Goal: Task Accomplishment & Management: Manage account settings

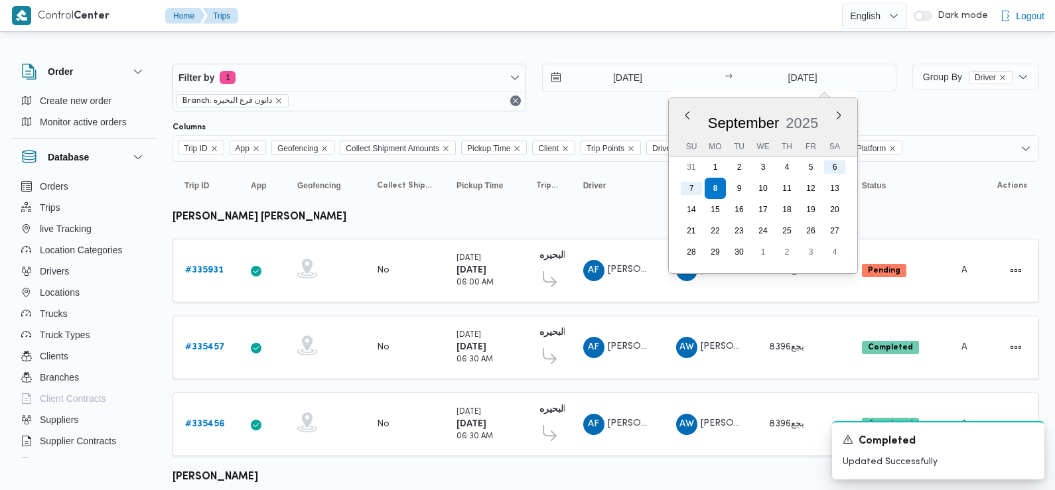
click at [597, 109] on div "[DATE] → [DATE] Previous Month Next month [DATE] [DATE] Su Mo Tu We Th Fr Sa 31…" at bounding box center [719, 88] width 354 height 48
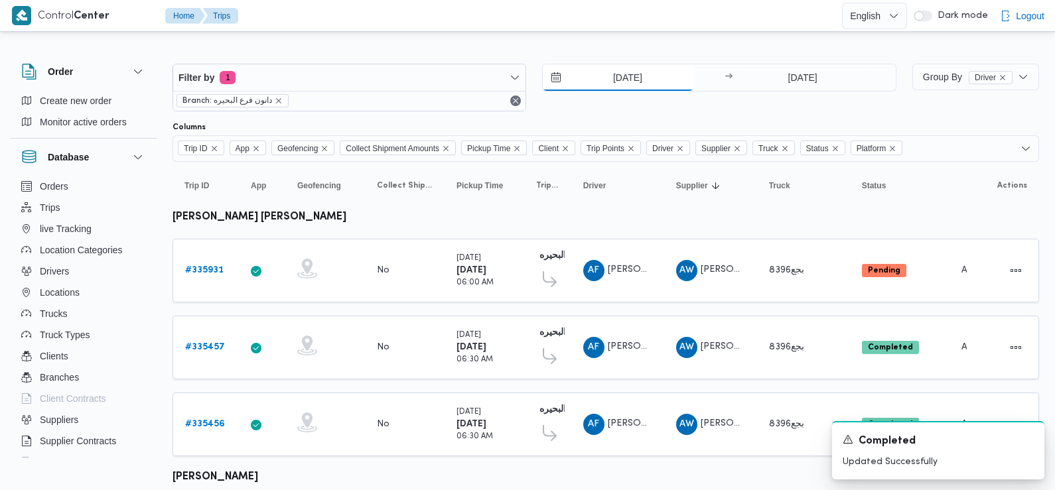
click at [605, 73] on input "[DATE]" at bounding box center [618, 77] width 151 height 27
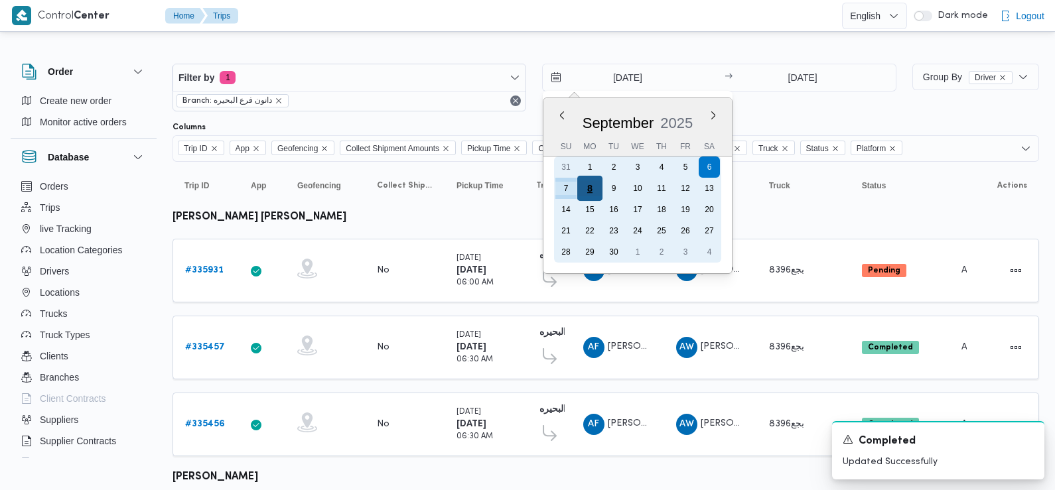
click at [589, 187] on div "8" at bounding box center [589, 188] width 25 height 25
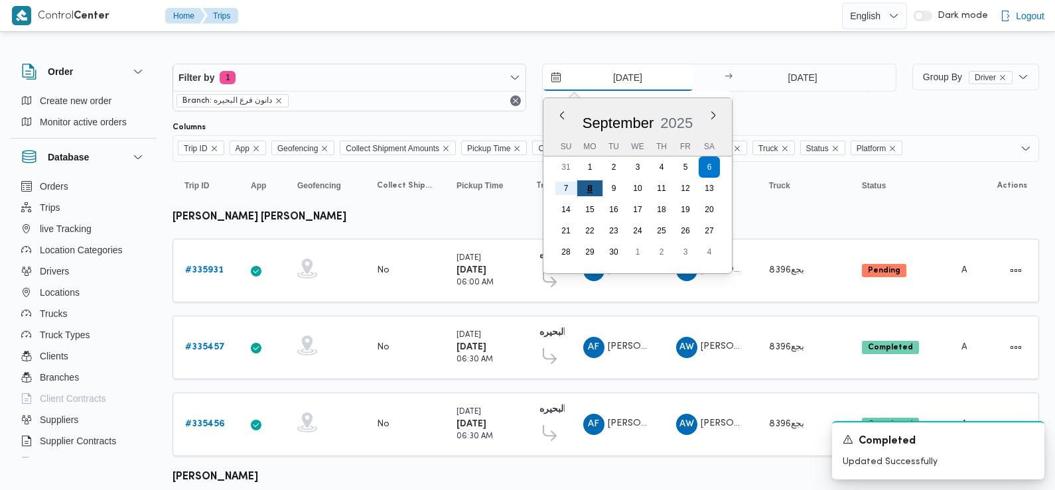
type input "8/9/2025"
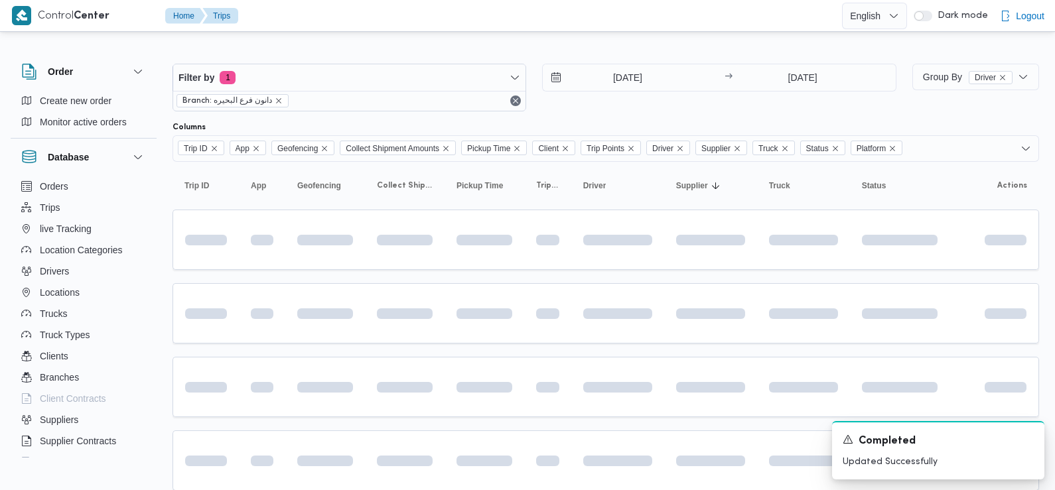
click at [724, 108] on div "8/9/2025 → 8/9/2025" at bounding box center [719, 88] width 354 height 48
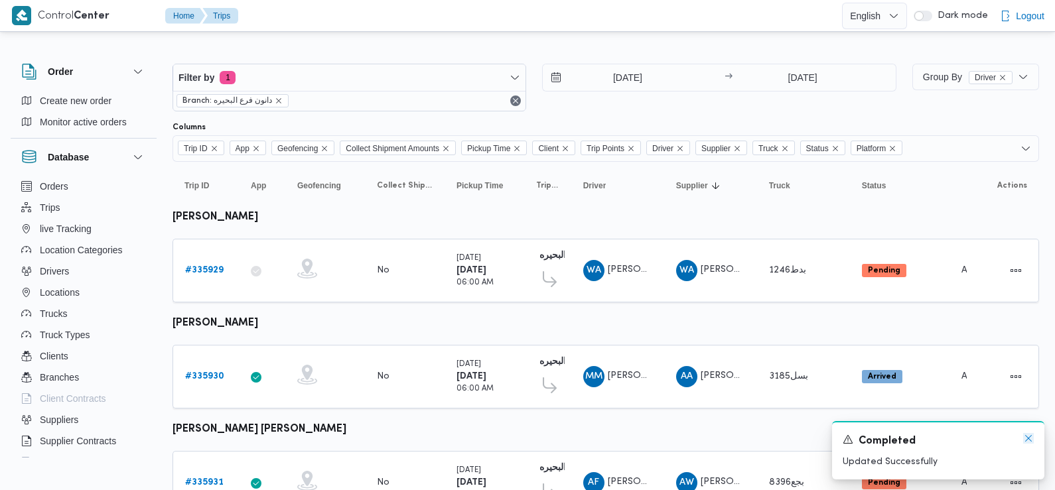
click at [1030, 440] on icon "Dismiss toast" at bounding box center [1028, 438] width 11 height 11
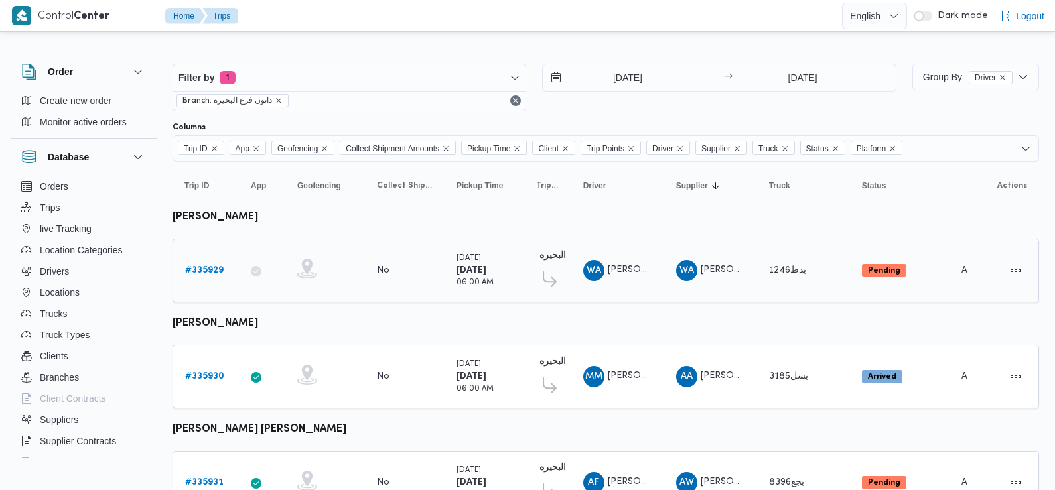
click at [212, 268] on b "# 335929" at bounding box center [204, 270] width 38 height 9
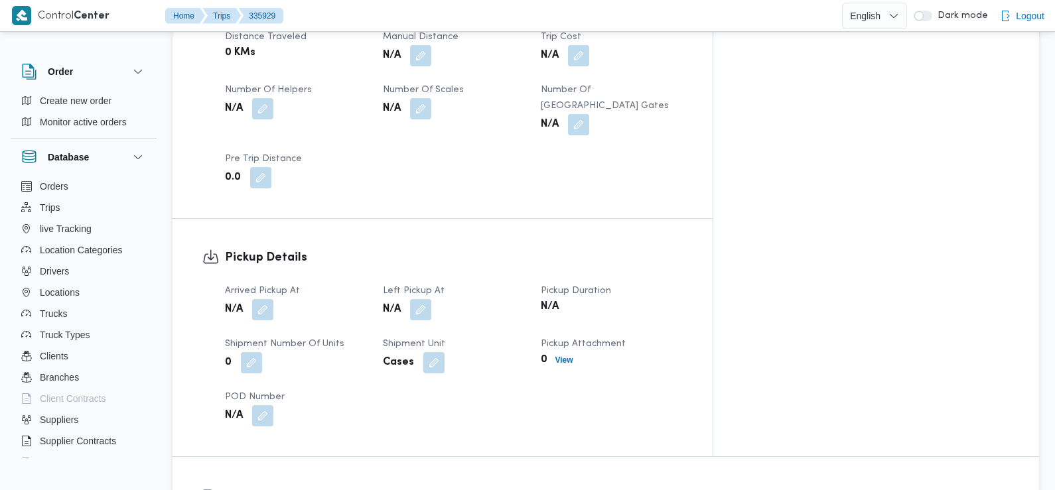
scroll to position [708, 0]
click at [260, 298] on button "button" at bounding box center [262, 308] width 21 height 21
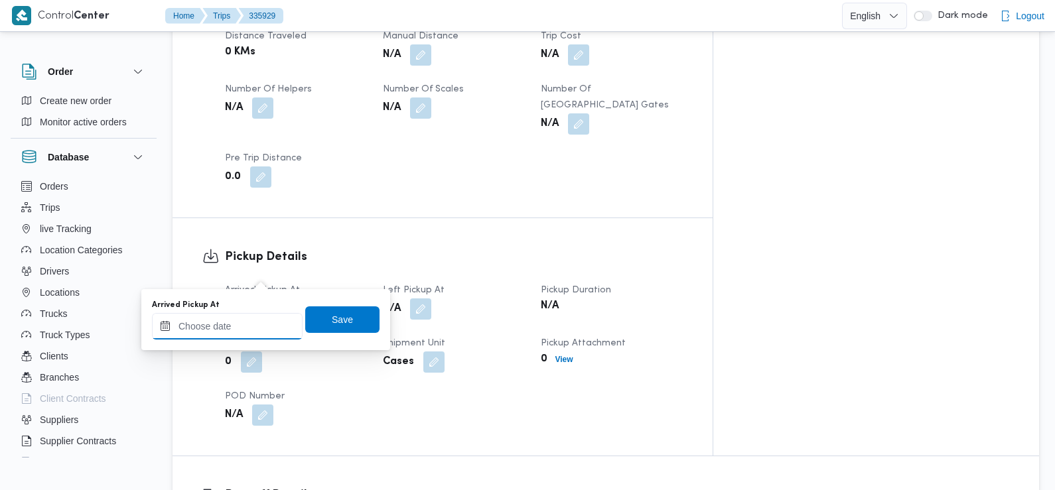
click at [245, 325] on input "Arrived Pickup At" at bounding box center [227, 326] width 151 height 27
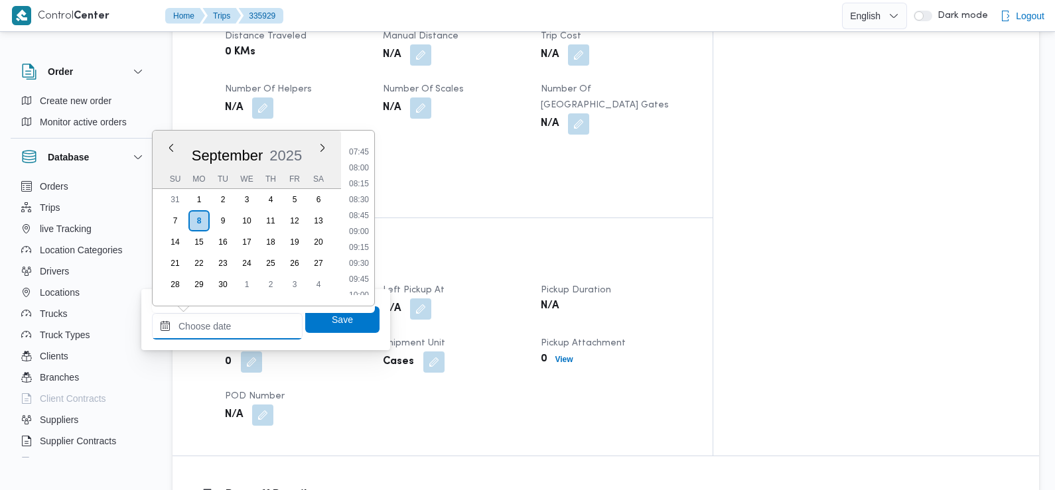
scroll to position [481, 0]
drag, startPoint x: 363, startPoint y: 149, endPoint x: 370, endPoint y: 220, distance: 72.1
click at [363, 149] on li "07:30" at bounding box center [359, 144] width 31 height 13
type input "08/09/2025 07:30"
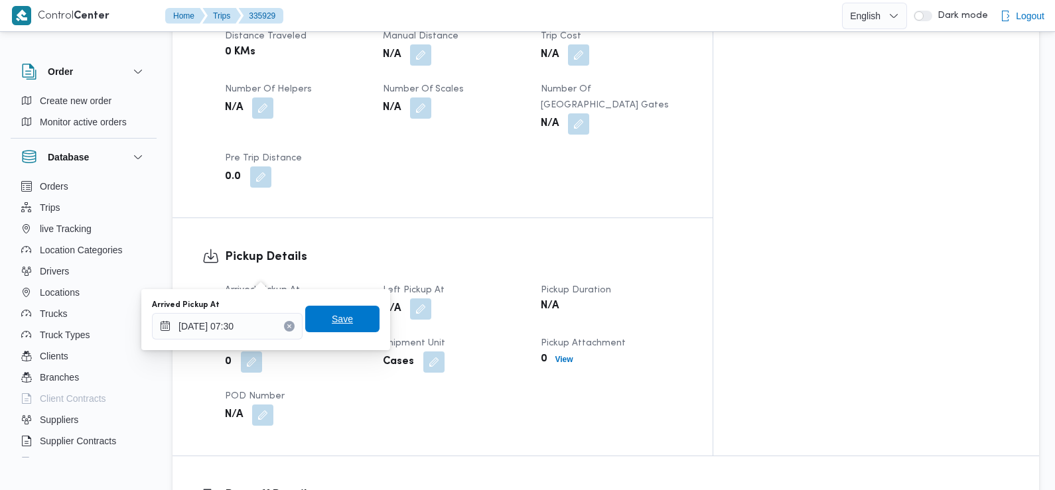
click at [321, 324] on span "Save" at bounding box center [342, 319] width 74 height 27
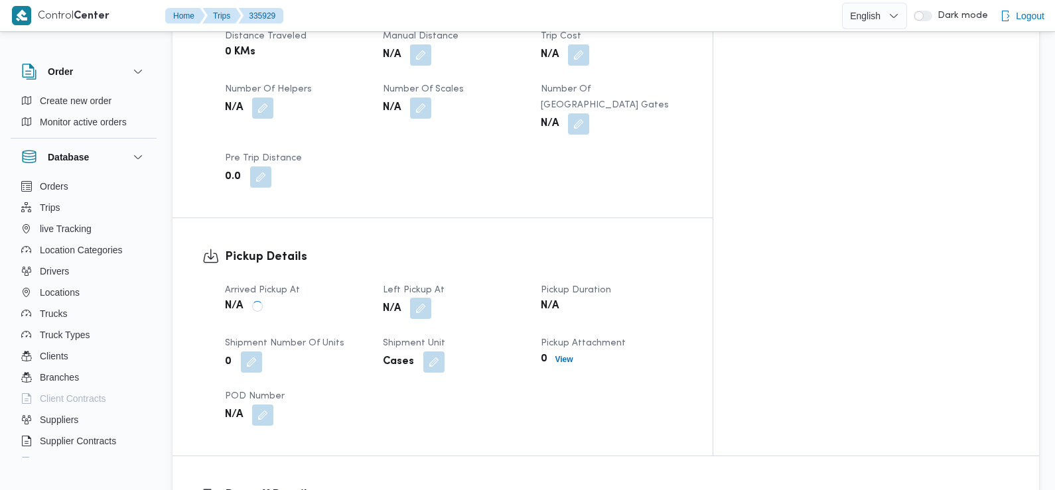
click at [431, 298] on button "button" at bounding box center [420, 308] width 21 height 21
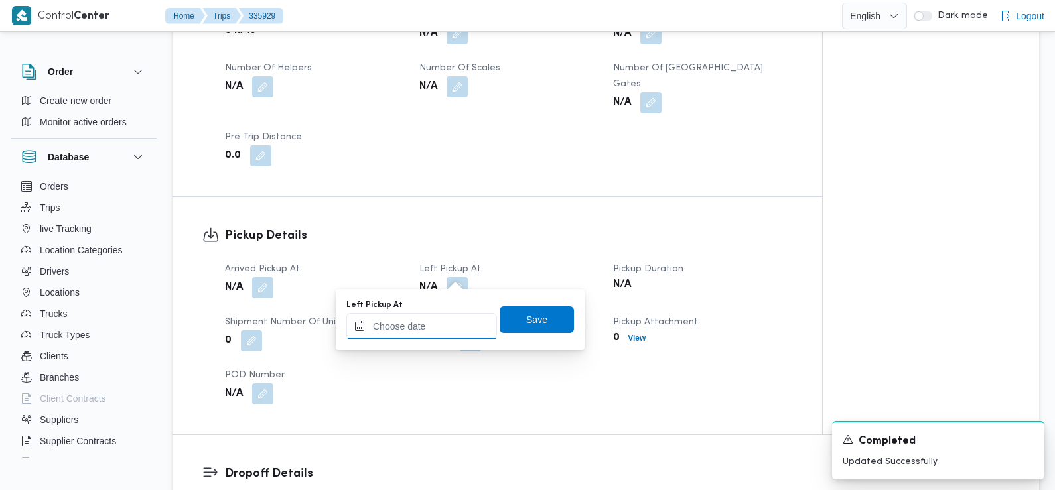
click at [437, 317] on div at bounding box center [421, 326] width 151 height 27
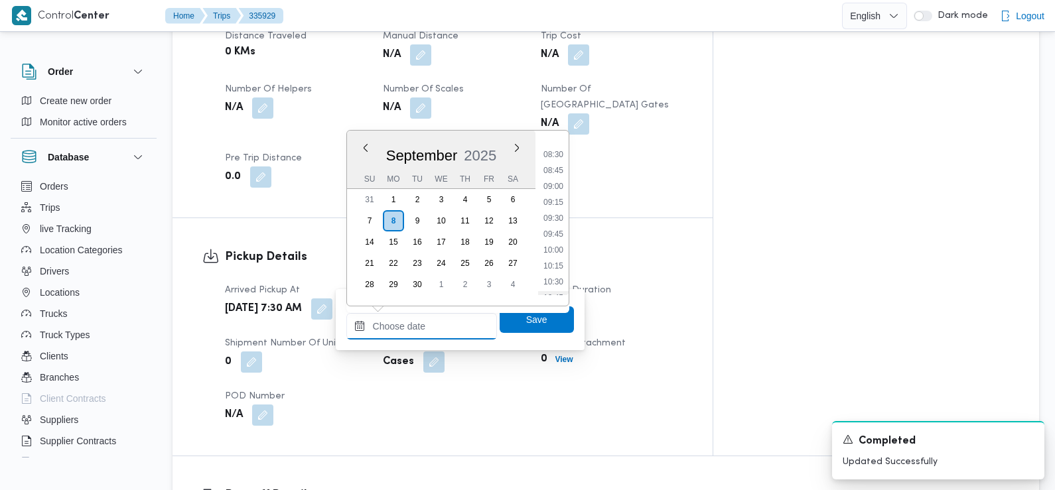
scroll to position [534, 0]
drag, startPoint x: 556, startPoint y: 157, endPoint x: 556, endPoint y: 194, distance: 37.2
click at [556, 157] on li "08:30" at bounding box center [553, 155] width 31 height 13
type input "08/09/2025 08:30"
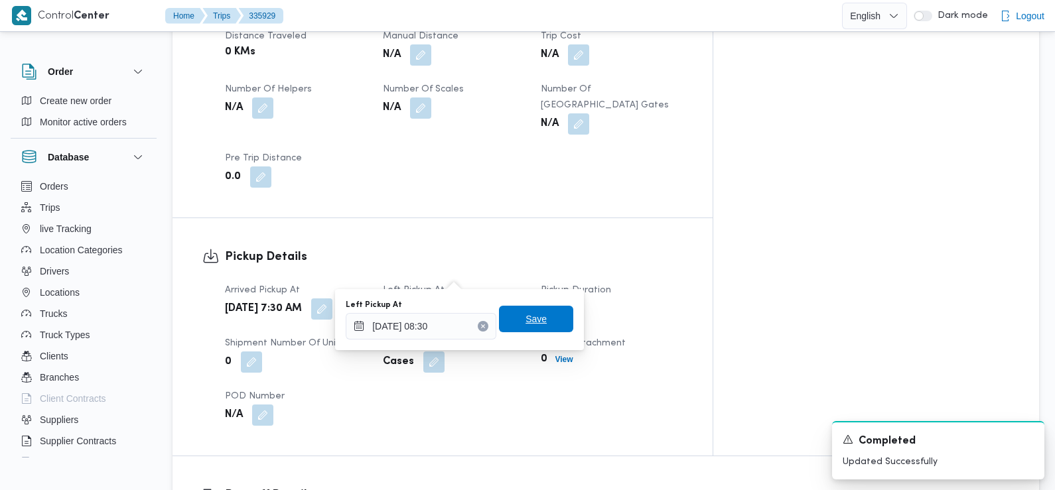
click at [526, 315] on span "Save" at bounding box center [536, 319] width 21 height 16
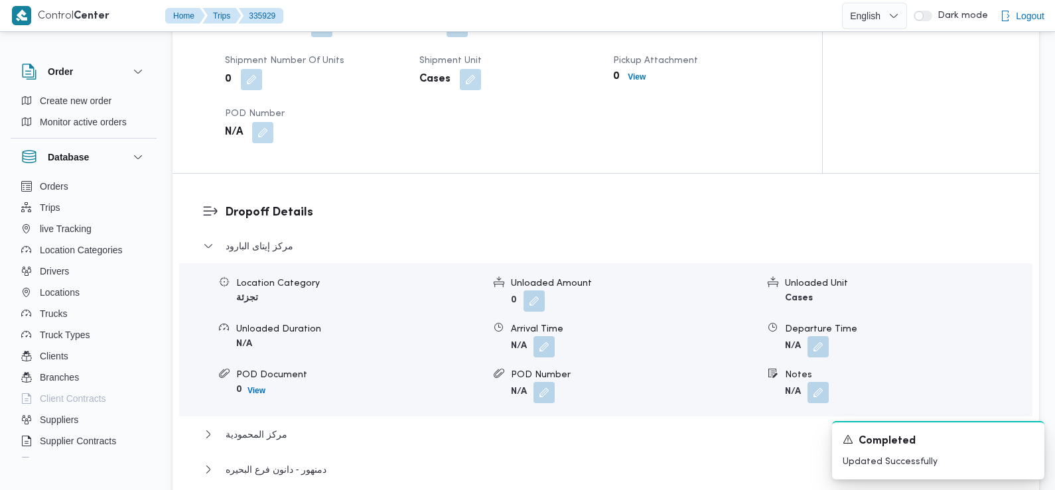
scroll to position [987, 0]
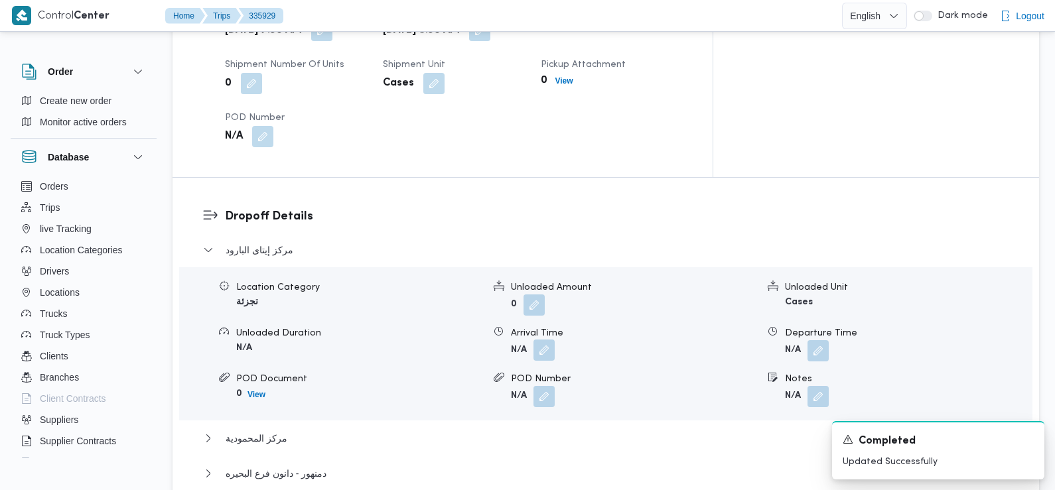
click at [541, 340] on button "button" at bounding box center [544, 350] width 21 height 21
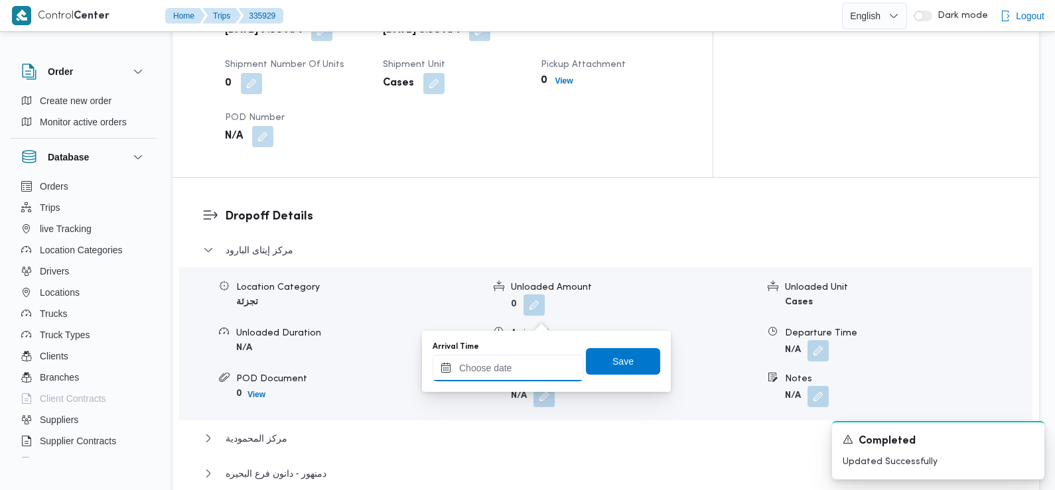
click at [531, 361] on input "Arrival Time" at bounding box center [508, 368] width 151 height 27
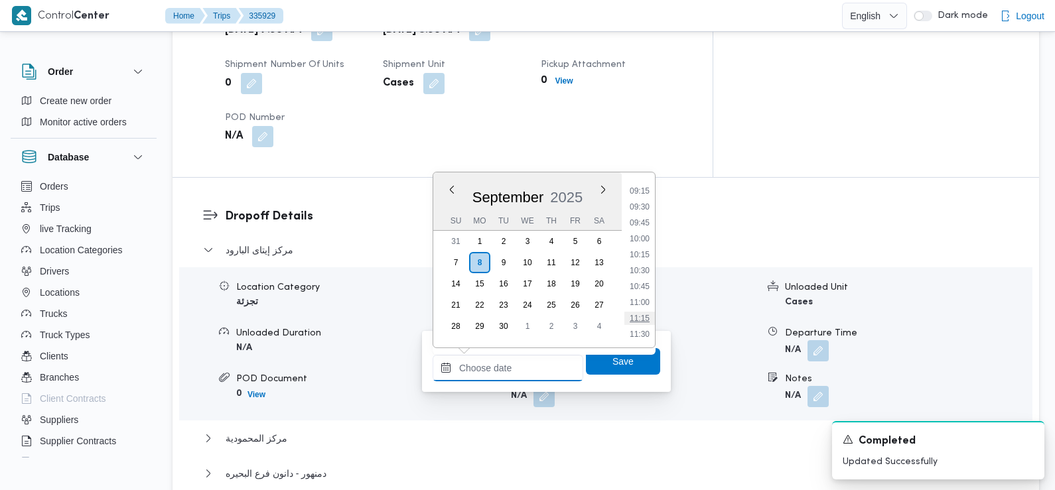
scroll to position [583, 0]
click at [643, 215] on li "09:30" at bounding box center [640, 212] width 31 height 13
type input "08/09/2025 09:30"
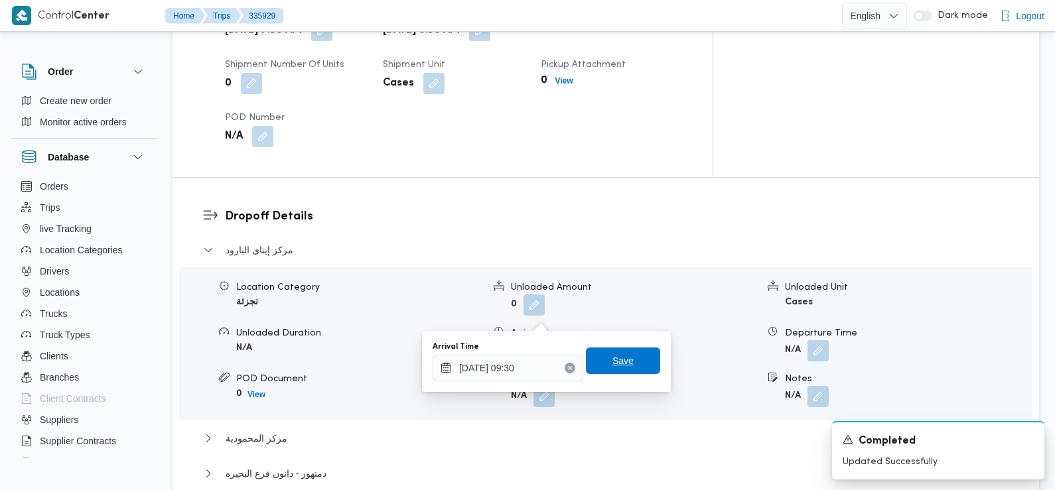
click at [626, 358] on span "Save" at bounding box center [623, 361] width 74 height 27
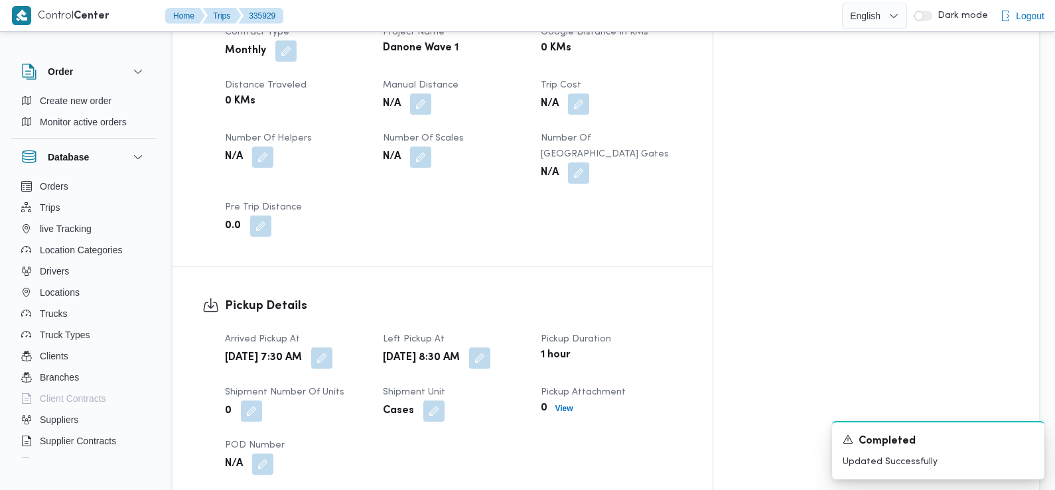
scroll to position [0, 0]
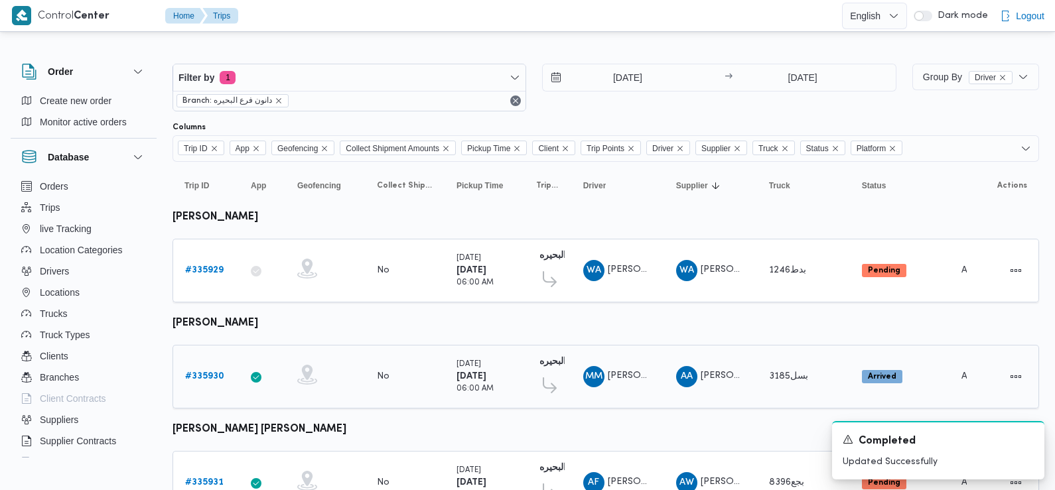
click at [219, 376] on b "# 335930" at bounding box center [204, 376] width 39 height 9
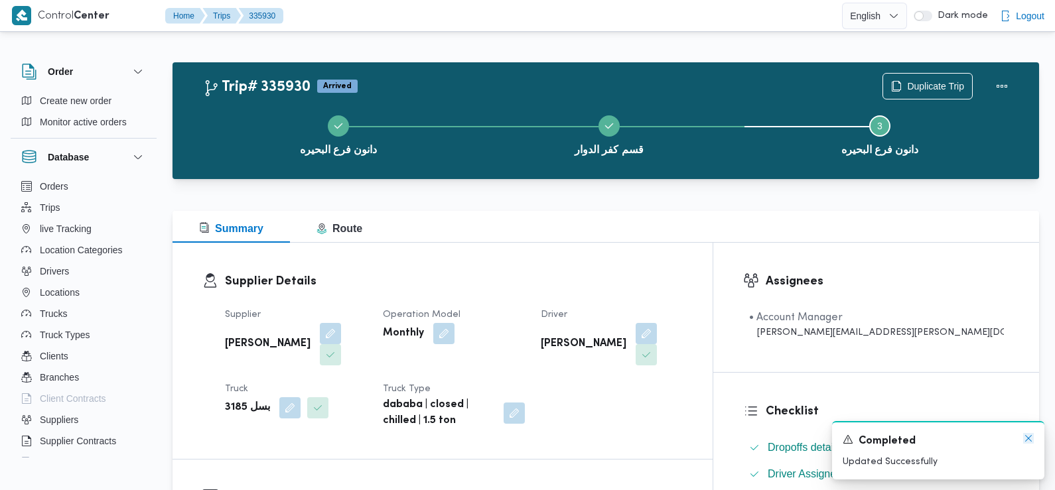
click at [1029, 439] on icon "Dismiss toast" at bounding box center [1028, 438] width 7 height 7
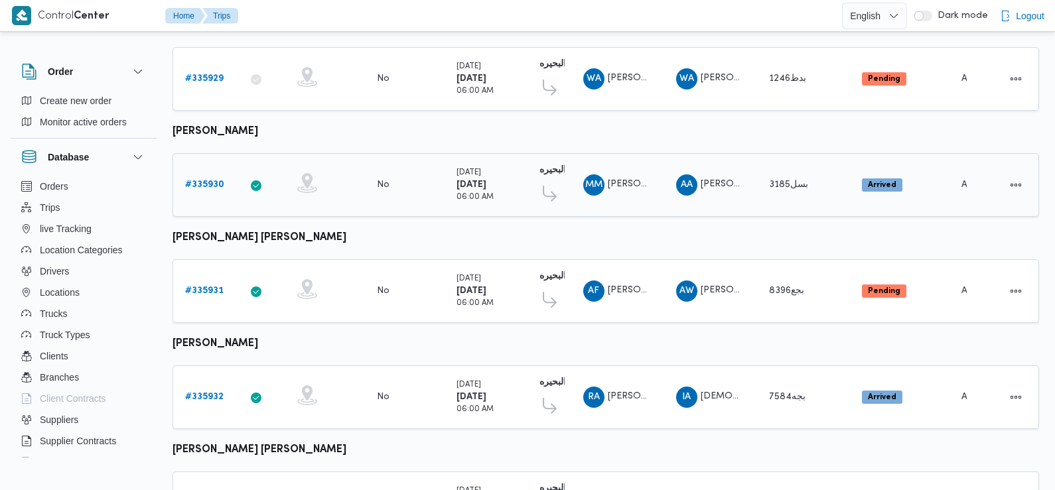
scroll to position [208, 0]
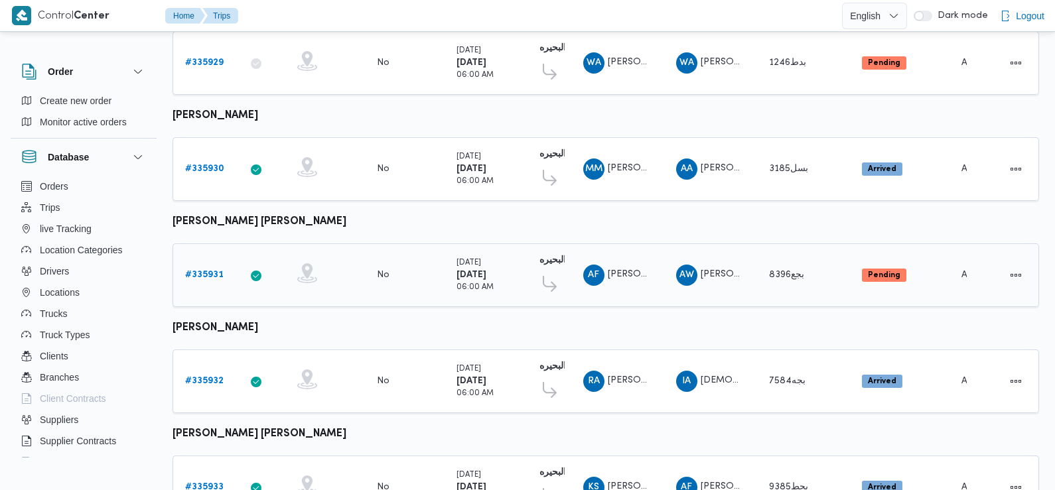
click at [210, 271] on b "# 335931" at bounding box center [204, 275] width 38 height 9
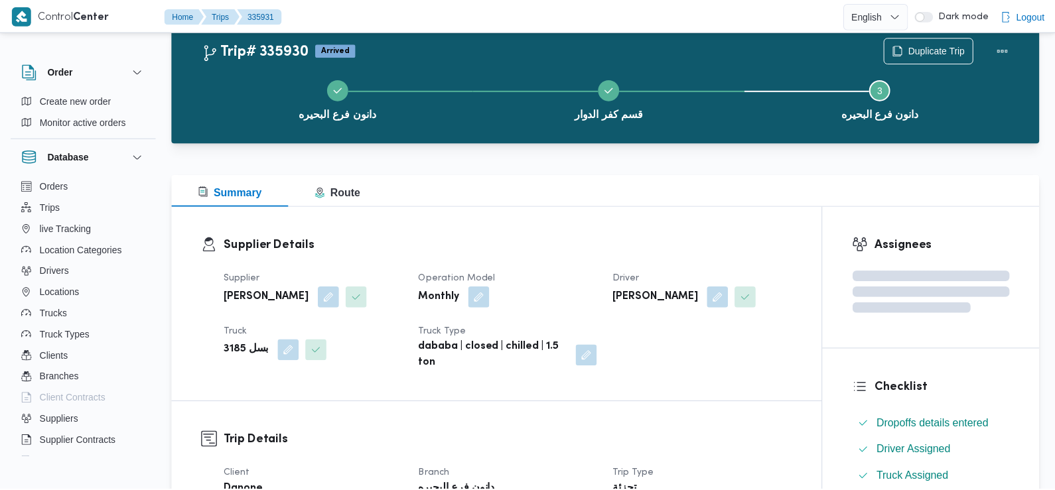
scroll to position [208, 0]
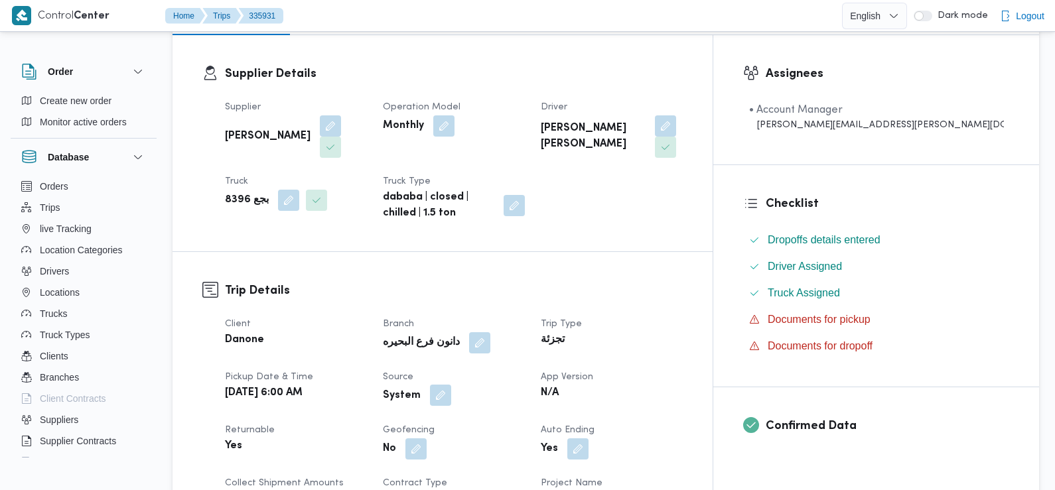
click at [451, 385] on button "button" at bounding box center [440, 395] width 21 height 21
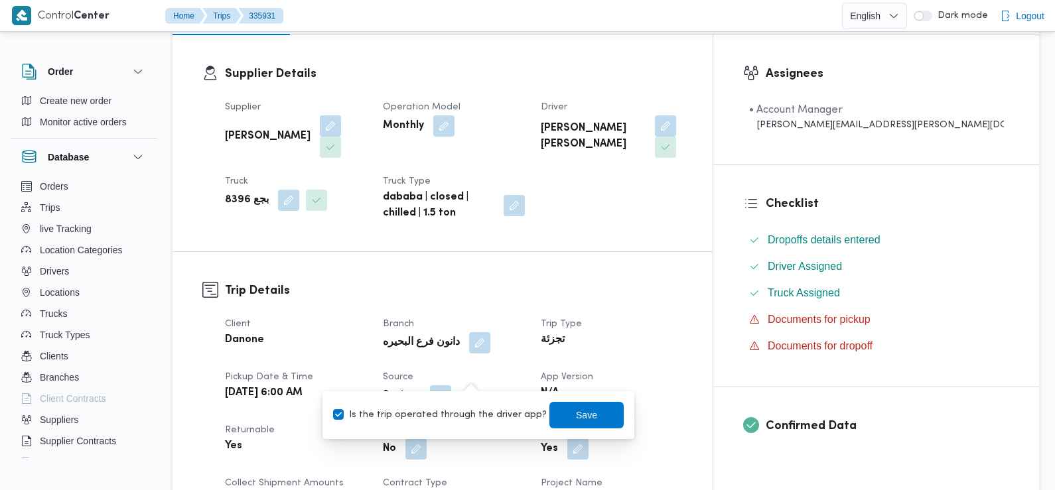
click at [465, 414] on label "Is the trip operated through the driver app?" at bounding box center [440, 416] width 214 height 16
checkbox input "false"
click at [576, 409] on span "Save" at bounding box center [586, 415] width 21 height 16
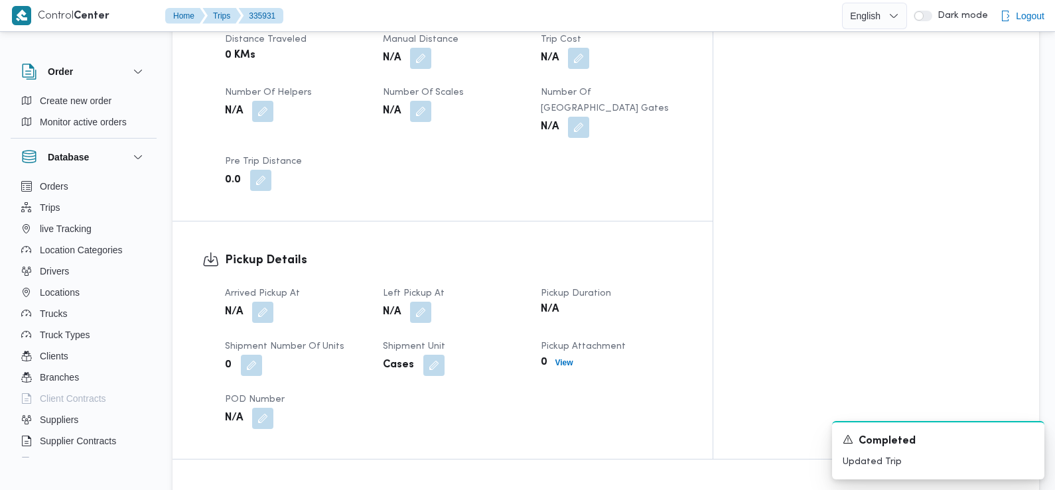
scroll to position [708, 0]
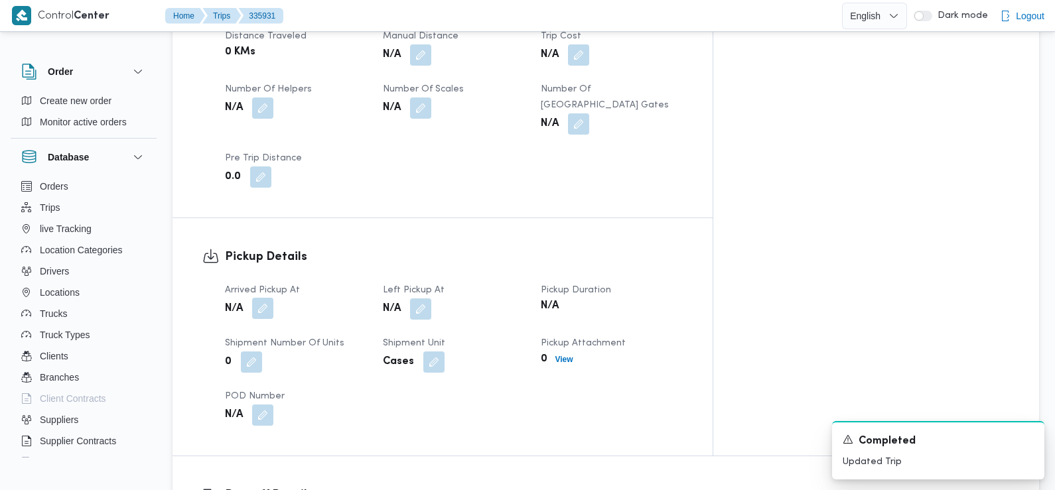
click at [260, 298] on button "button" at bounding box center [262, 308] width 21 height 21
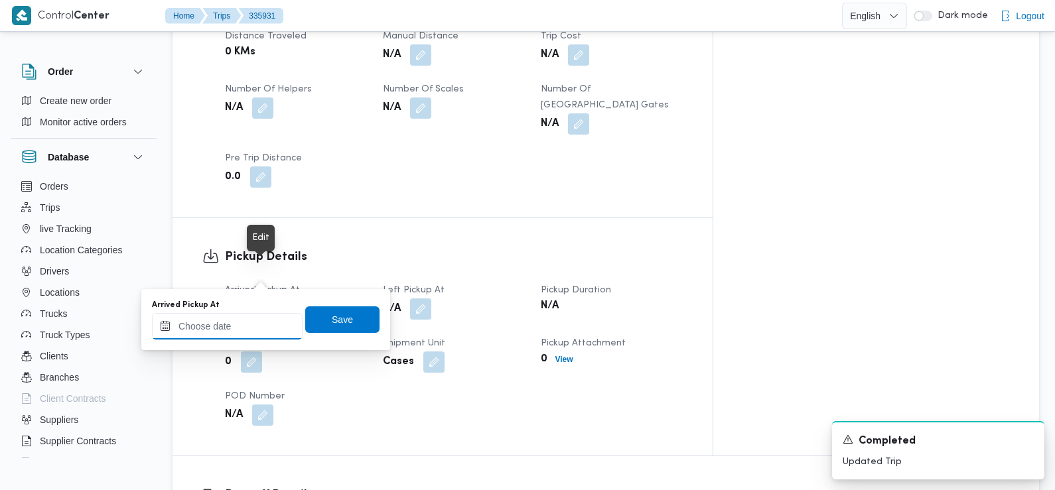
click at [254, 326] on input "Arrived Pickup At" at bounding box center [227, 326] width 151 height 27
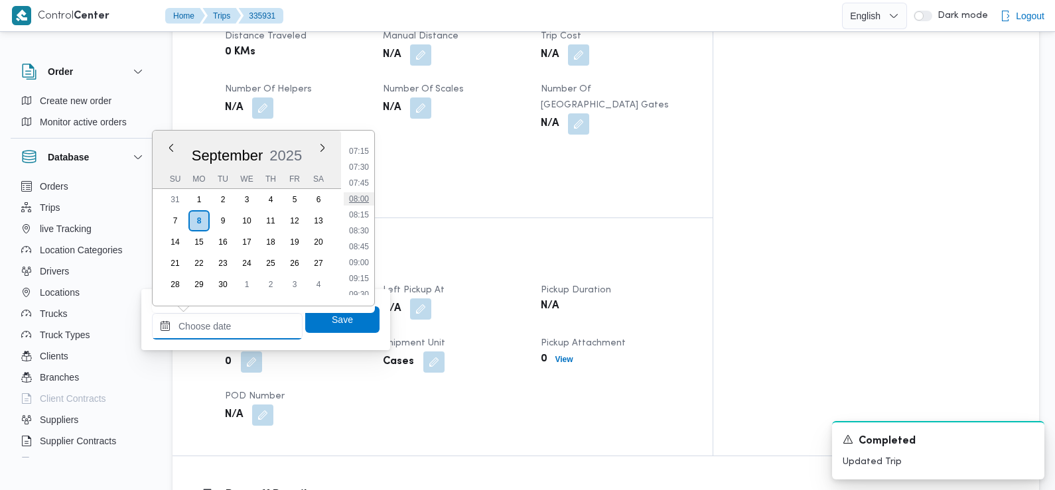
scroll to position [448, 0]
click at [362, 181] on li "07:30" at bounding box center [359, 177] width 31 height 13
type input "08/09/2025 07:30"
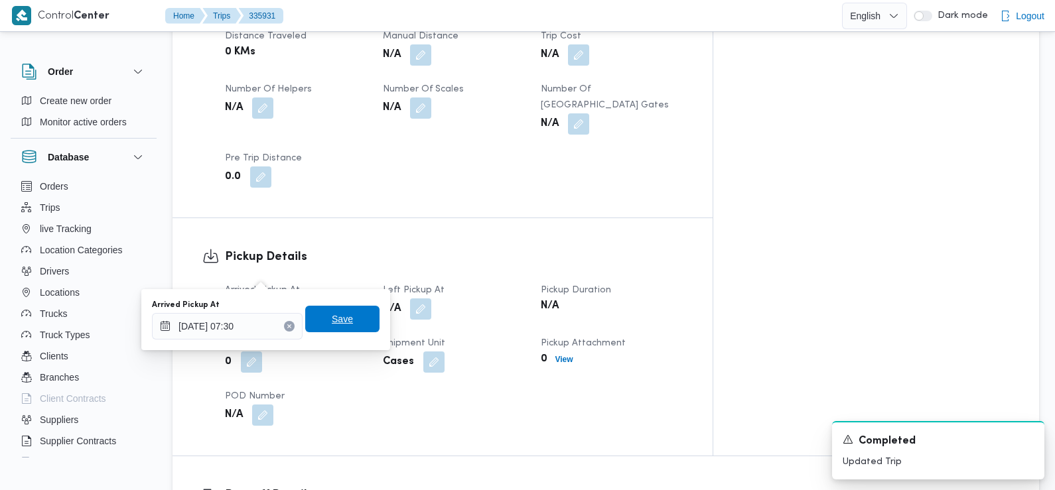
click at [346, 320] on span "Save" at bounding box center [342, 319] width 74 height 27
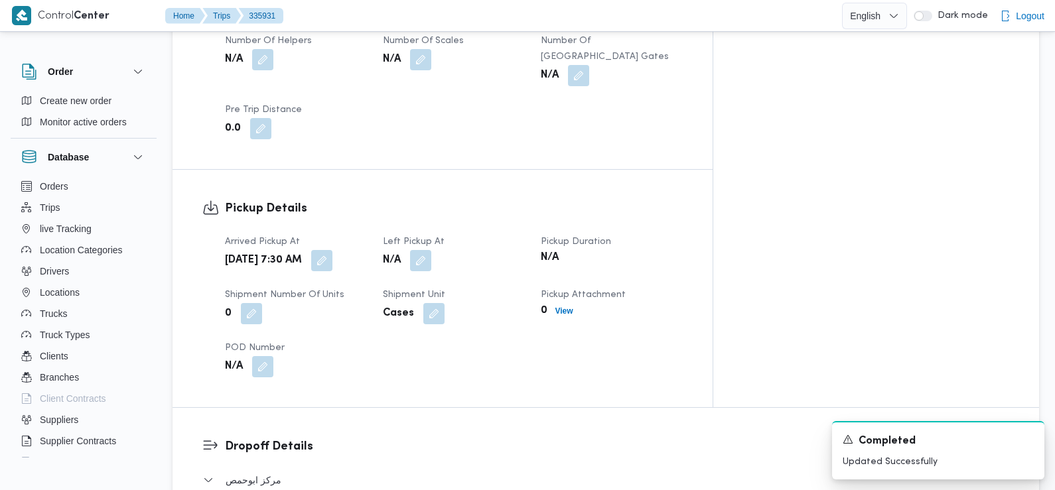
scroll to position [678, 0]
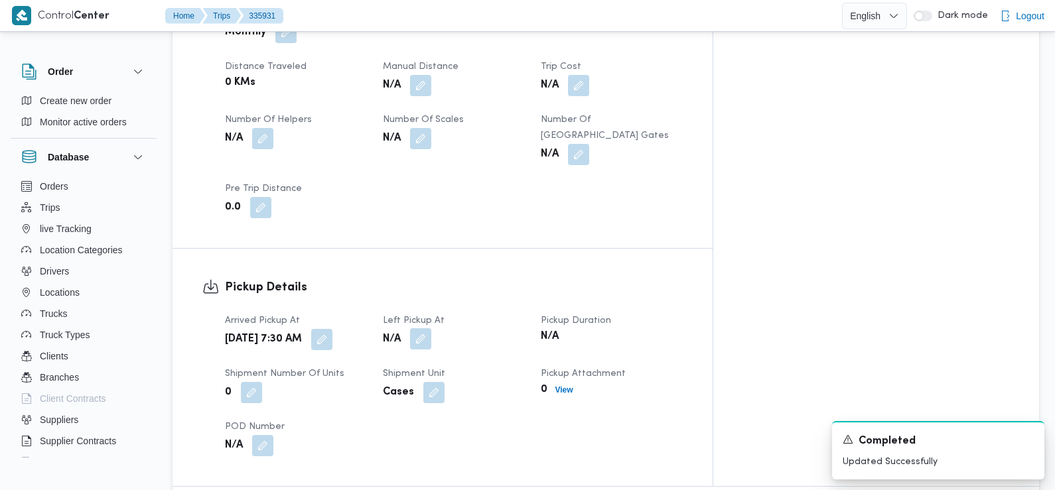
click at [431, 329] on button "button" at bounding box center [420, 339] width 21 height 21
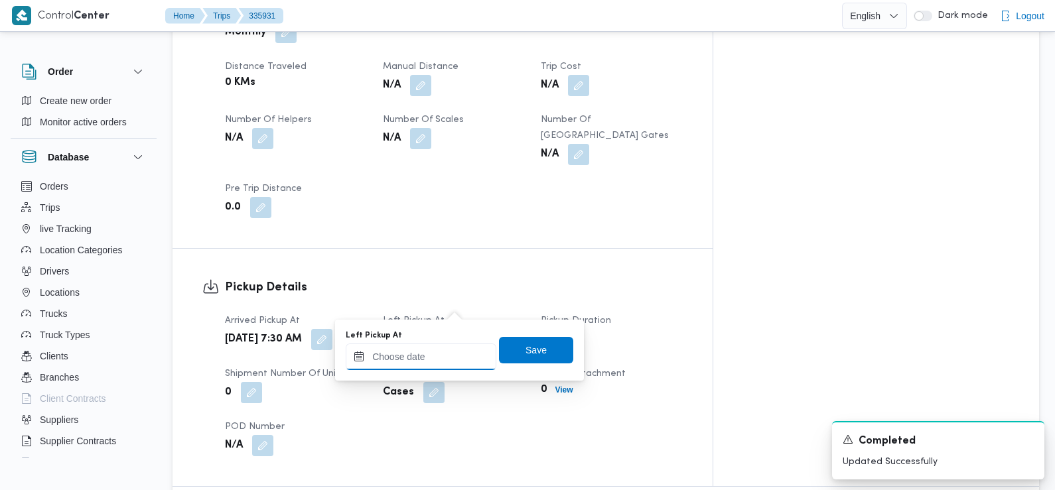
click at [427, 361] on input "Left Pickup At" at bounding box center [421, 357] width 151 height 27
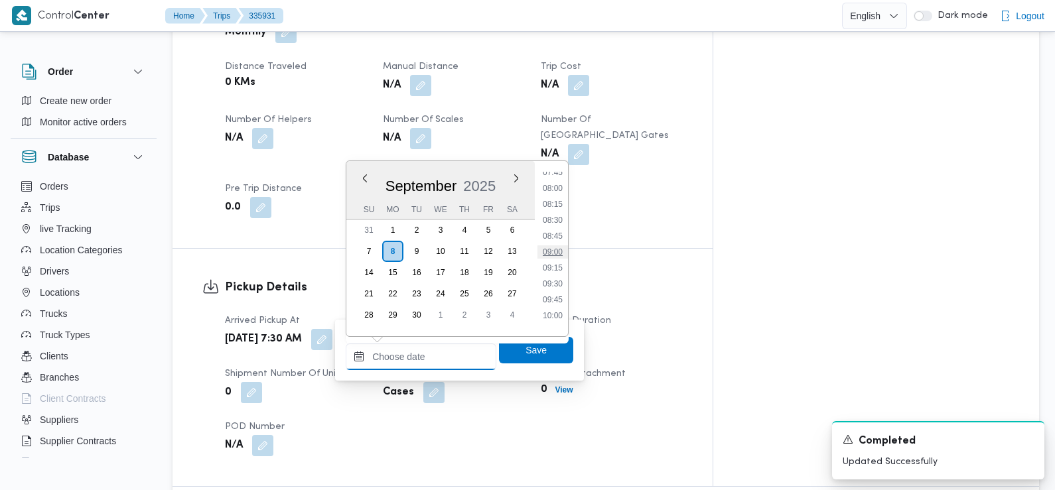
scroll to position [497, 0]
click at [555, 242] on li "08:45" at bounding box center [553, 238] width 31 height 13
type input "08/09/2025 08:45"
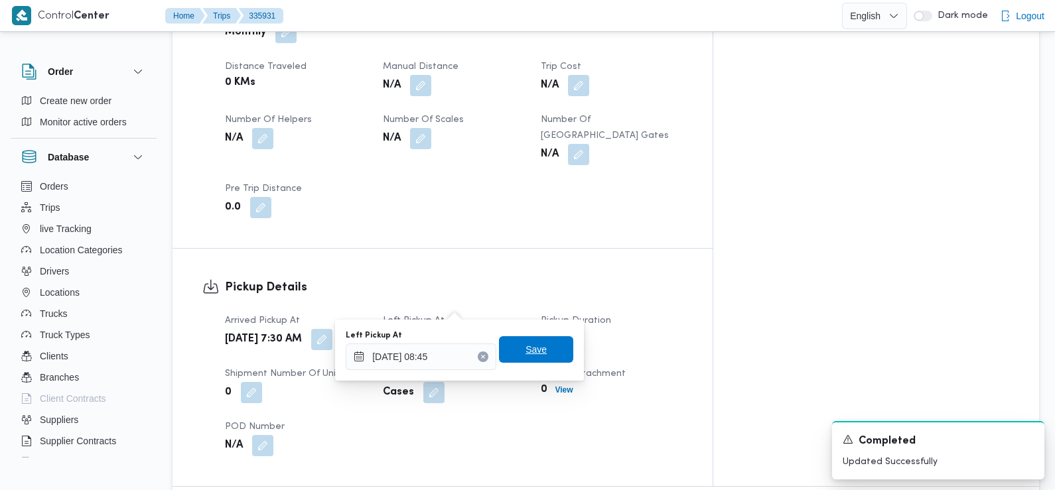
click at [530, 350] on span "Save" at bounding box center [536, 350] width 21 height 16
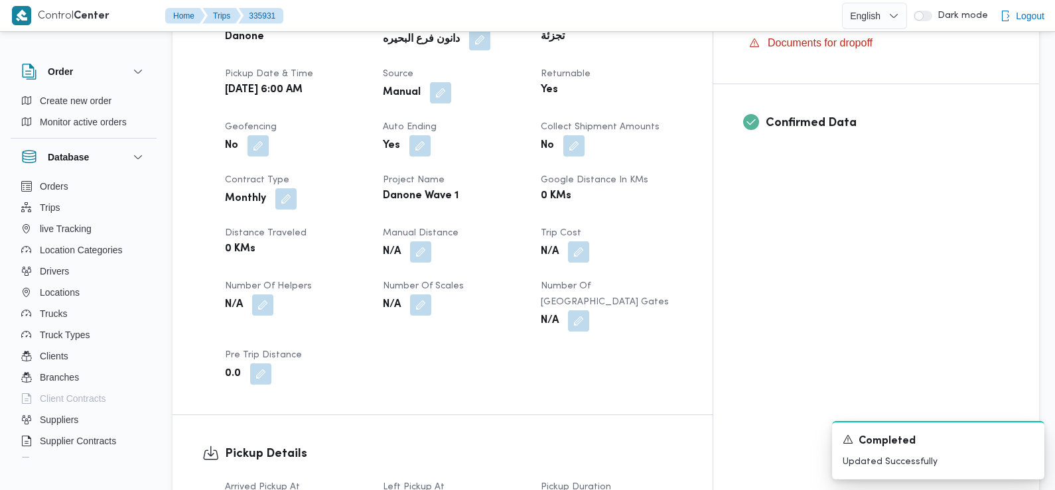
scroll to position [0, 0]
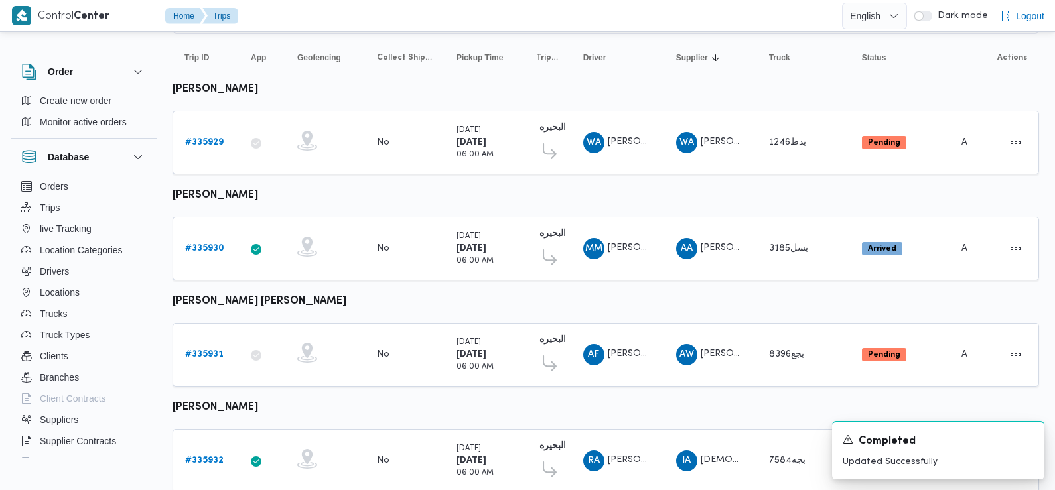
scroll to position [113, 0]
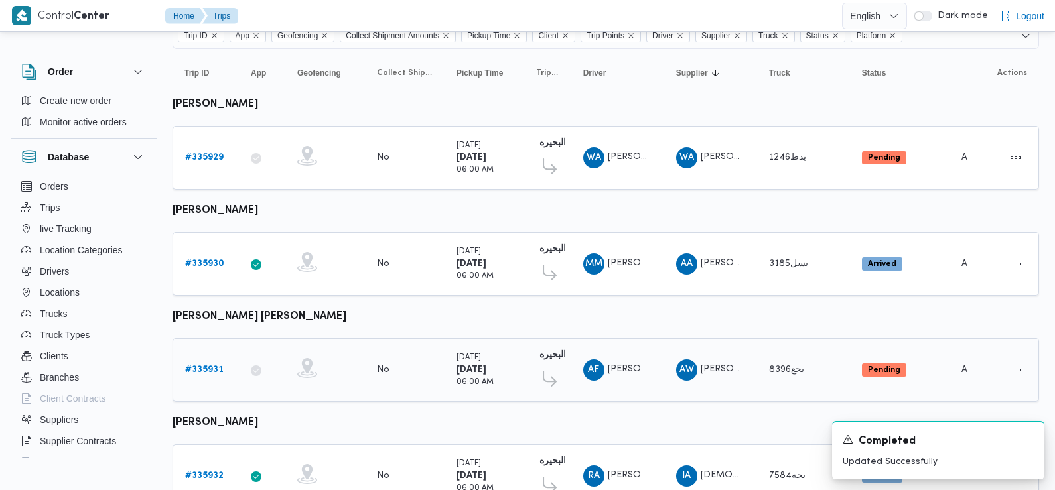
click at [206, 366] on b "# 335931" at bounding box center [204, 370] width 38 height 9
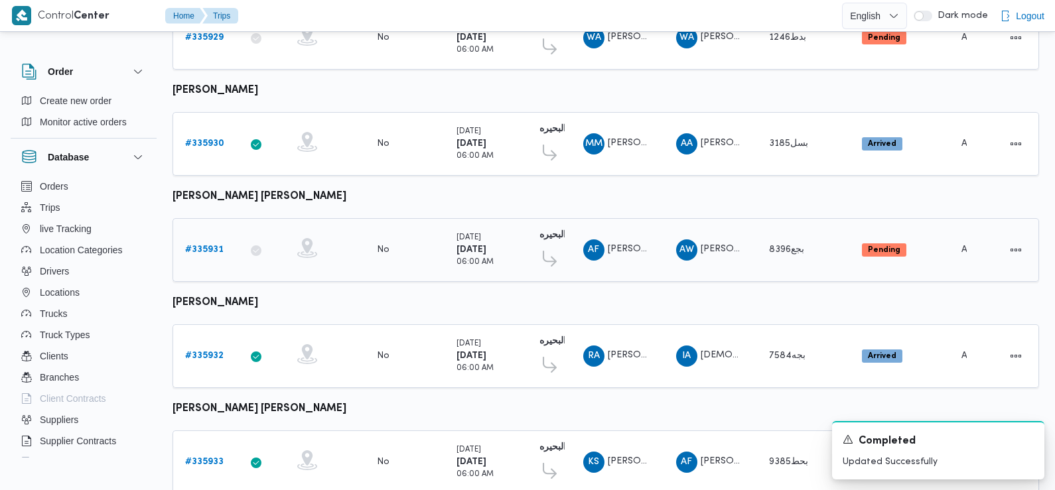
scroll to position [246, 0]
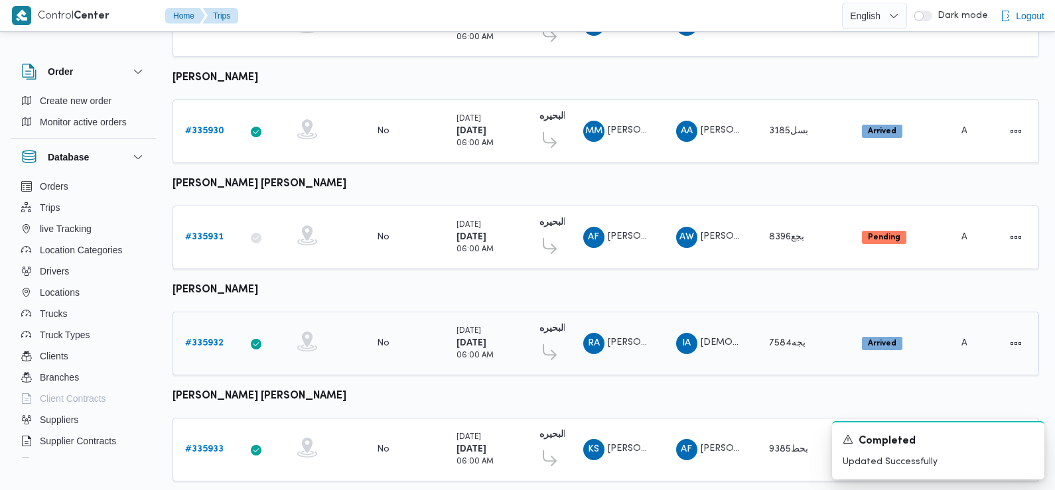
click at [210, 339] on b "# 335932" at bounding box center [204, 343] width 38 height 9
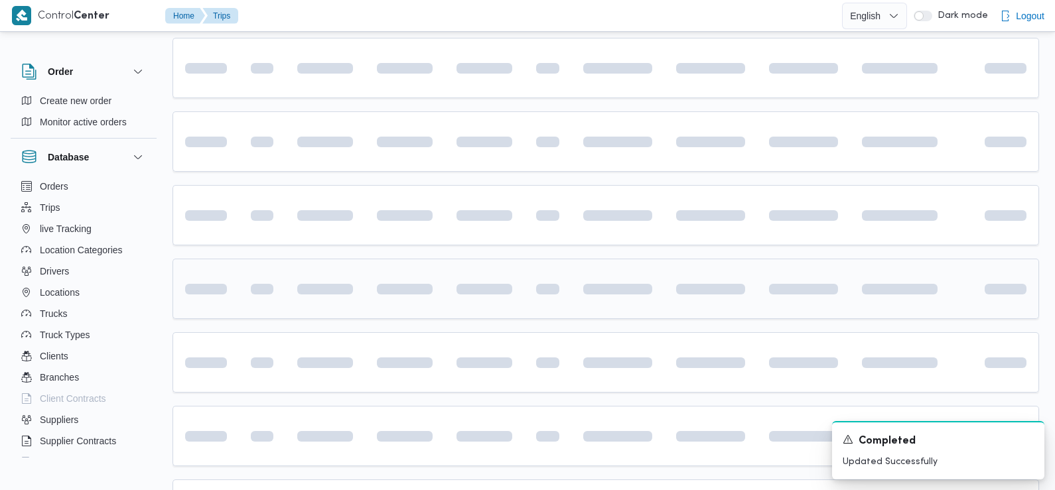
scroll to position [273, 0]
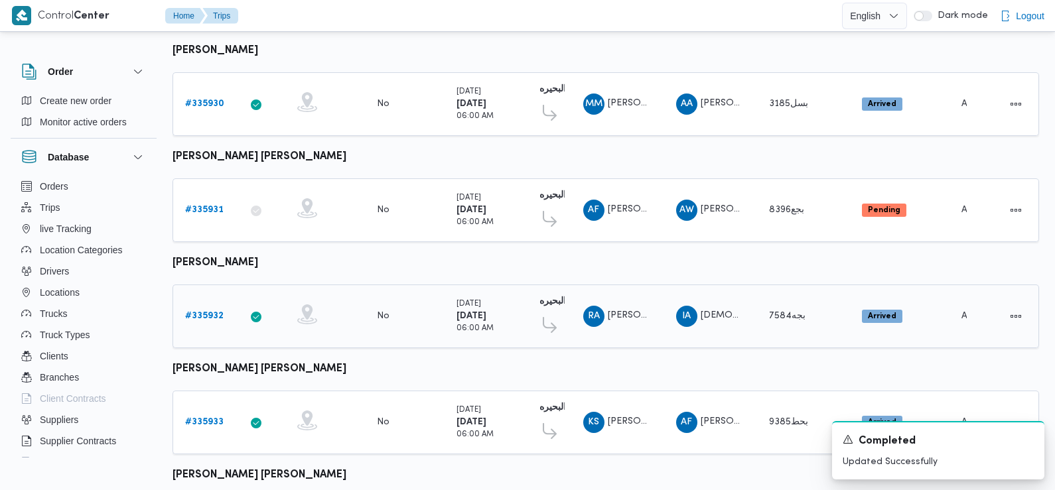
click at [206, 309] on link "# 335932" at bounding box center [204, 317] width 38 height 16
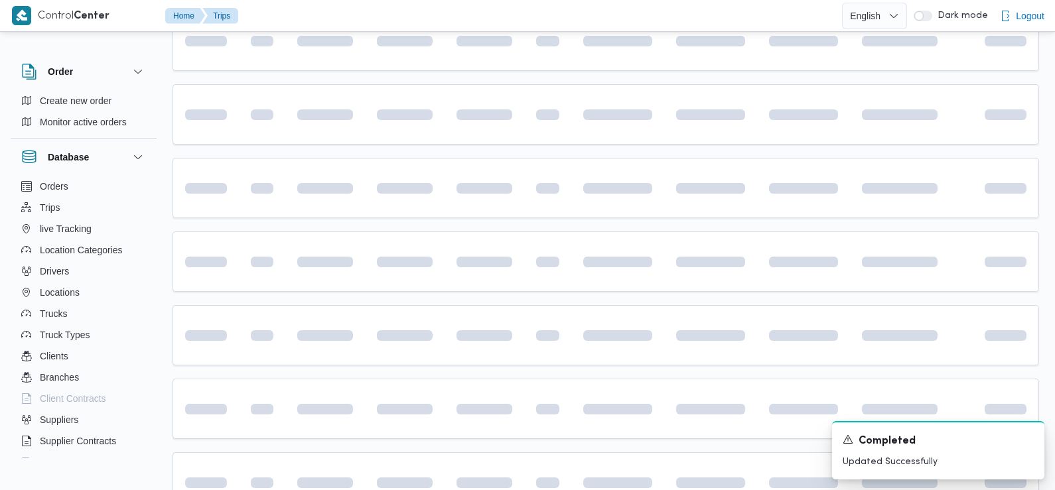
scroll to position [333, 0]
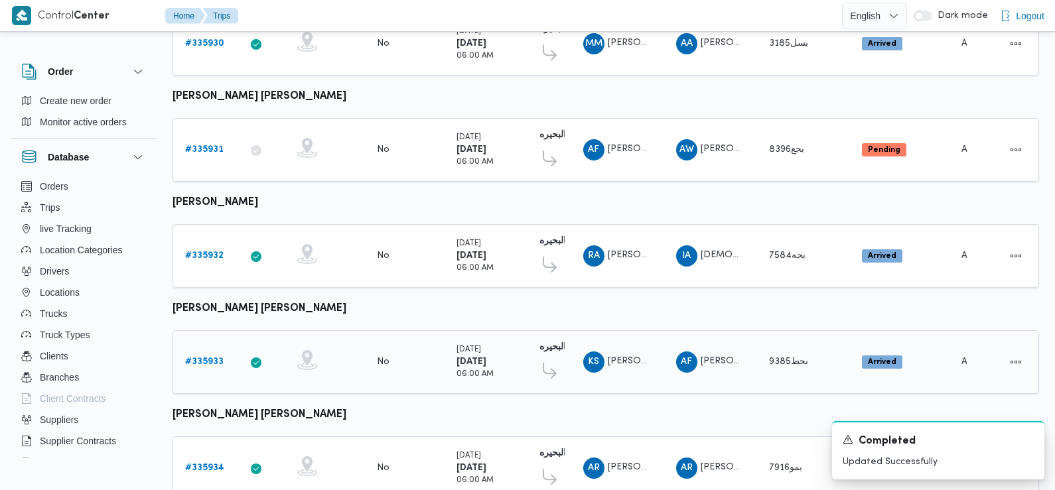
click at [201, 358] on b "# 335933" at bounding box center [204, 362] width 38 height 9
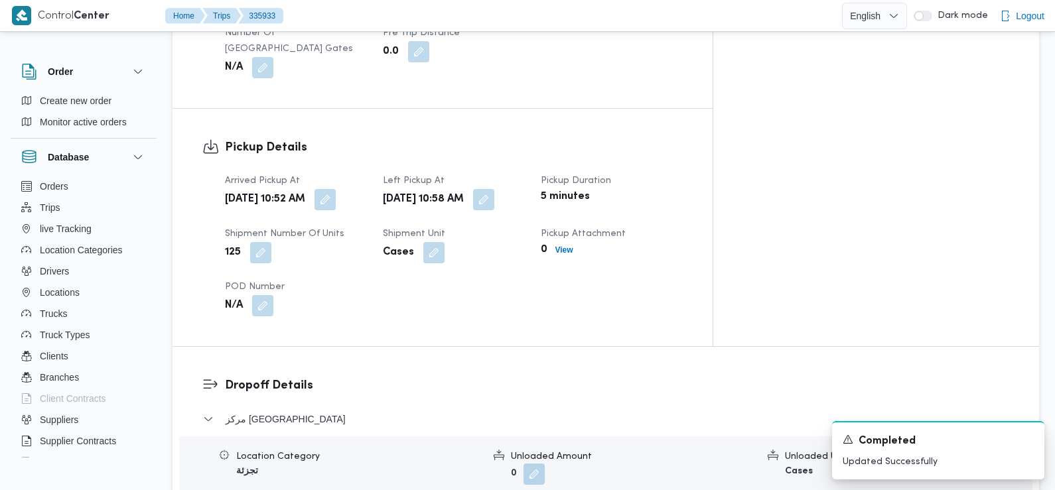
scroll to position [816, 0]
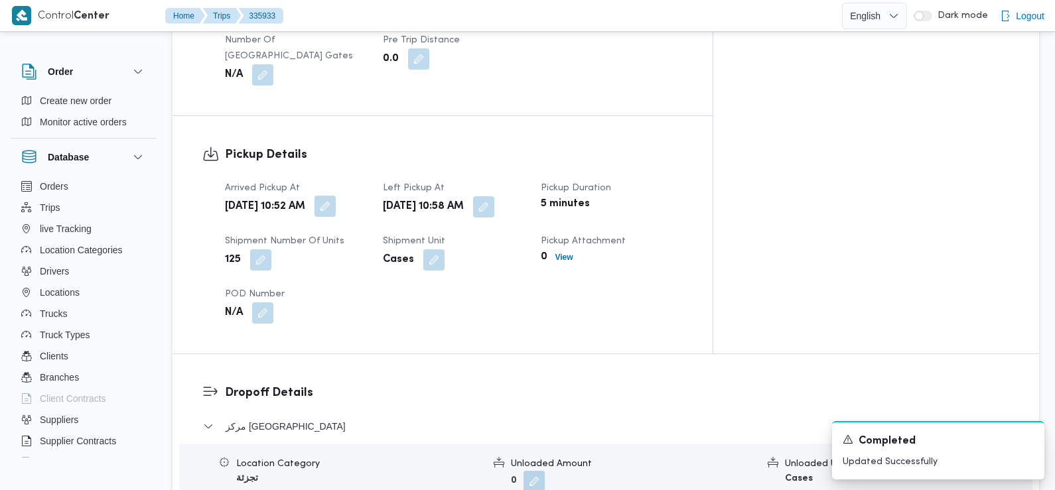
click at [336, 196] on button "button" at bounding box center [325, 206] width 21 height 21
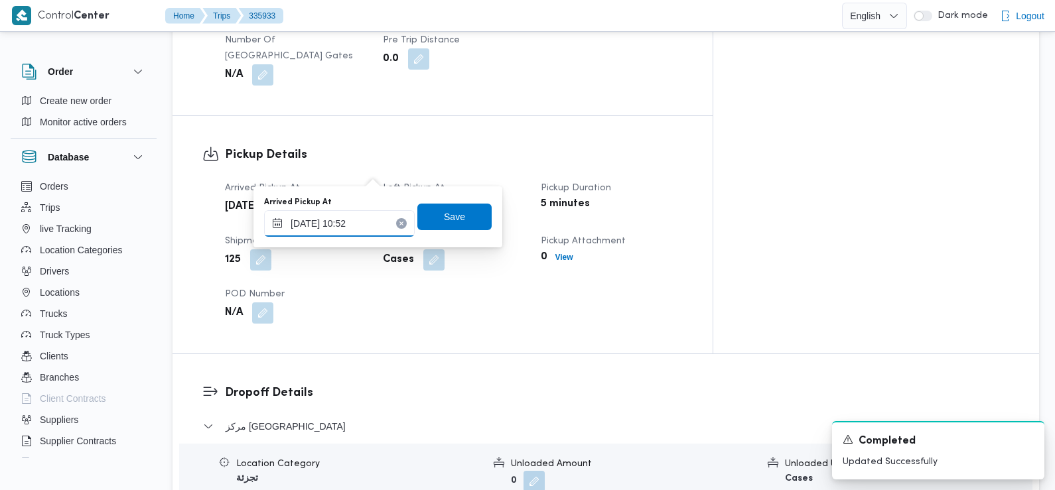
click at [365, 221] on input "08/09/2025 10:52" at bounding box center [339, 223] width 151 height 27
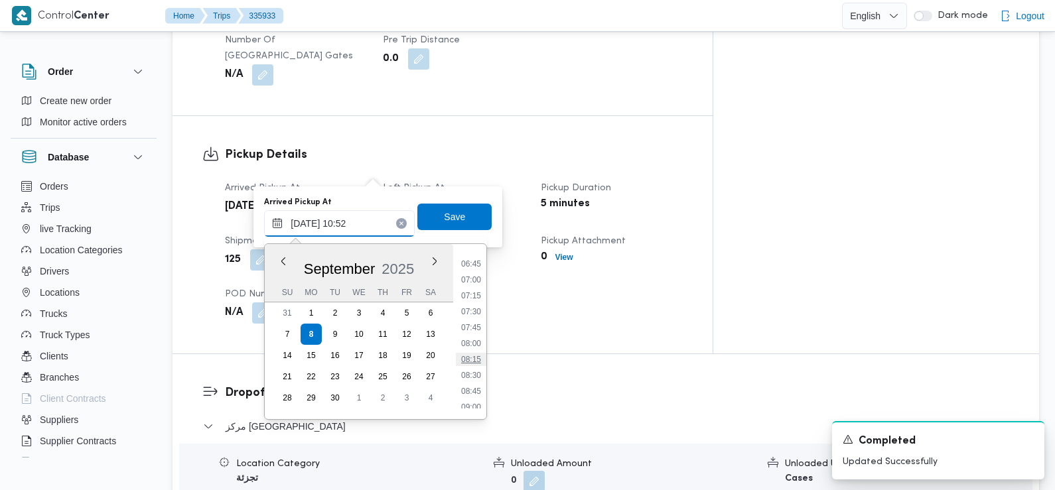
scroll to position [427, 0]
click at [476, 311] on li "07:30" at bounding box center [471, 312] width 31 height 13
type input "08/09/2025 07:30"
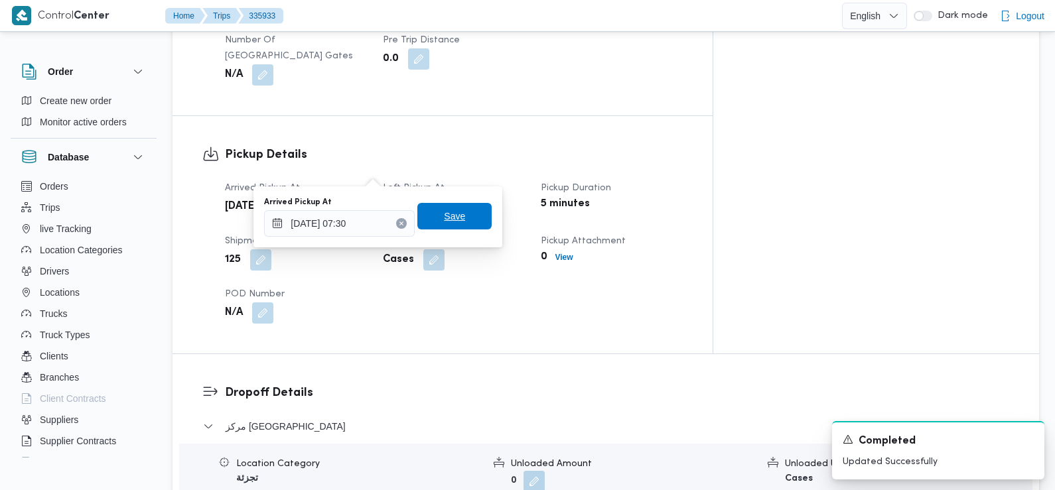
click at [455, 216] on span "Save" at bounding box center [454, 216] width 74 height 27
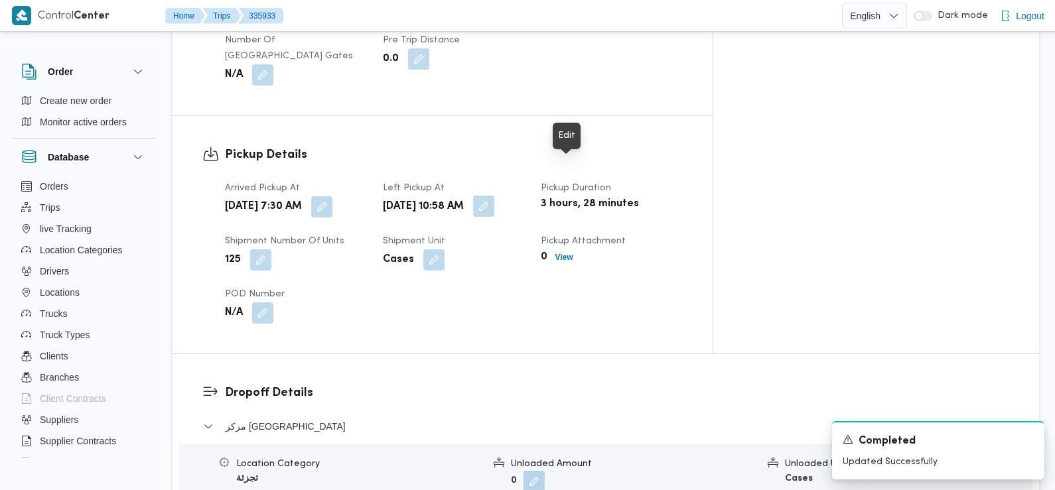
click at [494, 196] on button "button" at bounding box center [483, 206] width 21 height 21
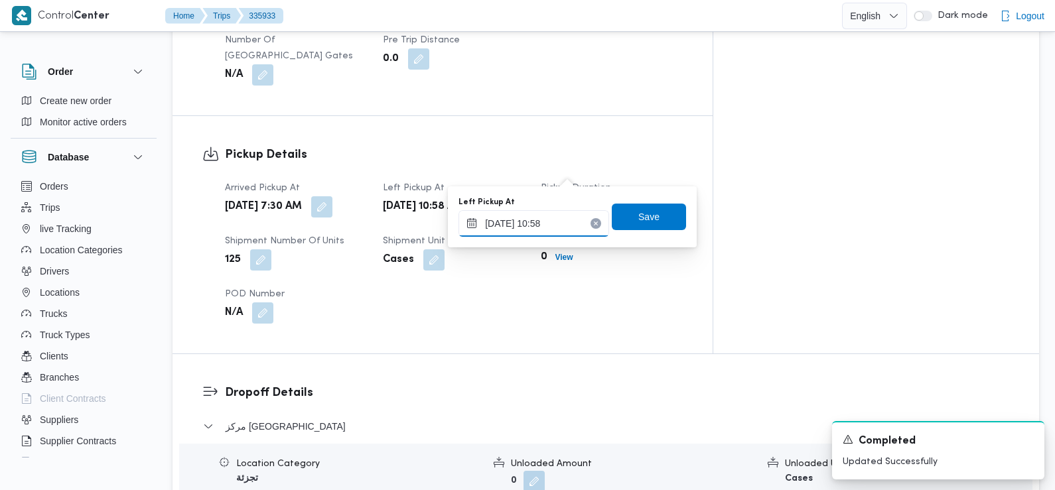
click at [550, 234] on input "08/09/2025 10:58" at bounding box center [534, 223] width 151 height 27
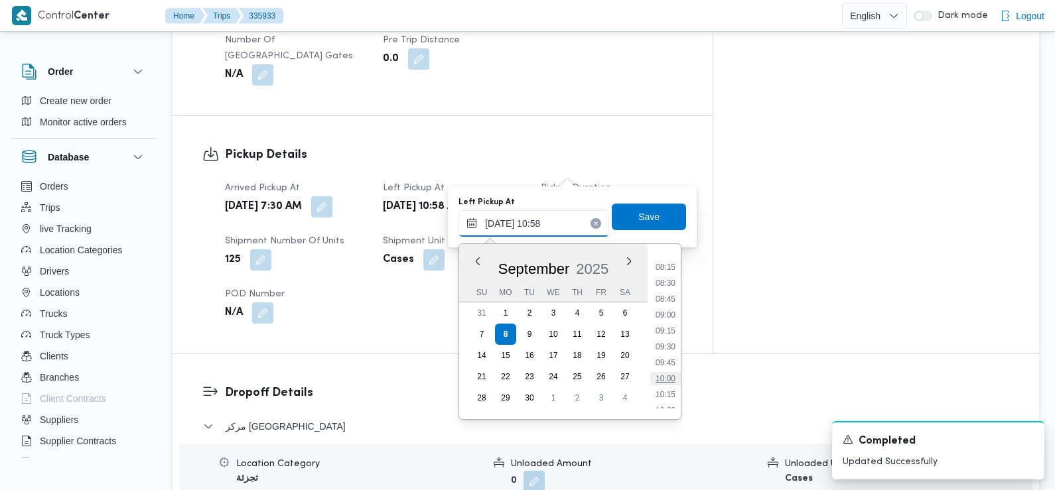
scroll to position [498, 0]
click at [668, 325] on li "08:45" at bounding box center [665, 321] width 31 height 13
type input "08/09/2025 08:45"
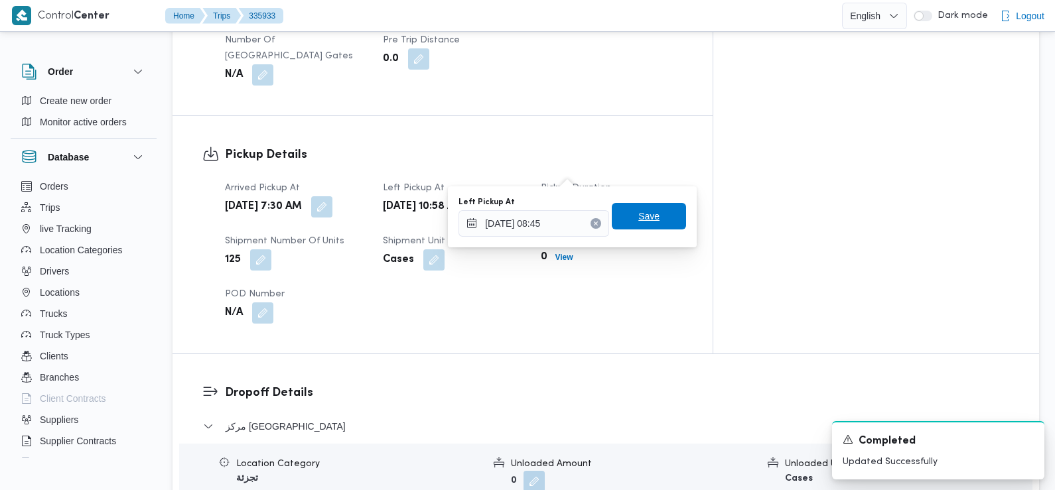
click at [642, 219] on span "Save" at bounding box center [648, 216] width 21 height 16
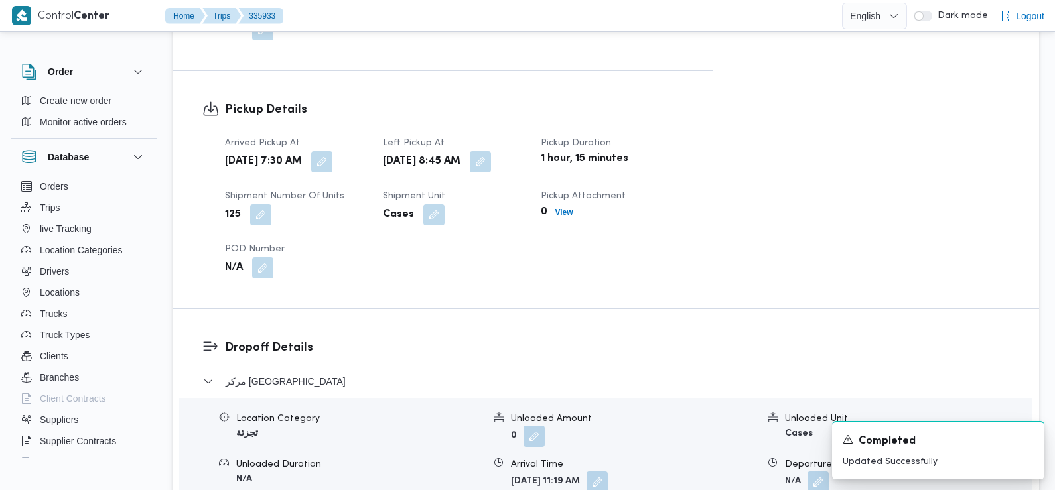
scroll to position [970, 0]
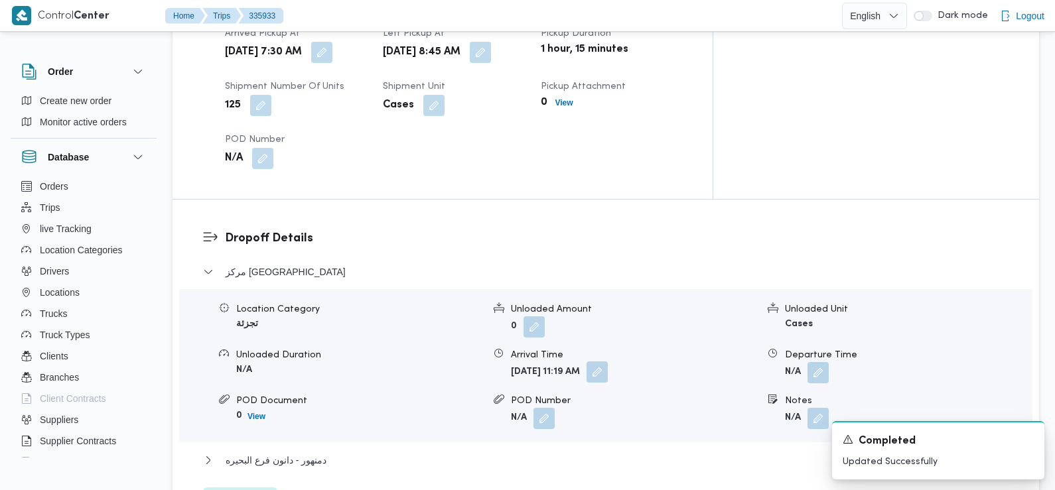
click at [608, 362] on button "button" at bounding box center [597, 372] width 21 height 21
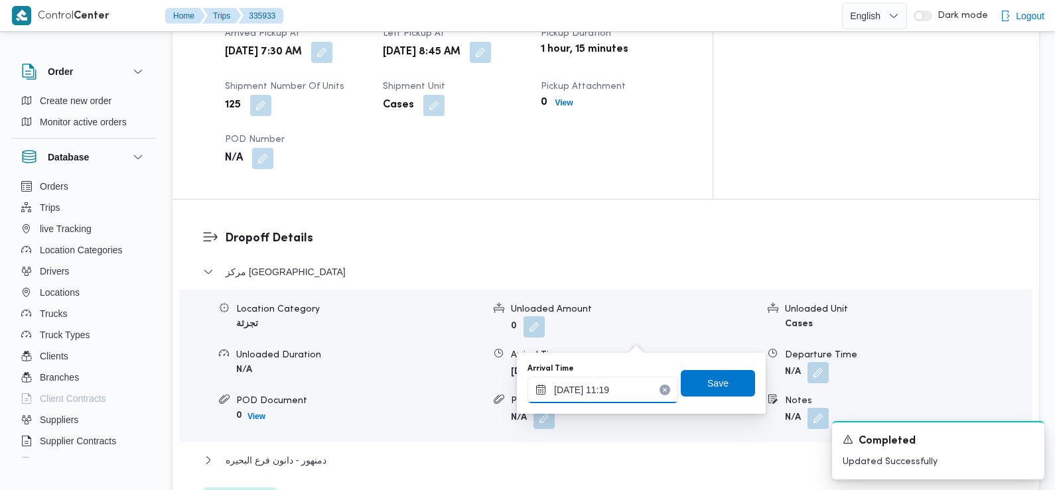
click at [607, 394] on input "08/09/2025 11:19" at bounding box center [603, 390] width 151 height 27
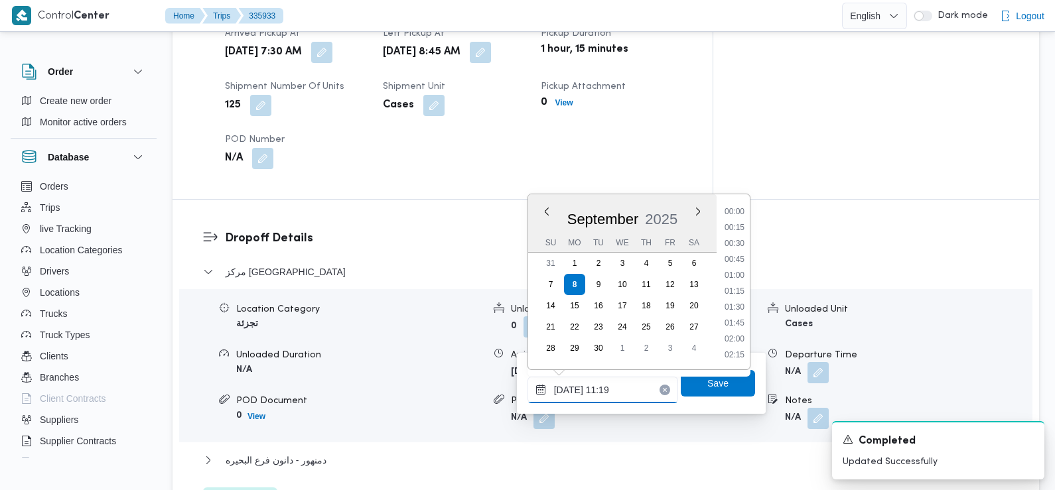
scroll to position [636, 0]
click at [735, 211] on li "10:00" at bounding box center [734, 212] width 31 height 13
type input "08/09/2025 10:00"
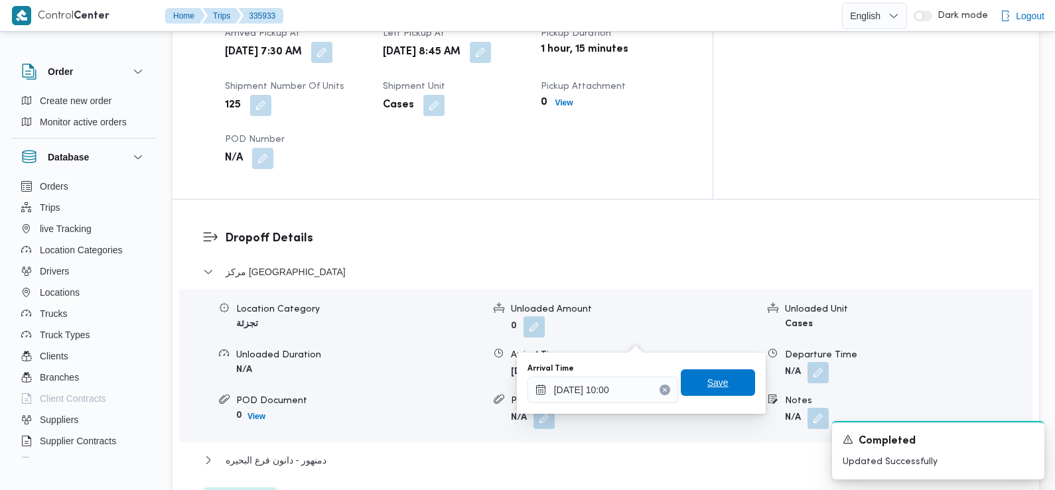
click at [708, 378] on span "Save" at bounding box center [718, 383] width 21 height 16
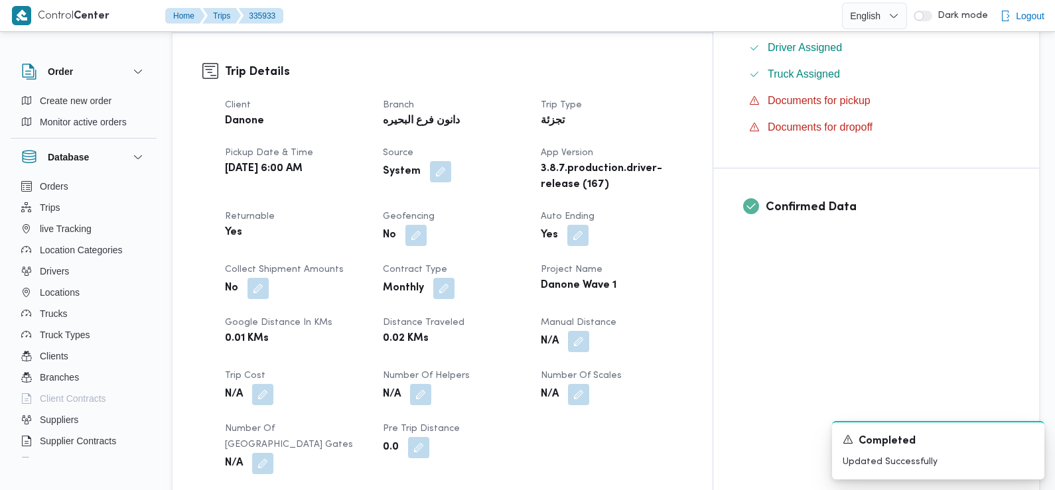
scroll to position [0, 0]
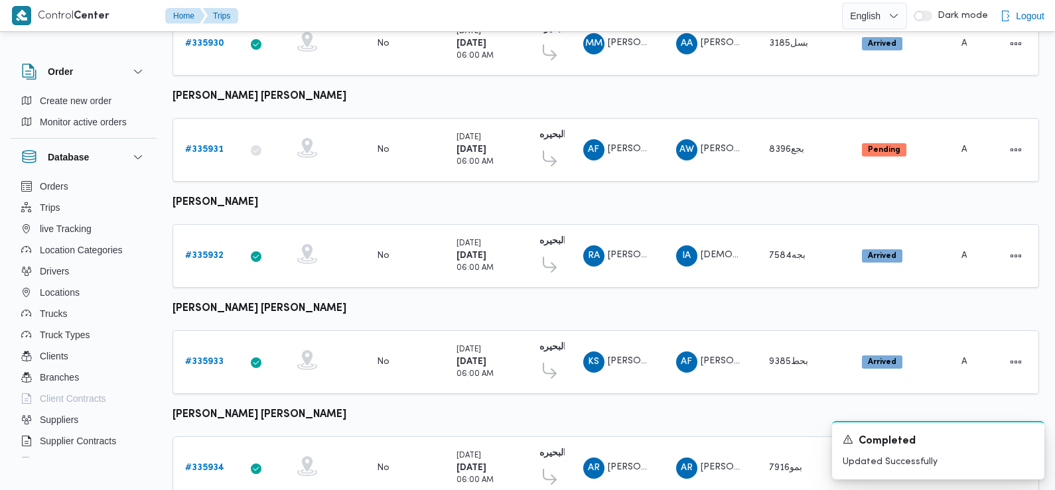
scroll to position [394, 0]
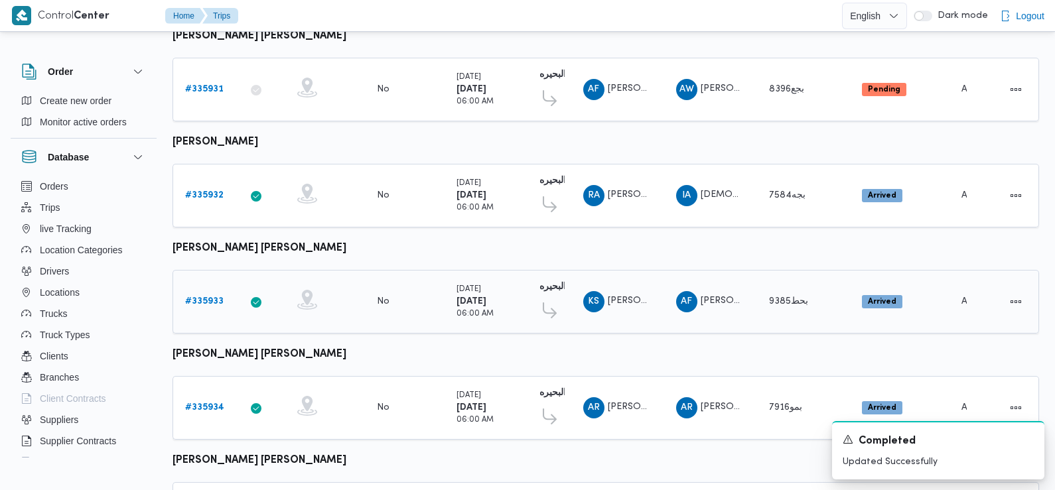
click at [213, 297] on b "# 335933" at bounding box center [204, 301] width 38 height 9
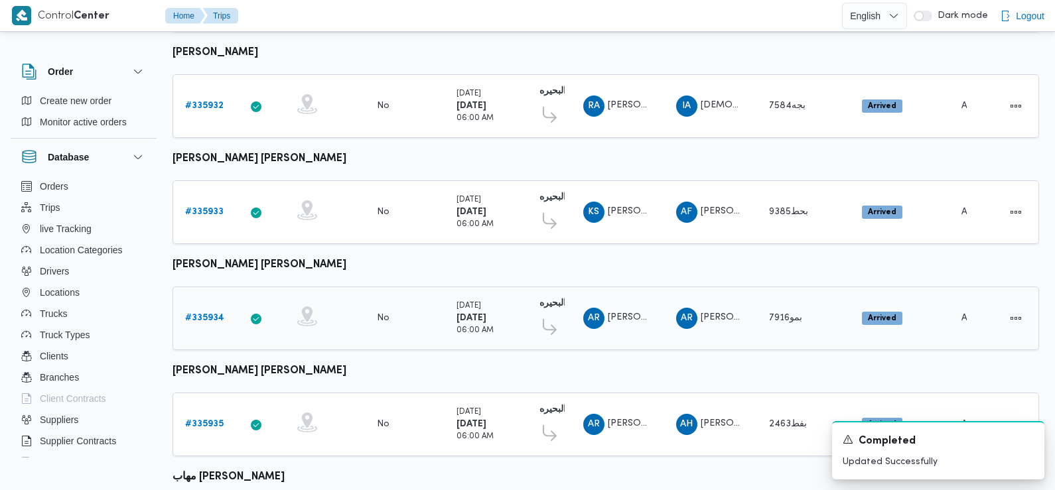
click at [208, 314] on b "# 335934" at bounding box center [204, 318] width 39 height 9
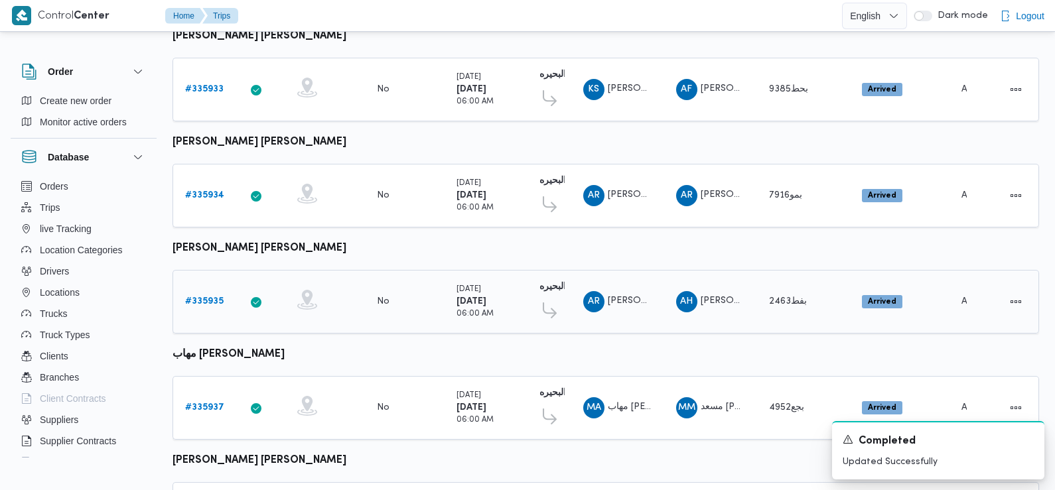
click at [206, 297] on b "# 335935" at bounding box center [204, 301] width 38 height 9
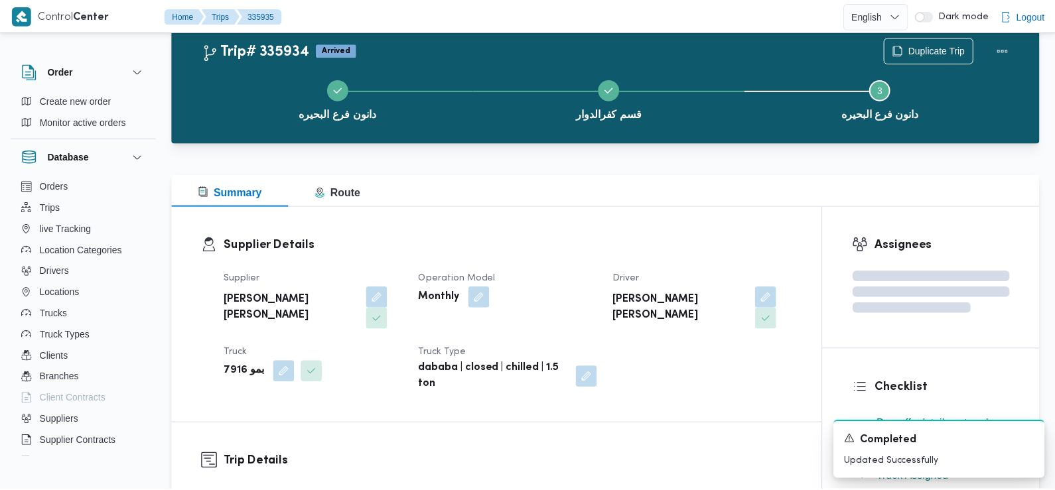
scroll to position [606, 0]
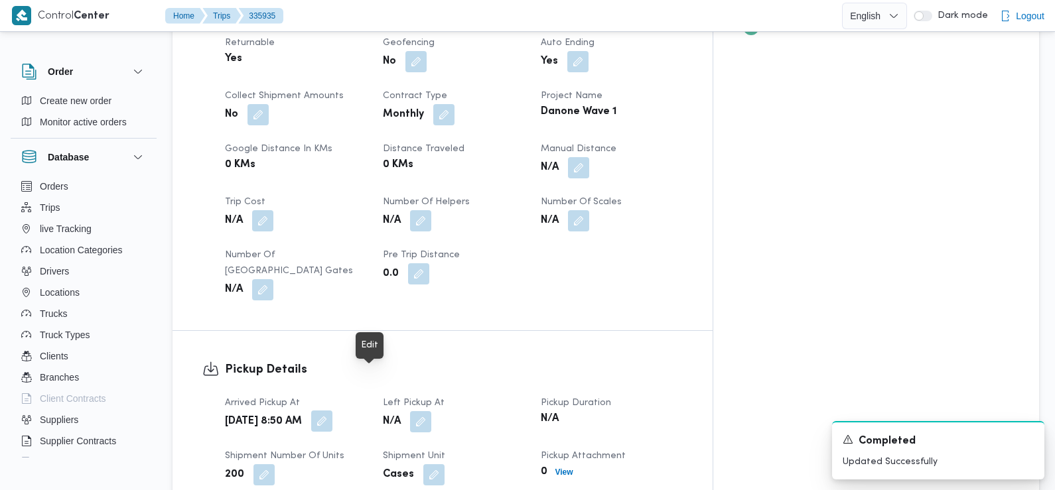
click at [333, 411] on button "button" at bounding box center [321, 421] width 21 height 21
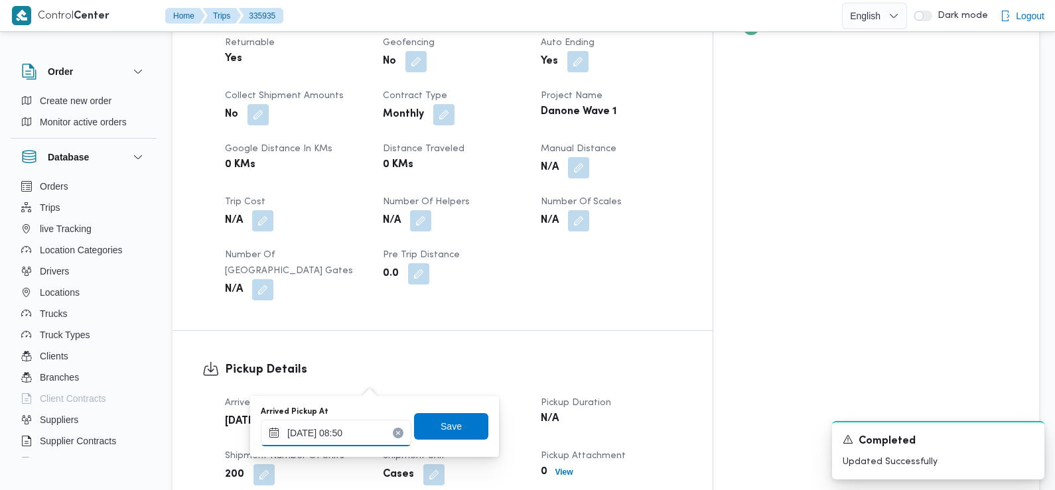
click at [353, 433] on input "08/09/2025 08:50" at bounding box center [336, 433] width 151 height 27
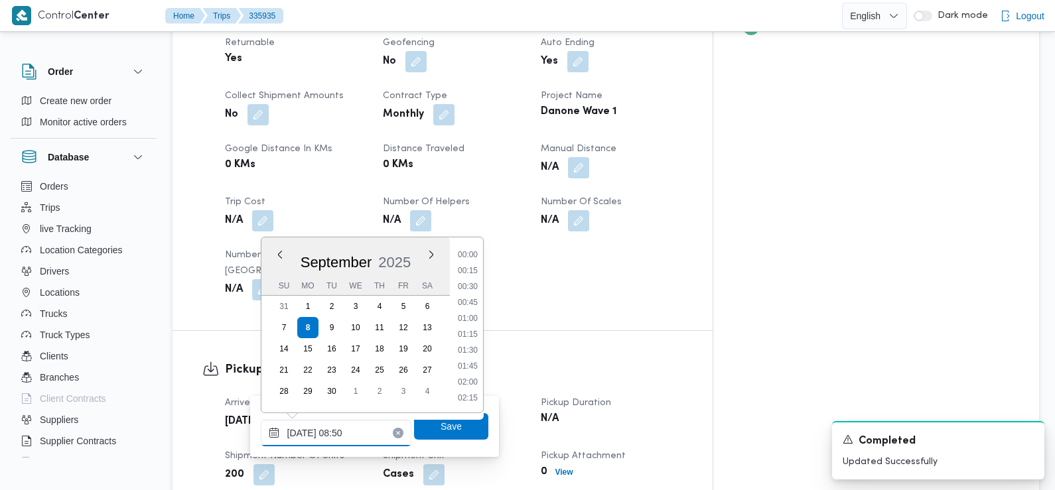
scroll to position [477, 0]
click at [470, 257] on li "07:30" at bounding box center [468, 256] width 31 height 13
type input "08/09/2025 07:30"
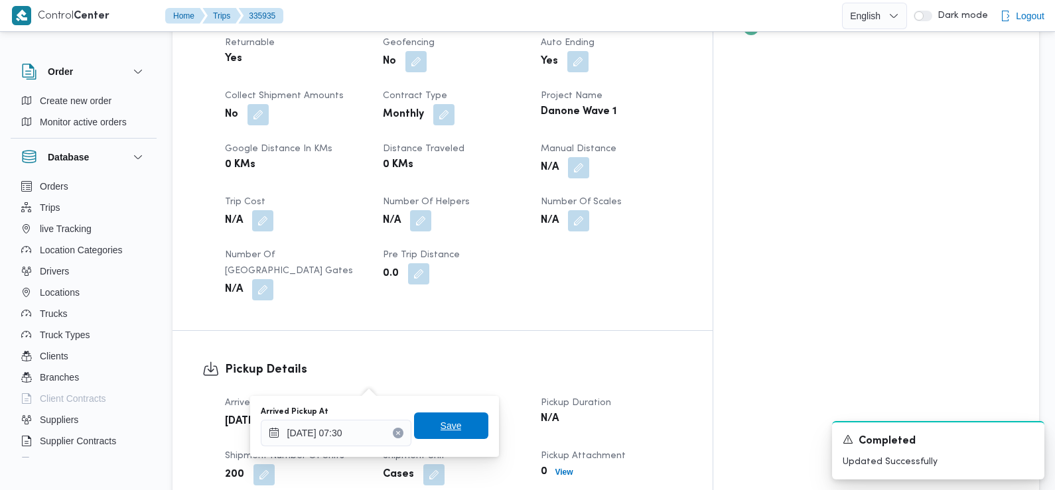
click at [448, 431] on span "Save" at bounding box center [451, 426] width 21 height 16
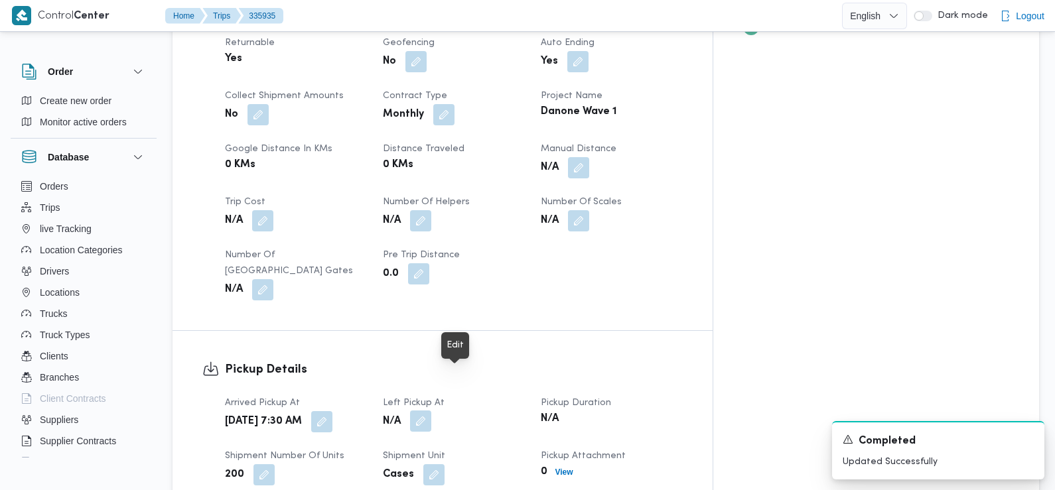
click at [431, 411] on button "button" at bounding box center [420, 421] width 21 height 21
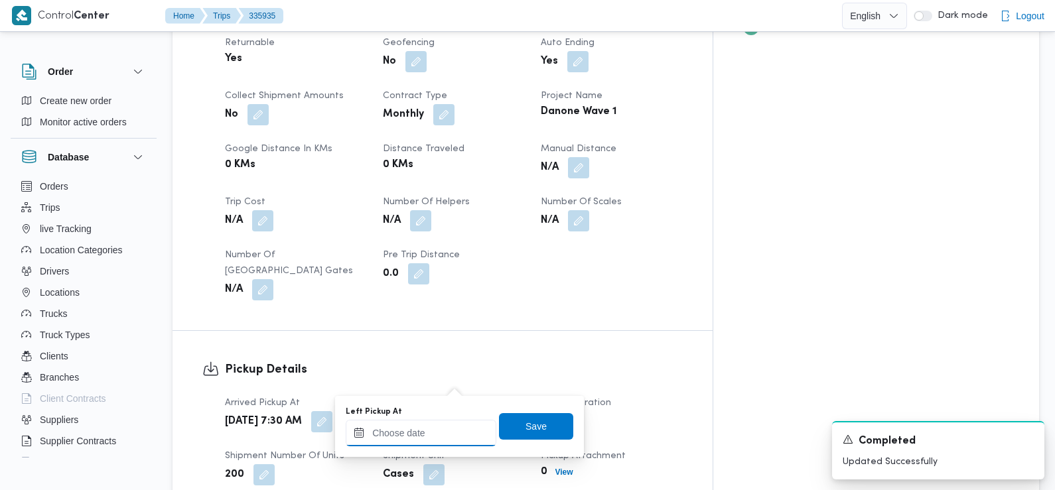
click at [420, 434] on input "Left Pickup At" at bounding box center [421, 433] width 151 height 27
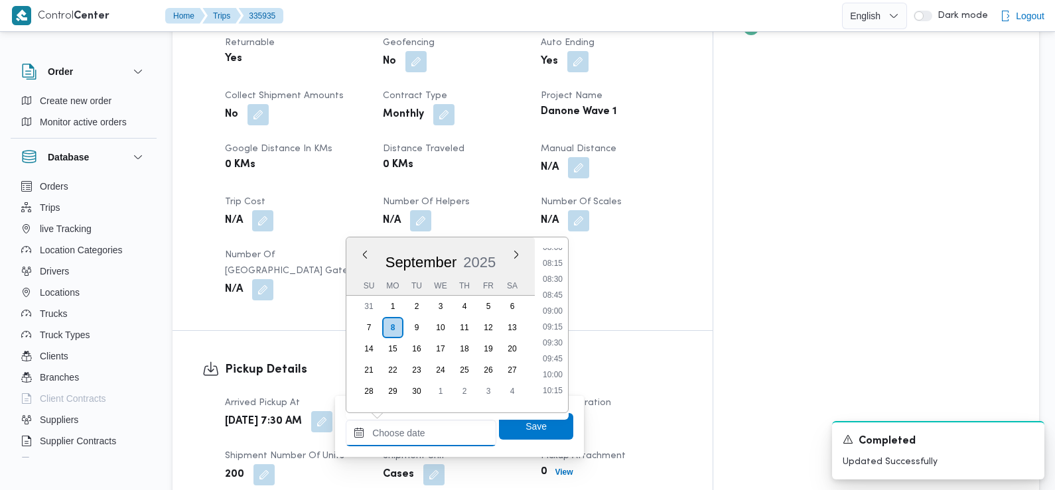
scroll to position [504, 0]
click at [558, 311] on li "08:45" at bounding box center [553, 308] width 31 height 13
type input "08/09/2025 08:45"
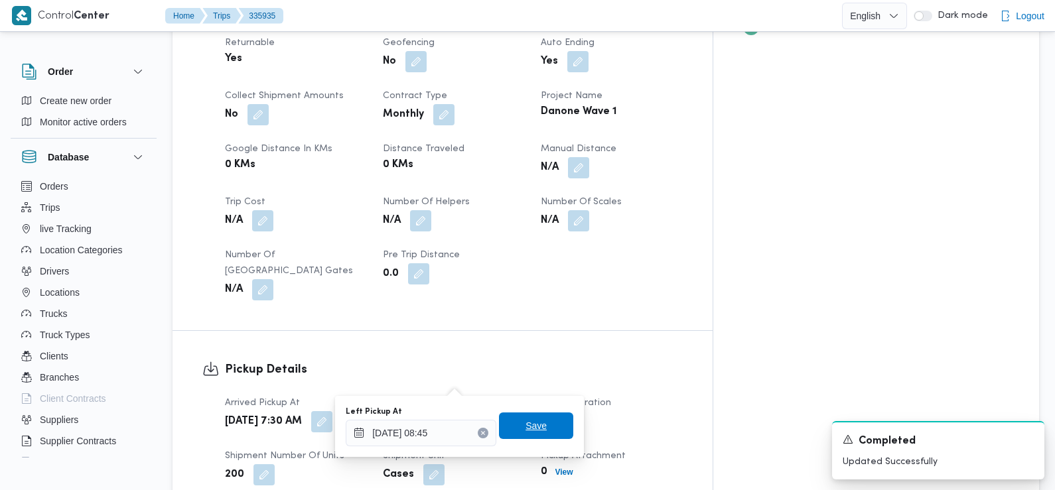
click at [535, 429] on span "Save" at bounding box center [536, 426] width 21 height 16
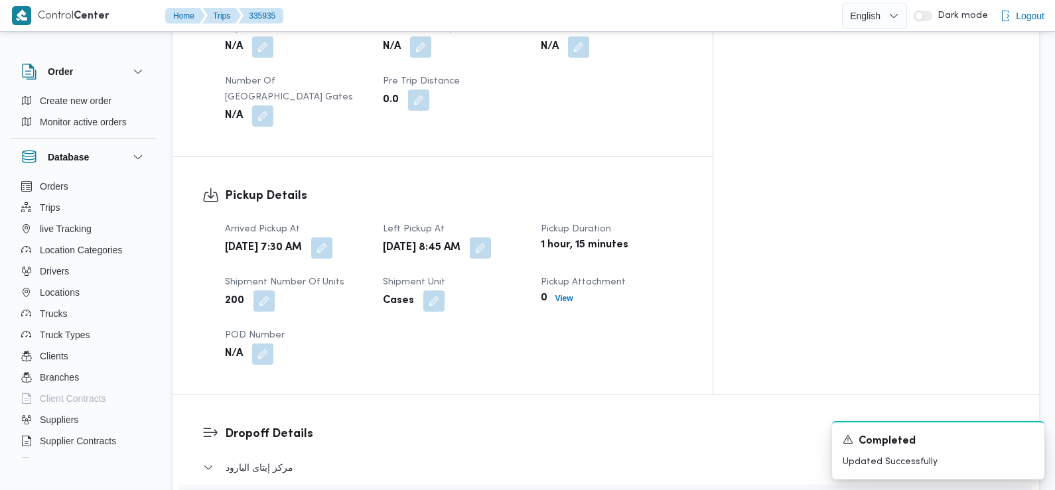
scroll to position [956, 0]
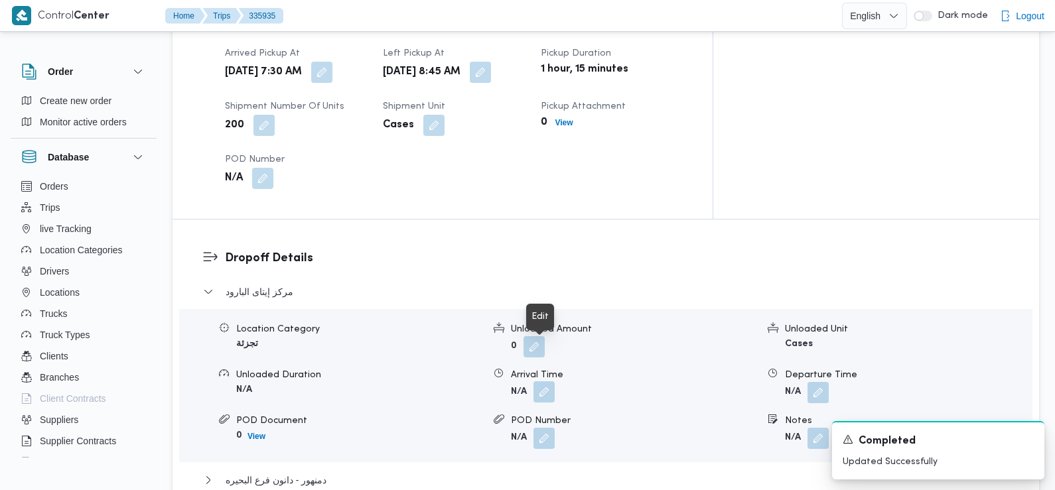
click at [548, 382] on button "button" at bounding box center [544, 392] width 21 height 21
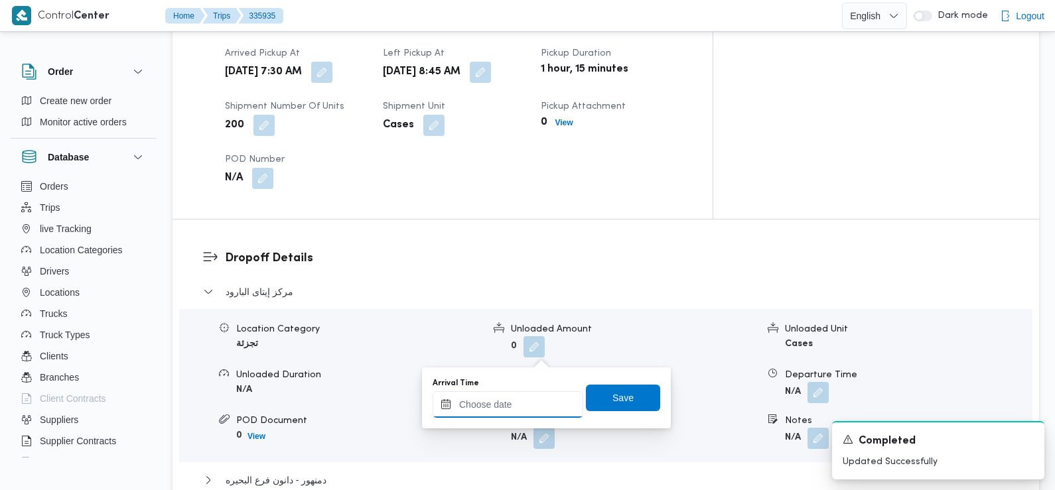
click at [525, 410] on input "Arrival Time" at bounding box center [508, 405] width 151 height 27
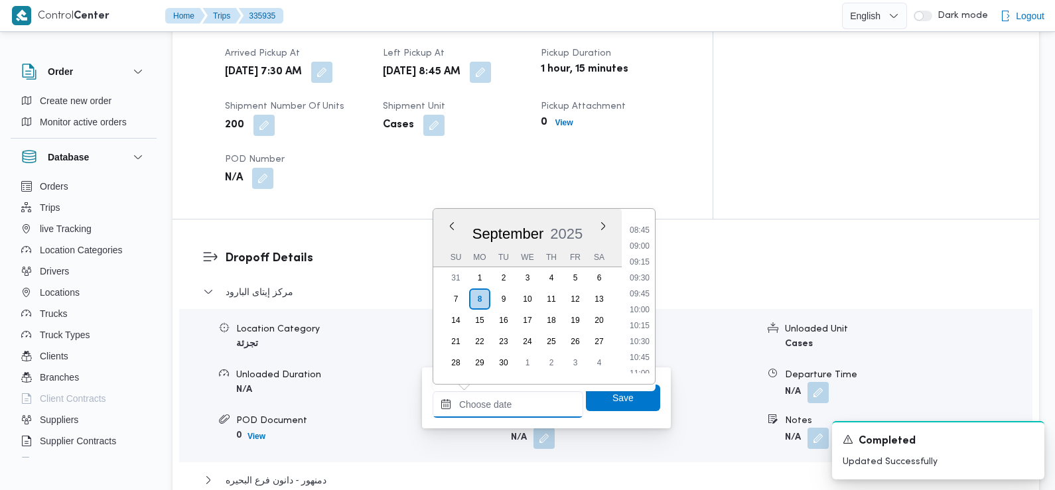
scroll to position [535, 0]
click at [642, 250] on li "08:45" at bounding box center [640, 248] width 31 height 13
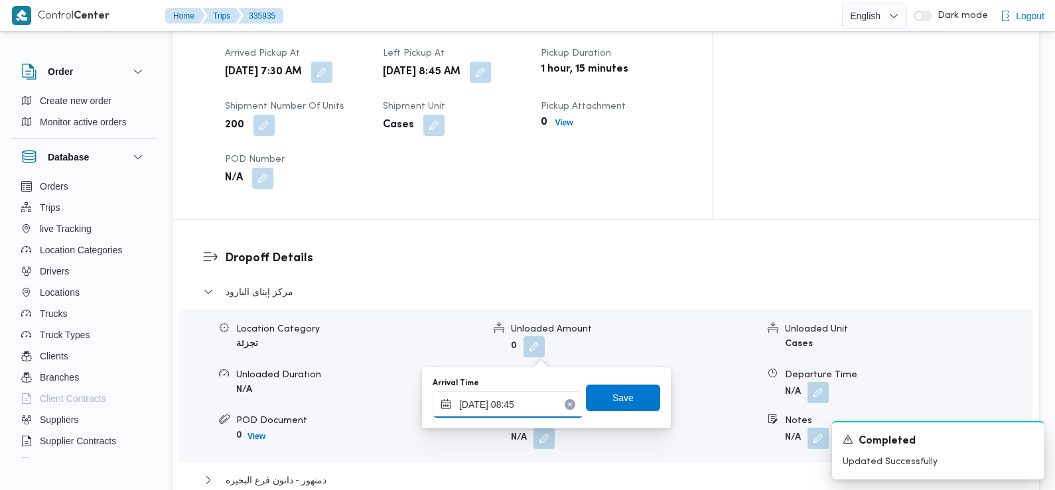
click at [527, 415] on input "08/09/2025 08:45" at bounding box center [508, 405] width 151 height 27
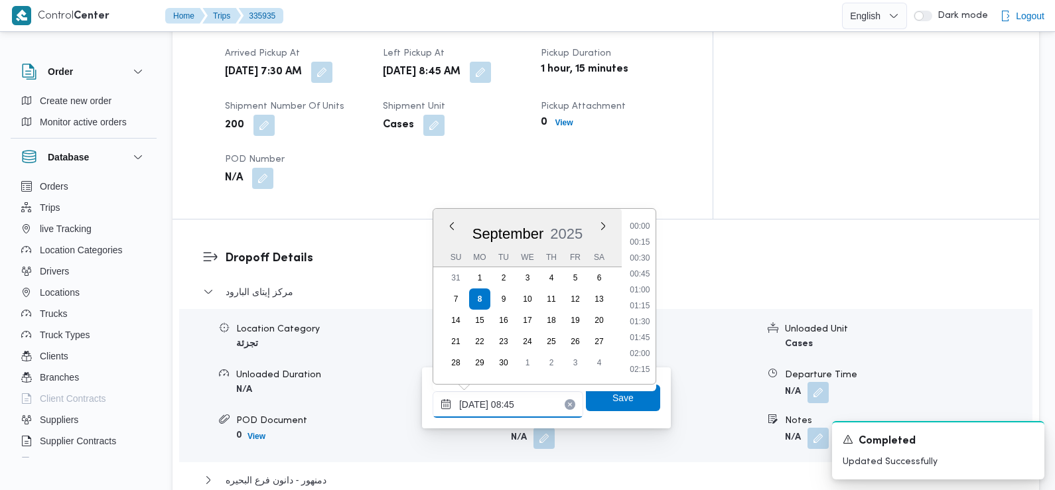
scroll to position [477, 0]
click at [646, 338] on li "09:15" at bounding box center [640, 339] width 31 height 13
type input "08/09/2025 09:15"
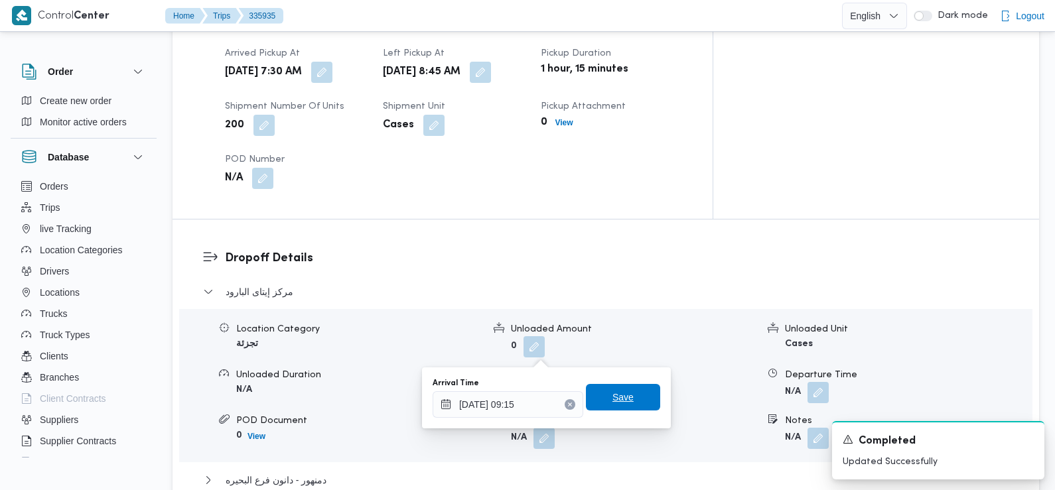
click at [613, 396] on span "Save" at bounding box center [623, 398] width 21 height 16
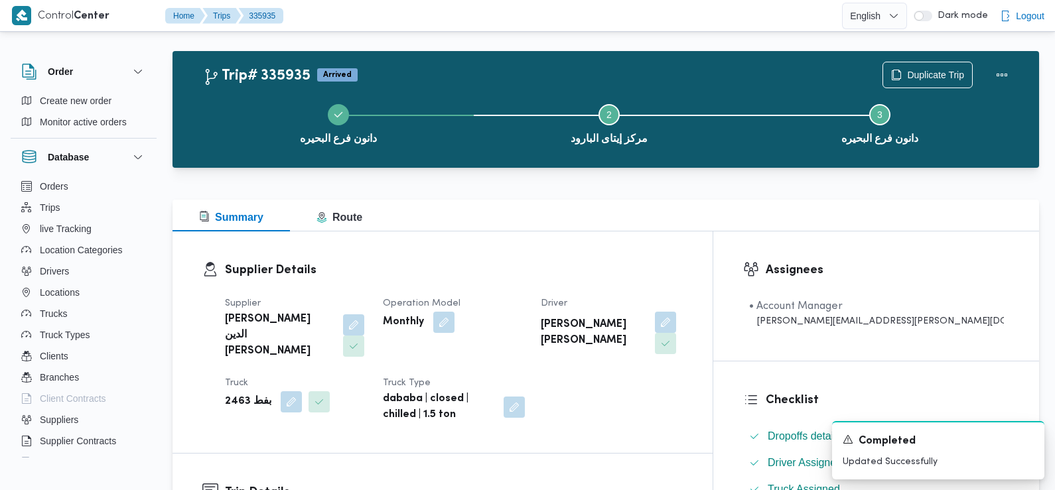
scroll to position [0, 0]
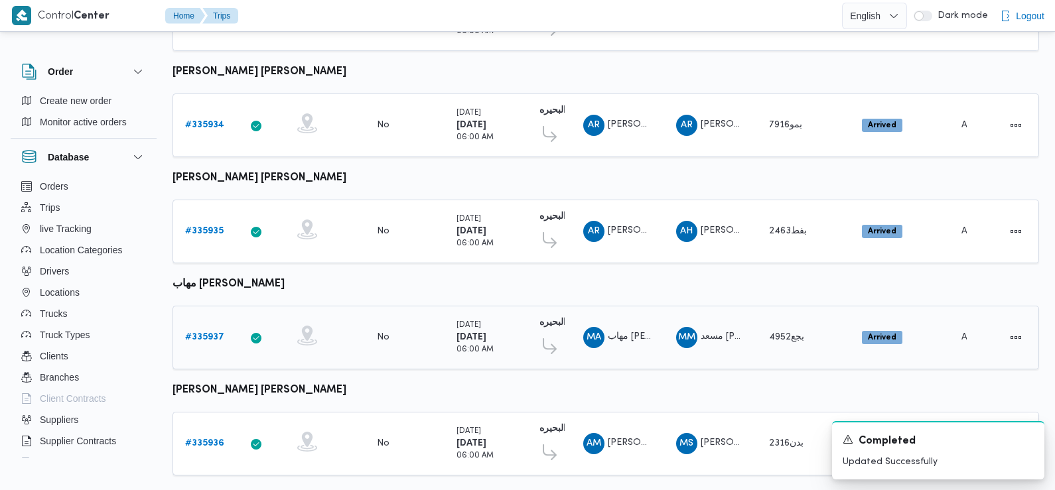
scroll to position [648, 0]
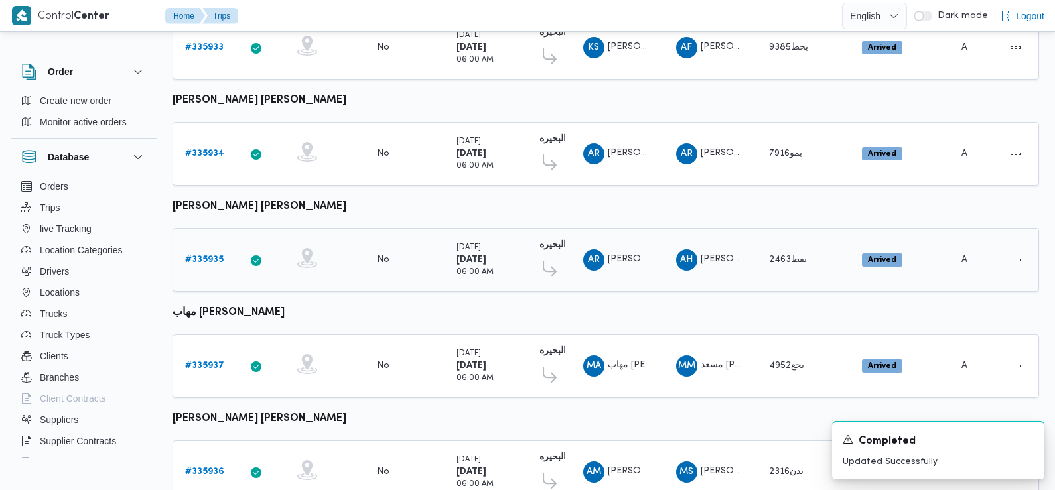
click at [209, 256] on b "# 335935" at bounding box center [204, 260] width 38 height 9
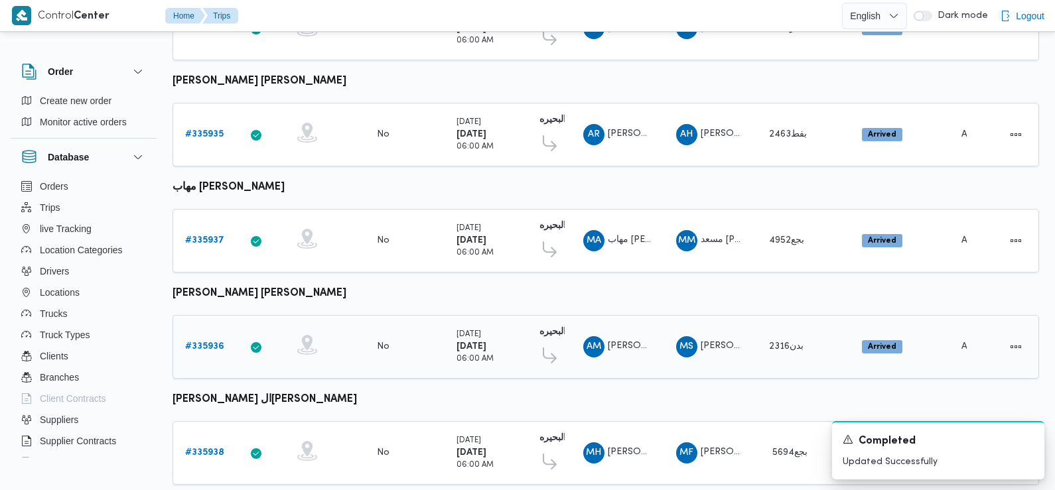
scroll to position [771, 0]
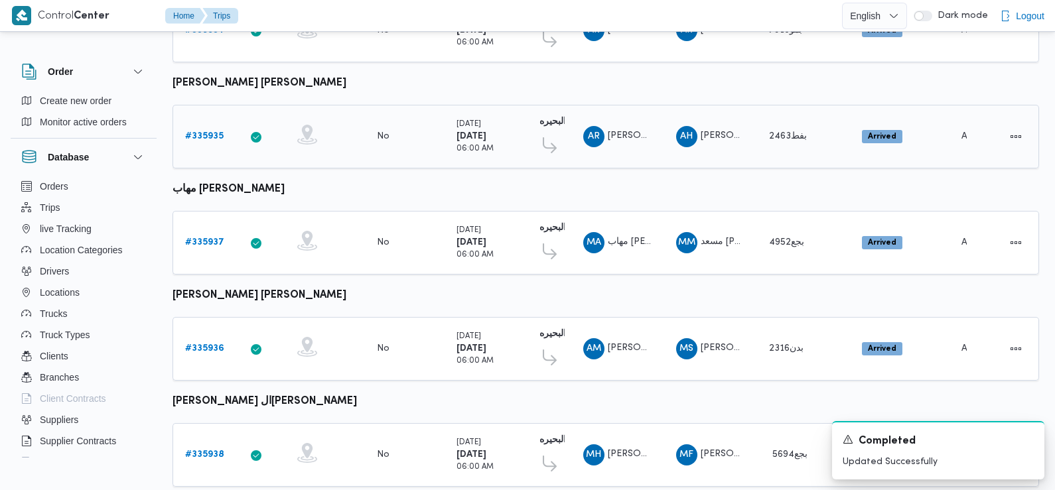
click at [209, 132] on b "# 335935" at bounding box center [204, 136] width 38 height 9
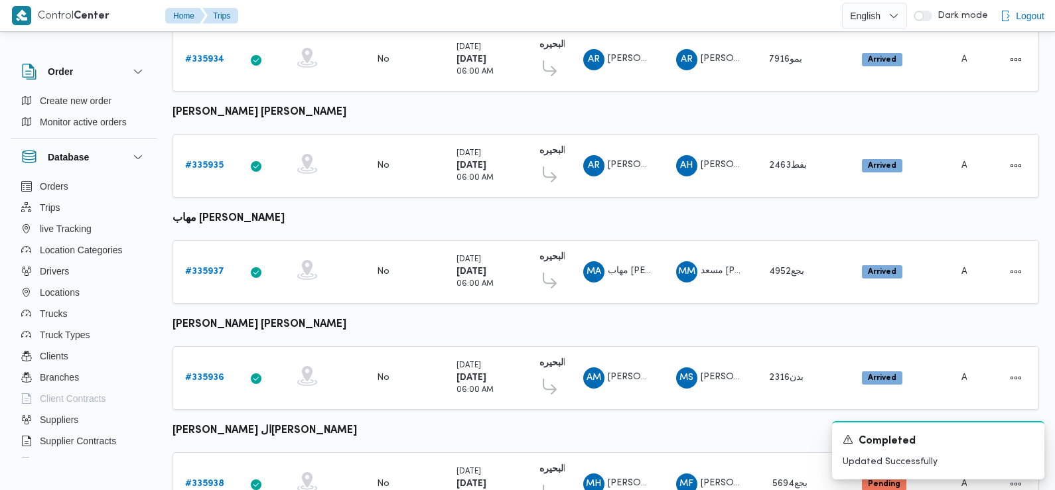
scroll to position [727, 0]
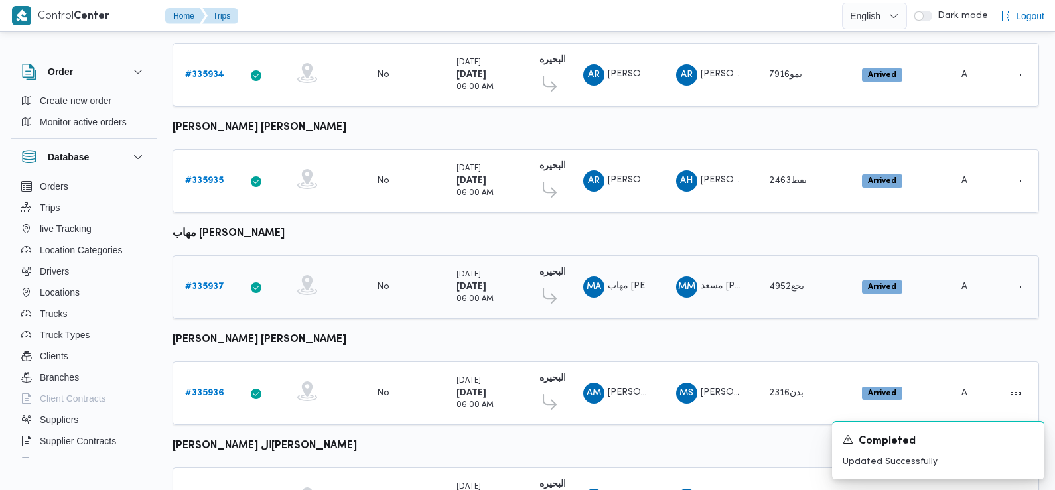
click at [204, 283] on b "# 335937" at bounding box center [204, 287] width 39 height 9
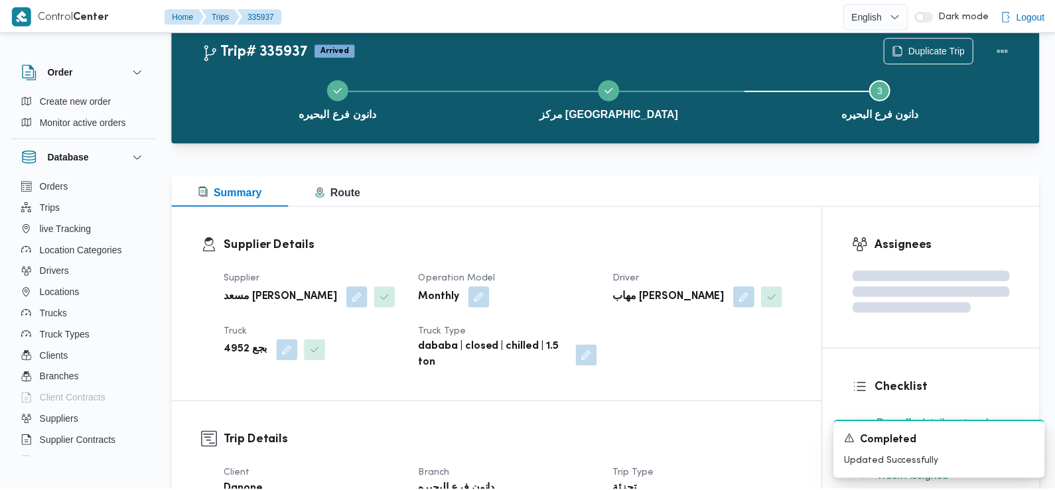
scroll to position [727, 0]
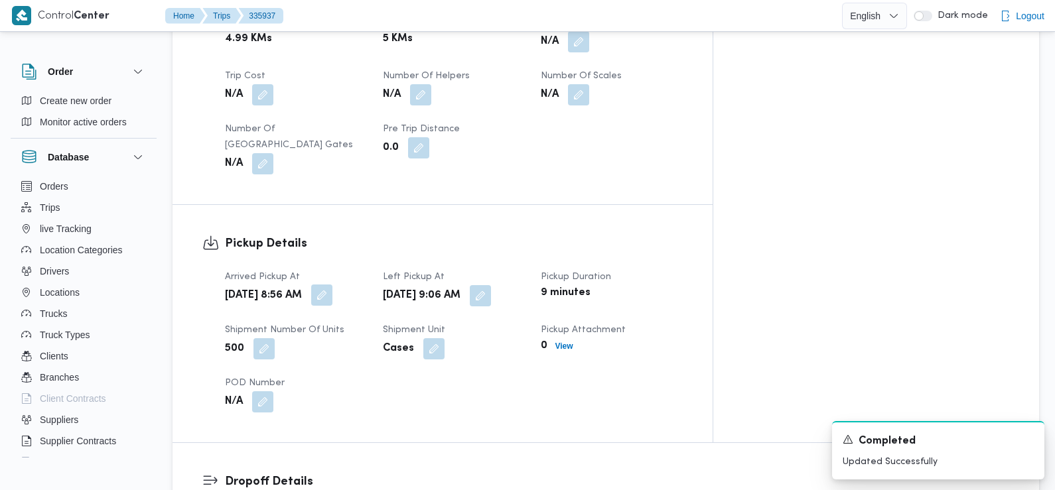
click at [333, 285] on button "button" at bounding box center [321, 295] width 21 height 21
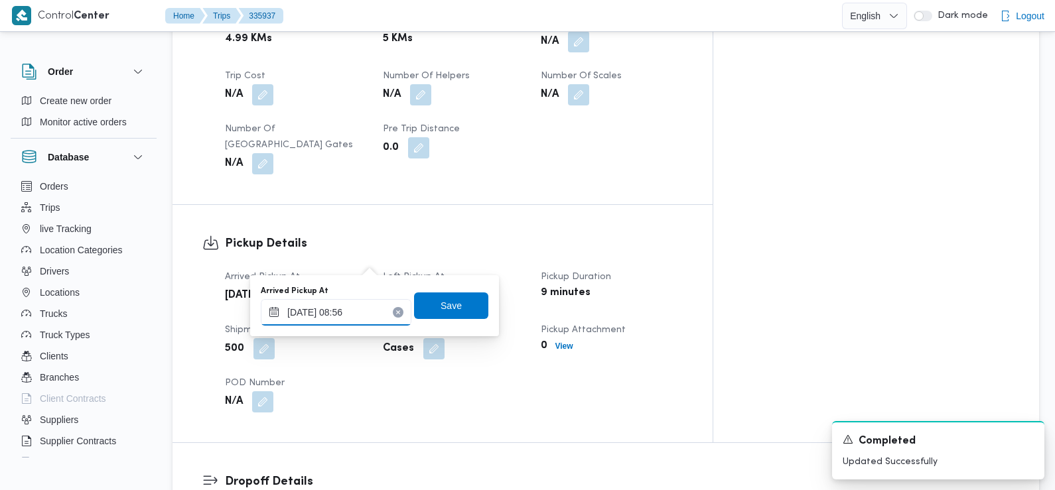
click at [352, 324] on input "08/09/2025 08:56" at bounding box center [336, 312] width 151 height 27
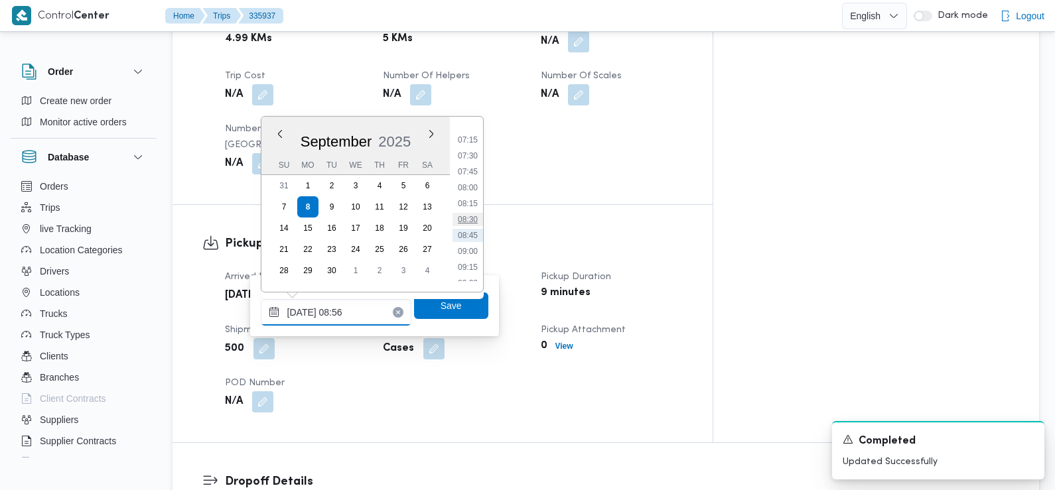
scroll to position [445, 0]
click at [469, 167] on li "07:30" at bounding box center [468, 166] width 31 height 13
type input "08/09/2025 07:30"
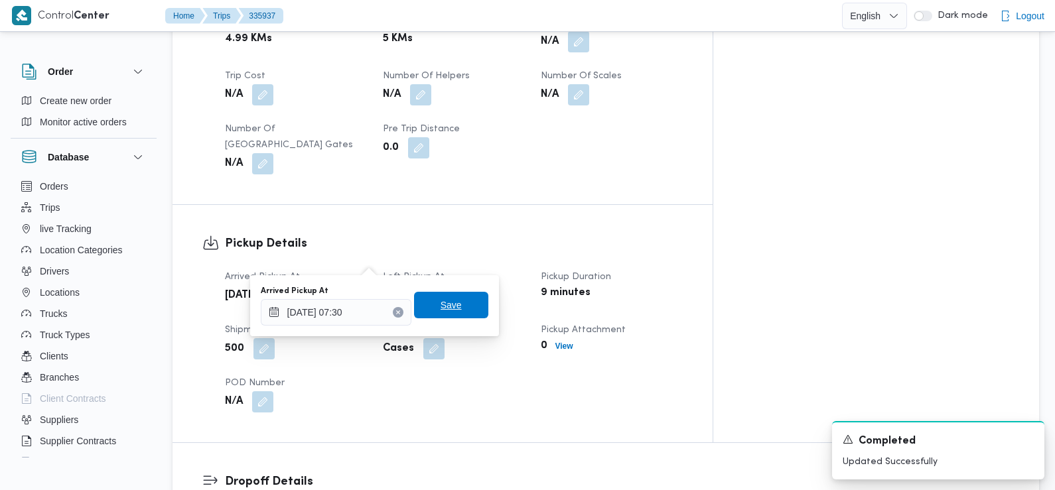
click at [429, 307] on span "Save" at bounding box center [451, 305] width 74 height 27
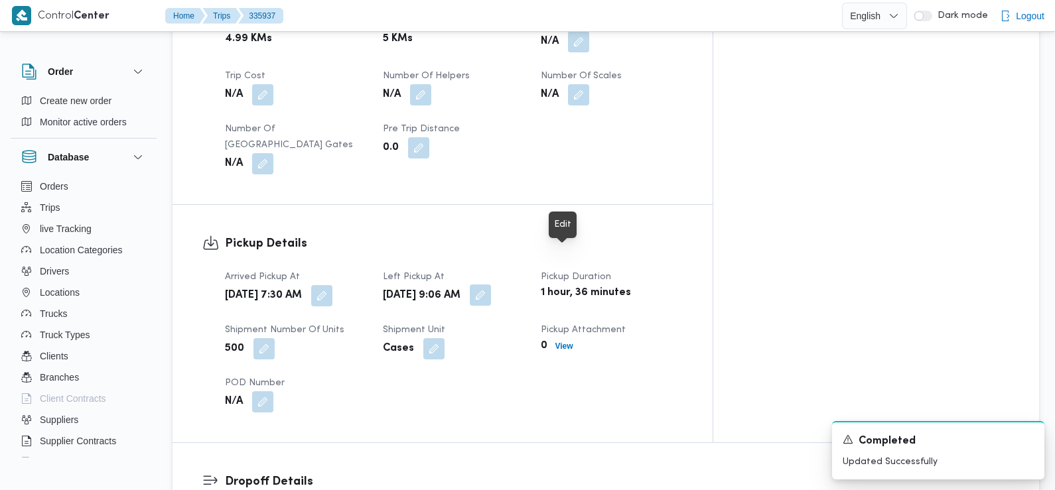
click at [491, 285] on button "button" at bounding box center [480, 295] width 21 height 21
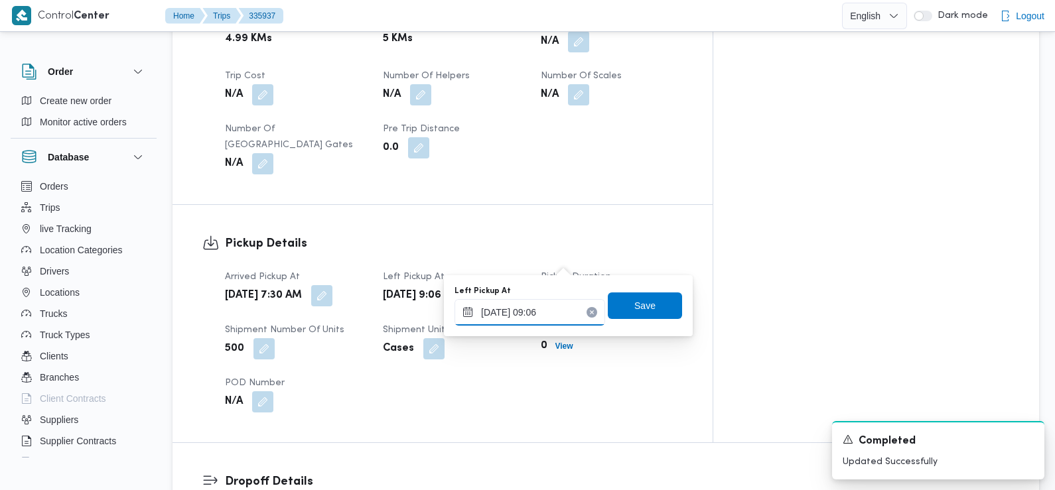
click at [536, 319] on input "08/09/2025 09:06" at bounding box center [530, 312] width 151 height 27
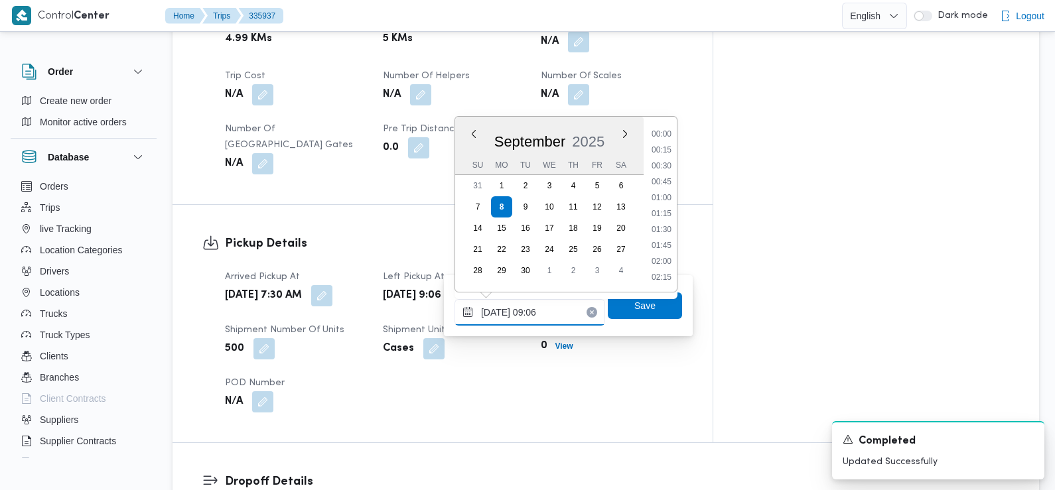
scroll to position [492, 0]
click at [664, 198] on li "08:45" at bounding box center [661, 198] width 31 height 13
type input "08/09/2025 08:45"
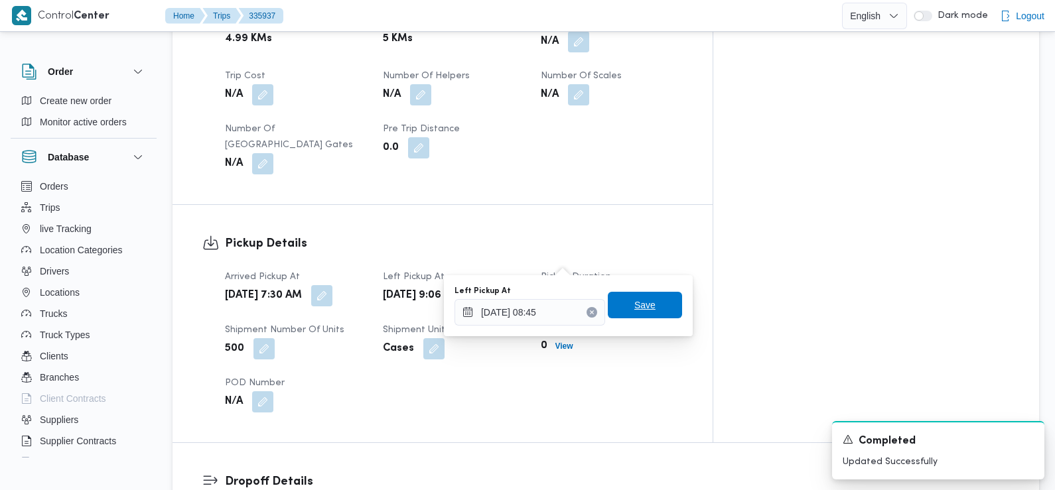
click at [622, 303] on span "Save" at bounding box center [645, 305] width 74 height 27
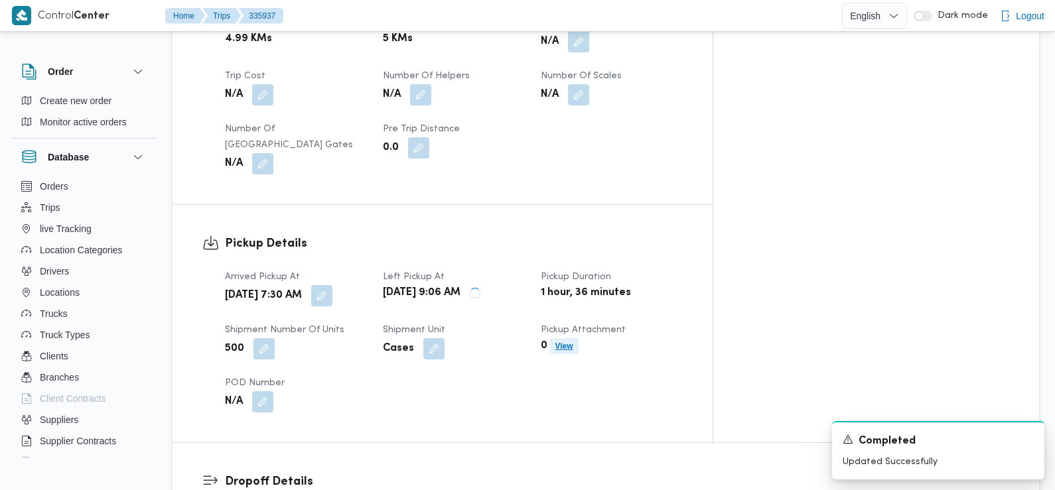
click at [579, 338] on span "View" at bounding box center [564, 346] width 29 height 16
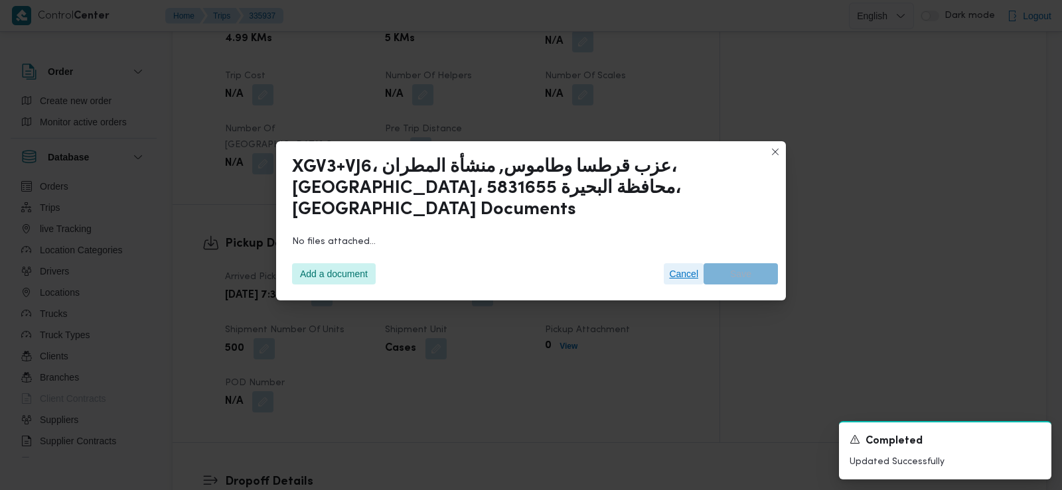
click at [681, 266] on span "Cancel" at bounding box center [683, 274] width 29 height 16
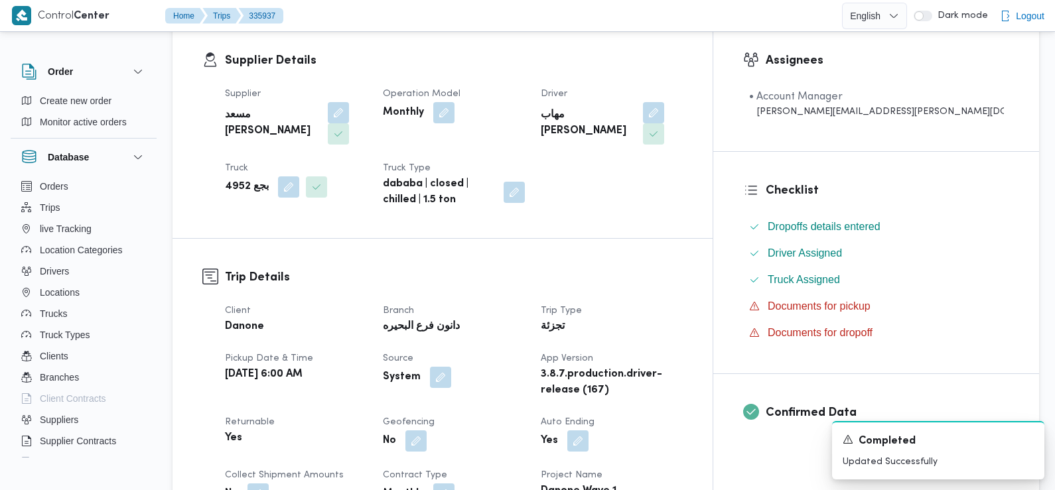
scroll to position [0, 0]
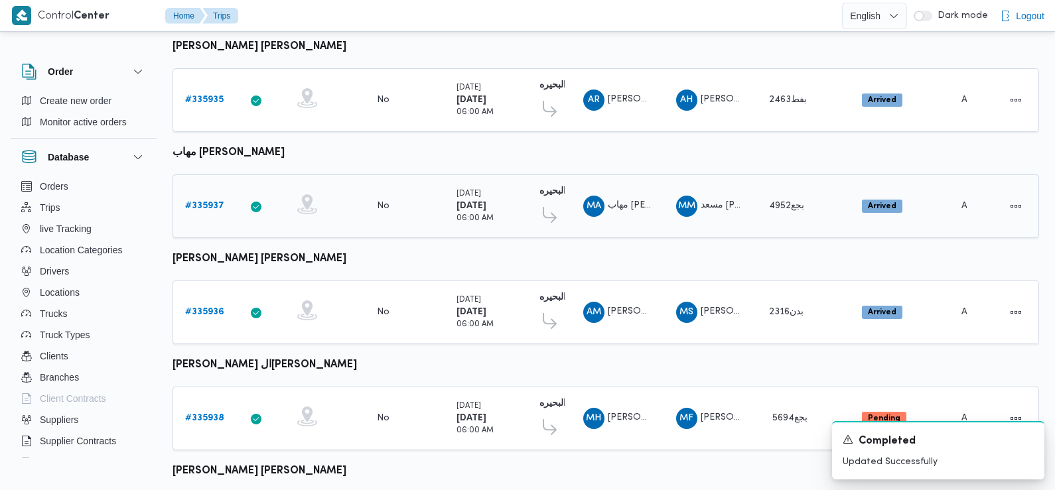
scroll to position [806, 0]
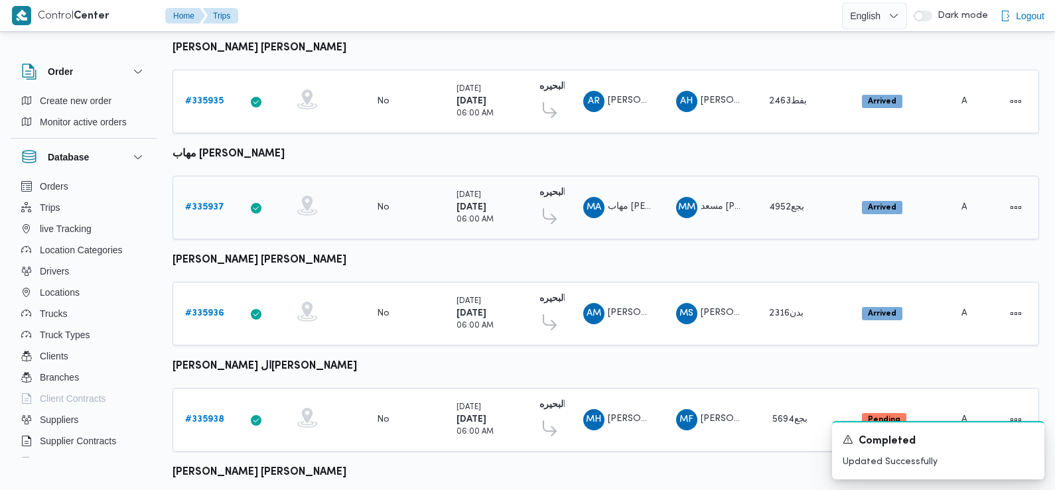
click at [206, 203] on b "# 335937" at bounding box center [204, 207] width 39 height 9
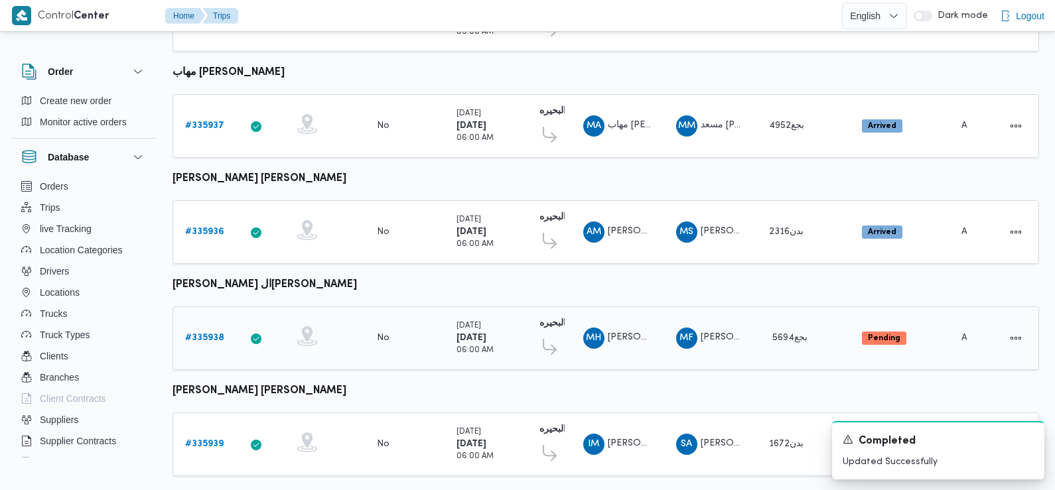
scroll to position [824, 0]
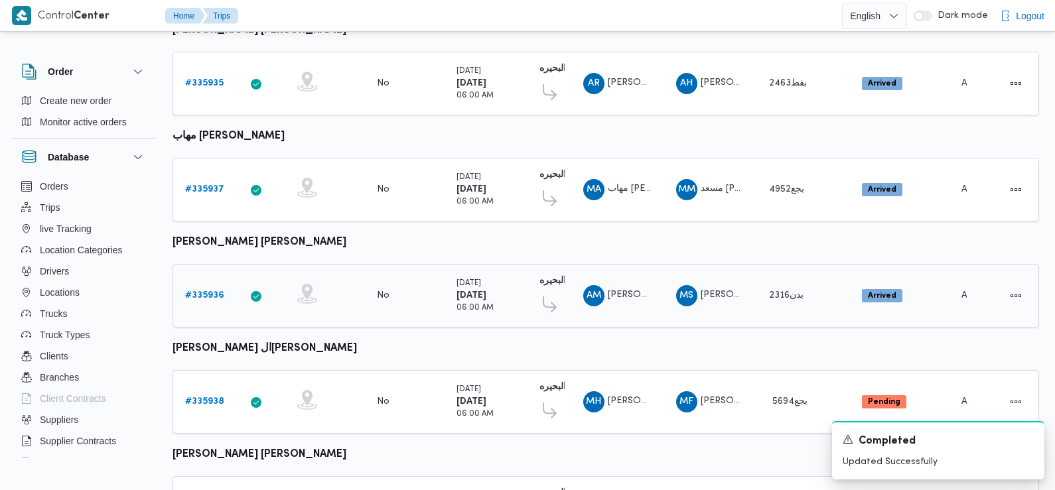
click at [211, 291] on b "# 335936" at bounding box center [204, 295] width 39 height 9
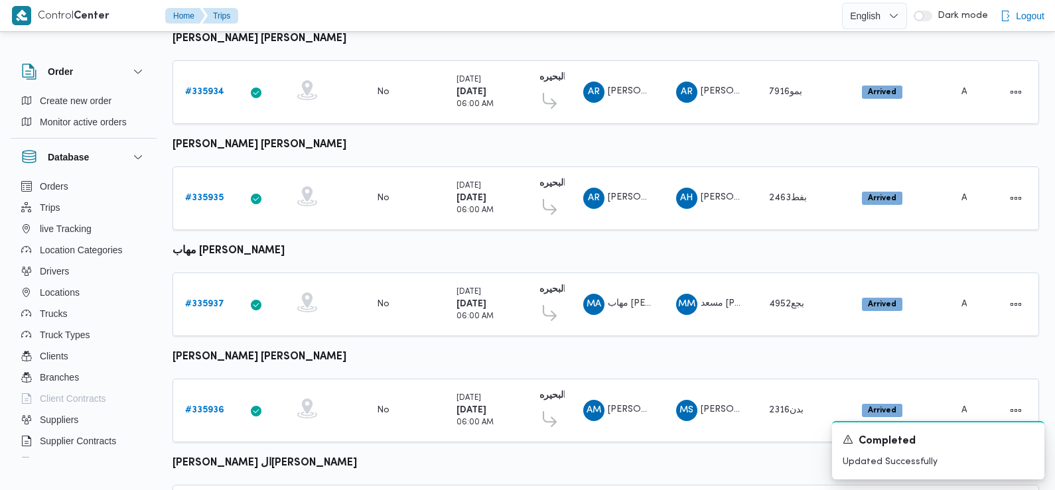
scroll to position [926, 0]
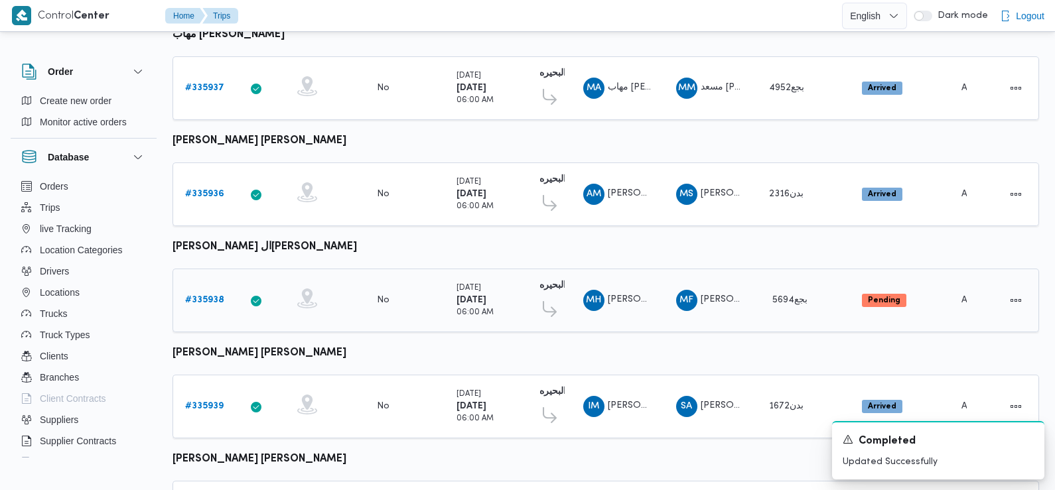
click at [210, 296] on b "# 335938" at bounding box center [204, 300] width 39 height 9
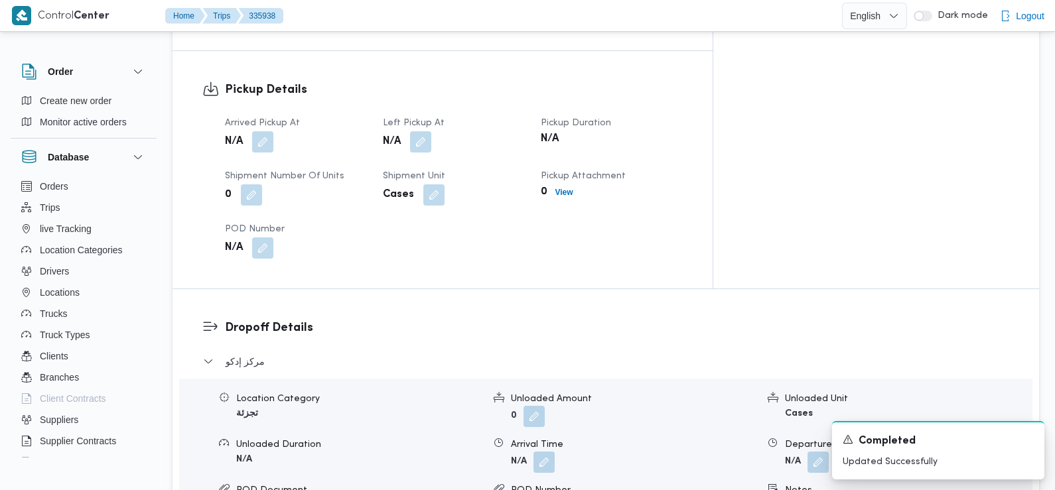
scroll to position [798, 0]
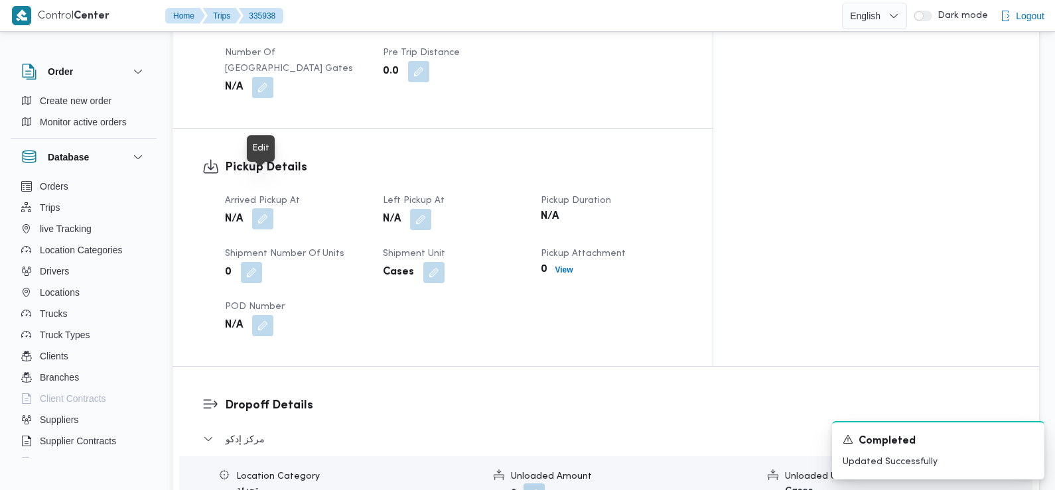
click at [264, 208] on button "button" at bounding box center [262, 218] width 21 height 21
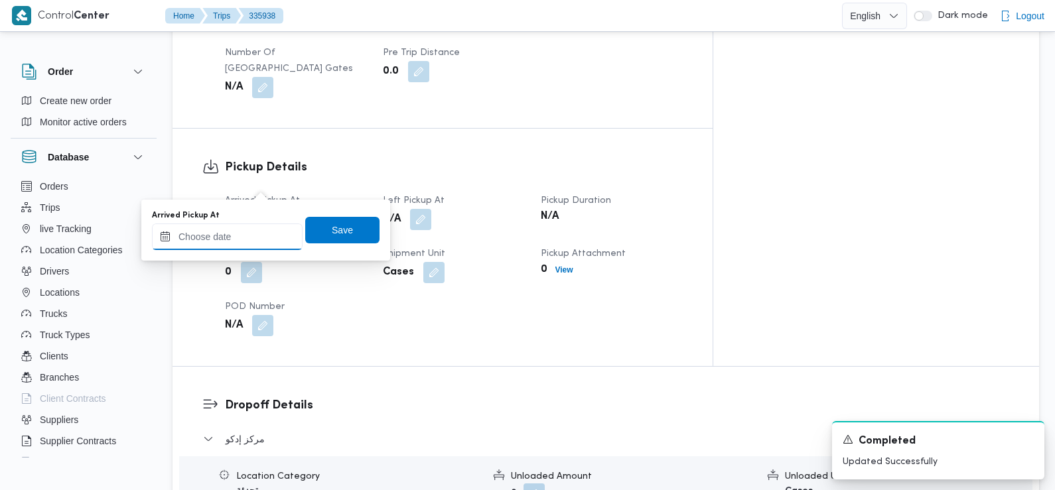
click at [247, 239] on input "Arrived Pickup At" at bounding box center [227, 237] width 151 height 27
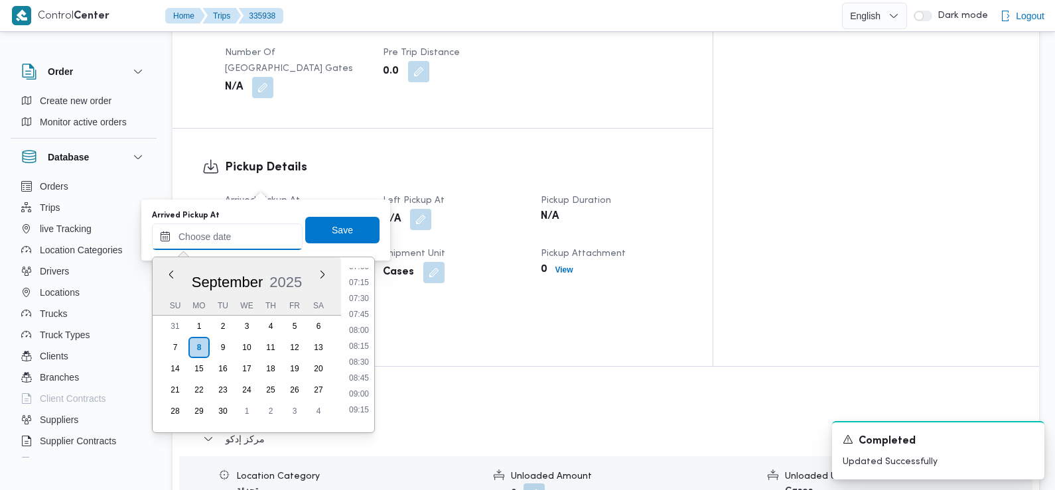
scroll to position [451, 0]
click at [359, 301] on li "07:30" at bounding box center [359, 301] width 31 height 13
type input "08/09/2025 07:30"
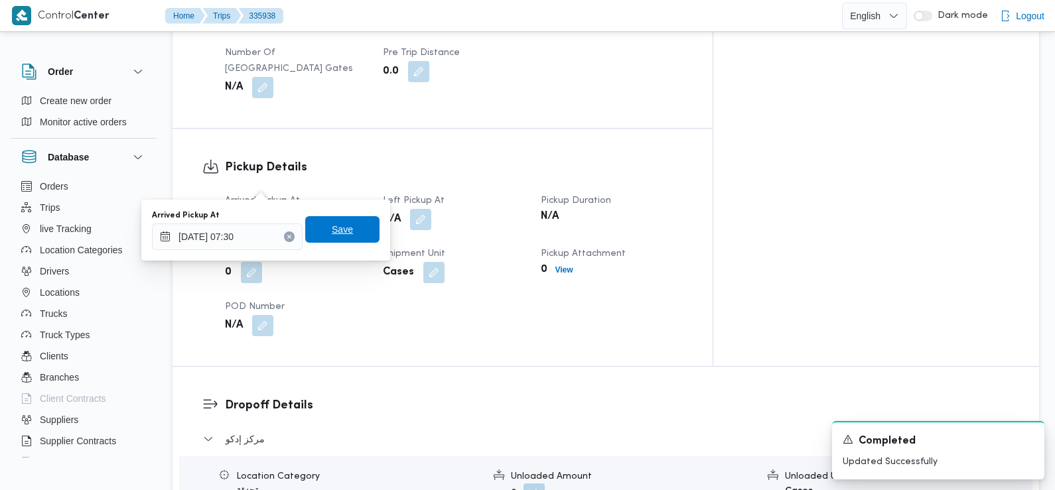
click at [341, 232] on span "Save" at bounding box center [342, 230] width 21 height 16
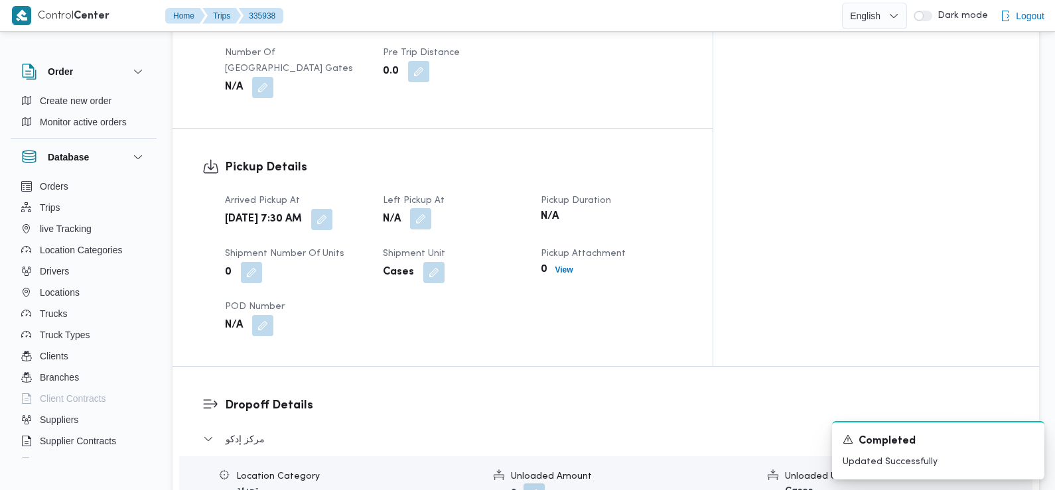
click at [431, 208] on button "button" at bounding box center [420, 218] width 21 height 21
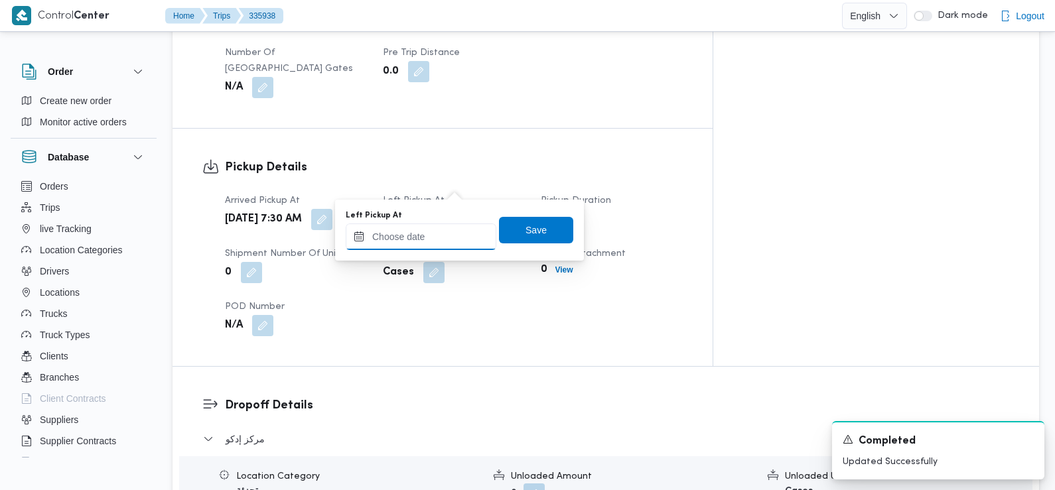
click at [439, 236] on input "Left Pickup At" at bounding box center [421, 237] width 151 height 27
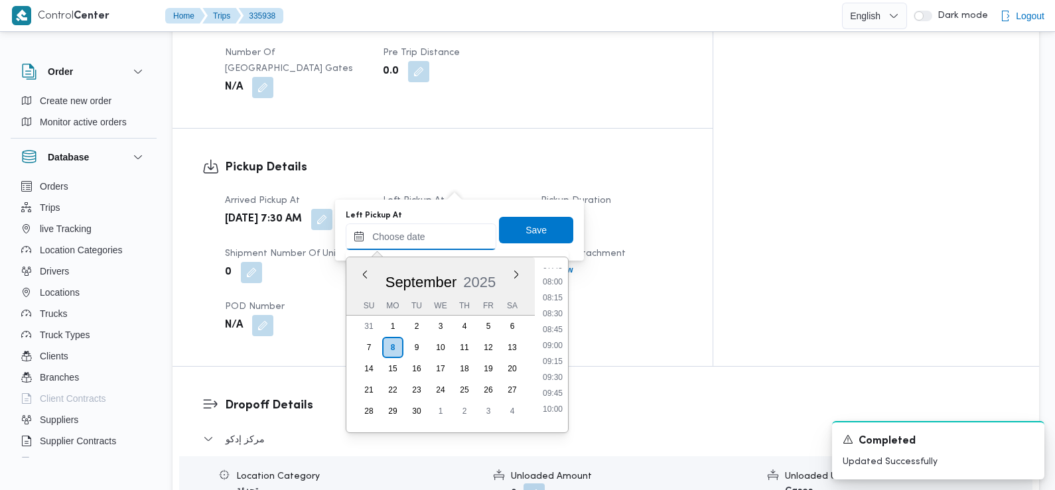
scroll to position [500, 0]
click at [555, 333] on li "08:45" at bounding box center [553, 332] width 31 height 13
type input "08/09/2025 08:45"
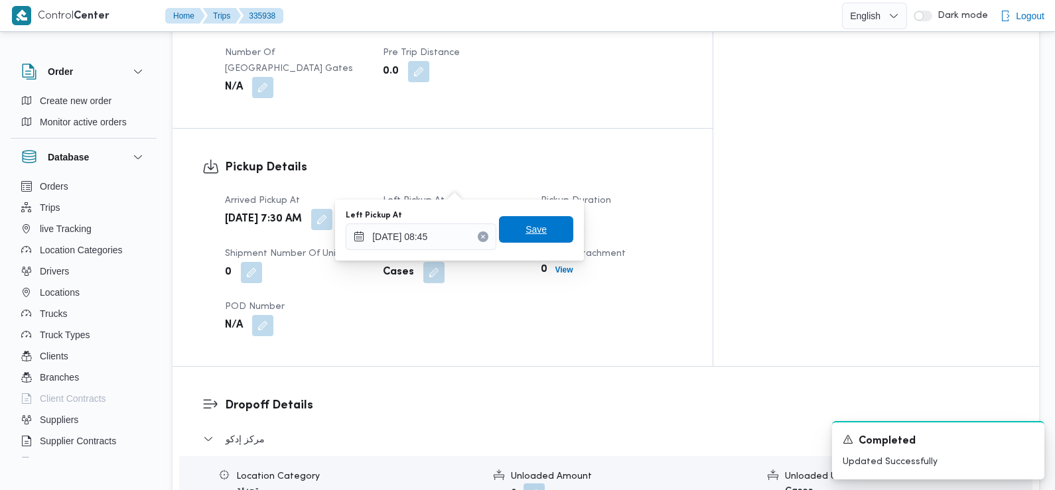
click at [533, 230] on span "Save" at bounding box center [536, 230] width 21 height 16
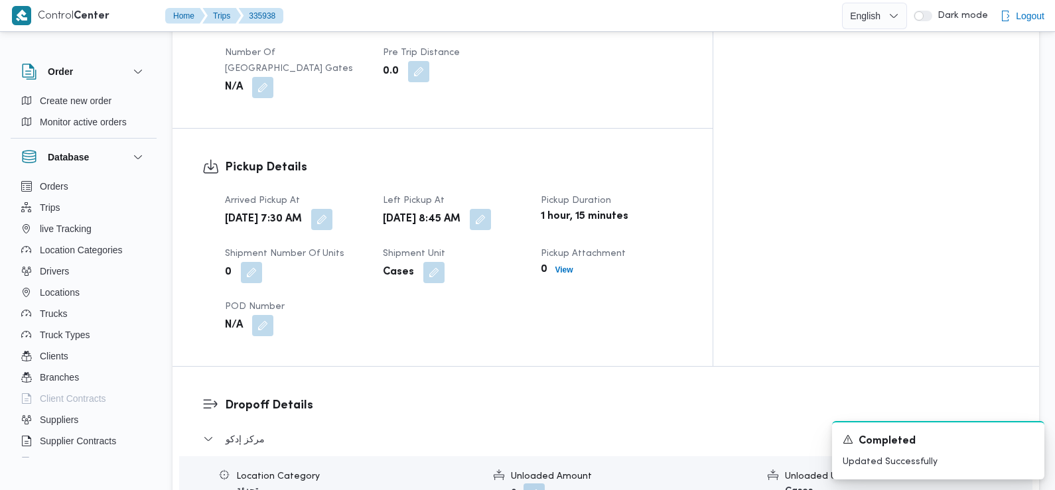
scroll to position [979, 0]
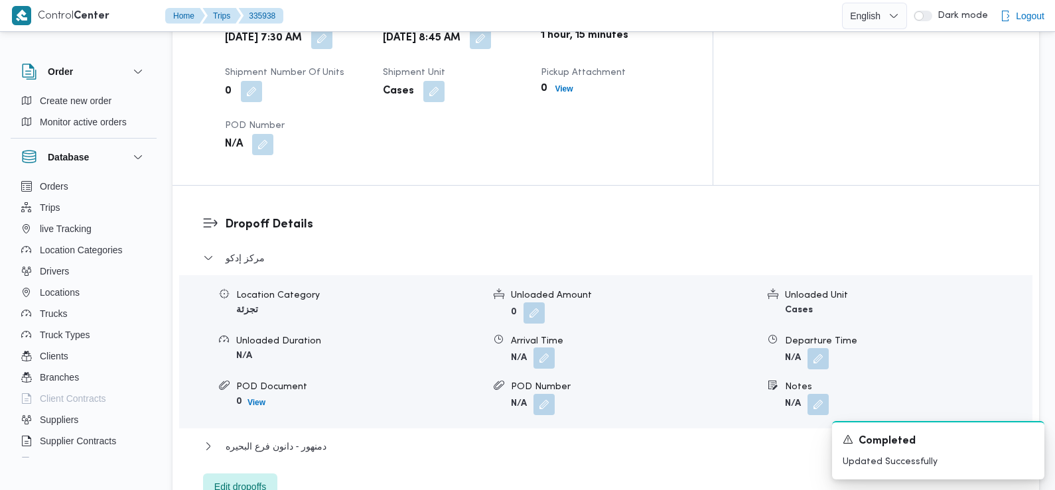
click at [538, 348] on button "button" at bounding box center [544, 358] width 21 height 21
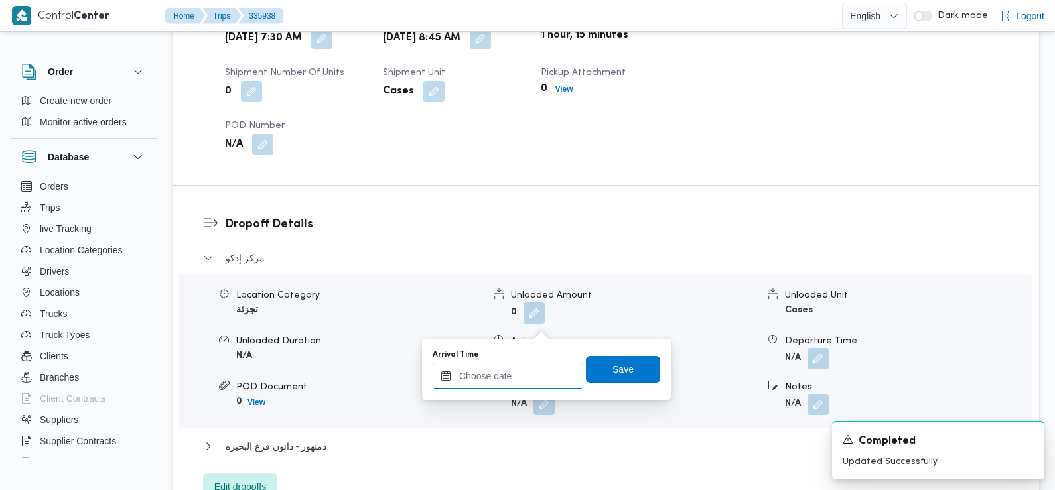
click at [524, 369] on input "Arrival Time" at bounding box center [508, 376] width 151 height 27
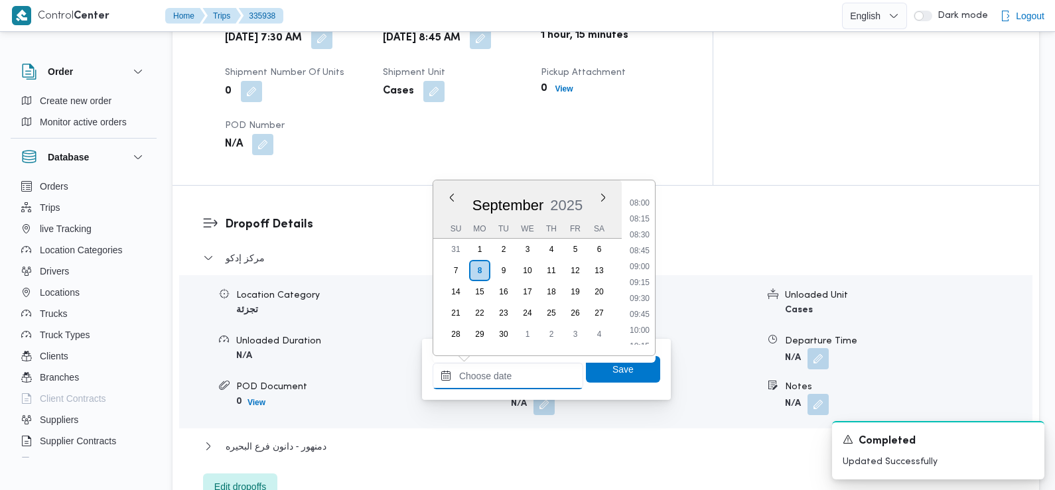
scroll to position [500, 0]
click at [646, 274] on li "09:00" at bounding box center [640, 271] width 31 height 13
type input "08/09/2025 09:00"
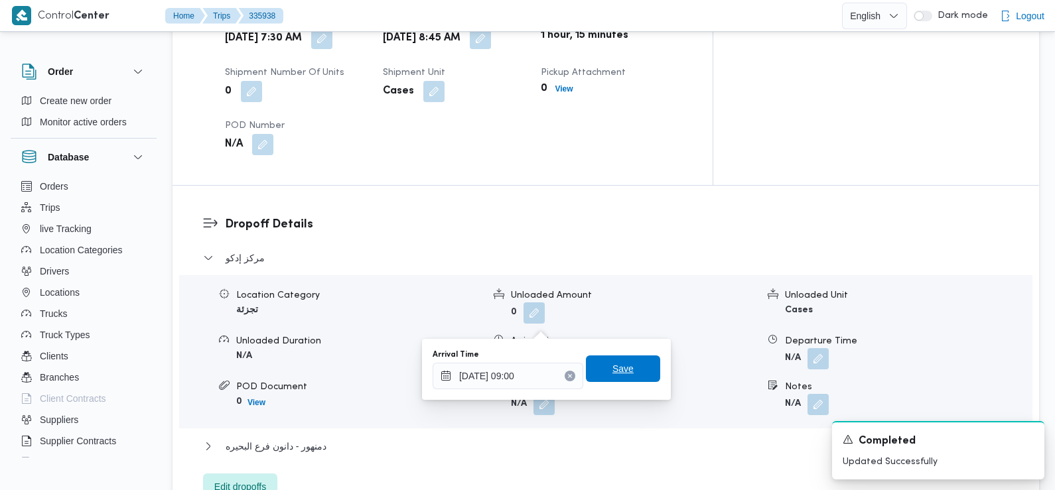
click at [613, 366] on span "Save" at bounding box center [623, 369] width 21 height 16
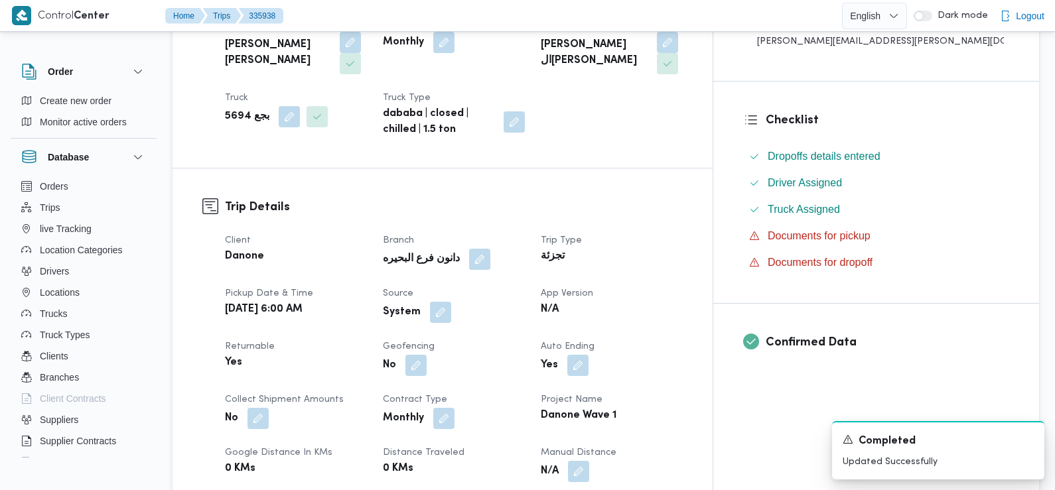
scroll to position [292, 0]
click at [451, 301] on button "button" at bounding box center [440, 311] width 21 height 21
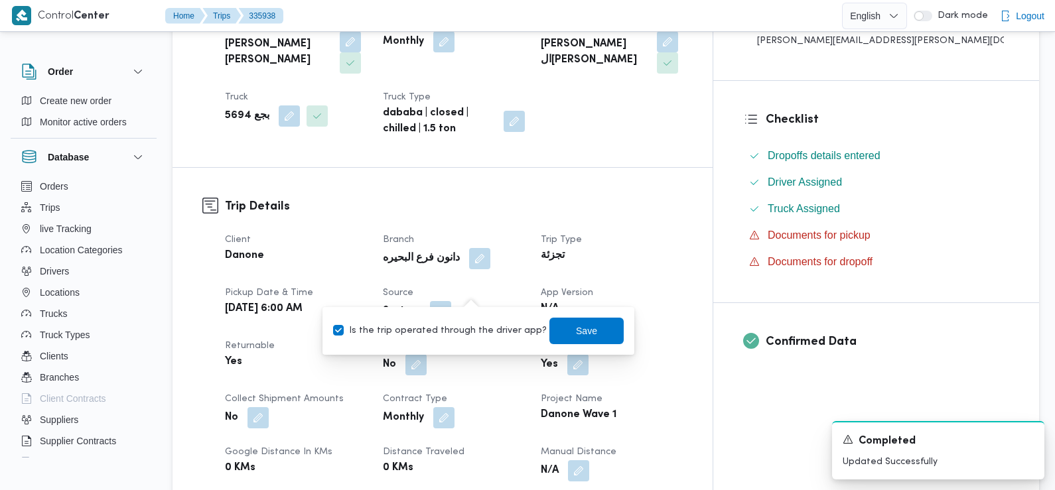
click at [466, 331] on label "Is the trip operated through the driver app?" at bounding box center [440, 331] width 214 height 16
checkbox input "false"
click at [558, 324] on span "Save" at bounding box center [587, 330] width 74 height 27
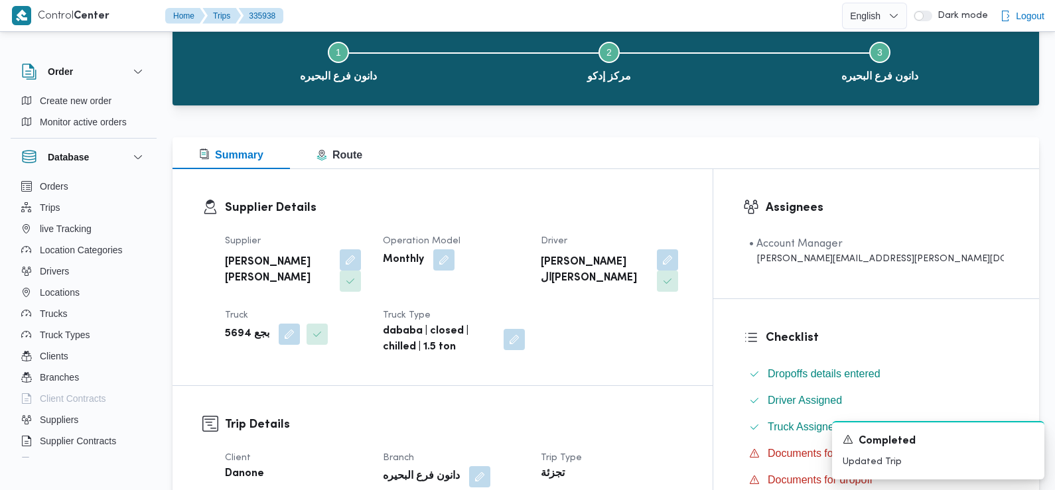
scroll to position [0, 0]
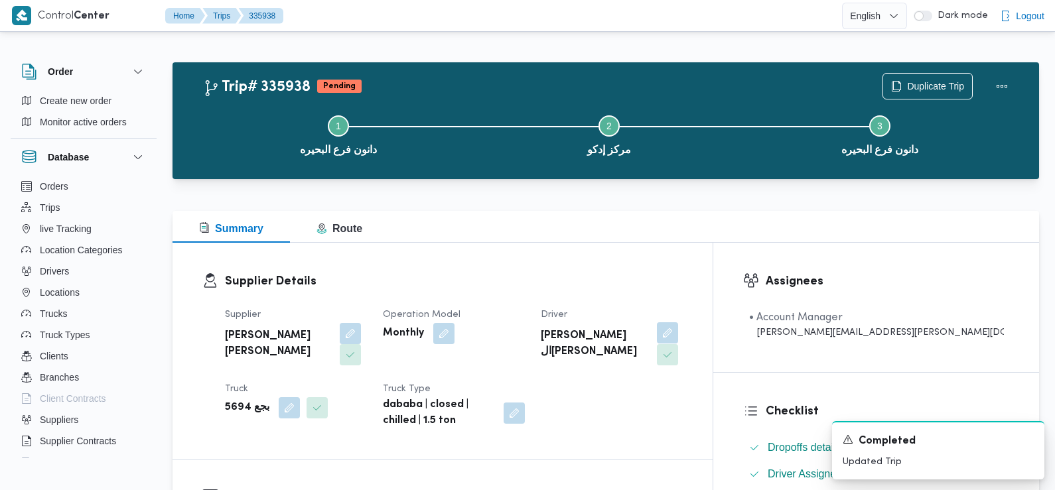
click at [678, 335] on button "button" at bounding box center [667, 333] width 21 height 21
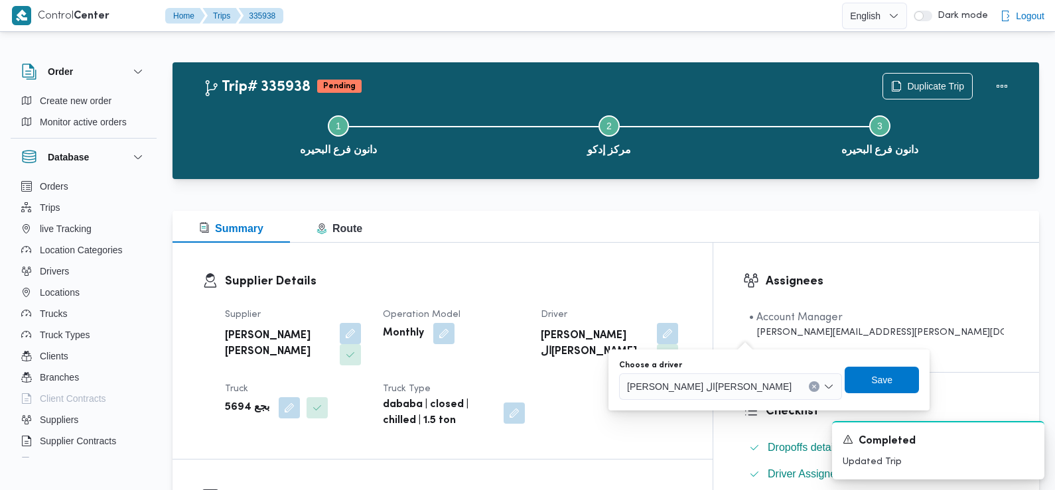
click at [713, 382] on span "محمود حمدي قطب السيد غانم" at bounding box center [709, 386] width 165 height 15
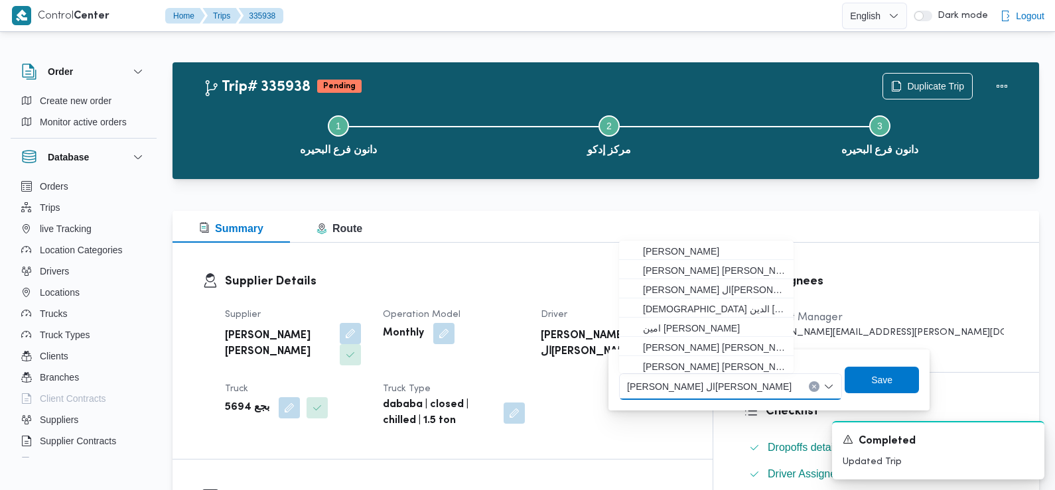
scroll to position [21, 0]
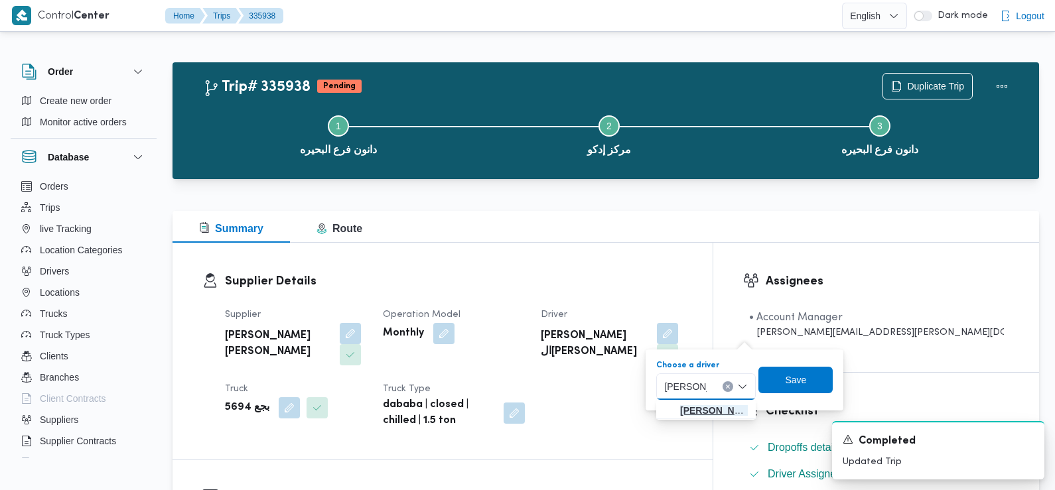
type input "محمد رجب"
click at [705, 412] on span "محمد رجب سيف النصر سعد علام" at bounding box center [714, 411] width 68 height 16
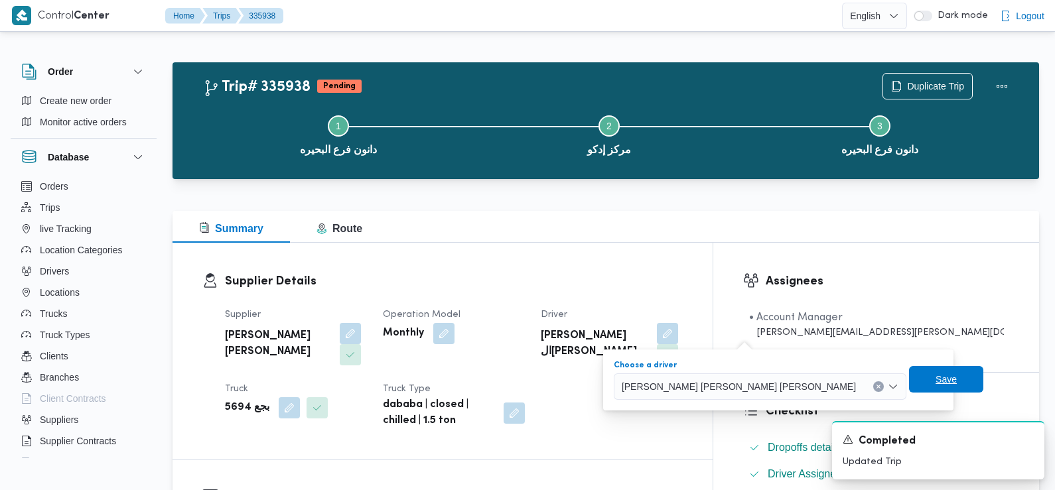
click at [909, 376] on span "Save" at bounding box center [946, 379] width 74 height 27
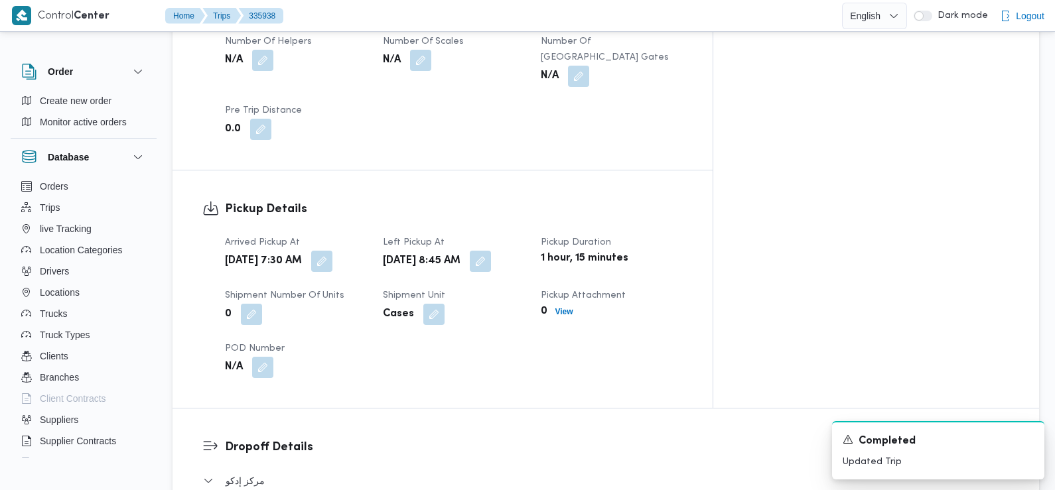
scroll to position [0, 0]
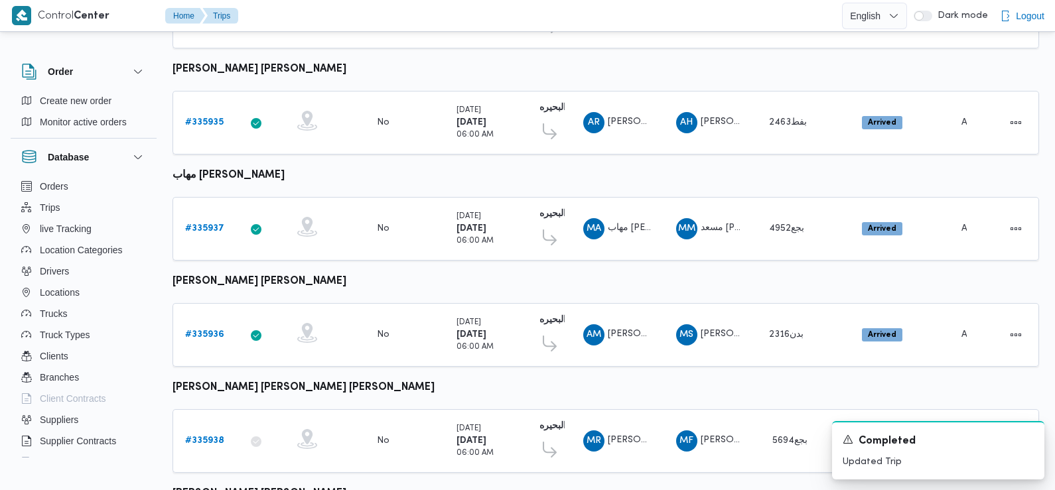
scroll to position [780, 0]
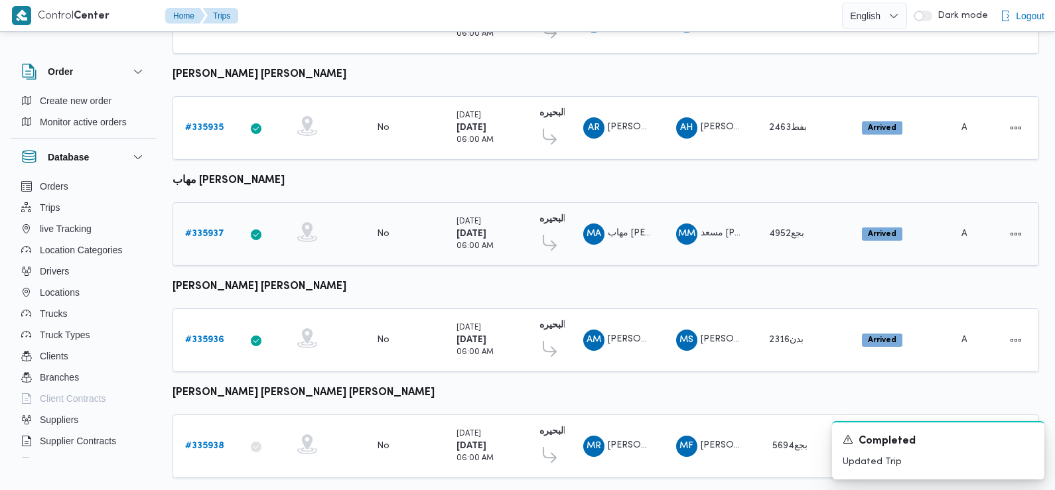
click at [203, 230] on b "# 335937" at bounding box center [204, 234] width 39 height 9
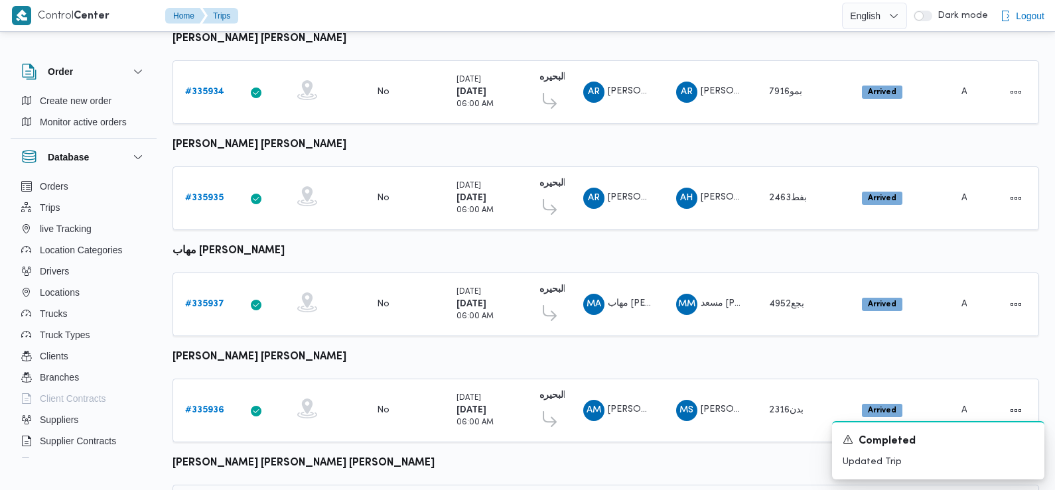
scroll to position [926, 0]
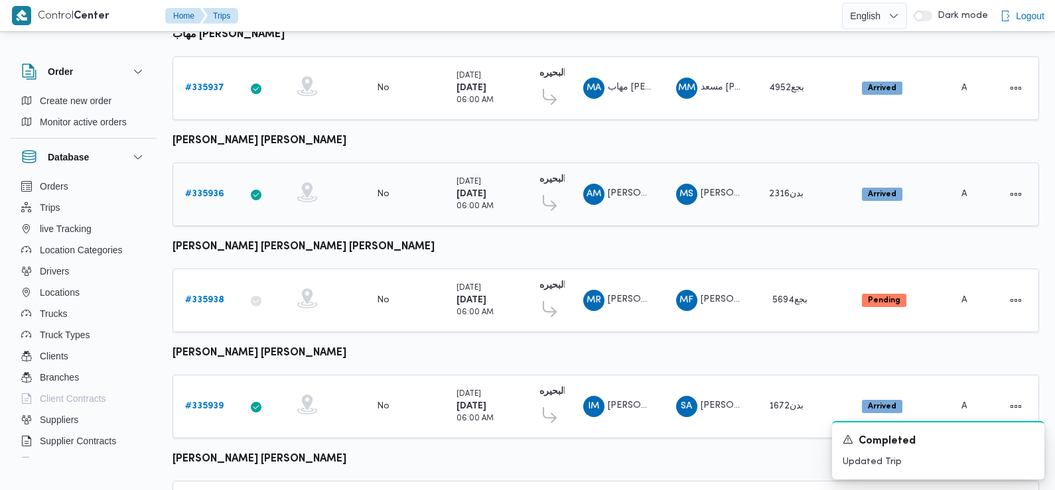
click at [203, 190] on b "# 335936" at bounding box center [204, 194] width 39 height 9
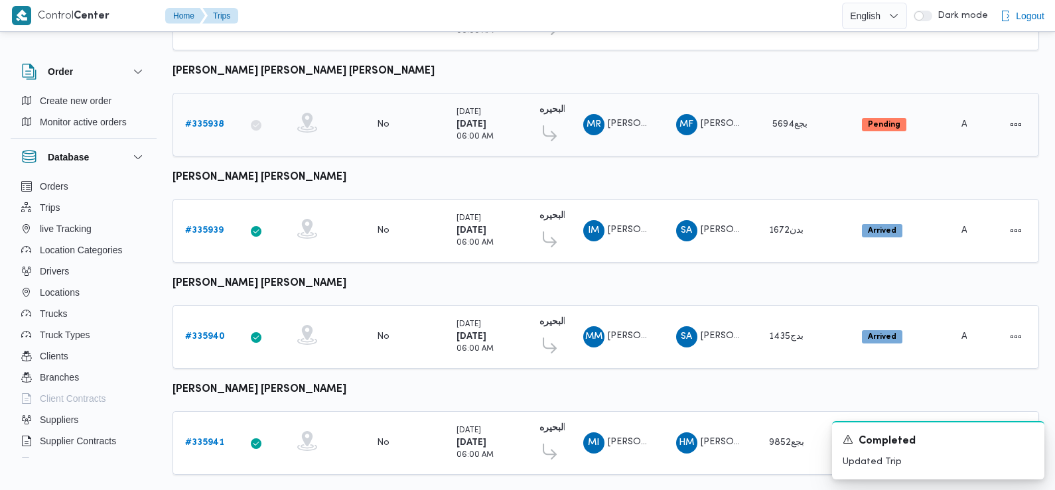
scroll to position [1115, 0]
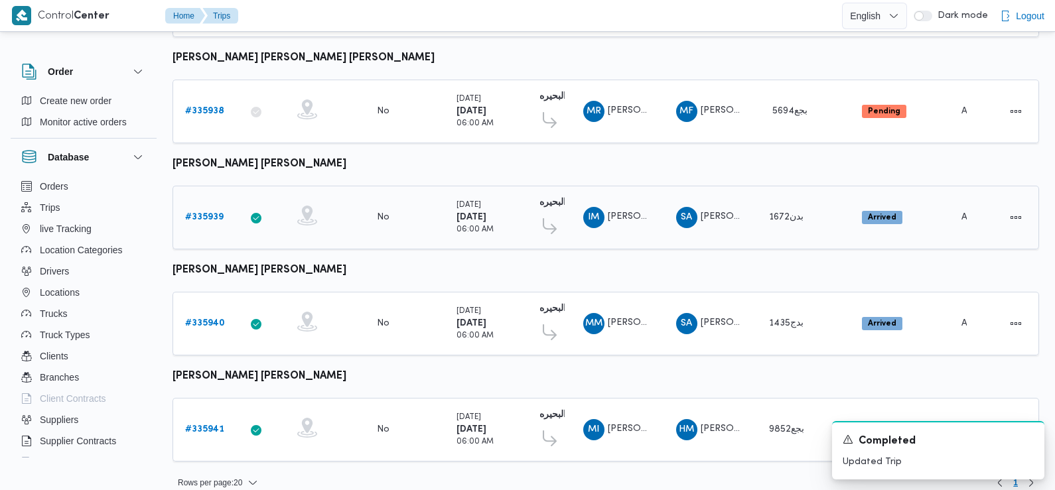
click at [206, 210] on link "# 335939" at bounding box center [204, 218] width 38 height 16
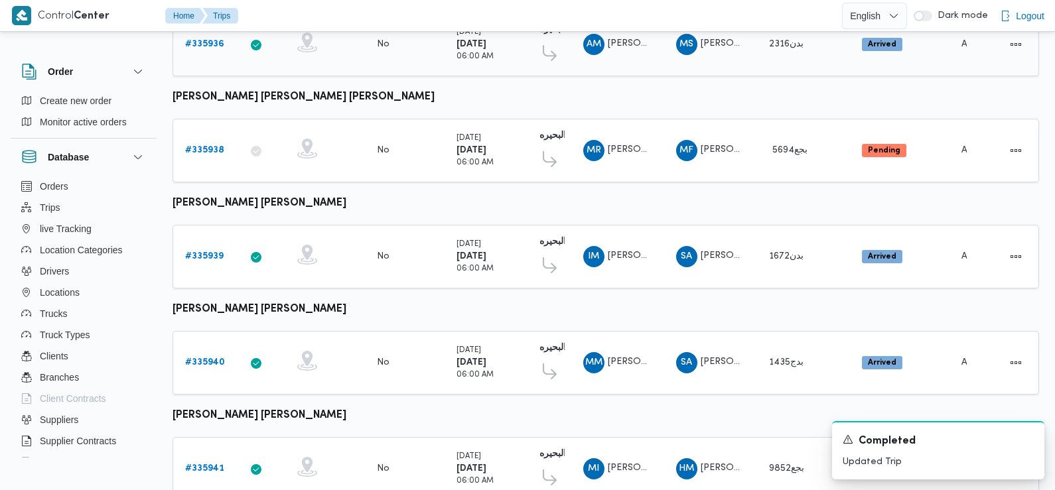
scroll to position [1115, 0]
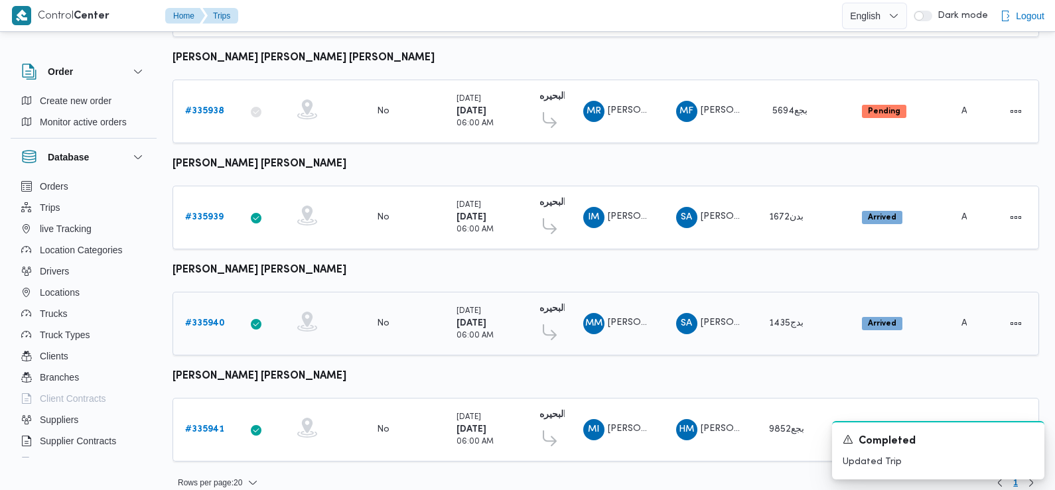
click at [199, 319] on b "# 335940" at bounding box center [205, 323] width 40 height 9
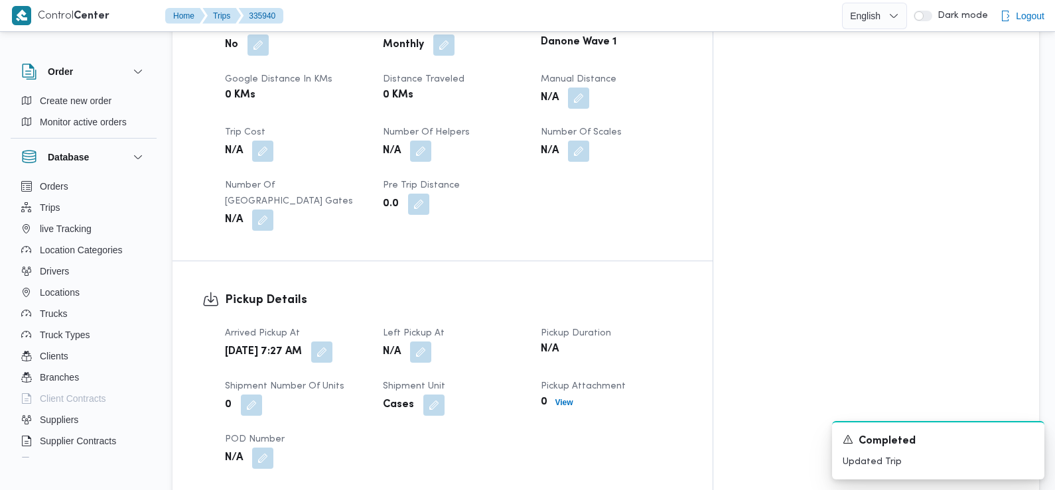
scroll to position [677, 0]
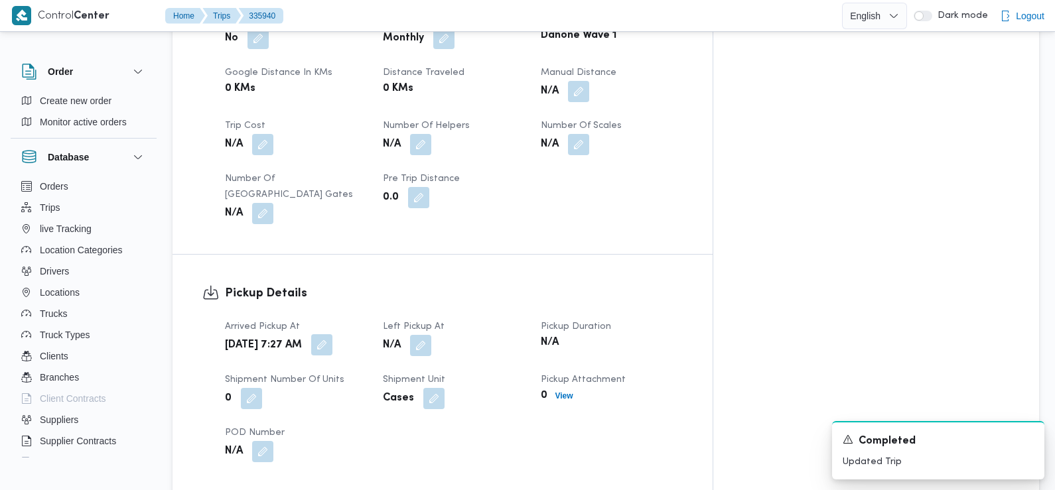
click at [333, 335] on button "button" at bounding box center [321, 345] width 21 height 21
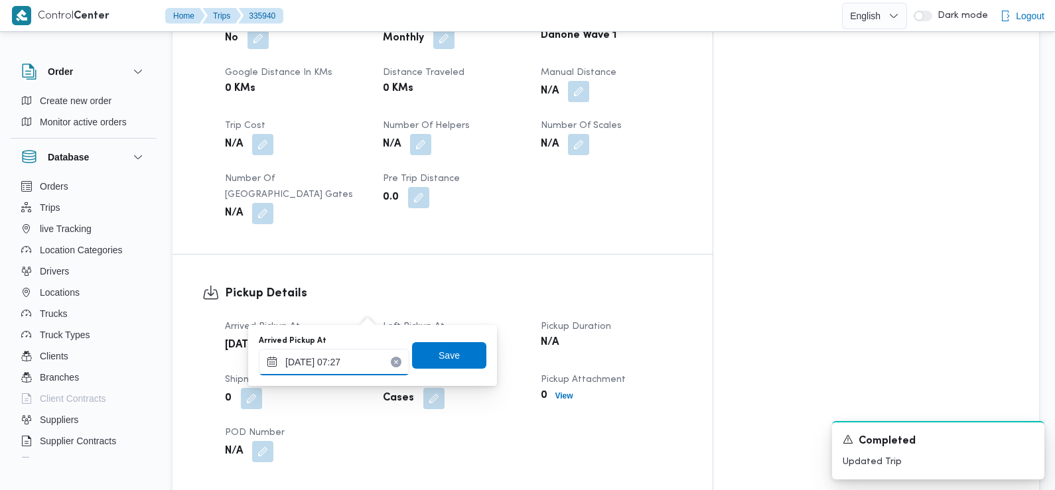
click at [351, 363] on input "08/09/2025 07:27" at bounding box center [334, 362] width 151 height 27
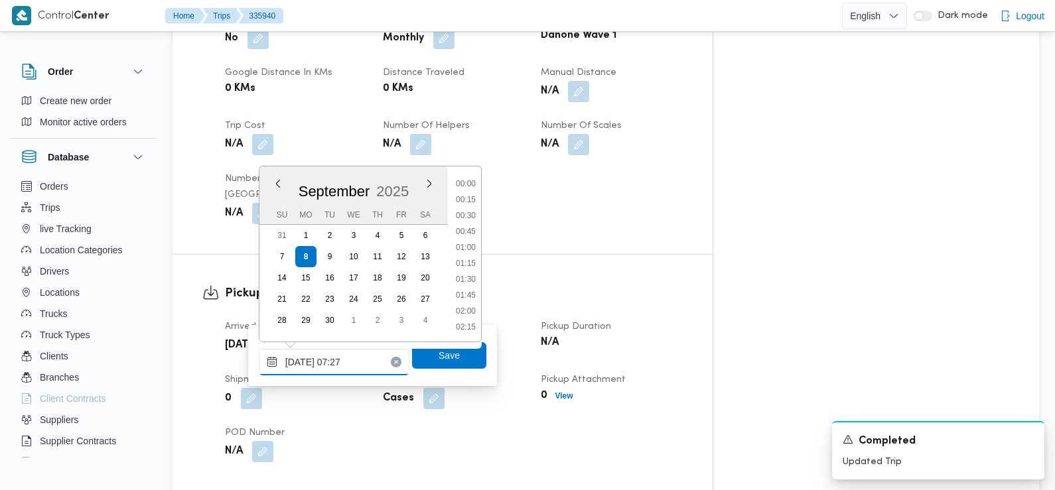
scroll to position [381, 0]
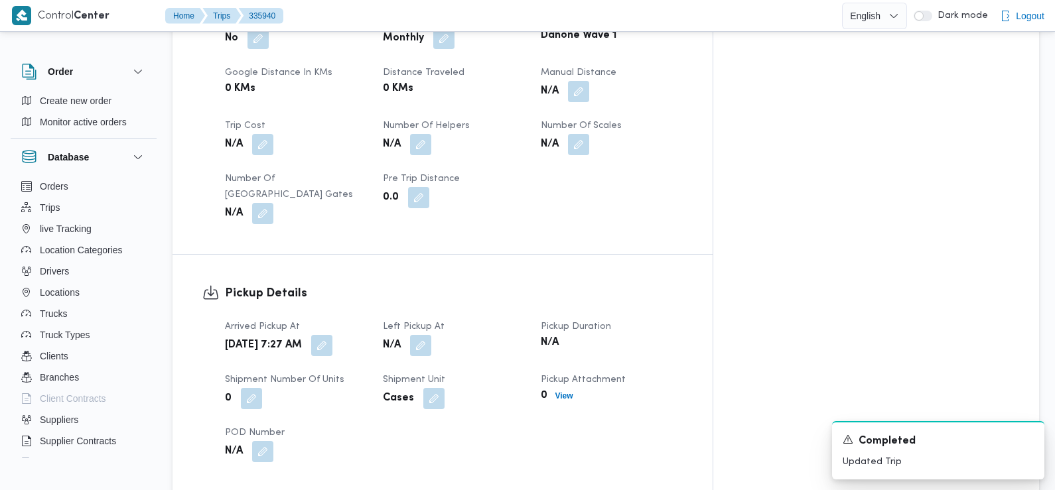
click at [525, 319] on dt "Left Pickup At" at bounding box center [454, 327] width 142 height 16
click at [431, 335] on button "button" at bounding box center [420, 345] width 21 height 21
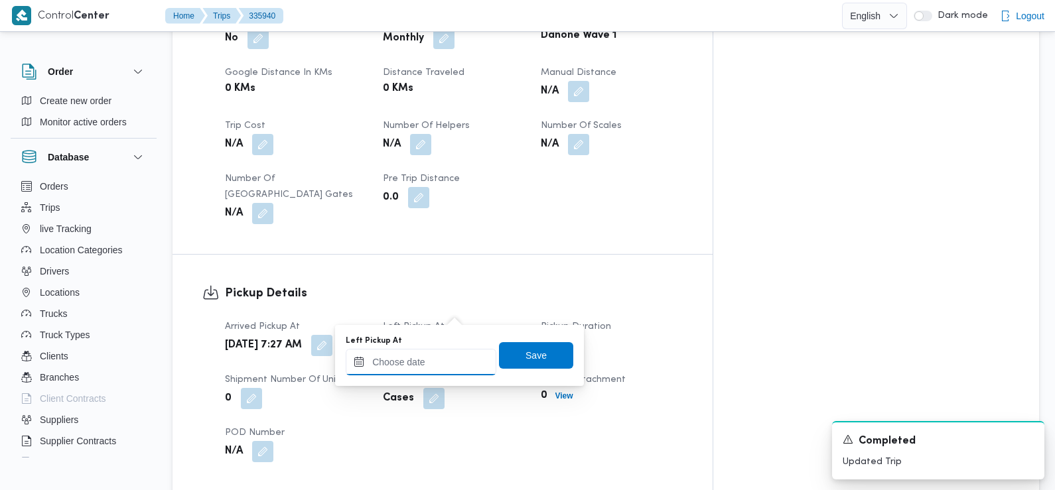
click at [453, 364] on input "Left Pickup At" at bounding box center [421, 362] width 151 height 27
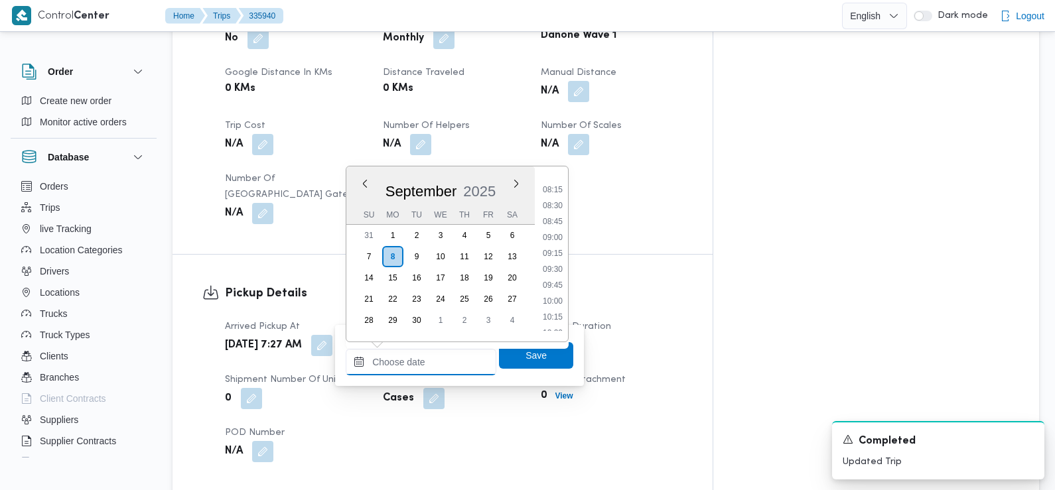
scroll to position [487, 0]
click at [557, 256] on li "08:45" at bounding box center [553, 254] width 31 height 13
type input "08/09/2025 08:45"
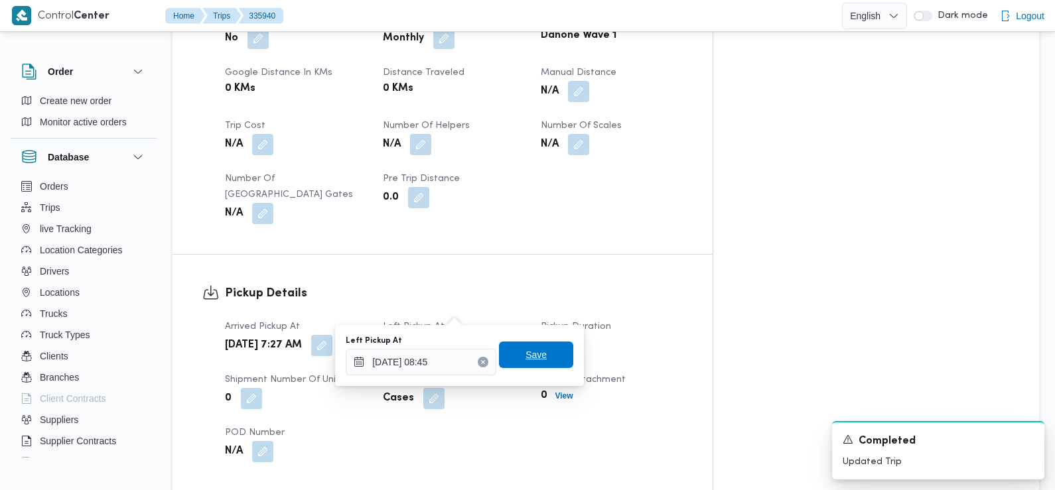
click at [539, 360] on span "Save" at bounding box center [536, 355] width 74 height 27
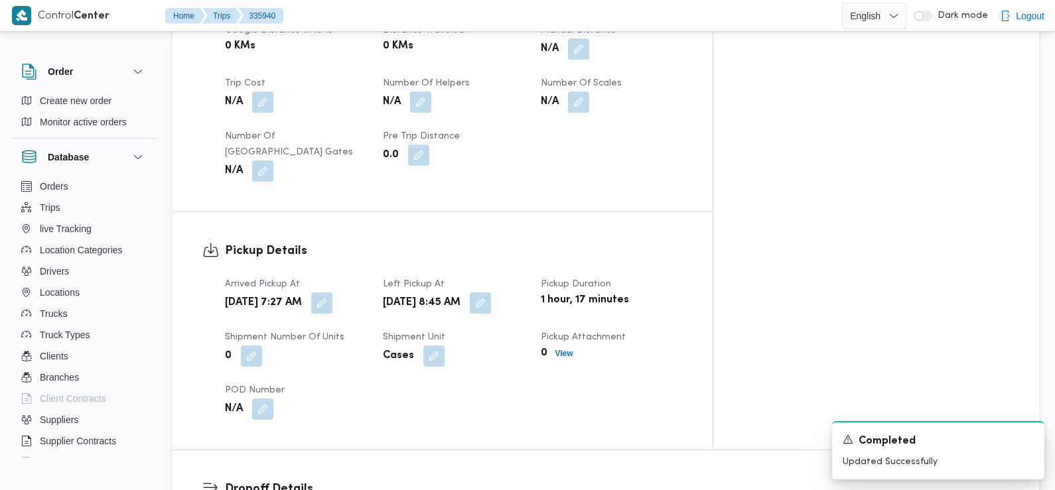
scroll to position [964, 0]
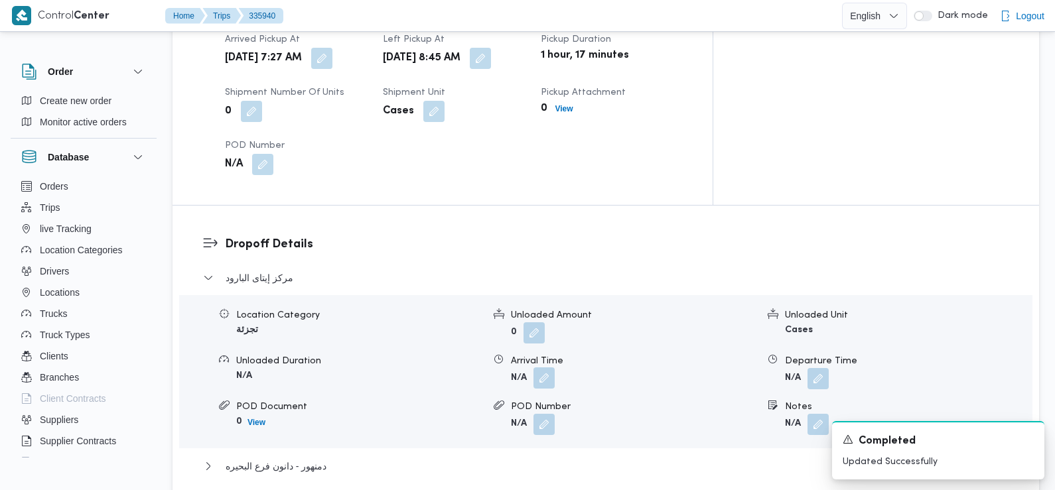
click at [544, 368] on button "button" at bounding box center [544, 378] width 21 height 21
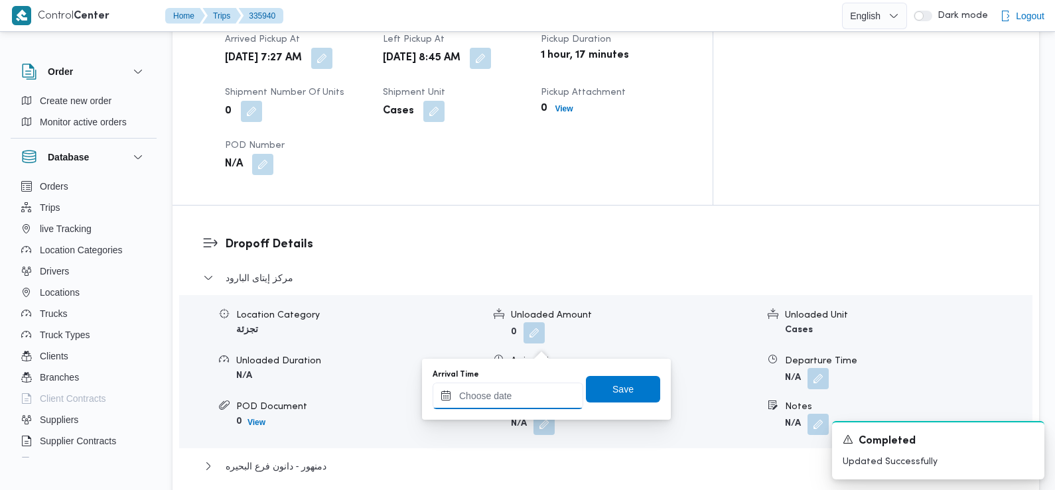
click at [505, 398] on input "Arrival Time" at bounding box center [508, 396] width 151 height 27
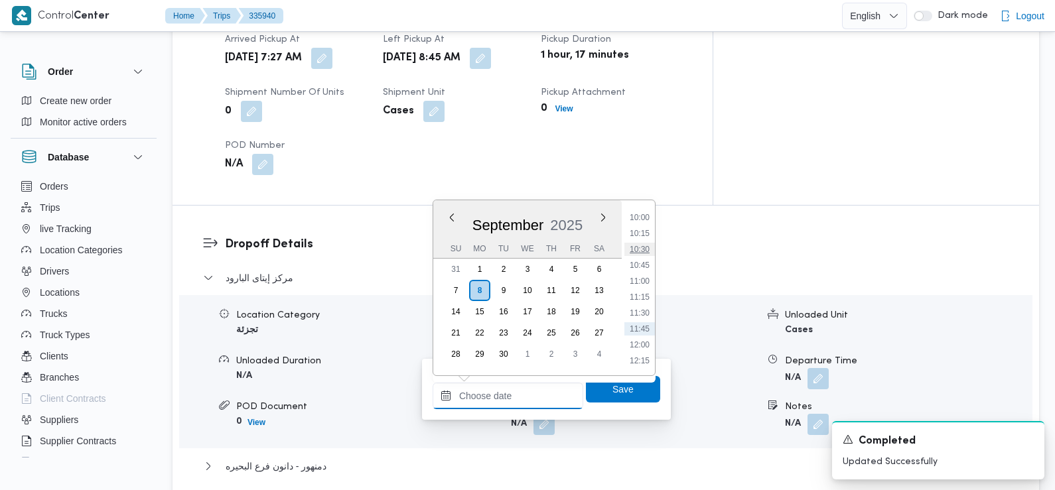
scroll to position [628, 0]
click at [644, 212] on li "09:45" at bounding box center [640, 210] width 31 height 13
type input "08/09/2025 09:45"
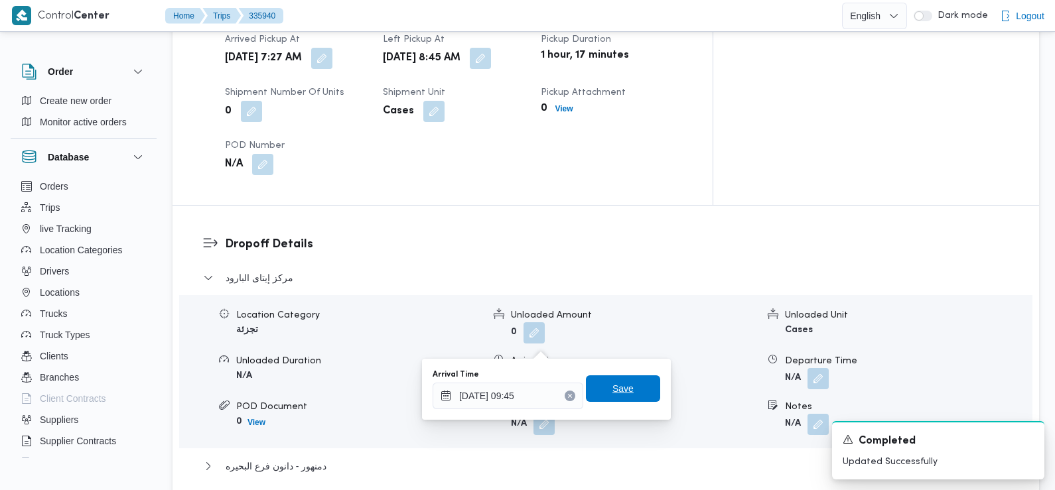
click at [613, 384] on span "Save" at bounding box center [623, 389] width 21 height 16
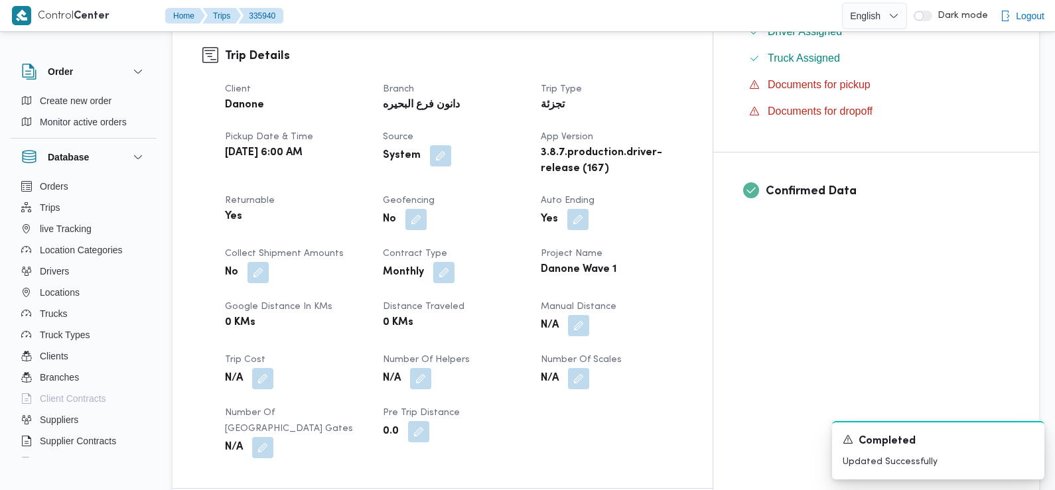
scroll to position [0, 0]
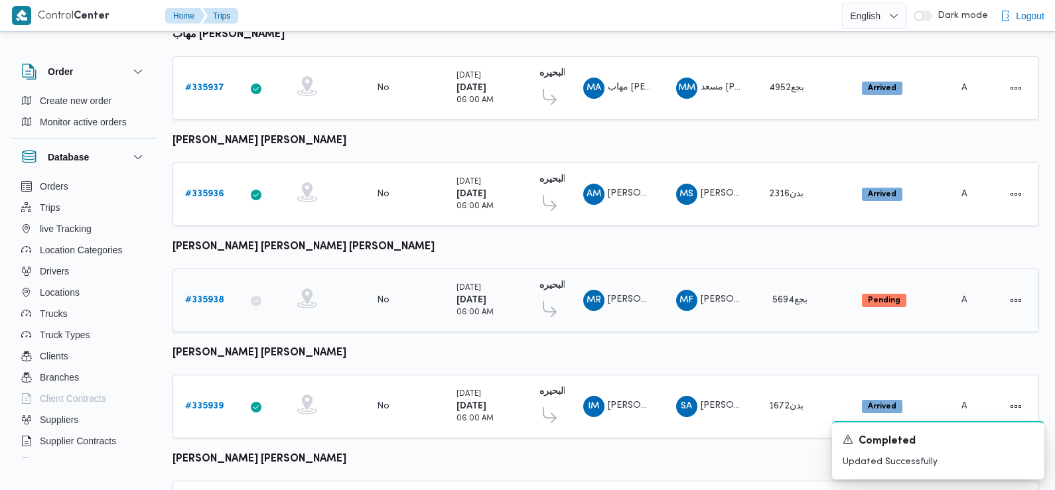
scroll to position [1115, 0]
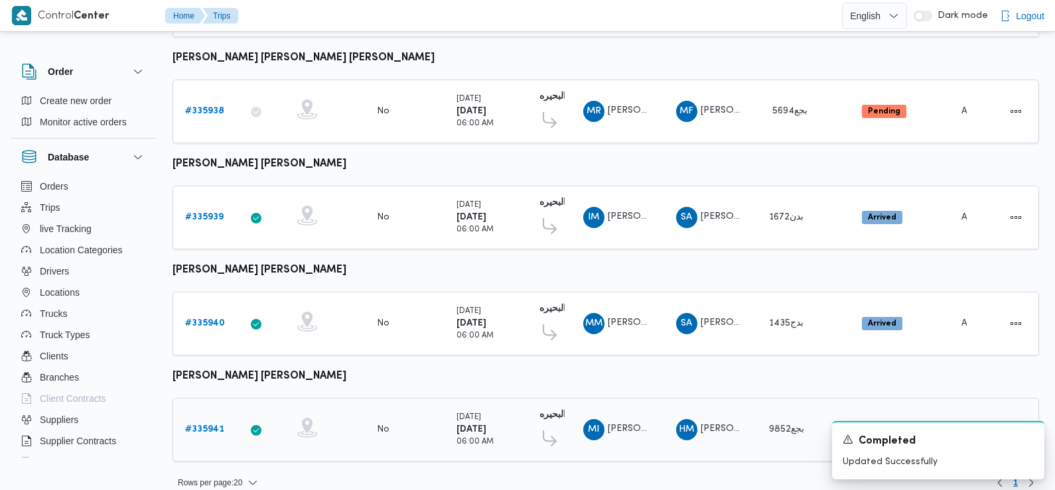
click at [203, 425] on b "# 335941" at bounding box center [204, 429] width 39 height 9
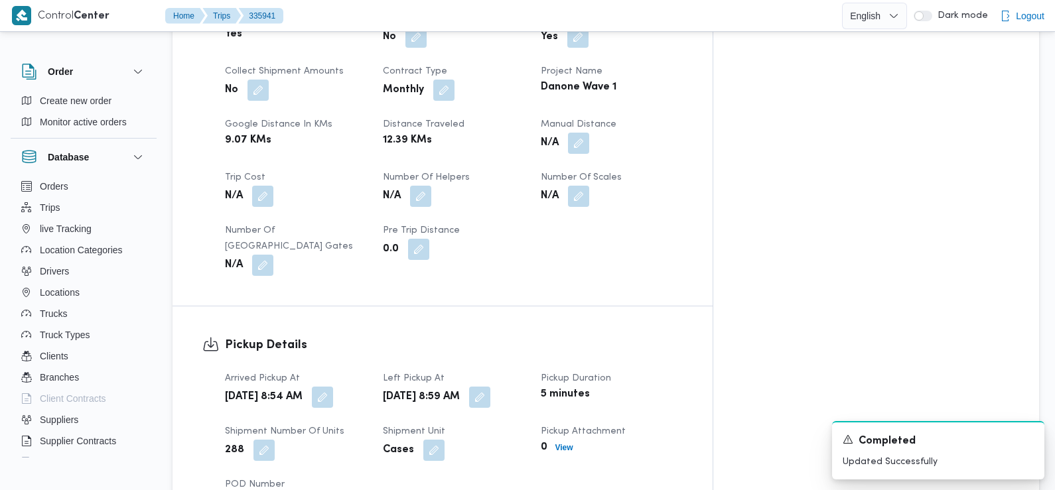
scroll to position [633, 0]
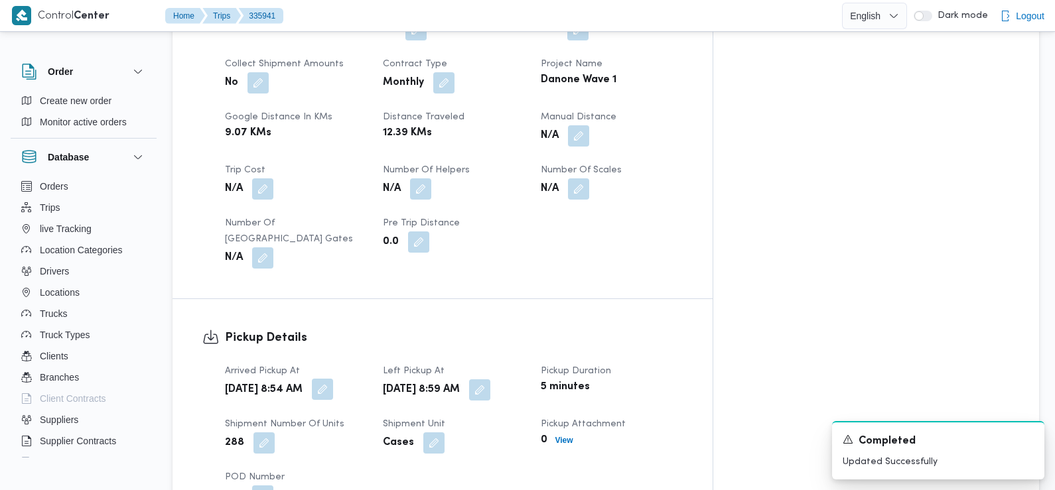
click at [333, 379] on button "button" at bounding box center [322, 389] width 21 height 21
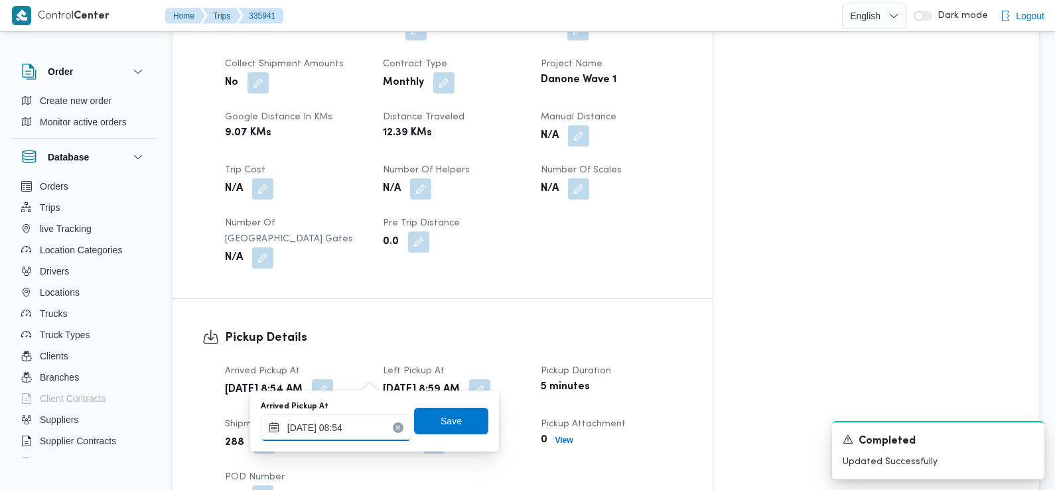
click at [354, 431] on input "08/09/2025 08:54" at bounding box center [336, 428] width 151 height 27
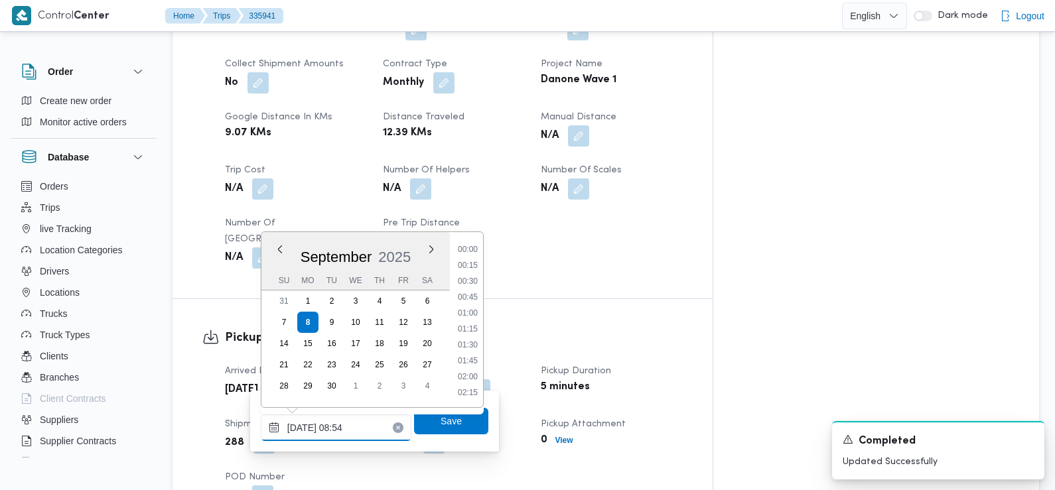
scroll to position [477, 0]
click at [471, 254] on li "07:30" at bounding box center [468, 250] width 31 height 13
type input "08/09/2025 07:30"
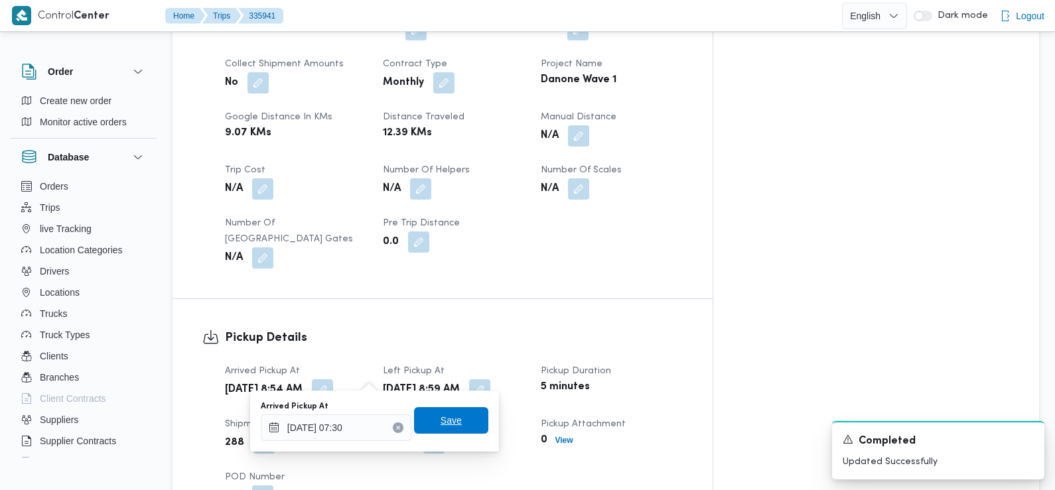
click at [453, 423] on span "Save" at bounding box center [451, 421] width 74 height 27
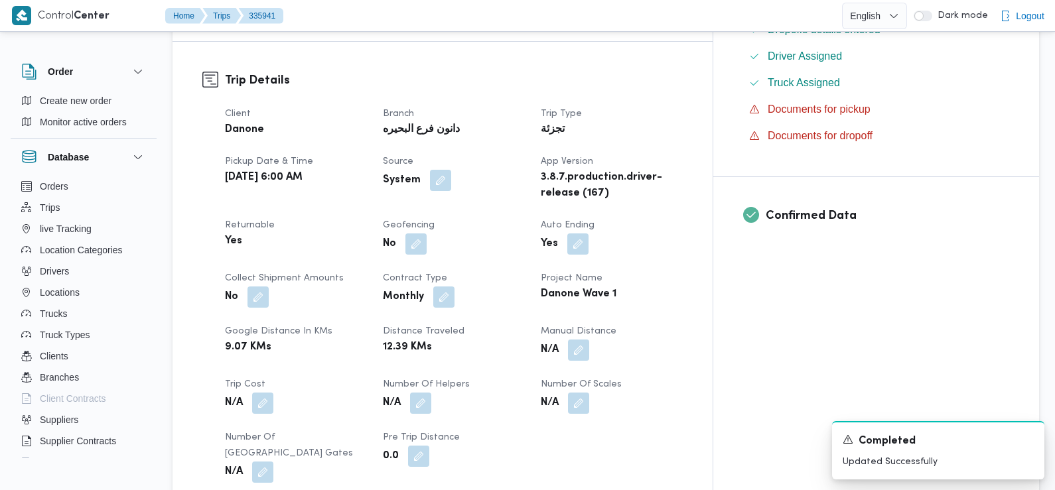
scroll to position [0, 0]
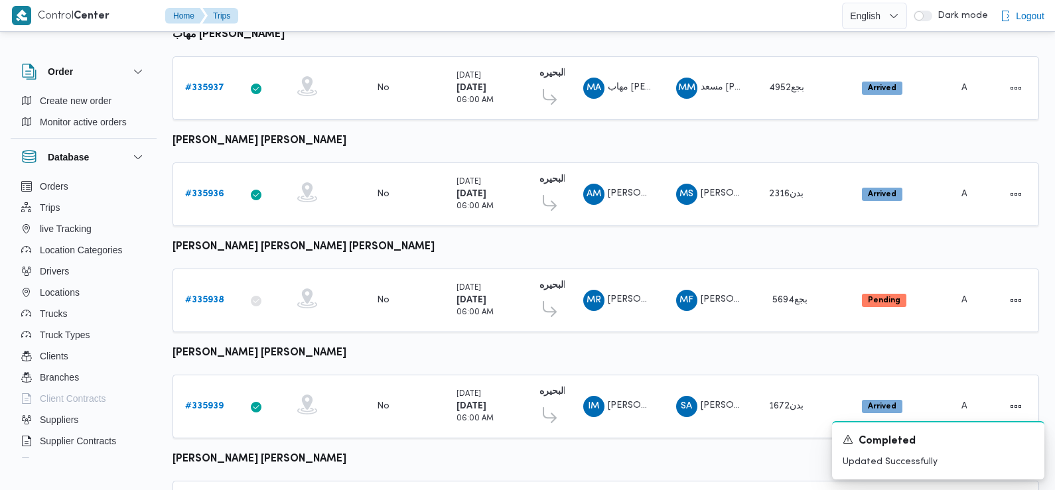
scroll to position [1115, 0]
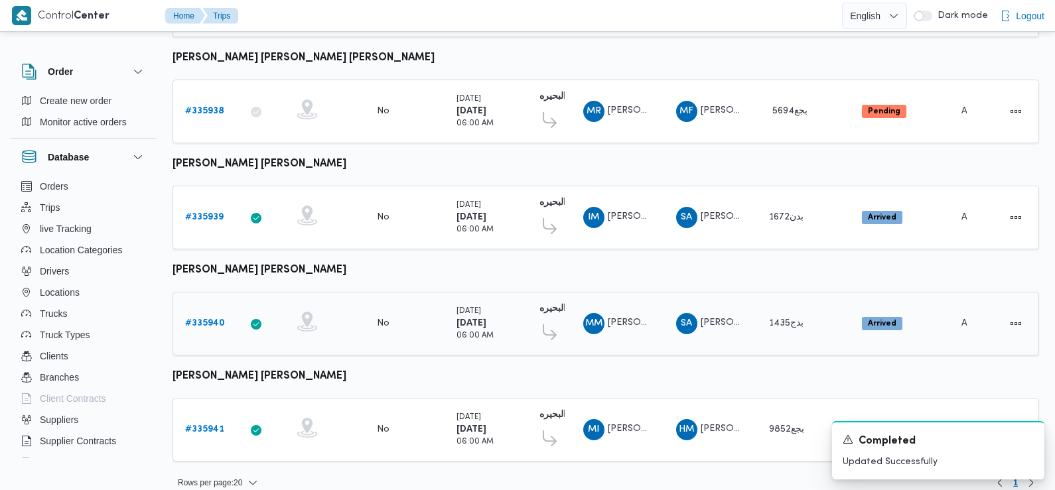
click at [206, 319] on b "# 335940" at bounding box center [205, 323] width 40 height 9
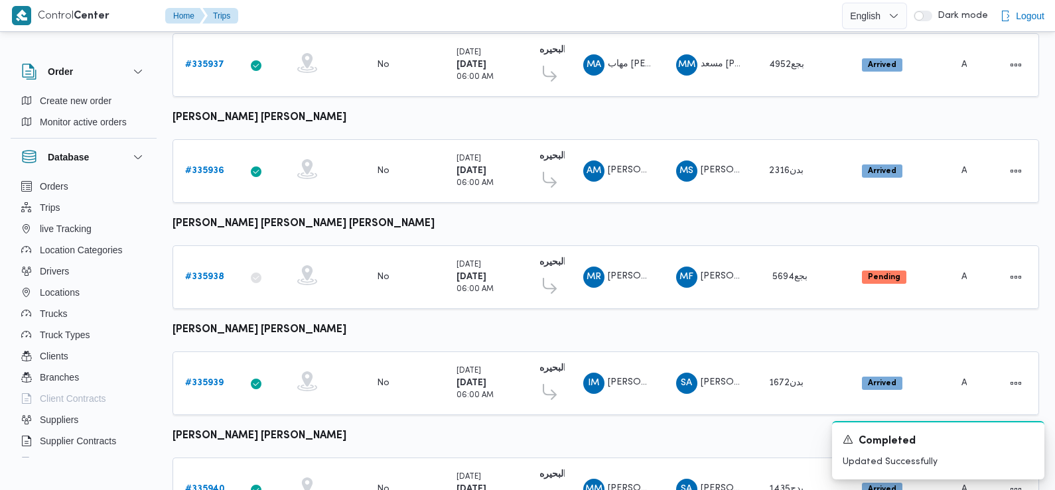
scroll to position [1115, 0]
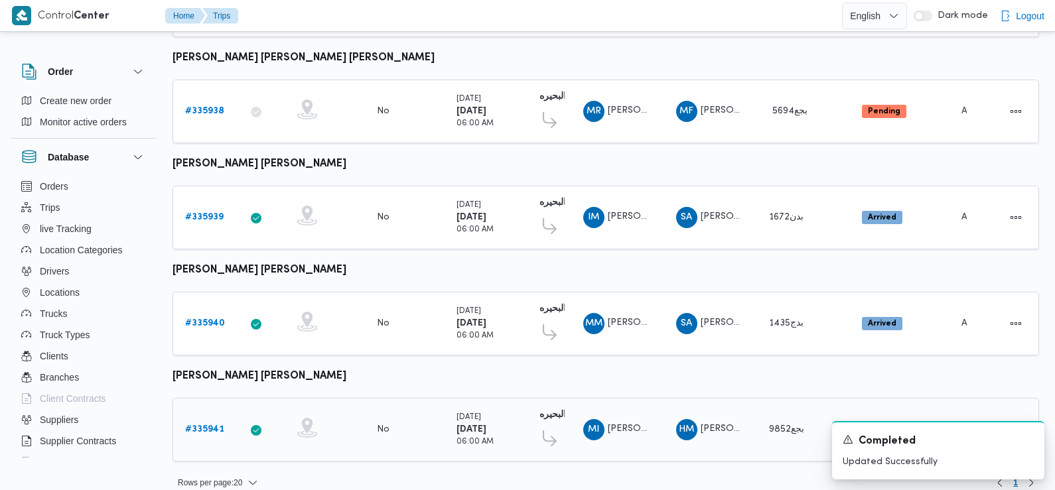
click at [202, 425] on b "# 335941" at bounding box center [204, 429] width 39 height 9
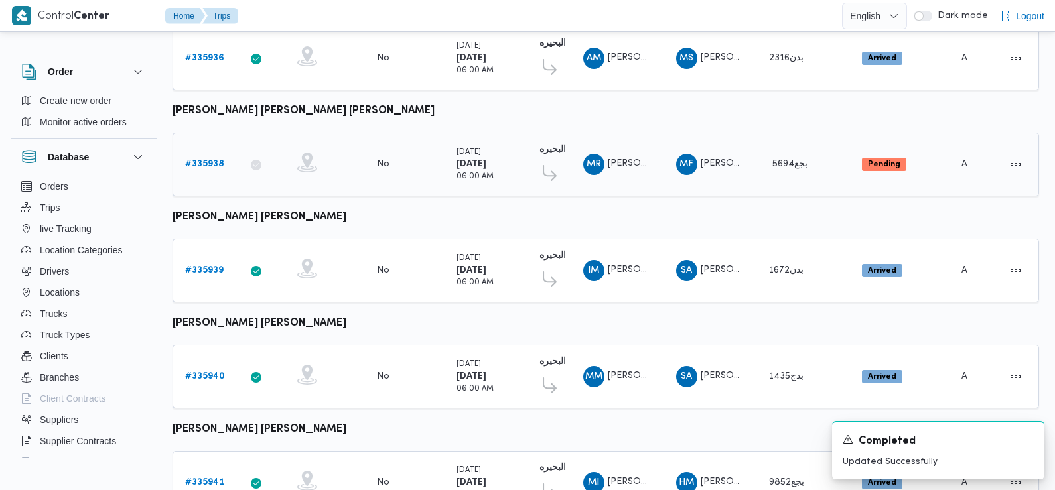
scroll to position [1115, 0]
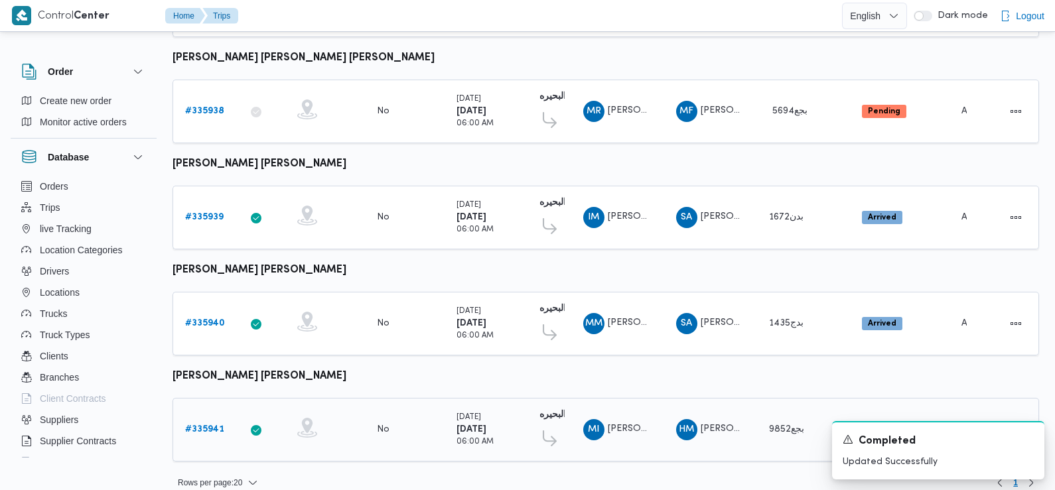
click at [193, 425] on b "# 335941" at bounding box center [204, 429] width 39 height 9
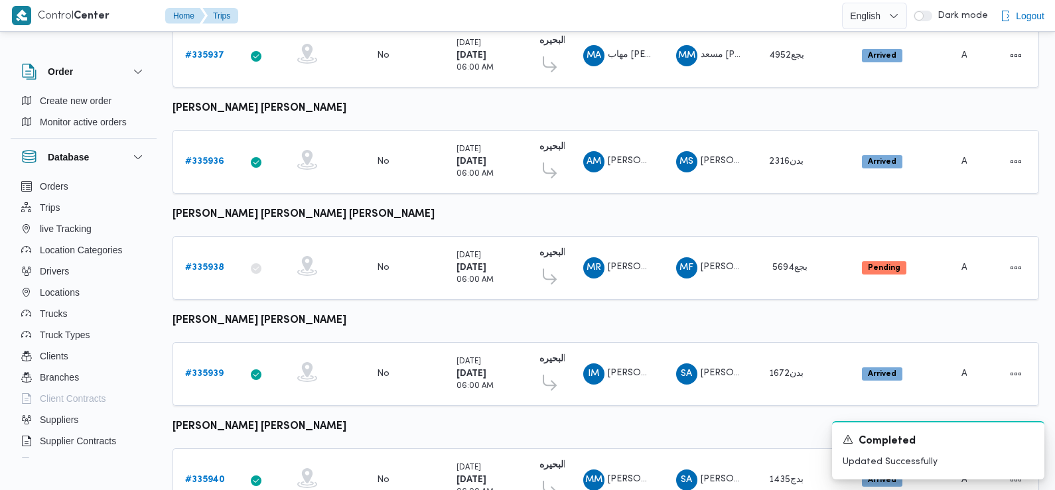
scroll to position [1115, 0]
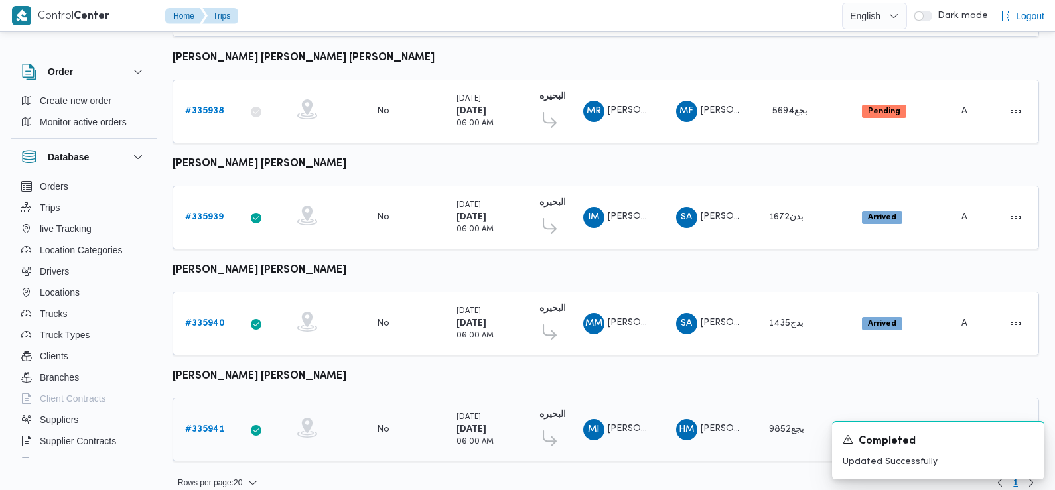
click at [198, 425] on b "# 335941" at bounding box center [204, 429] width 39 height 9
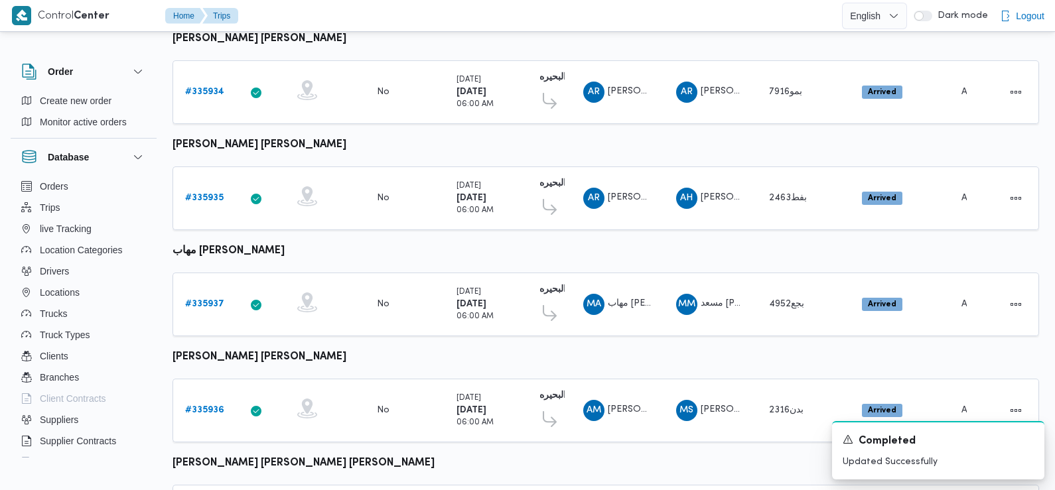
scroll to position [926, 0]
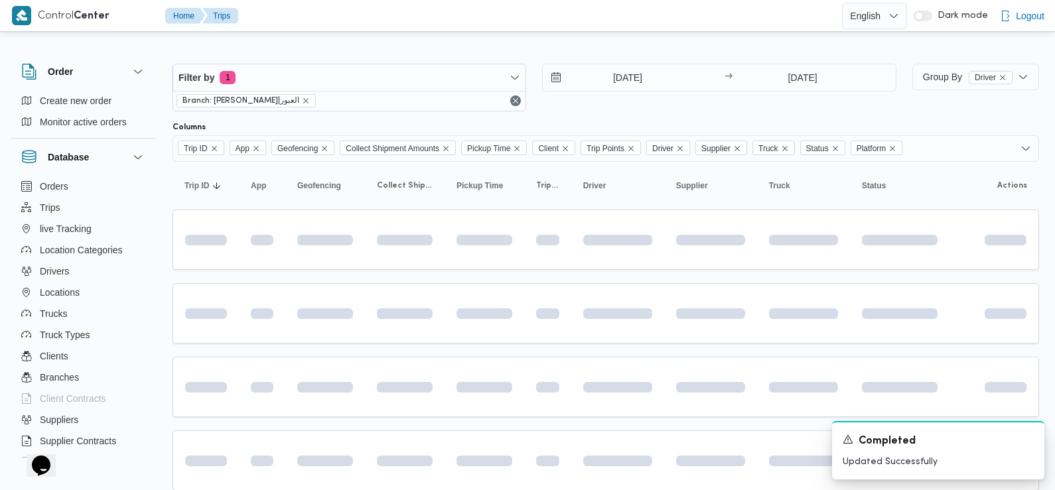
click at [655, 98] on div "[DATE] → [DATE]" at bounding box center [719, 88] width 354 height 48
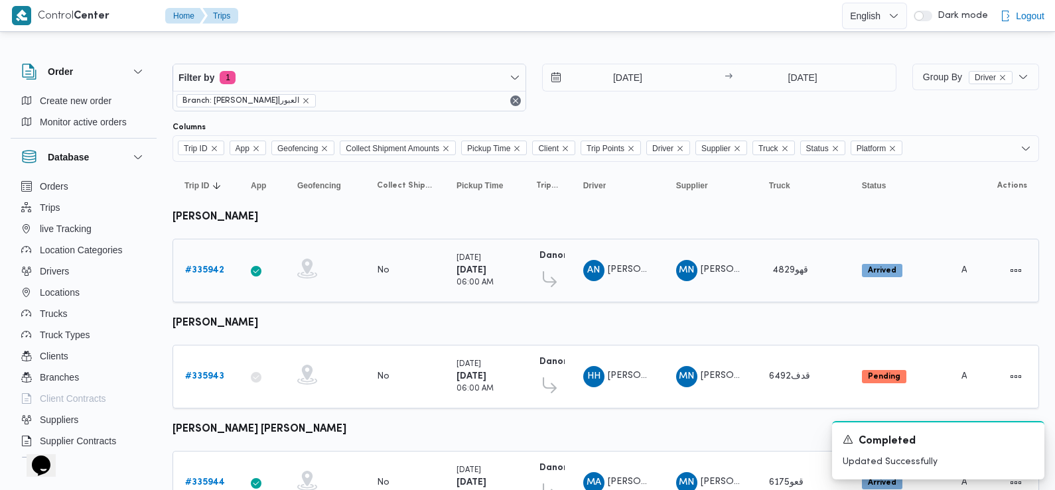
click at [199, 268] on b "# 335942" at bounding box center [204, 270] width 39 height 9
click at [206, 372] on b "# 335943" at bounding box center [204, 376] width 39 height 9
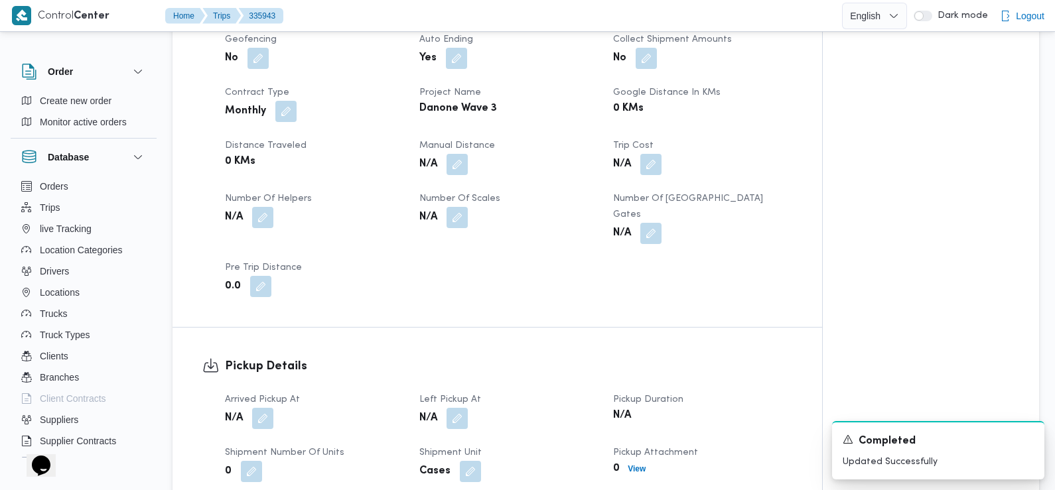
scroll to position [579, 0]
click at [270, 406] on button "button" at bounding box center [262, 416] width 21 height 21
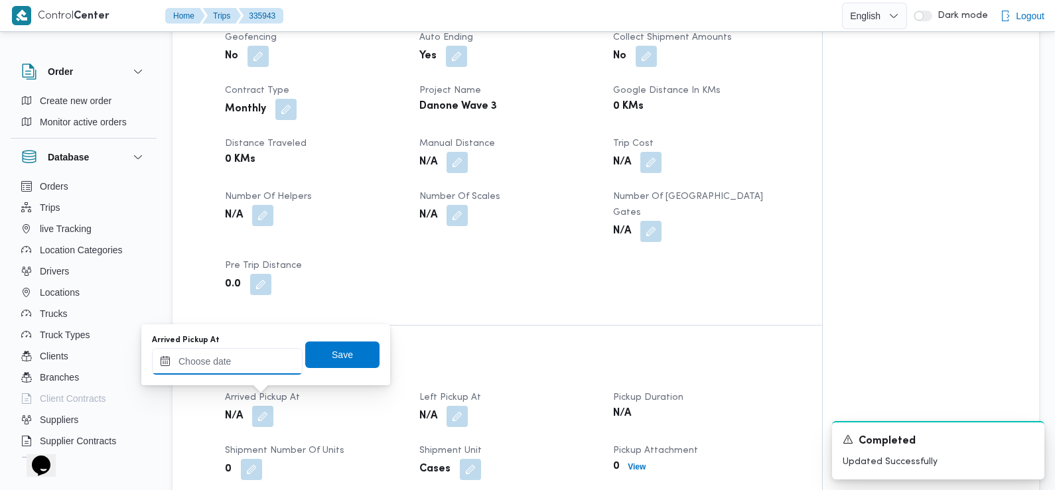
click at [248, 357] on input "Arrived Pickup At" at bounding box center [227, 361] width 151 height 27
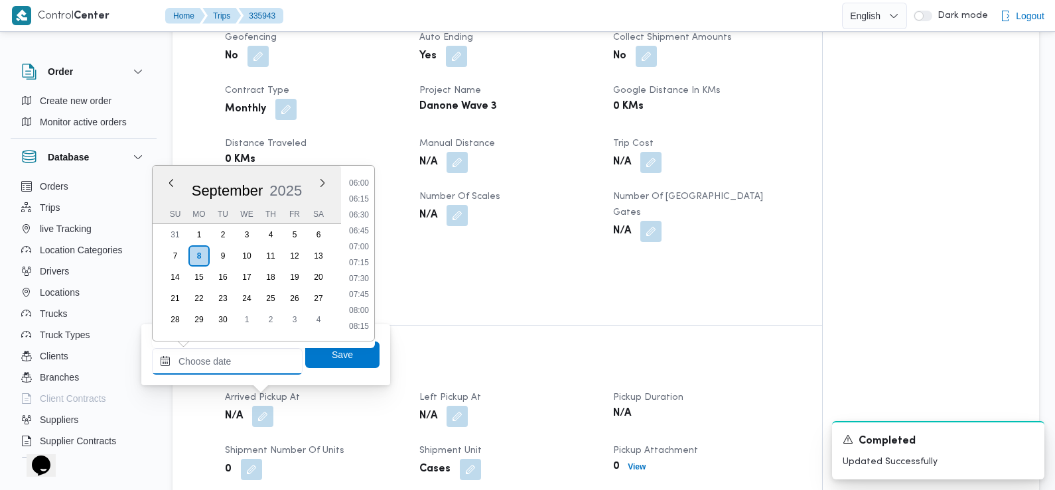
scroll to position [376, 0]
click at [362, 238] on li "06:45" at bounding box center [359, 236] width 31 height 13
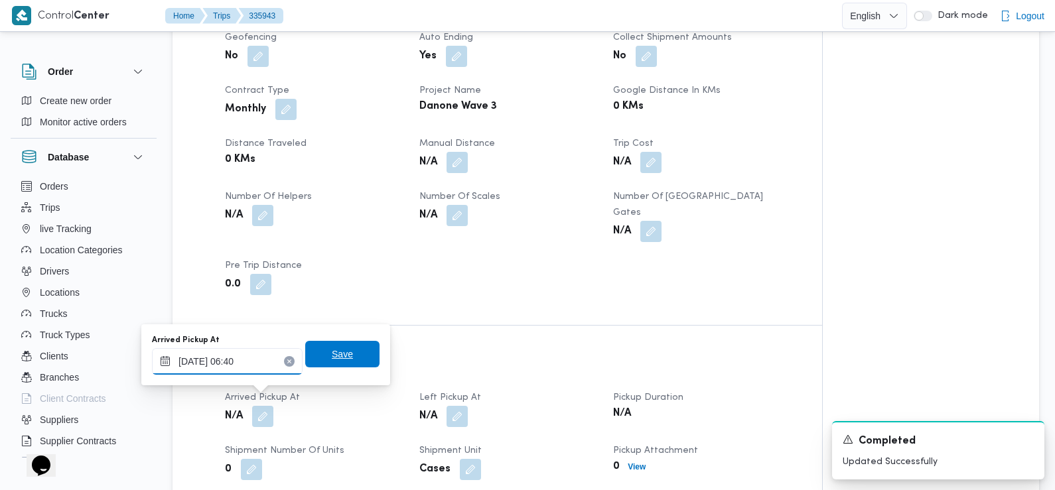
type input "08/09/2025 06:40"
click at [329, 347] on span "Save" at bounding box center [342, 354] width 74 height 27
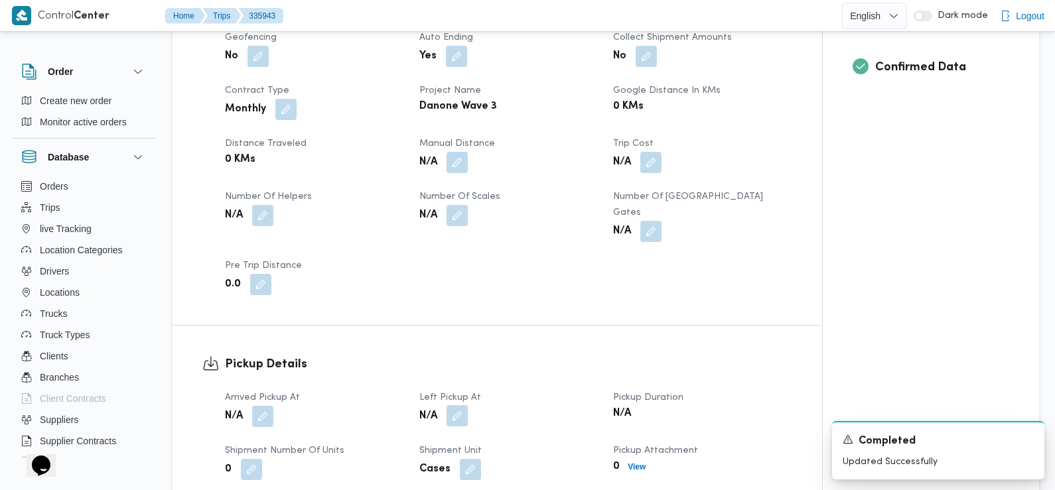
click at [461, 406] on button "button" at bounding box center [457, 416] width 21 height 21
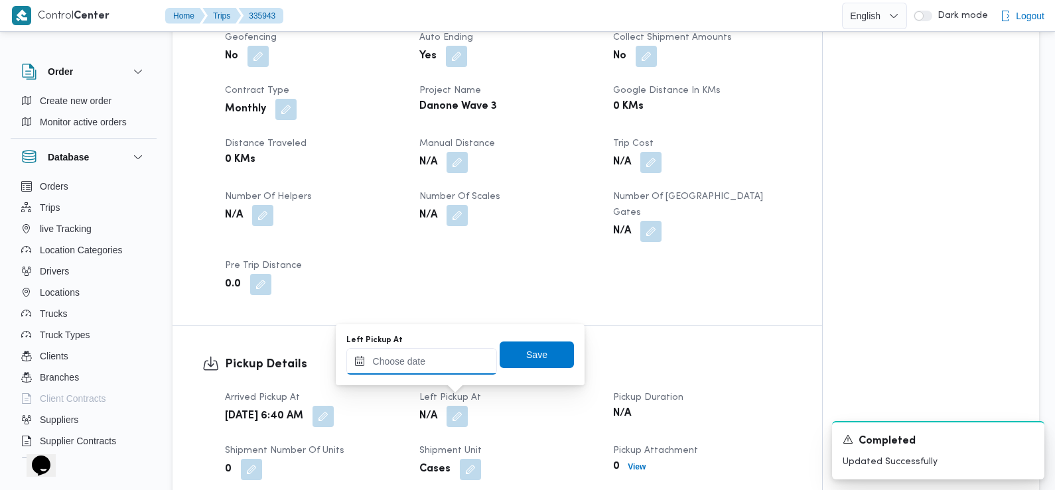
click at [429, 356] on input "Left Pickup At" at bounding box center [421, 361] width 151 height 27
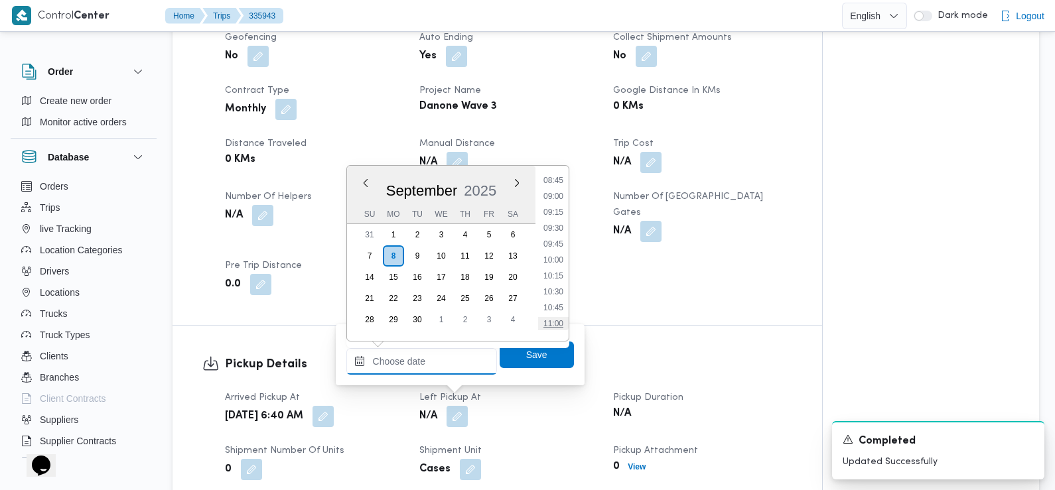
scroll to position [558, 0]
click at [560, 182] on li "08:45" at bounding box center [553, 182] width 31 height 13
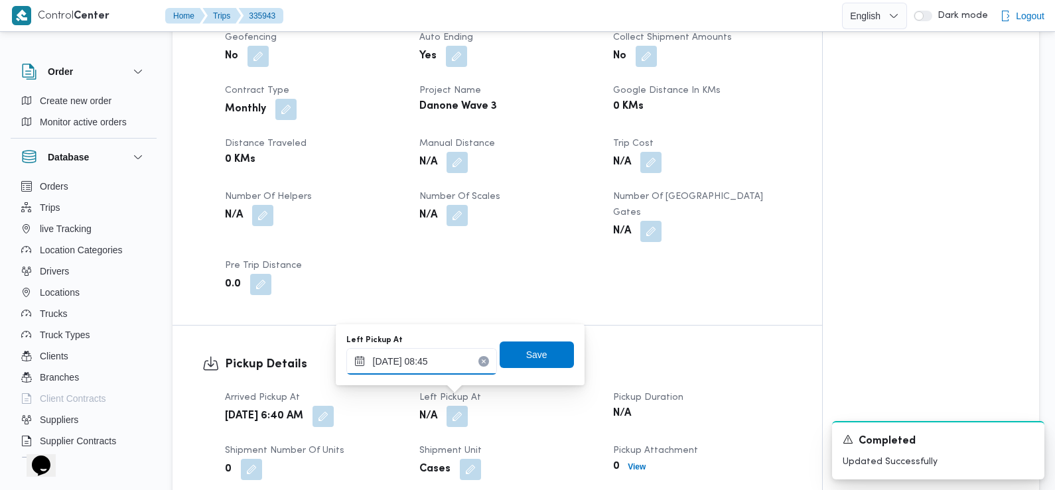
type input "08/09/2025 08:45"
click at [544, 362] on span "Save" at bounding box center [537, 354] width 74 height 27
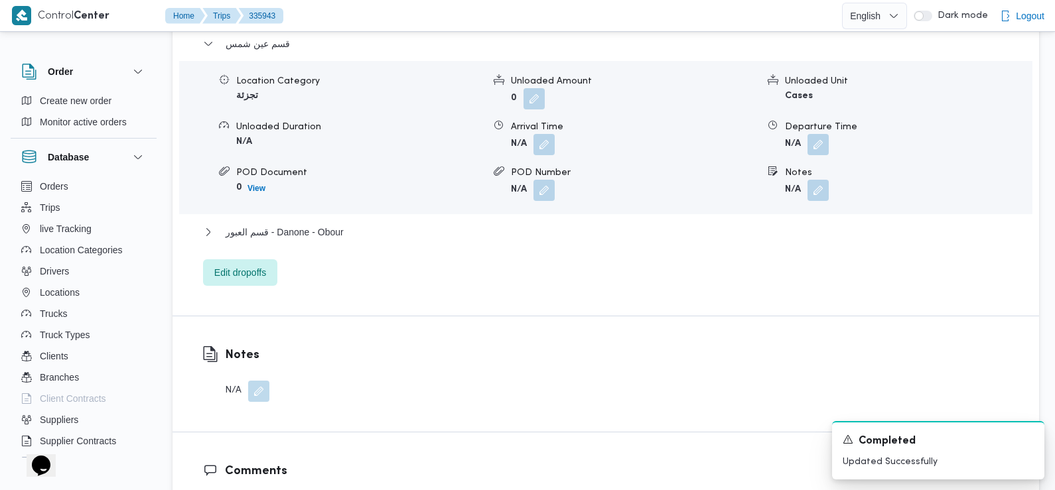
scroll to position [1181, 0]
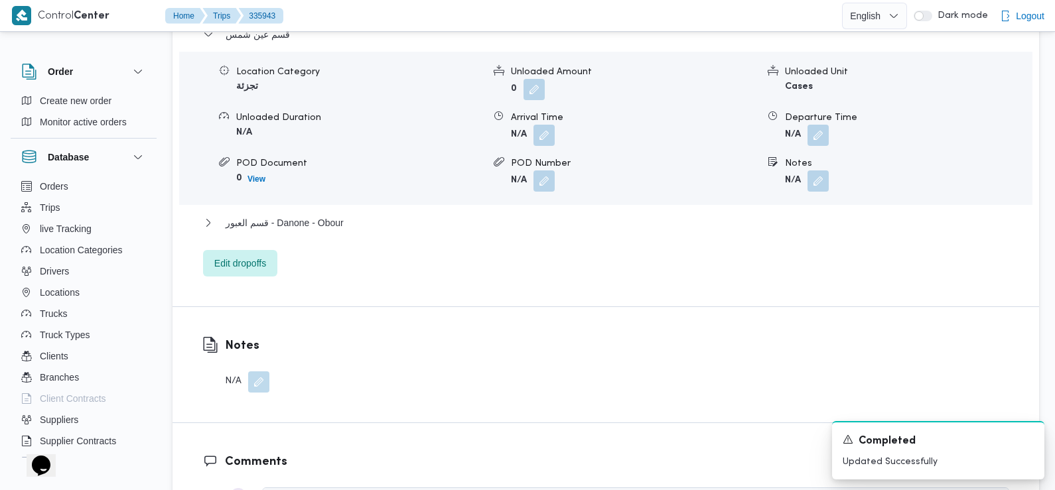
click at [547, 127] on button "button" at bounding box center [544, 135] width 21 height 21
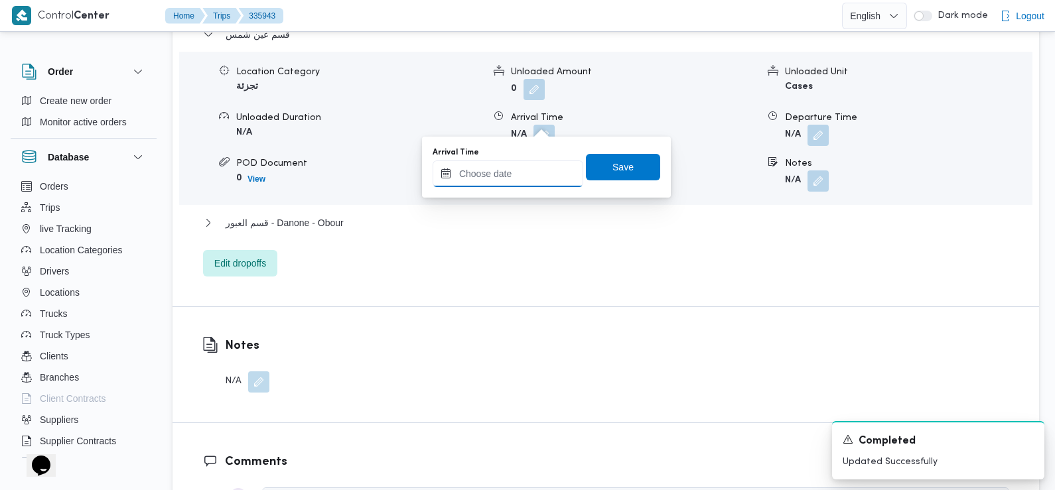
click at [519, 175] on input "Arrival Time" at bounding box center [508, 174] width 151 height 27
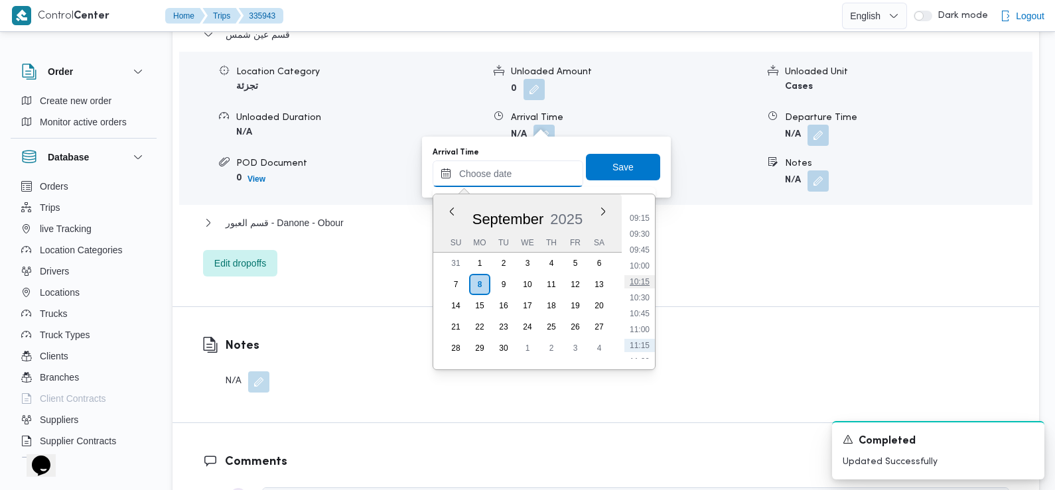
scroll to position [574, 0]
click at [643, 223] on li "09:15" at bounding box center [640, 226] width 31 height 13
type input "08/09/2025 09:15"
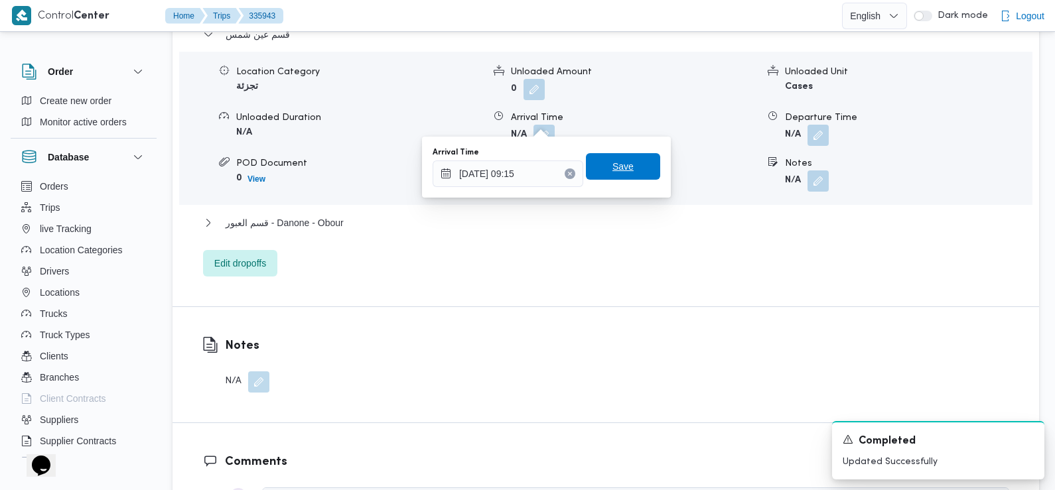
click at [632, 173] on span "Save" at bounding box center [623, 166] width 74 height 27
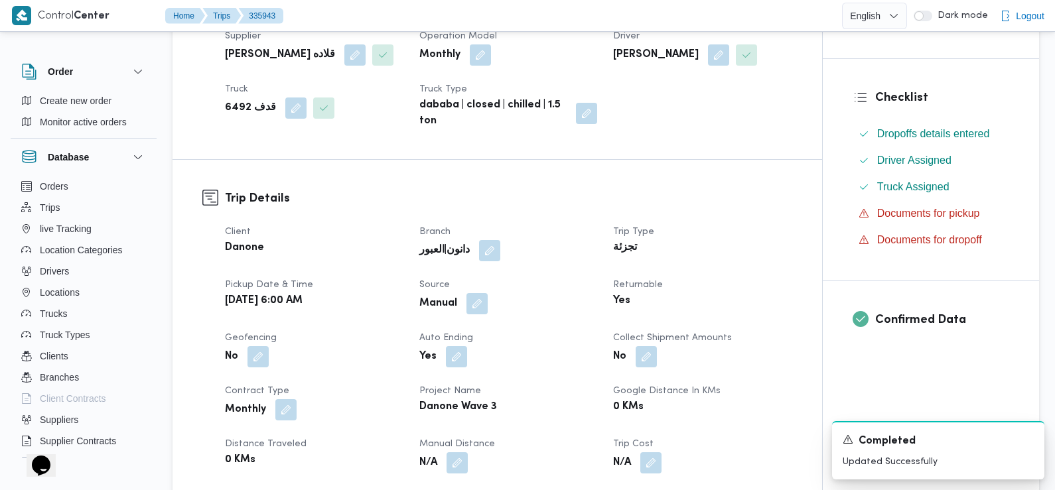
scroll to position [0, 0]
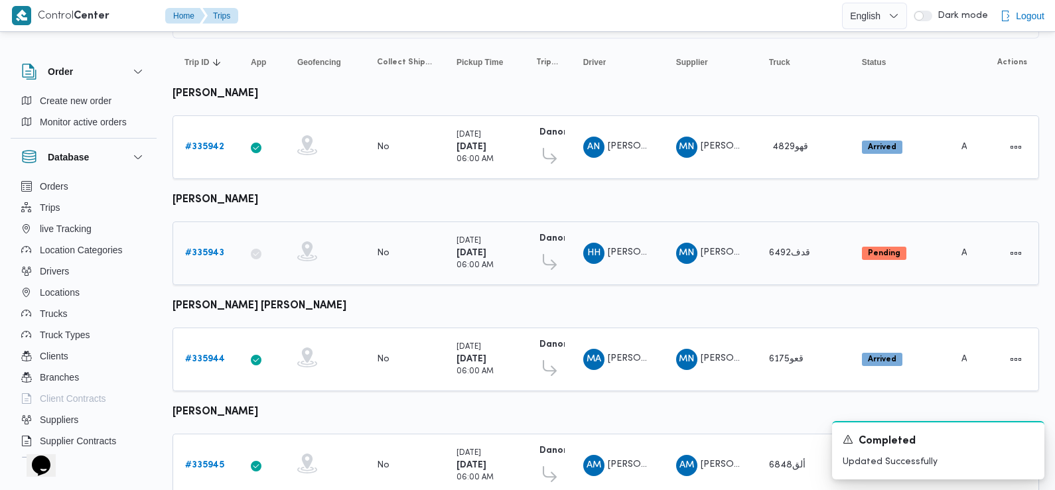
scroll to position [141, 0]
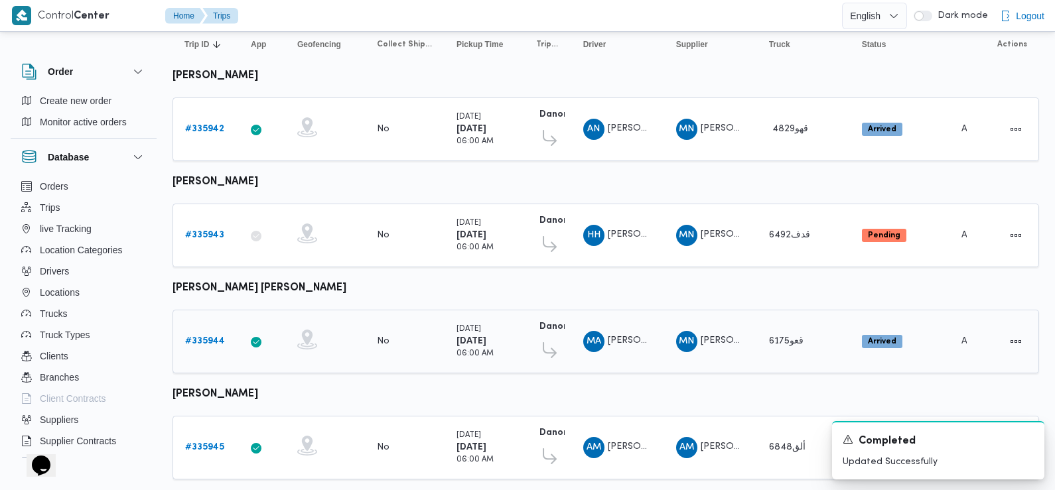
click at [204, 337] on b "# 335944" at bounding box center [205, 341] width 40 height 9
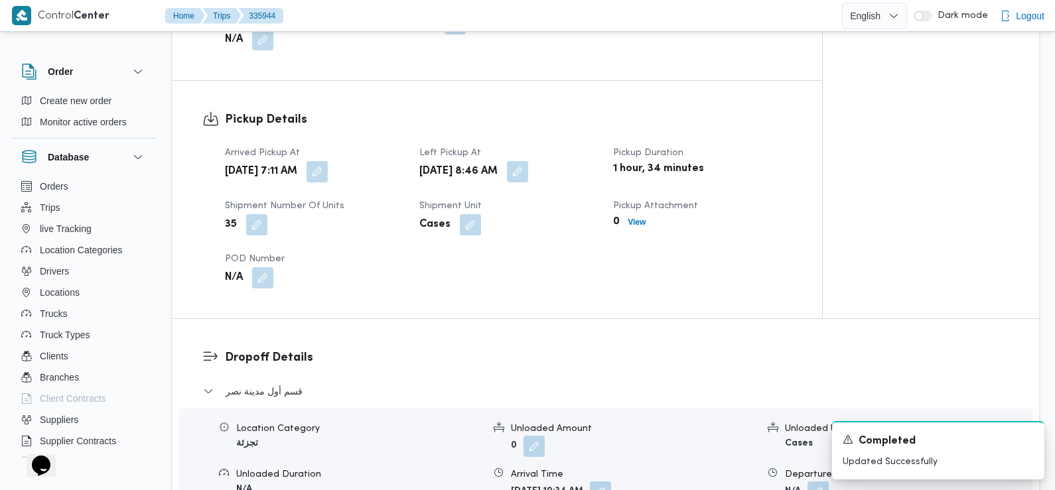
scroll to position [867, 0]
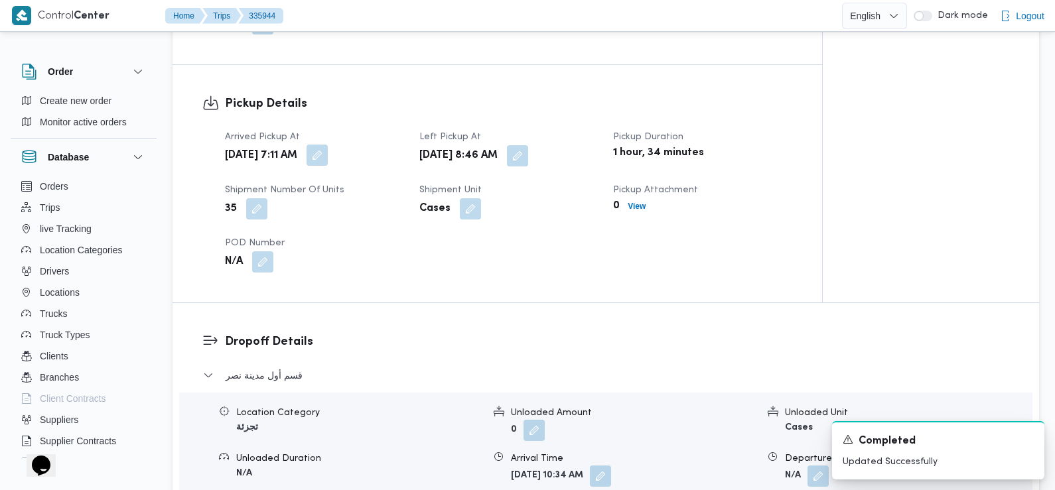
click at [328, 145] on button "button" at bounding box center [317, 155] width 21 height 21
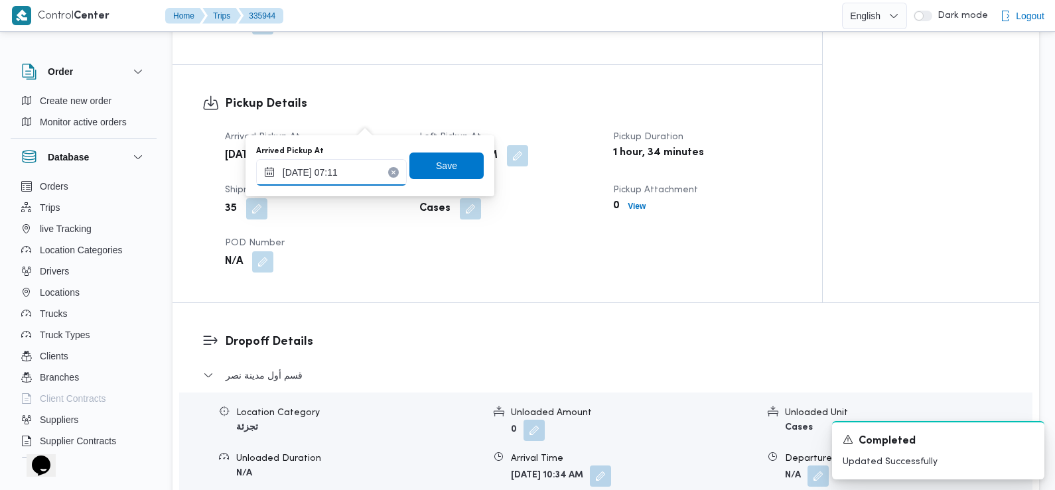
click at [348, 179] on input "08/09/2025 07:11" at bounding box center [331, 172] width 151 height 27
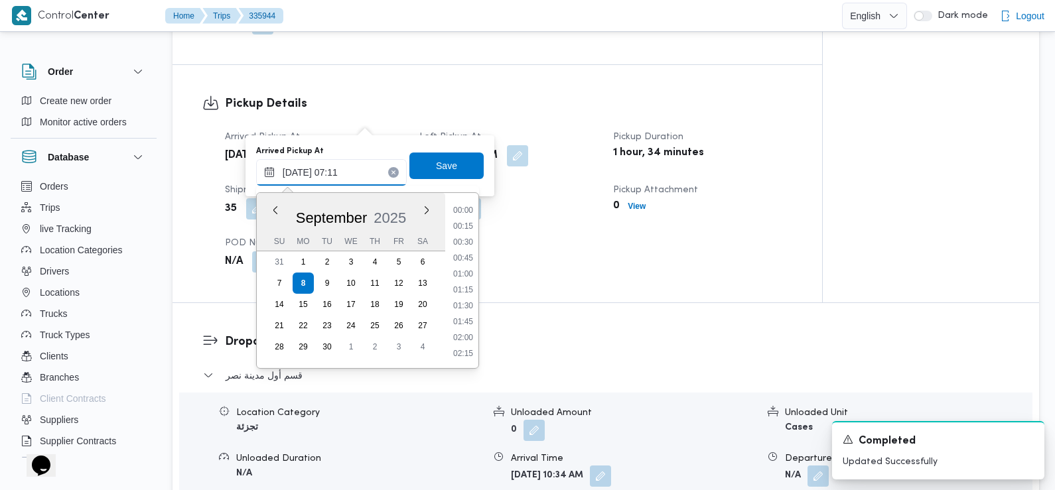
scroll to position [365, 0]
click at [469, 307] on li "07:15" at bounding box center [463, 307] width 31 height 13
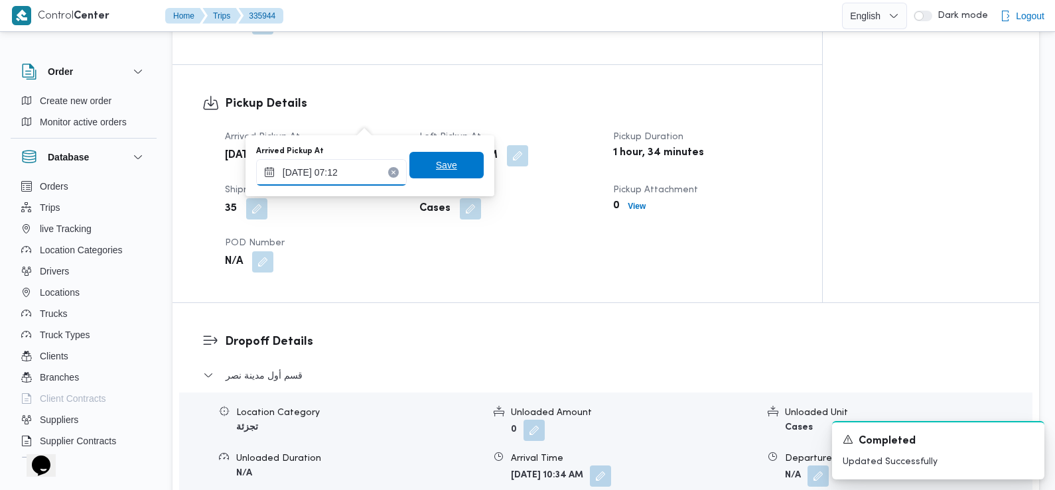
type input "08/09/2025 07:12"
click at [448, 162] on span "Save" at bounding box center [447, 165] width 74 height 27
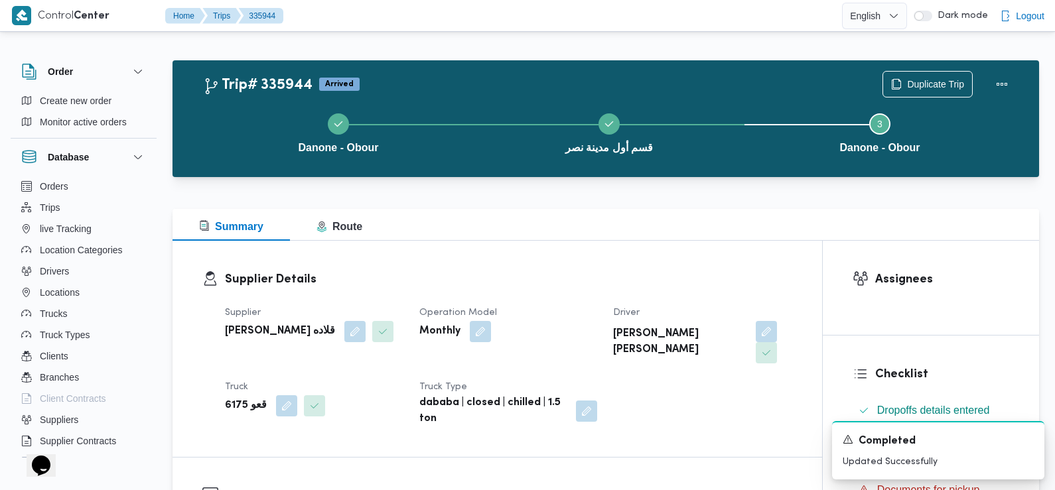
scroll to position [0, 0]
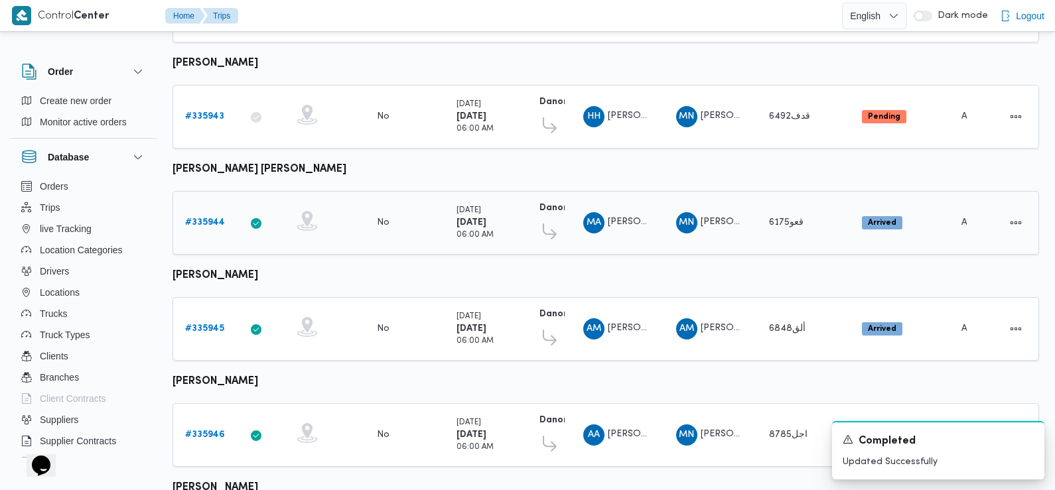
scroll to position [261, 0]
click at [213, 321] on link "# 335945" at bounding box center [204, 329] width 39 height 16
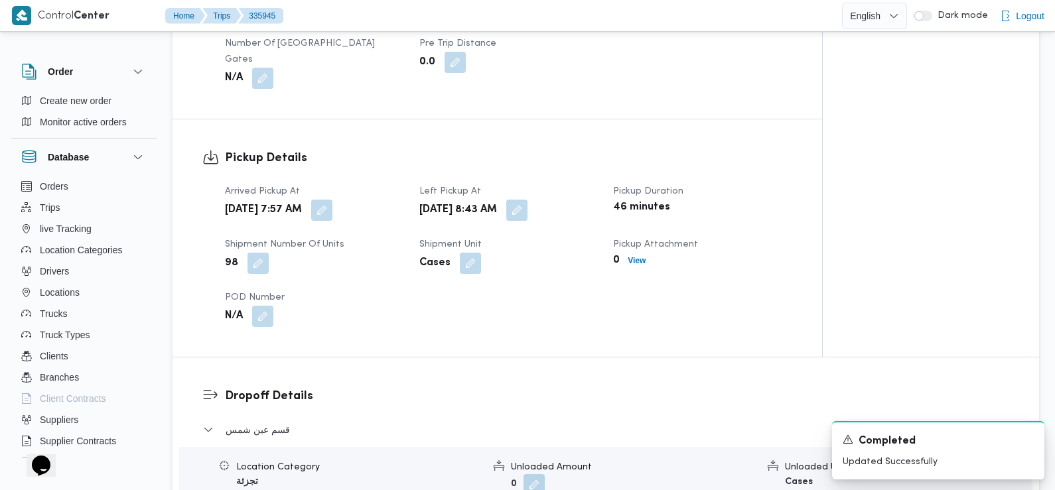
scroll to position [810, 0]
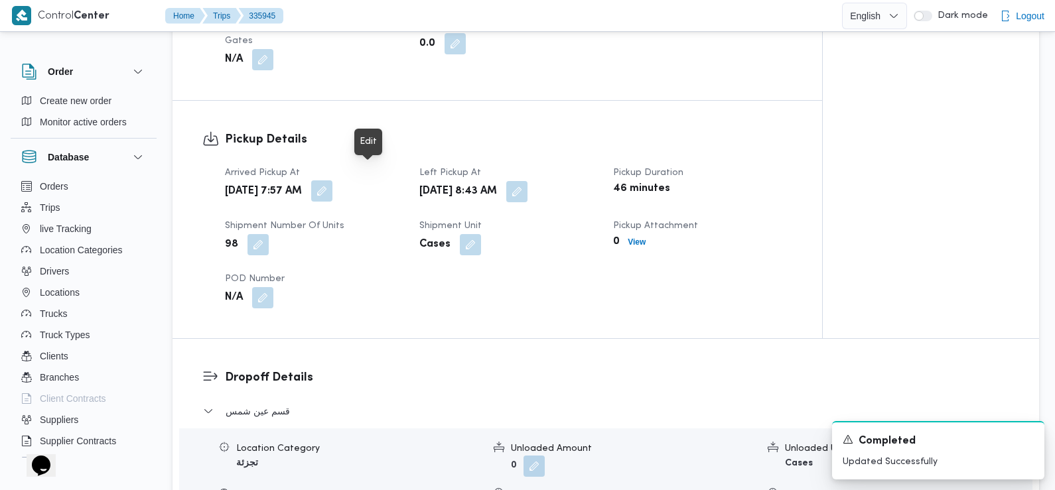
click at [333, 181] on button "button" at bounding box center [321, 191] width 21 height 21
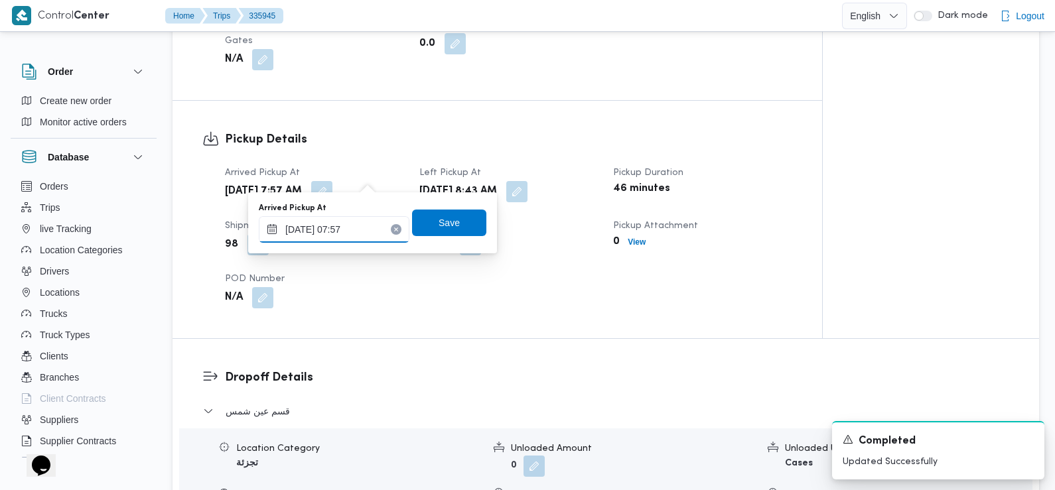
click at [357, 234] on input "08/09/2025 07:57" at bounding box center [334, 229] width 151 height 27
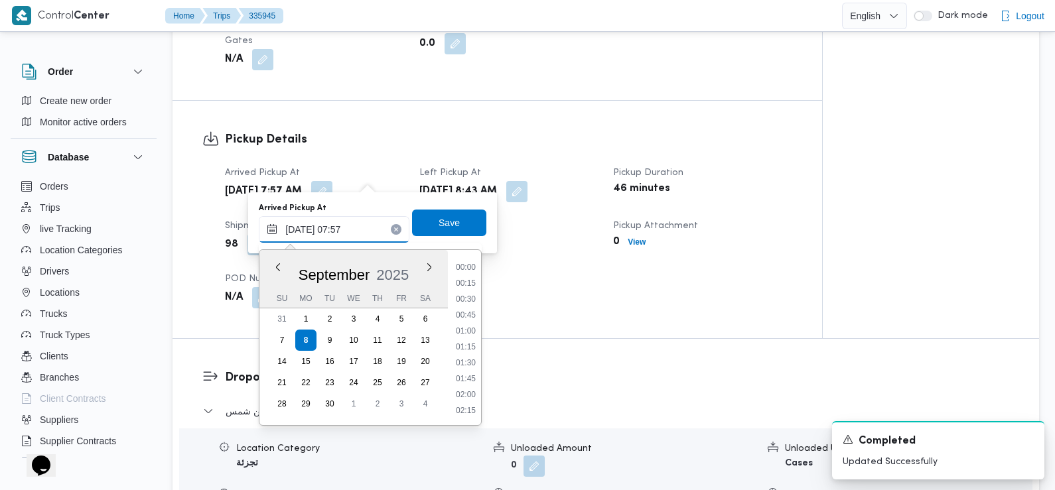
scroll to position [413, 0]
click at [467, 315] on li "07:15" at bounding box center [466, 316] width 31 height 13
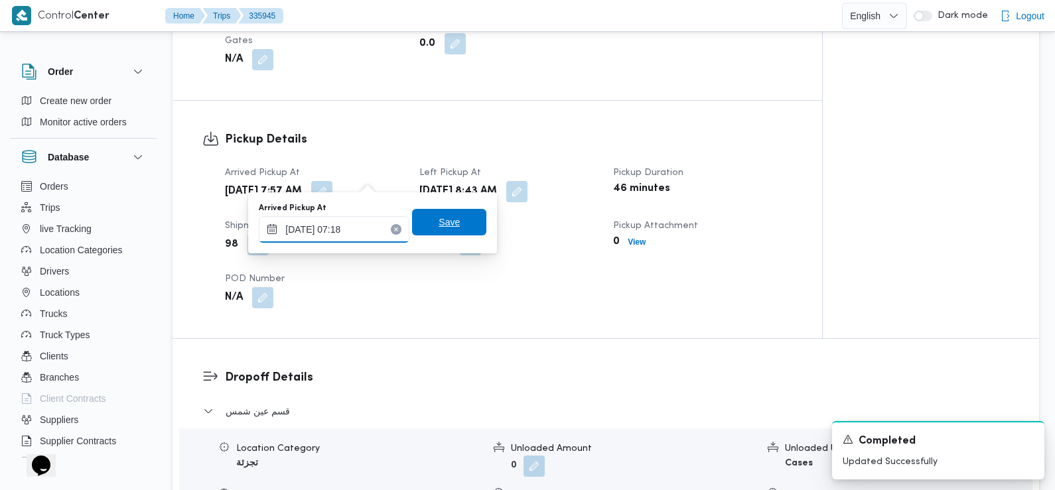
type input "08/09/2025 07:18"
click at [439, 226] on span "Save" at bounding box center [449, 222] width 21 height 16
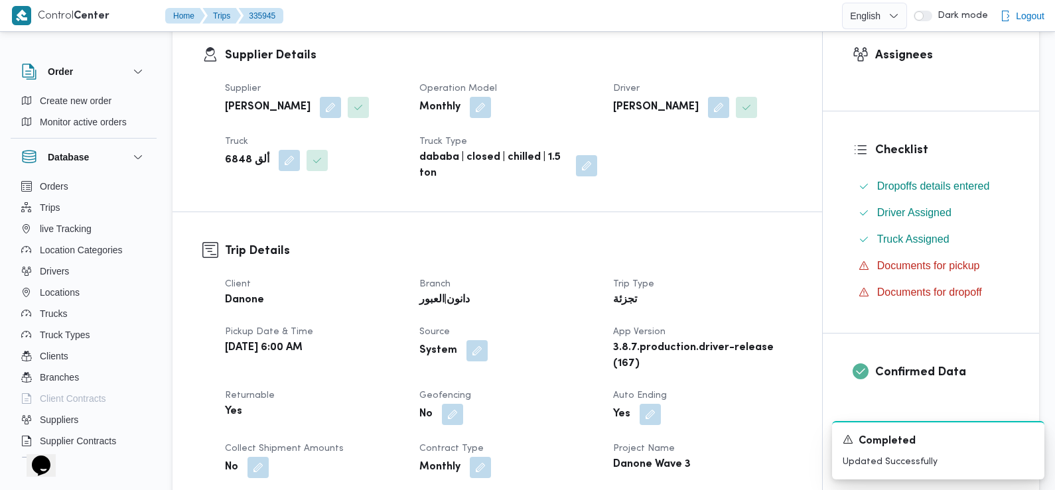
scroll to position [0, 0]
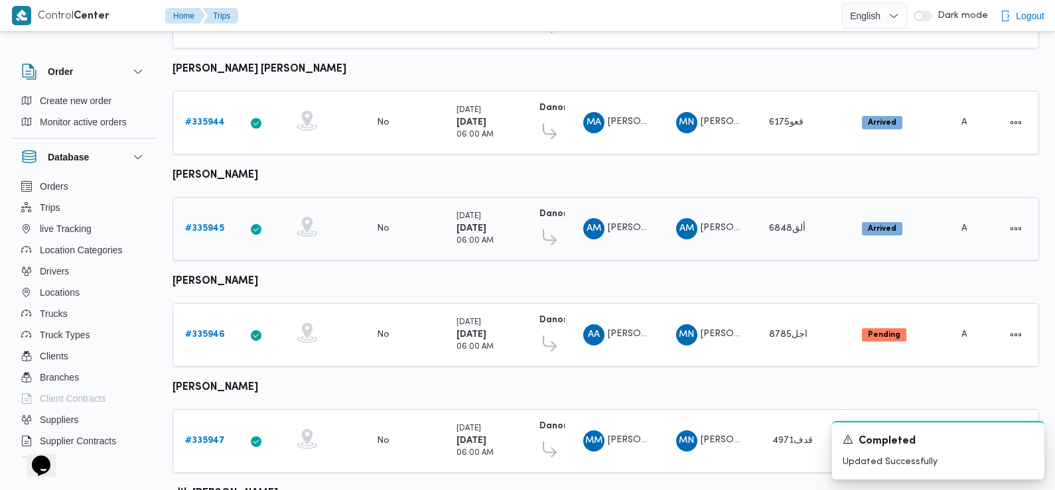
scroll to position [378, 0]
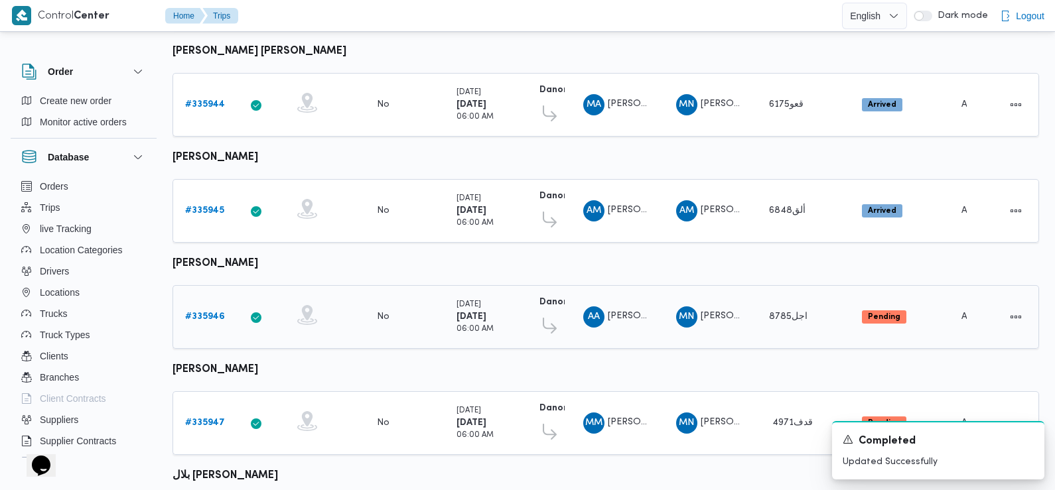
click at [205, 313] on b "# 335946" at bounding box center [205, 317] width 40 height 9
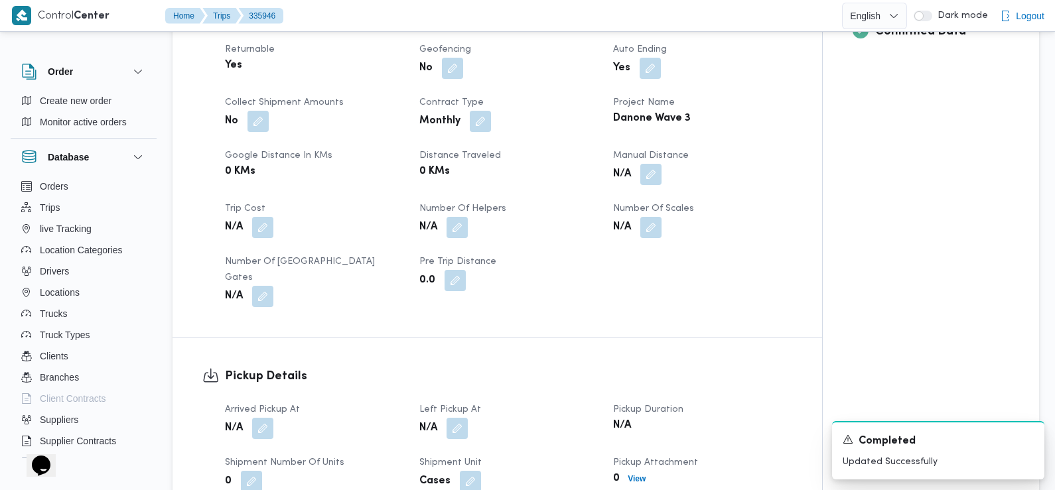
scroll to position [445, 0]
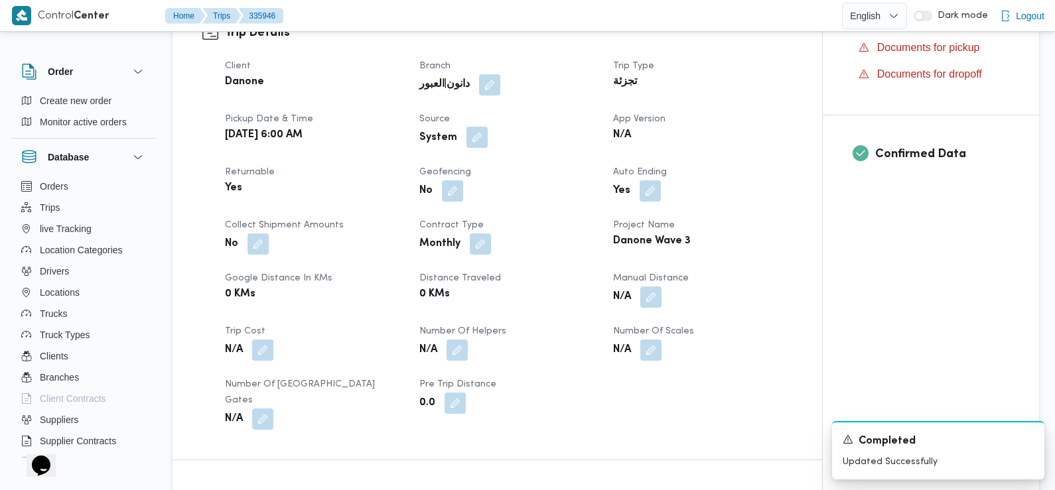
click at [481, 142] on button "button" at bounding box center [477, 137] width 21 height 21
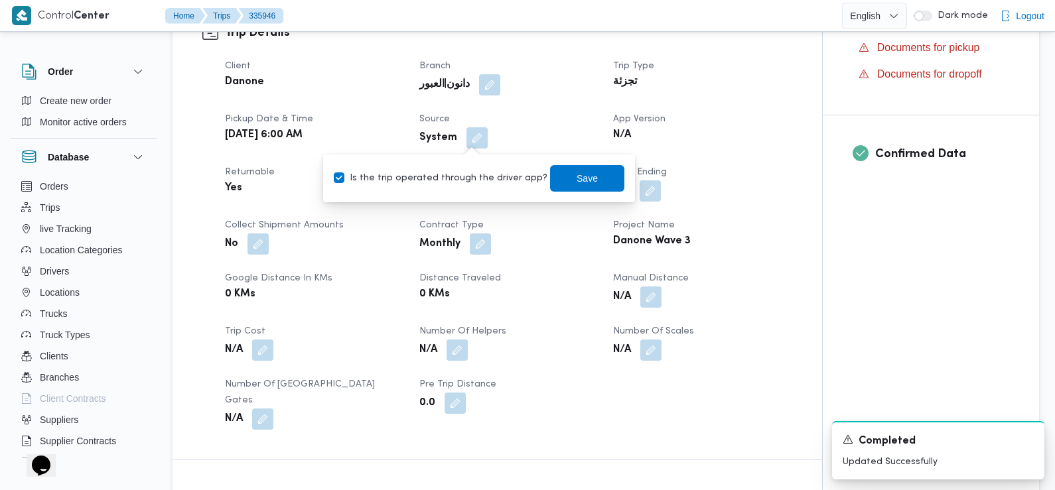
click at [469, 181] on label "Is the trip operated through the driver app?" at bounding box center [441, 179] width 214 height 16
checkbox input "false"
click at [577, 171] on span "Save" at bounding box center [587, 178] width 21 height 16
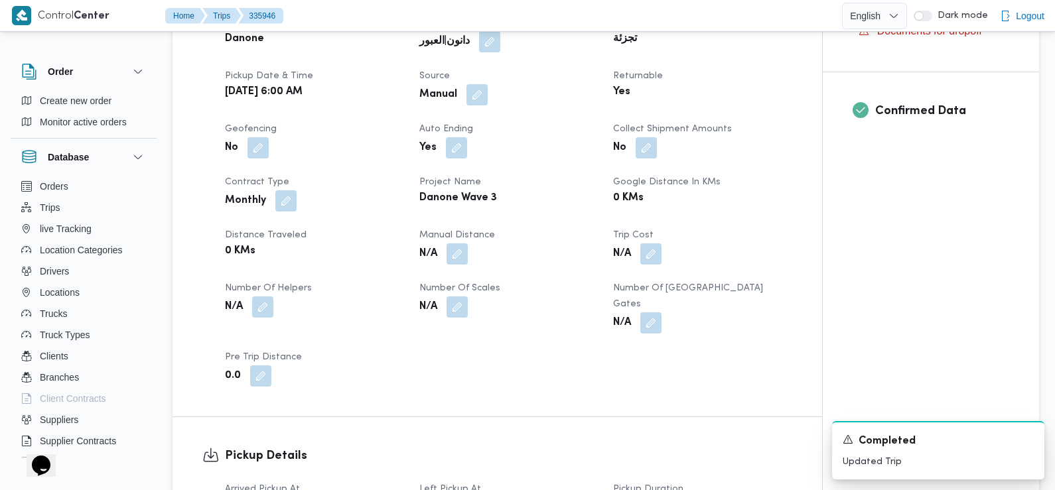
scroll to position [582, 0]
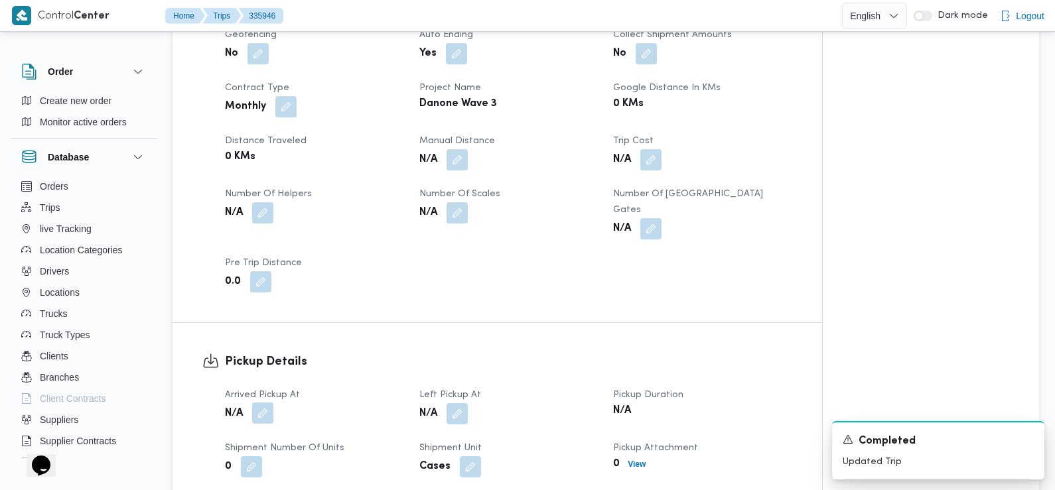
click at [254, 405] on button "button" at bounding box center [262, 413] width 21 height 21
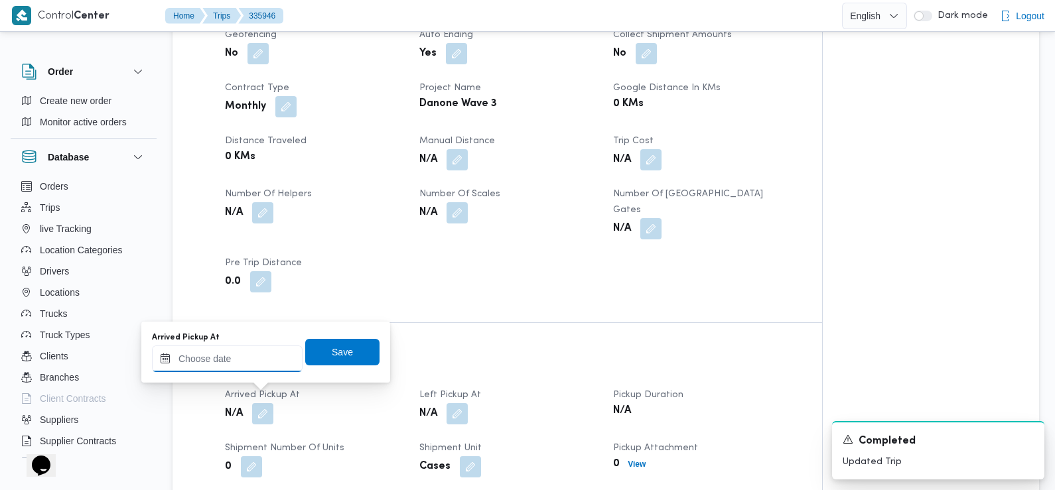
click at [261, 368] on input "Arrived Pickup At" at bounding box center [227, 359] width 151 height 27
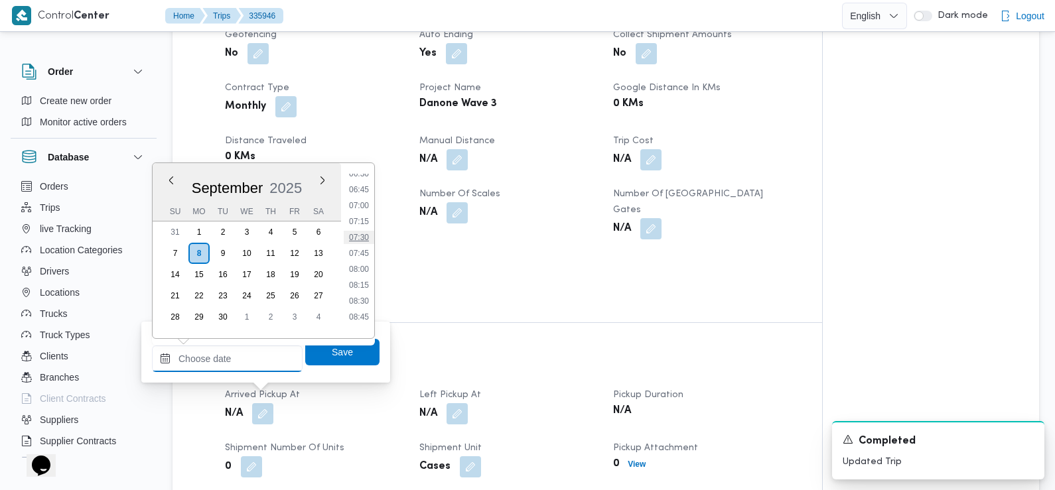
scroll to position [419, 0]
click at [364, 194] on li "06:45" at bounding box center [359, 191] width 31 height 13
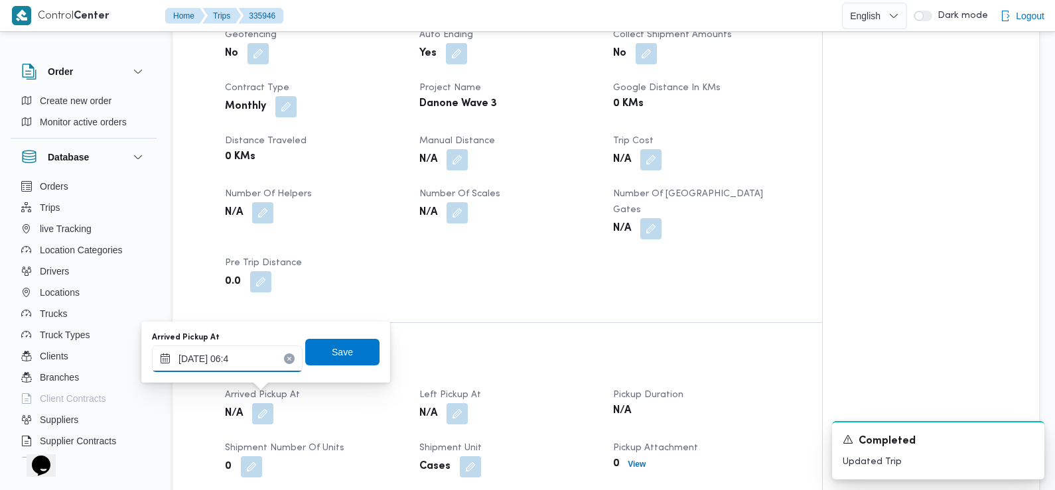
type input "08/09/2025 06:49"
click at [333, 347] on span "Save" at bounding box center [342, 352] width 21 height 16
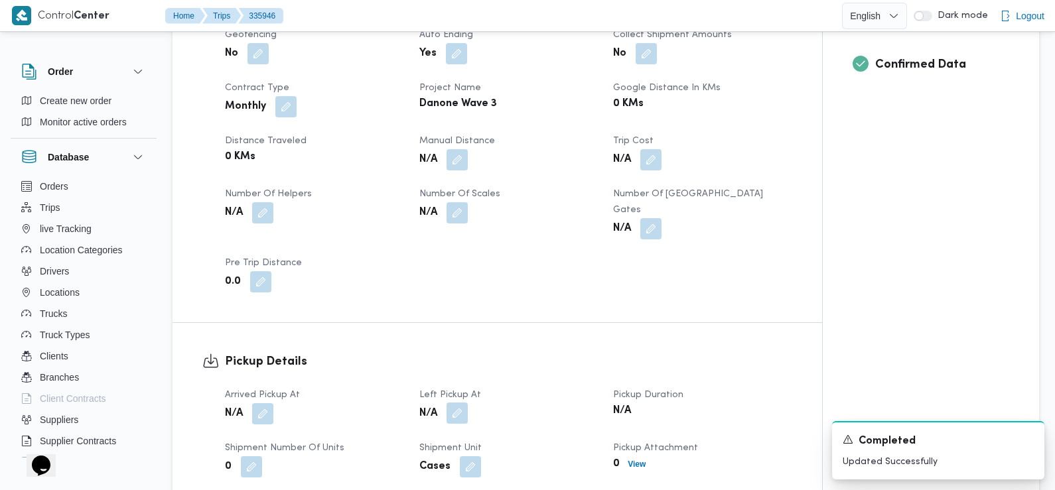
click at [456, 403] on button "button" at bounding box center [457, 413] width 21 height 21
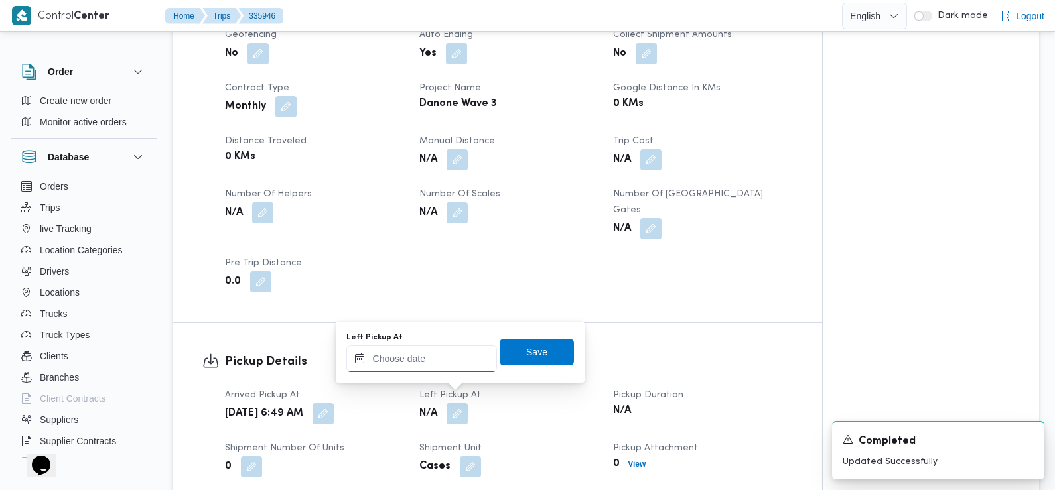
click at [450, 357] on input "Left Pickup At" at bounding box center [421, 359] width 151 height 27
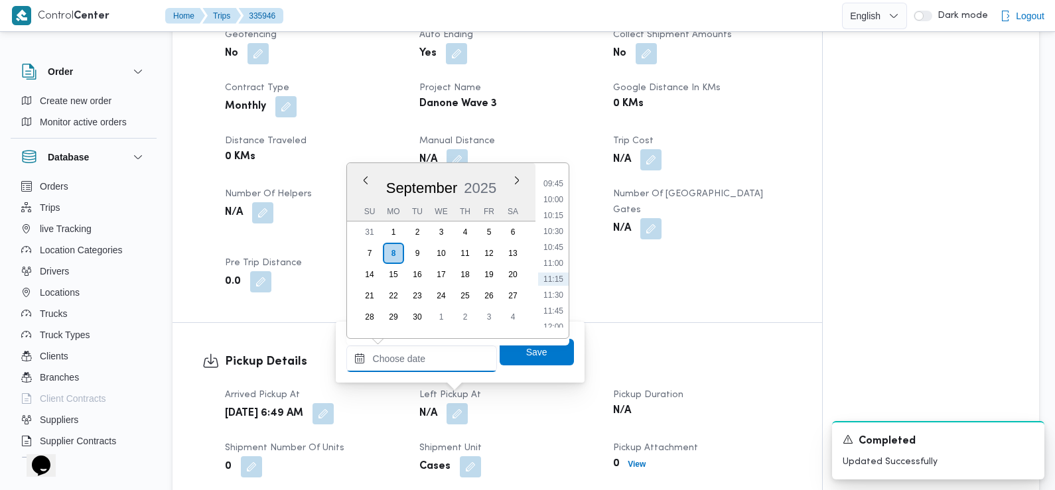
scroll to position [556, 0]
drag, startPoint x: 556, startPoint y: 226, endPoint x: 556, endPoint y: 237, distance: 10.6
click at [556, 226] on li "09:30" at bounding box center [553, 229] width 31 height 13
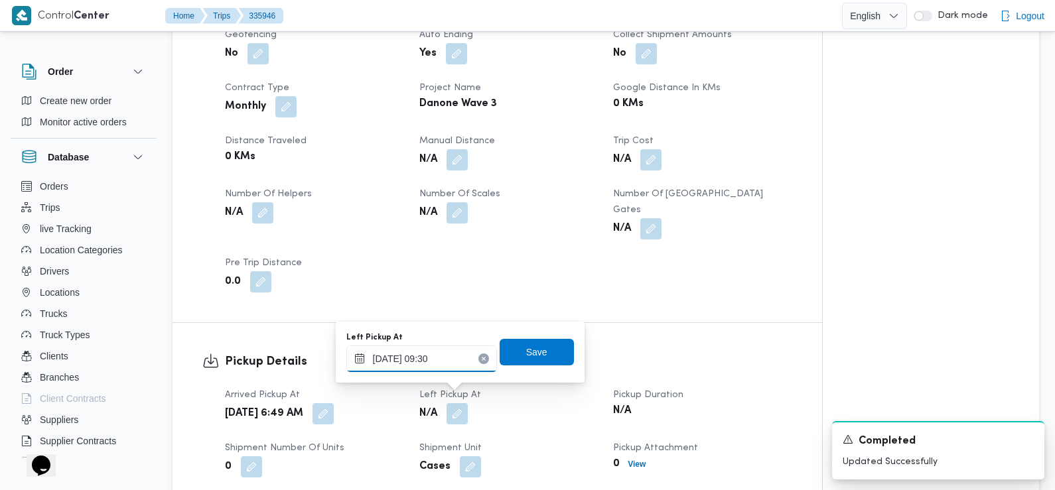
click at [453, 354] on input "08/09/2025 09:30" at bounding box center [421, 359] width 151 height 27
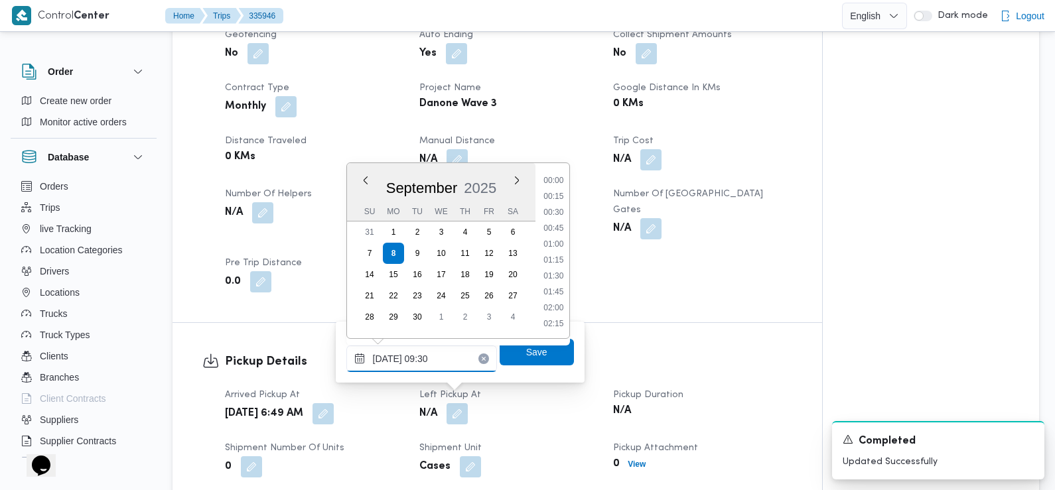
scroll to position [524, 0]
click at [558, 218] on li "08:45" at bounding box center [553, 213] width 31 height 13
type input "08/09/2025 08:45"
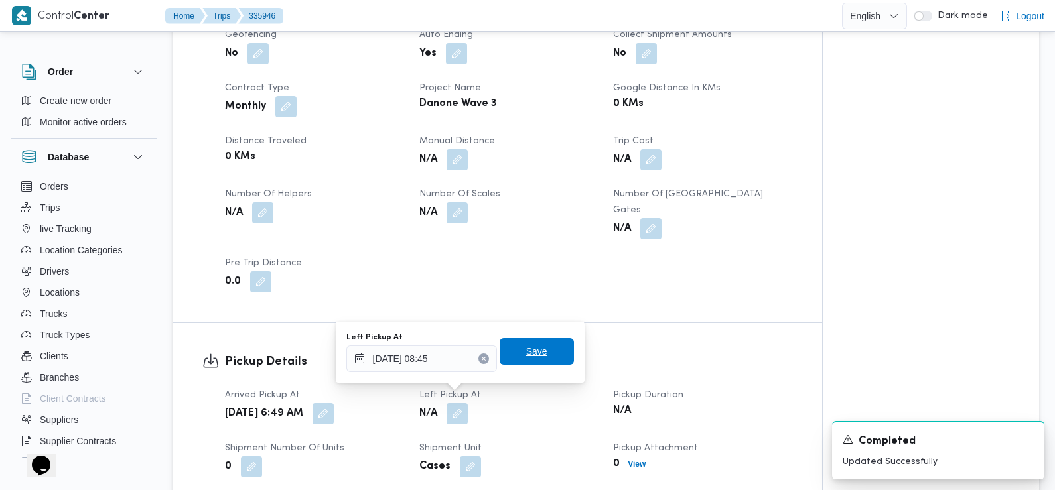
click at [550, 350] on span "Save" at bounding box center [537, 351] width 74 height 27
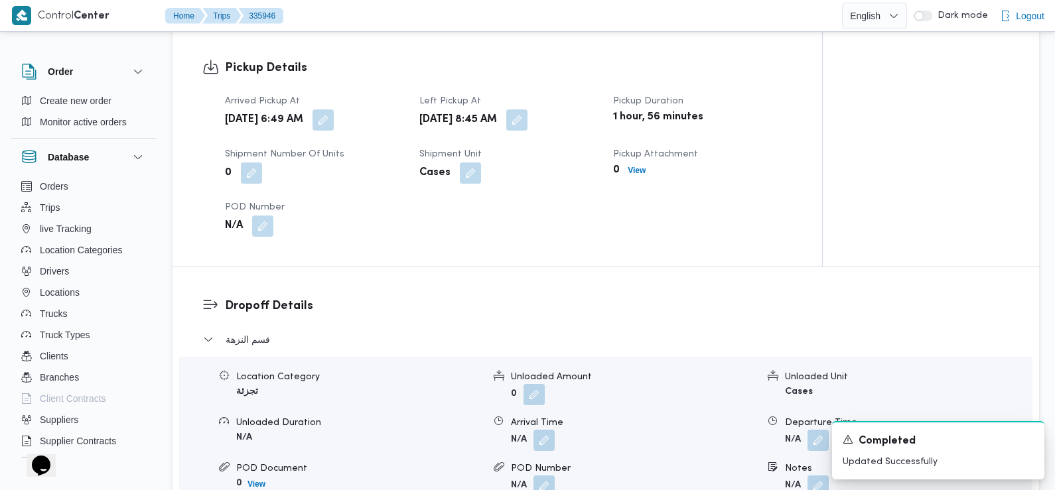
scroll to position [887, 0]
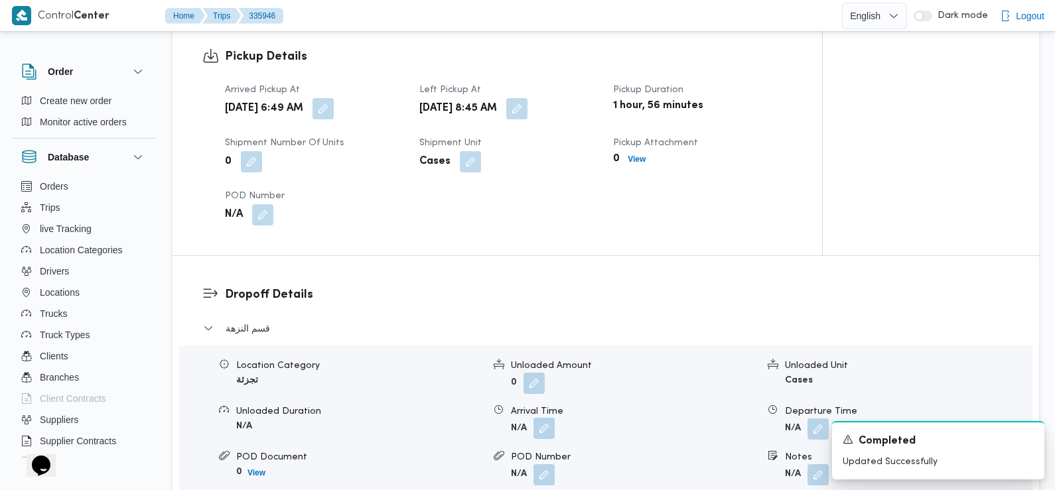
click at [548, 419] on button "button" at bounding box center [544, 428] width 21 height 21
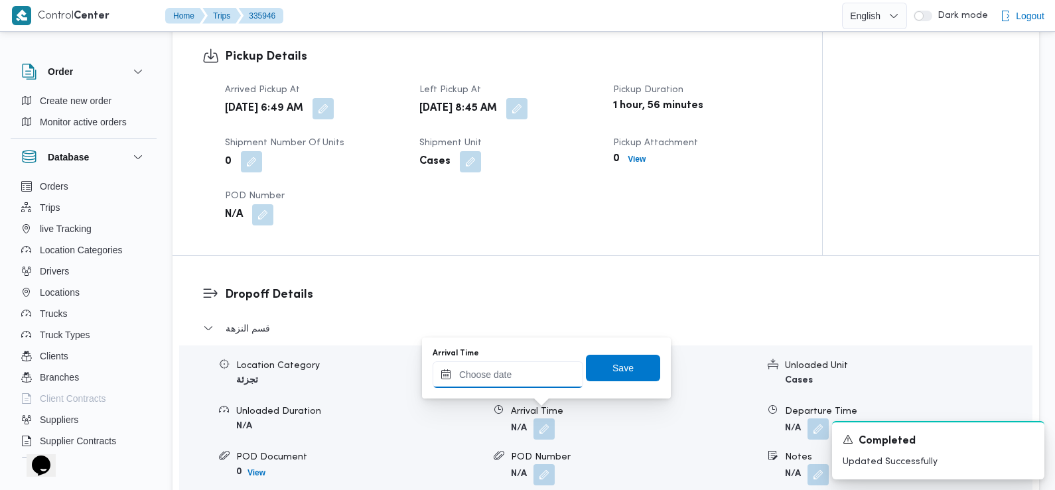
click at [527, 376] on input "Arrival Time" at bounding box center [508, 375] width 151 height 27
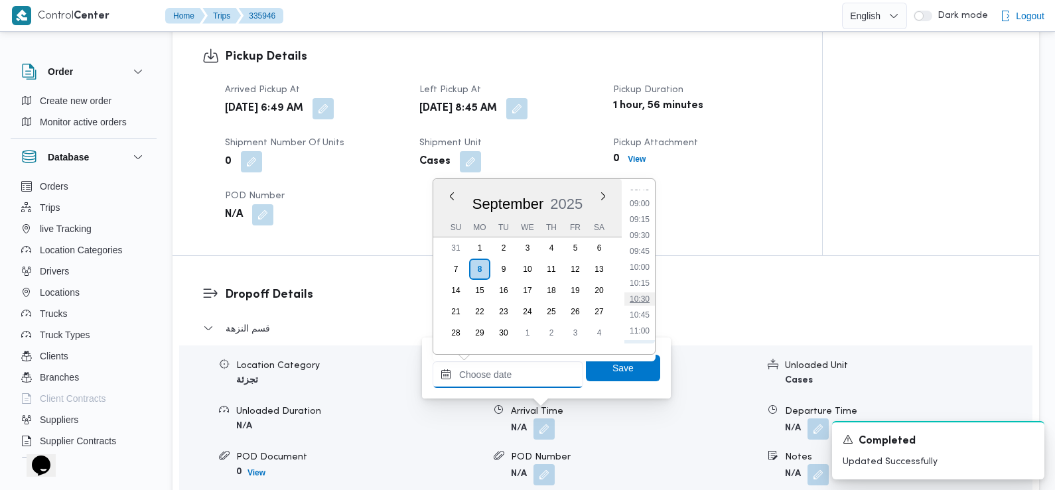
scroll to position [561, 0]
drag, startPoint x: 644, startPoint y: 228, endPoint x: 644, endPoint y: 242, distance: 13.9
click at [644, 228] on li "09:15" at bounding box center [640, 224] width 31 height 13
type input "08/09/2025 09:15"
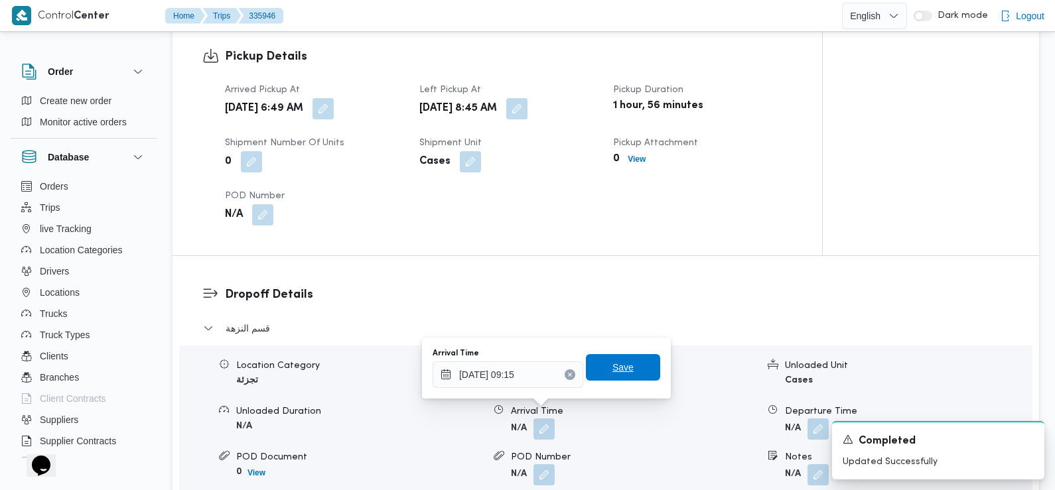
click at [613, 372] on span "Save" at bounding box center [623, 368] width 21 height 16
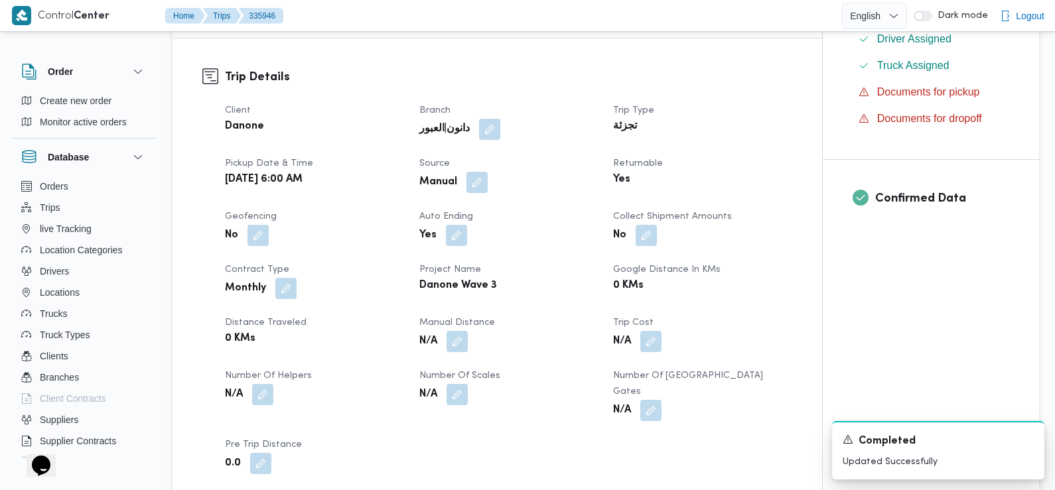
scroll to position [0, 0]
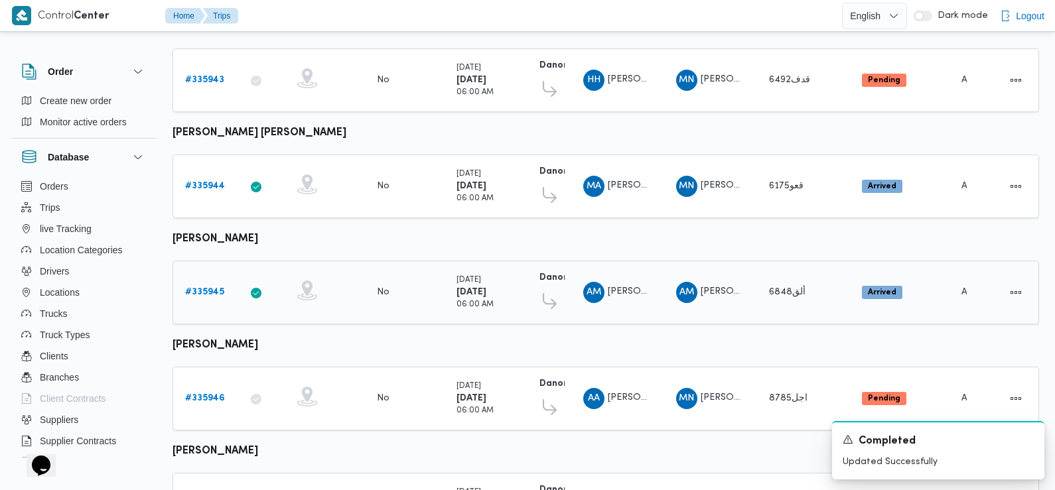
scroll to position [486, 0]
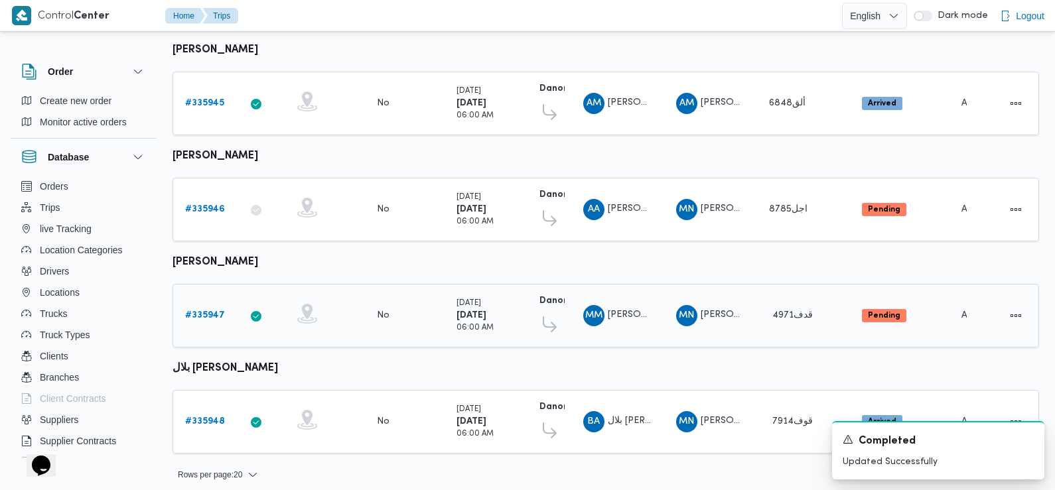
click at [204, 311] on b "# 335947" at bounding box center [205, 315] width 40 height 9
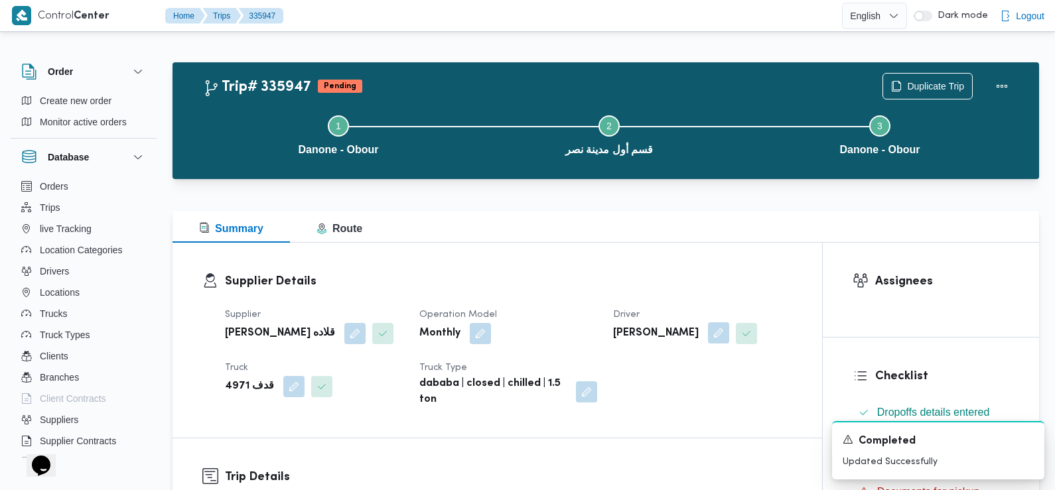
click at [713, 332] on button "button" at bounding box center [718, 333] width 21 height 21
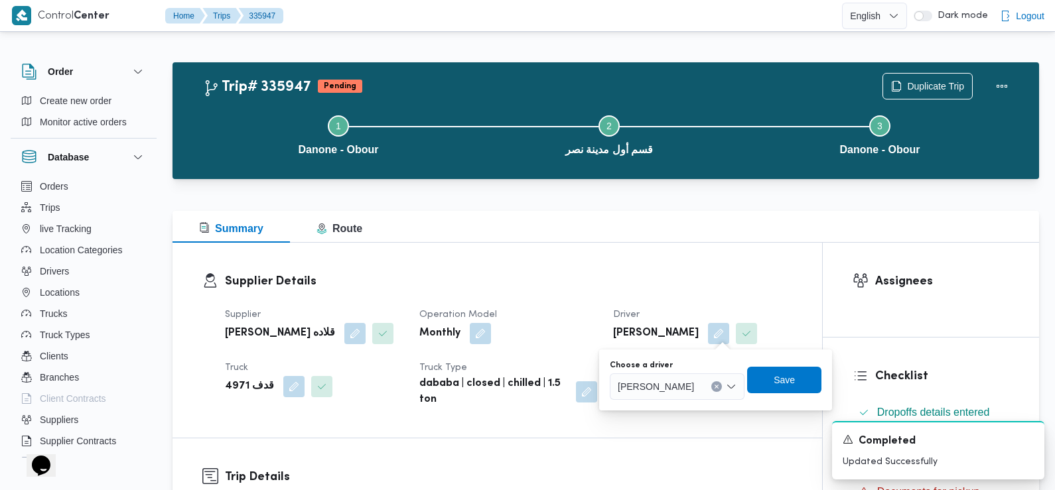
click at [682, 376] on div "محمود محمد سيد محمد" at bounding box center [677, 387] width 135 height 27
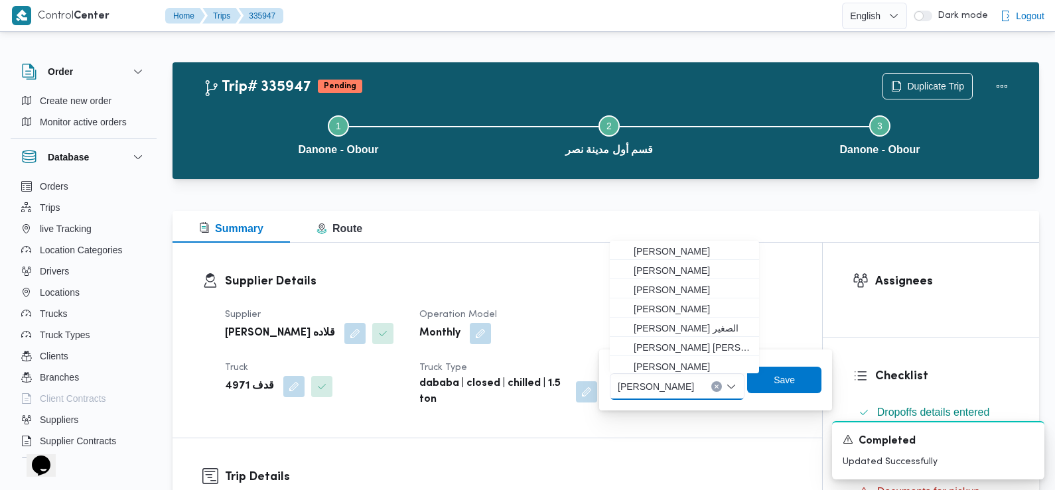
click at [678, 387] on span "محمود محمد سيد محمد" at bounding box center [656, 386] width 76 height 15
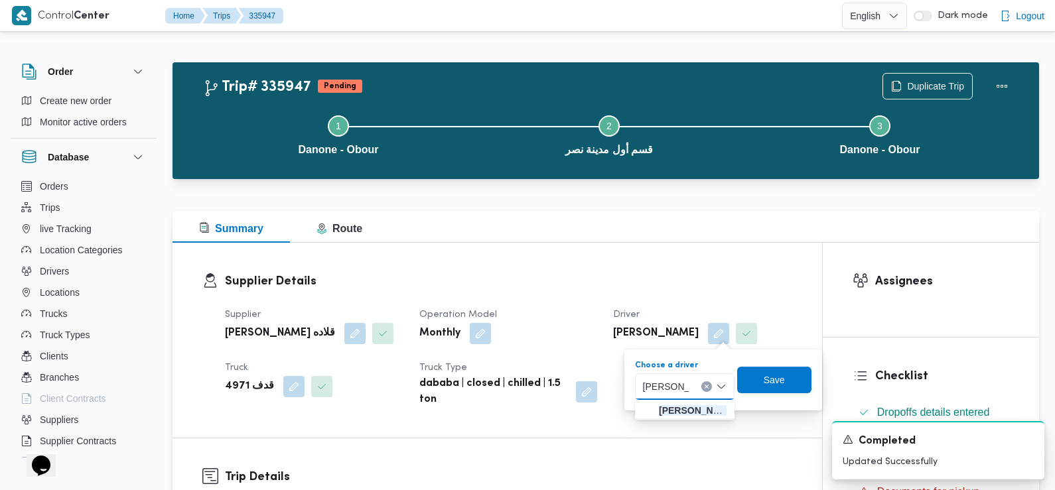
type input "شريف مصط"
click at [680, 396] on div "شريف مصط شريف مصط" at bounding box center [667, 386] width 56 height 21
click at [676, 384] on input "شريف مصط" at bounding box center [667, 387] width 50 height 16
click at [677, 393] on input "شريف مصط" at bounding box center [667, 387] width 50 height 16
click at [690, 408] on span "شريف مصط في إسماعيل العقيد" at bounding box center [693, 411] width 70 height 16
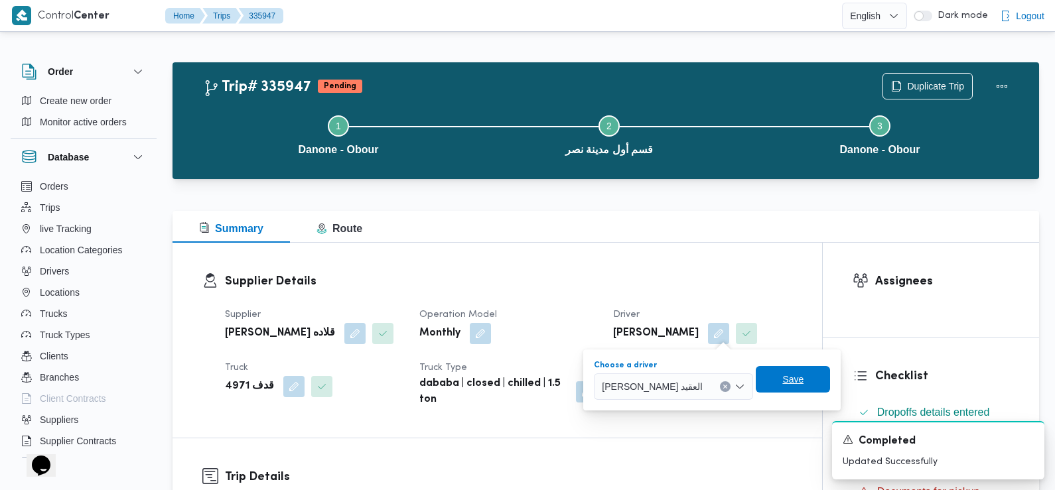
click at [798, 382] on span "Save" at bounding box center [793, 379] width 74 height 27
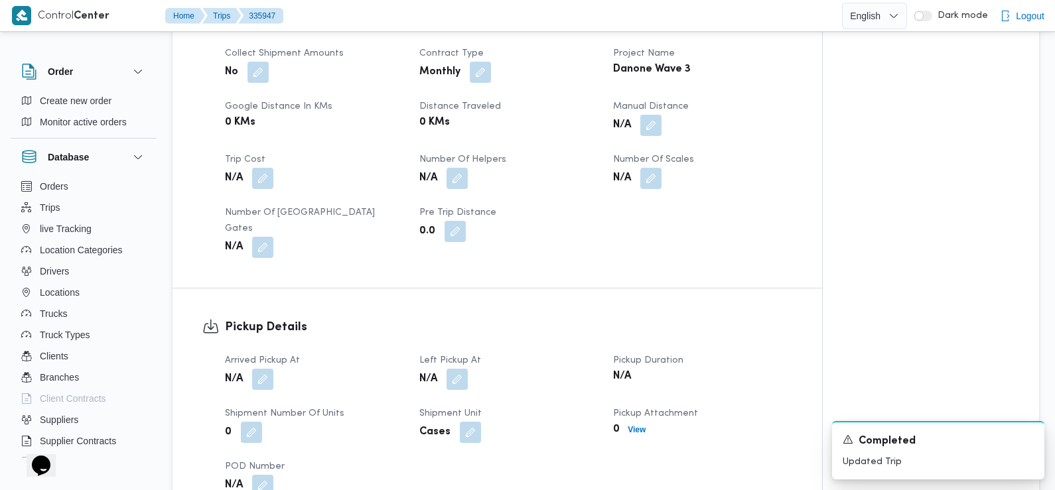
scroll to position [655, 0]
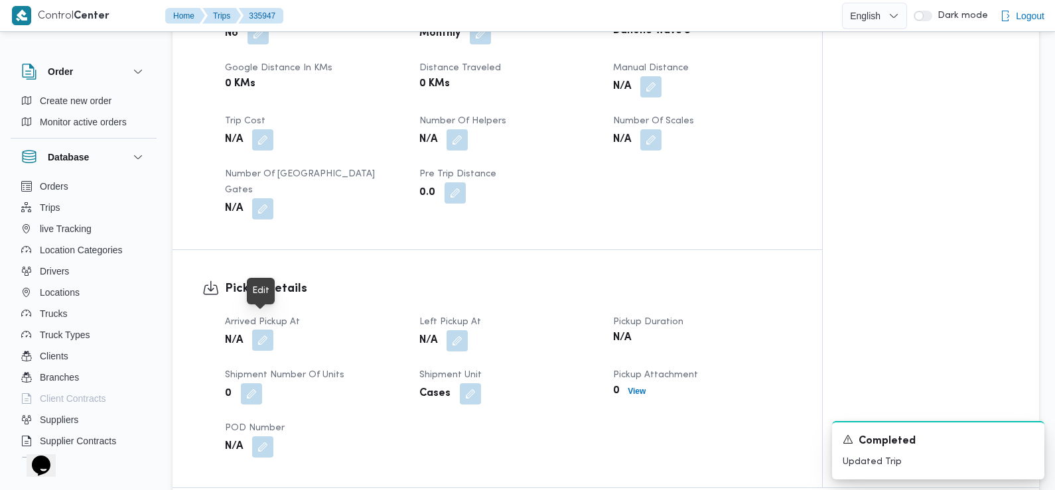
click at [264, 330] on button "button" at bounding box center [262, 340] width 21 height 21
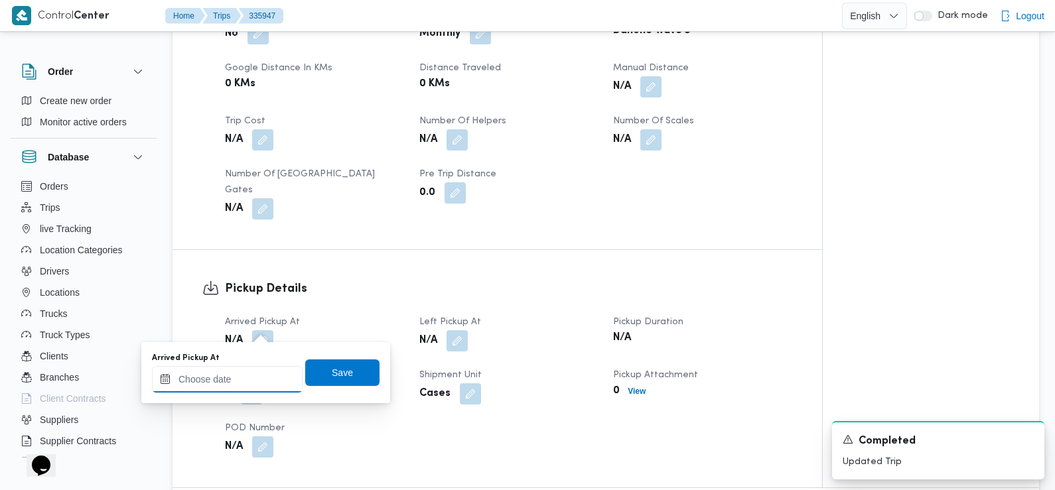
click at [247, 388] on input "Arrived Pickup At" at bounding box center [227, 379] width 151 height 27
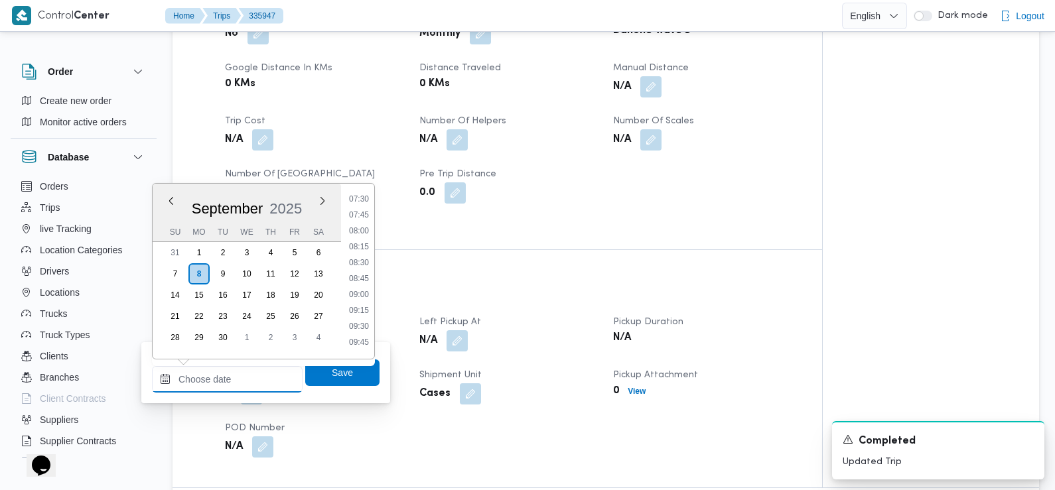
scroll to position [477, 0]
click at [360, 200] on li "07:30" at bounding box center [359, 202] width 31 height 13
type input "08/09/2025 07:30"
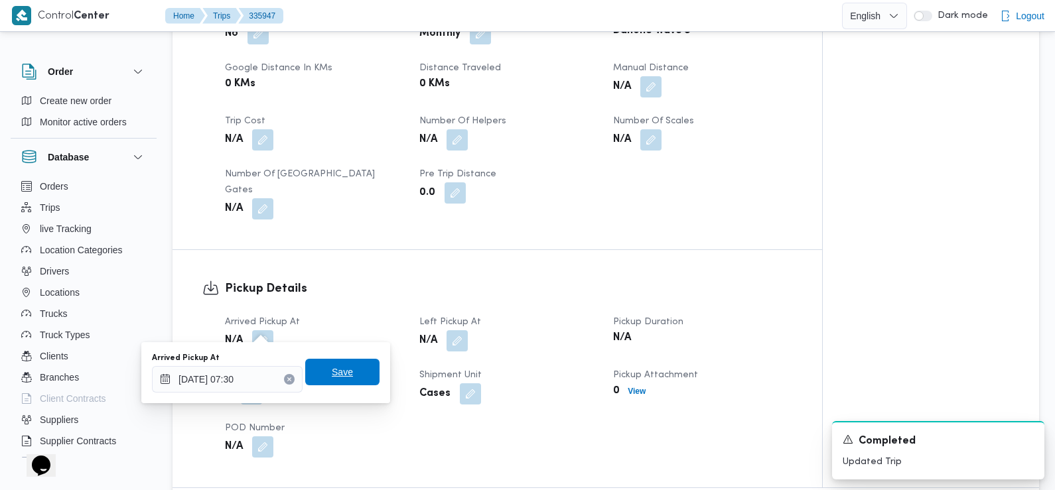
click at [340, 376] on span "Save" at bounding box center [342, 372] width 21 height 16
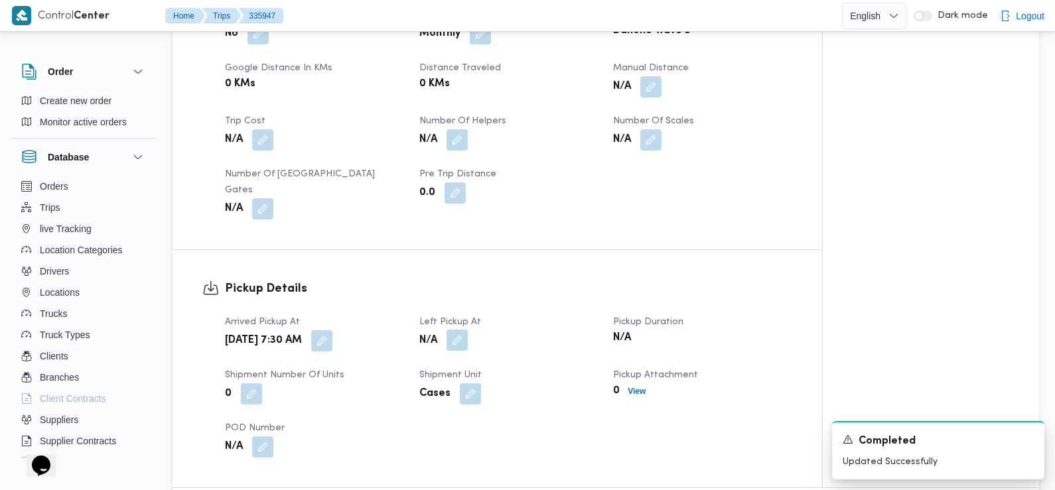
click at [457, 330] on button "button" at bounding box center [457, 340] width 21 height 21
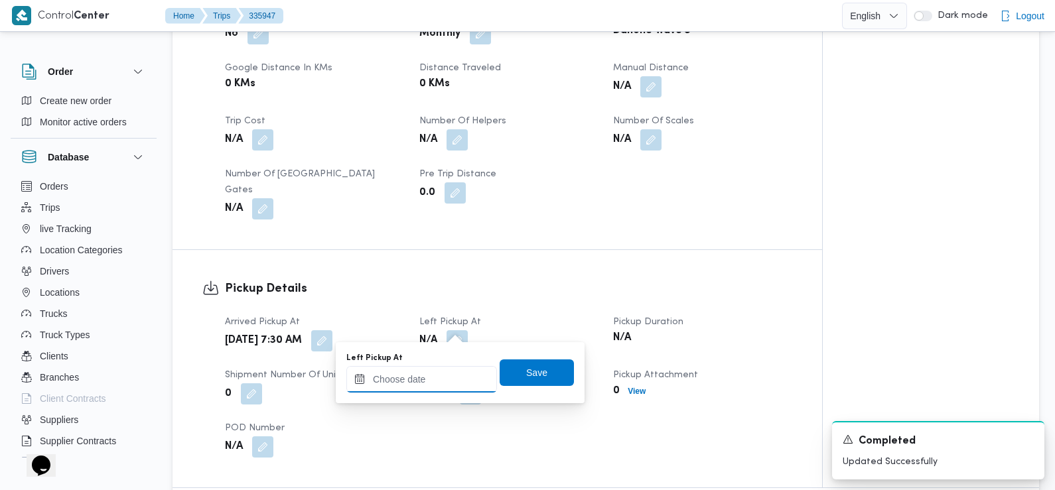
click at [445, 379] on input "Left Pickup At" at bounding box center [421, 379] width 151 height 27
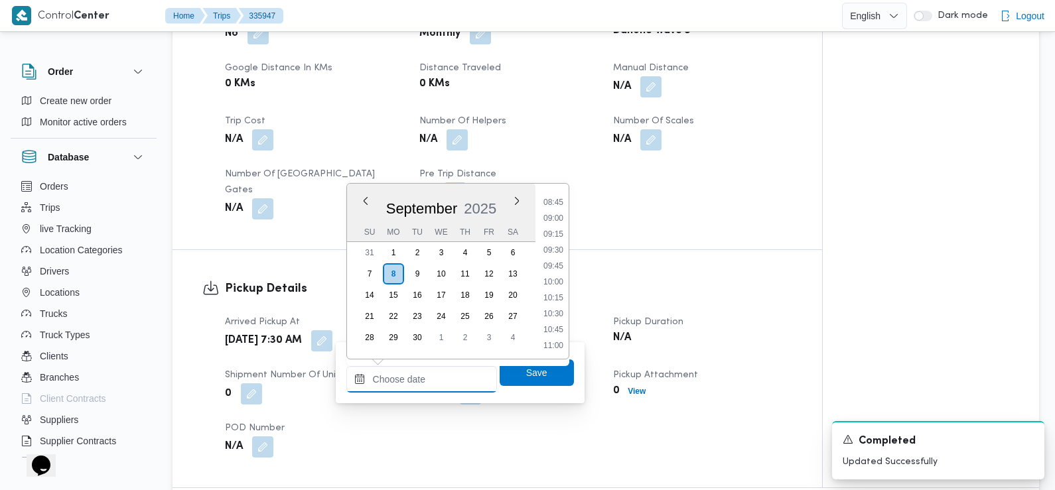
scroll to position [548, 0]
click at [562, 212] on li "08:45" at bounding box center [553, 210] width 31 height 13
type input "08/09/2025 08:45"
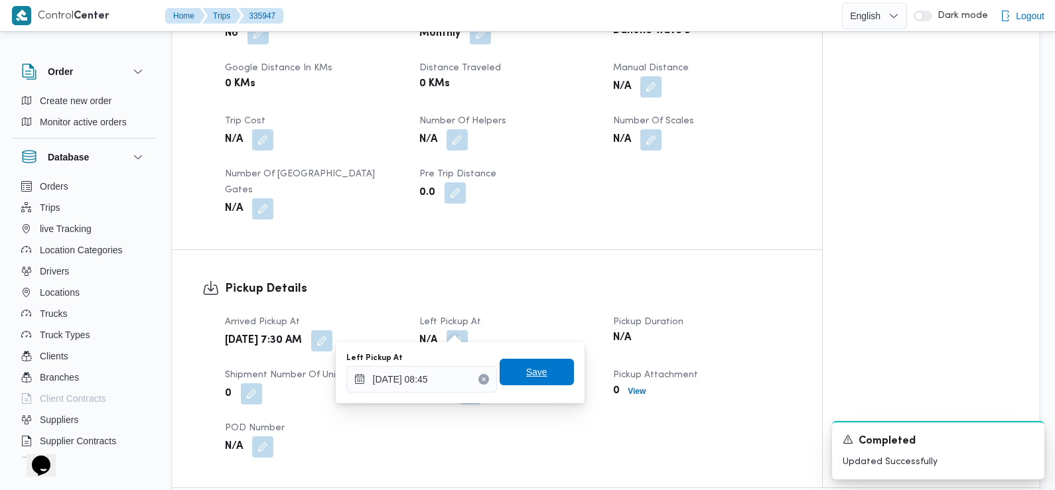
click at [534, 374] on span "Save" at bounding box center [536, 372] width 21 height 16
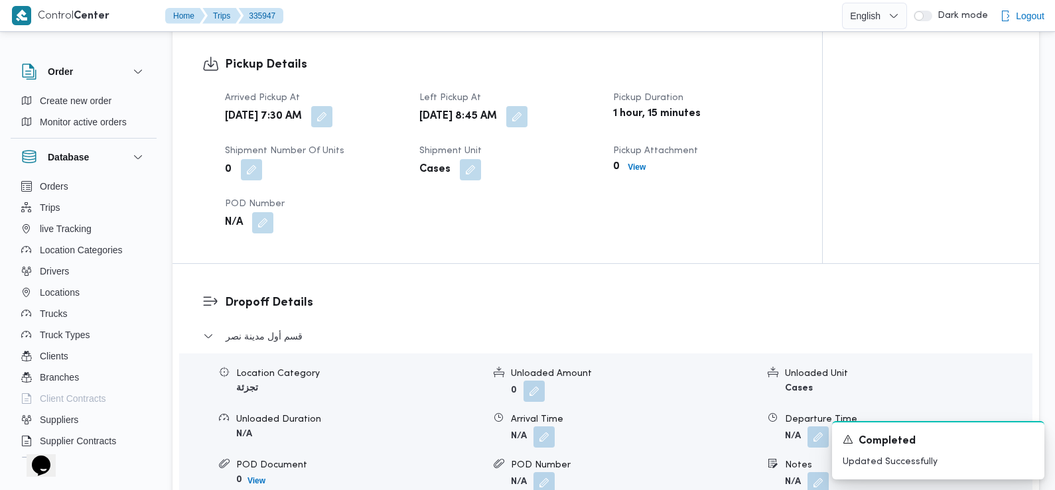
scroll to position [921, 0]
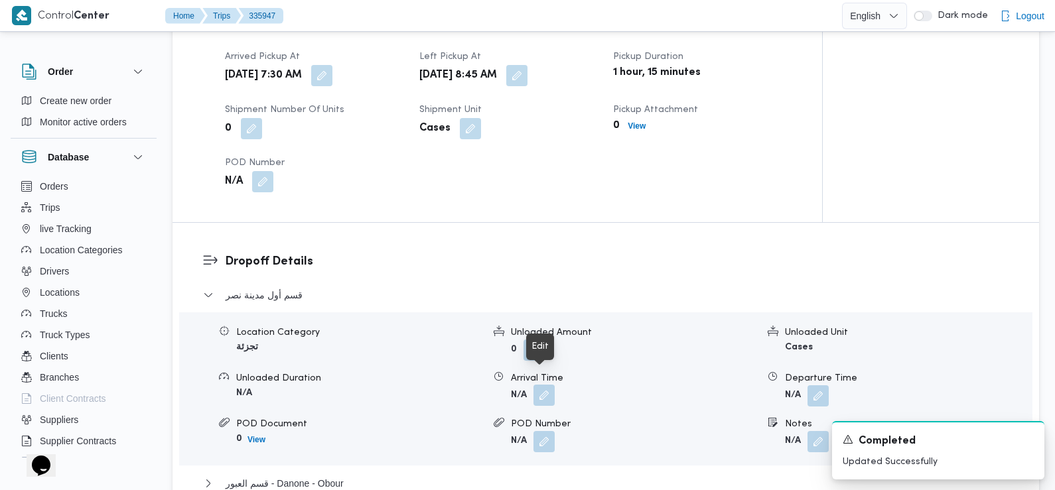
click at [540, 385] on button "button" at bounding box center [544, 395] width 21 height 21
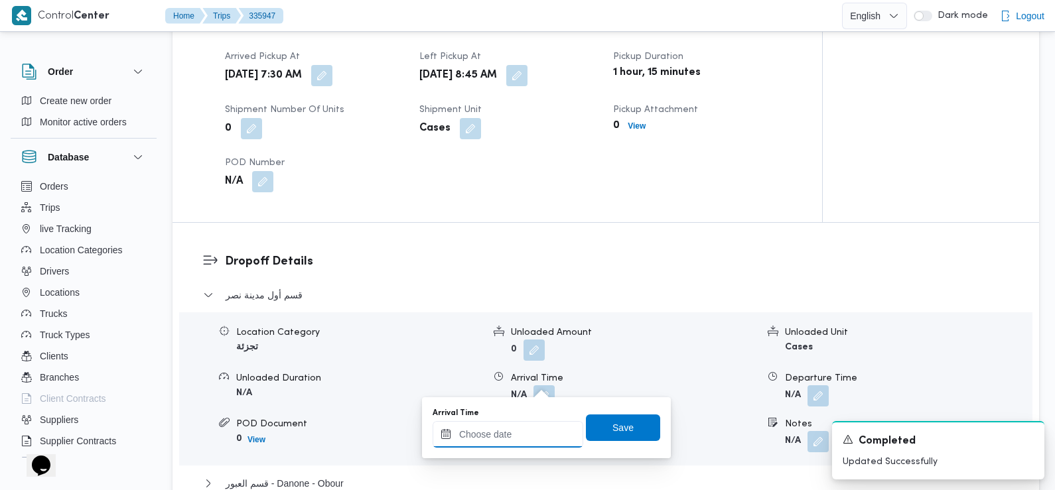
click at [520, 427] on input "Arrival Time" at bounding box center [508, 434] width 151 height 27
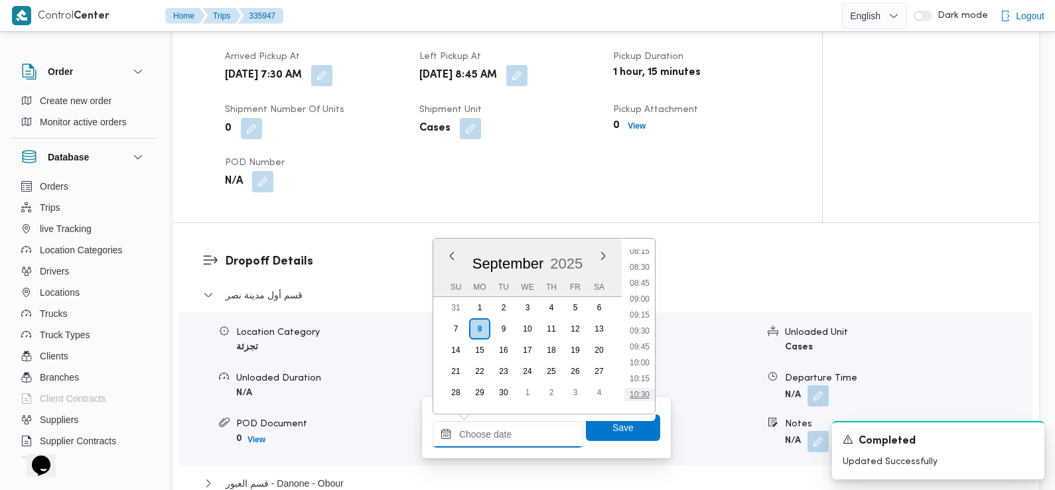
scroll to position [530, 0]
click at [642, 333] on li "09:30" at bounding box center [640, 331] width 31 height 13
type input "08/09/2025 09:30"
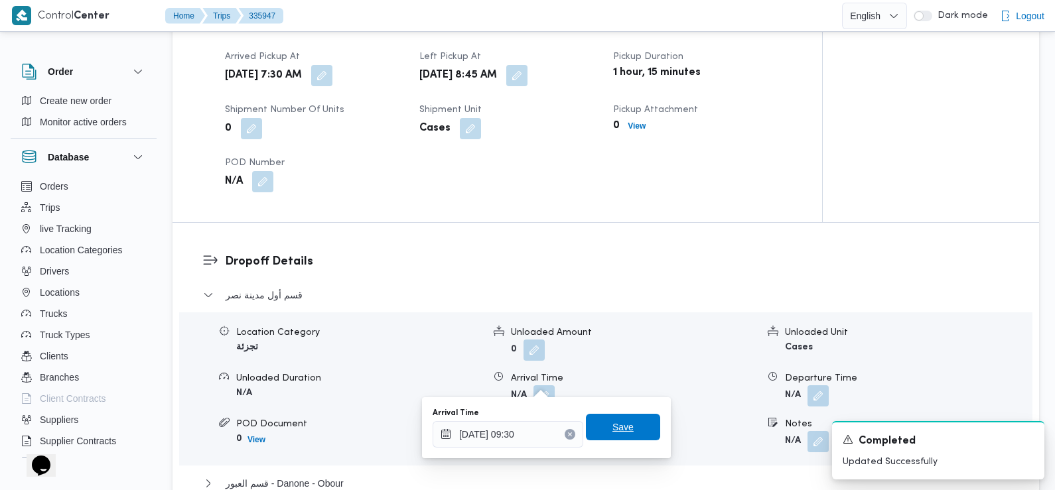
click at [623, 428] on span "Save" at bounding box center [623, 427] width 74 height 27
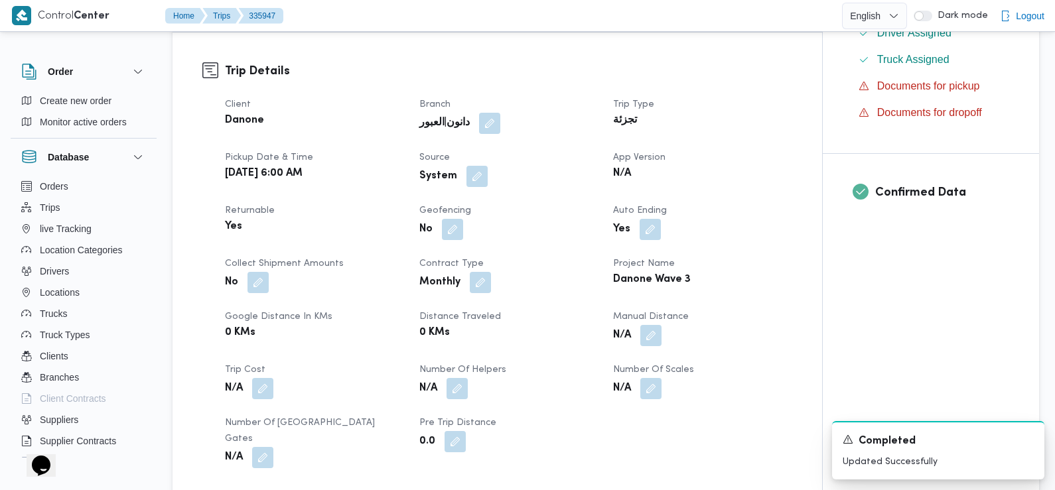
scroll to position [358, 0]
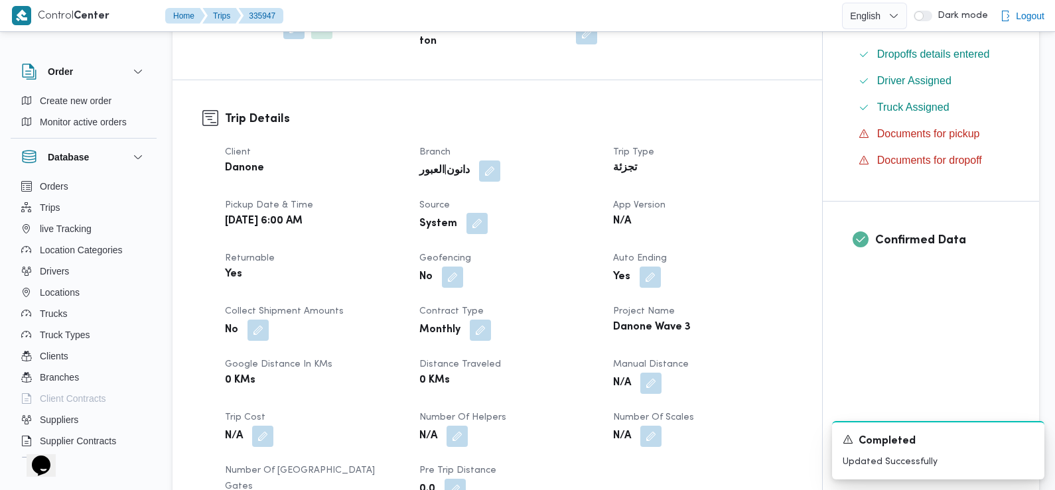
click at [479, 226] on button "button" at bounding box center [477, 223] width 21 height 21
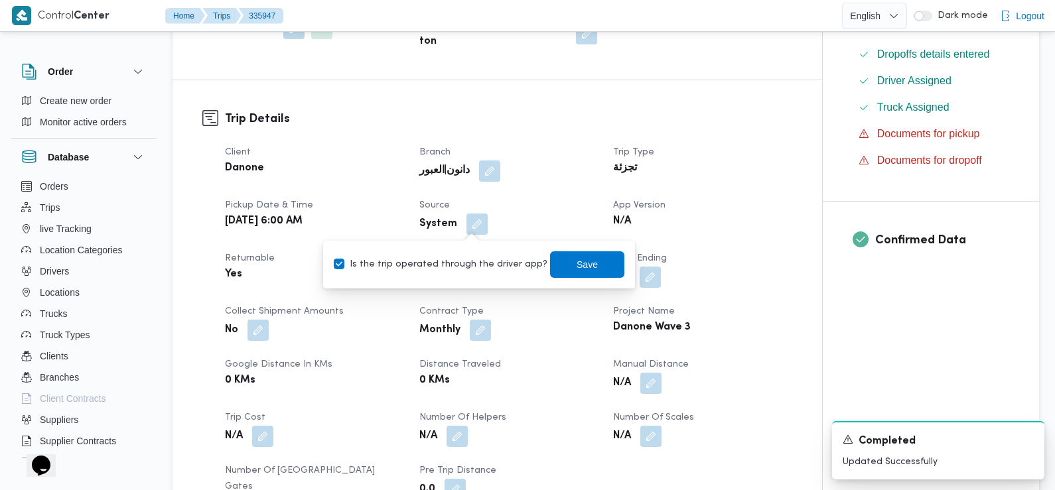
click at [473, 263] on label "Is the trip operated through the driver app?" at bounding box center [441, 265] width 214 height 16
checkbox input "false"
click at [551, 271] on span "Save" at bounding box center [587, 264] width 74 height 27
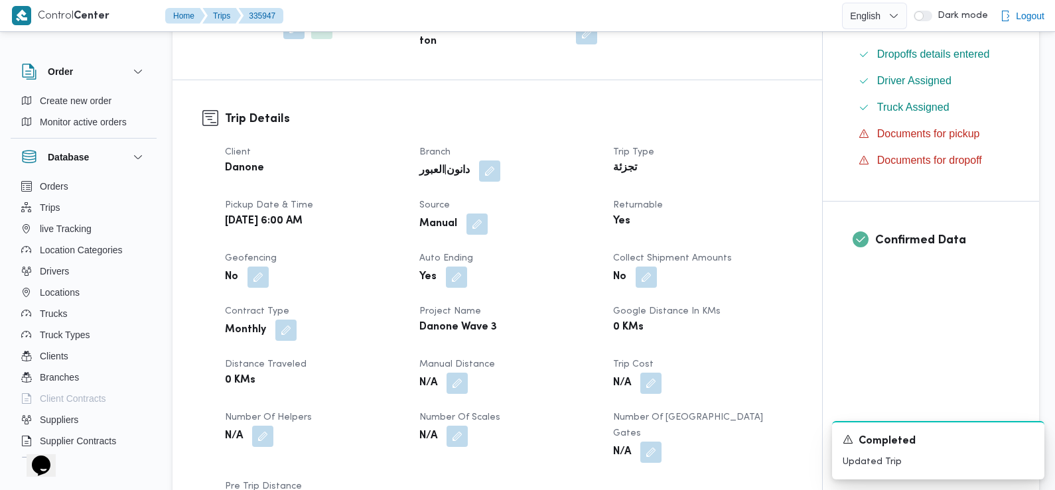
scroll to position [0, 0]
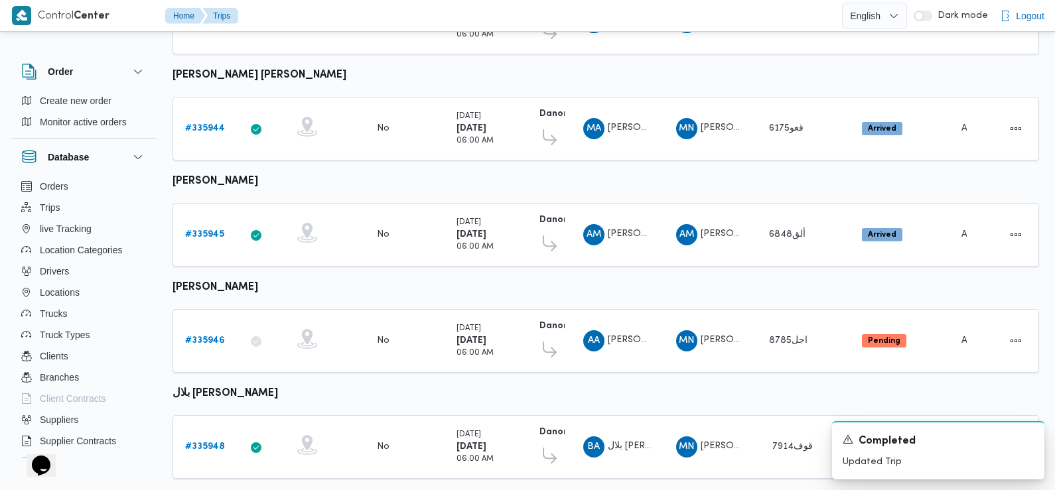
scroll to position [486, 0]
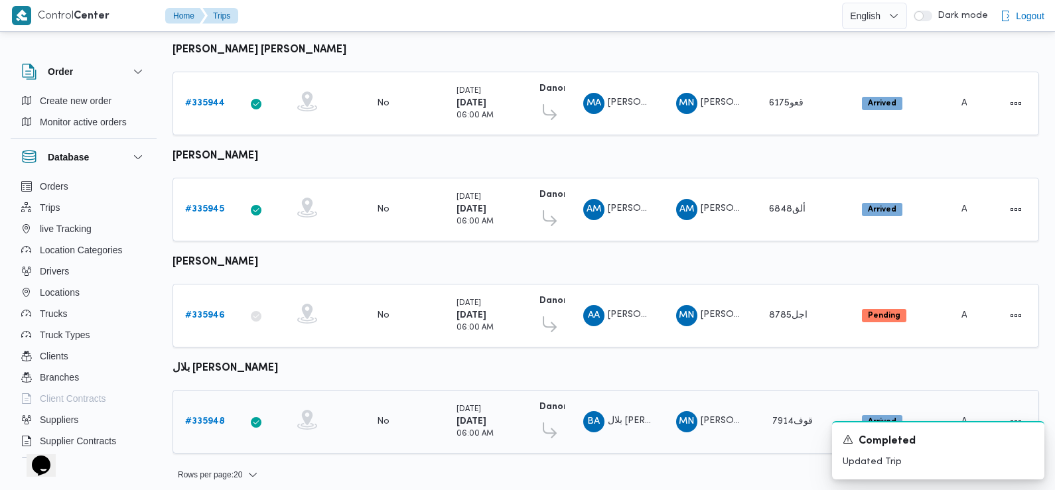
click at [204, 417] on b "# 335948" at bounding box center [205, 421] width 40 height 9
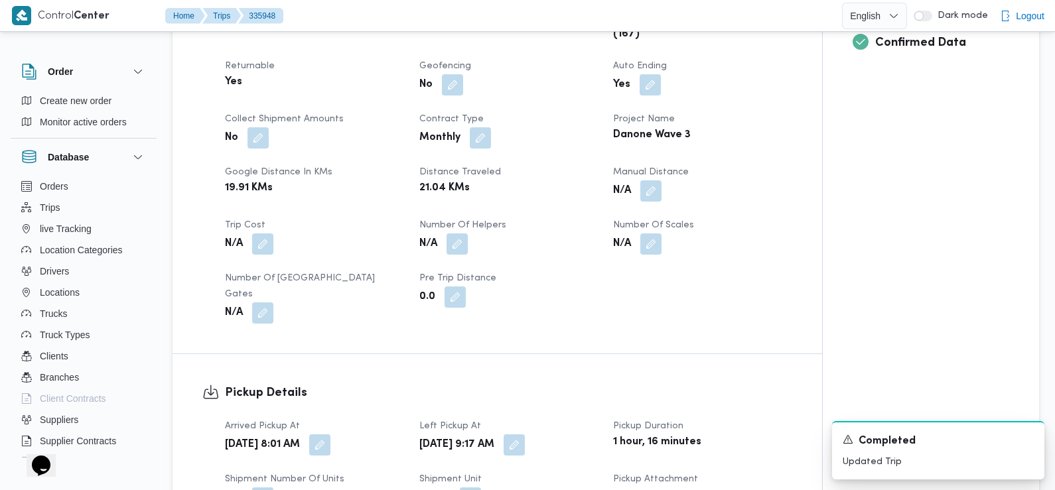
scroll to position [558, 0]
click at [331, 433] on button "button" at bounding box center [319, 443] width 21 height 21
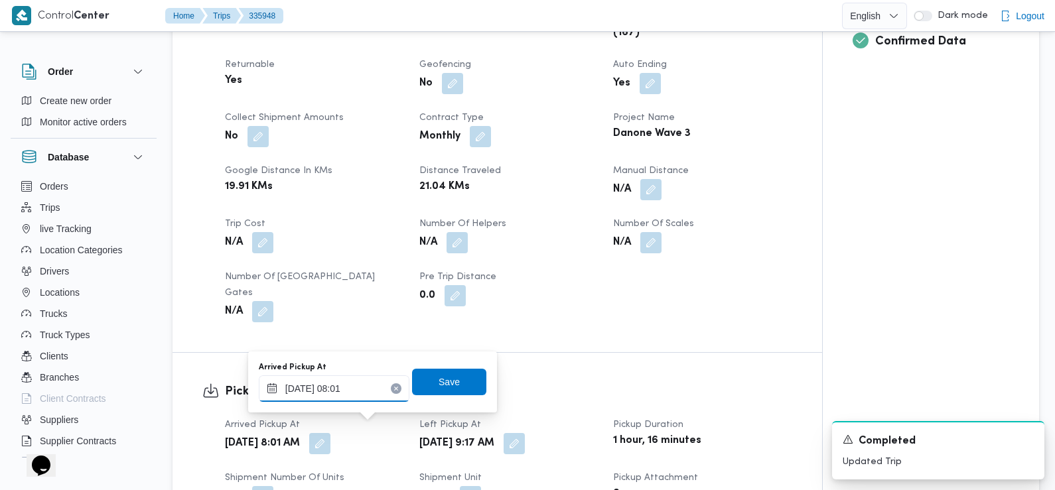
click at [361, 386] on input "08/09/2025 08:01" at bounding box center [334, 389] width 151 height 27
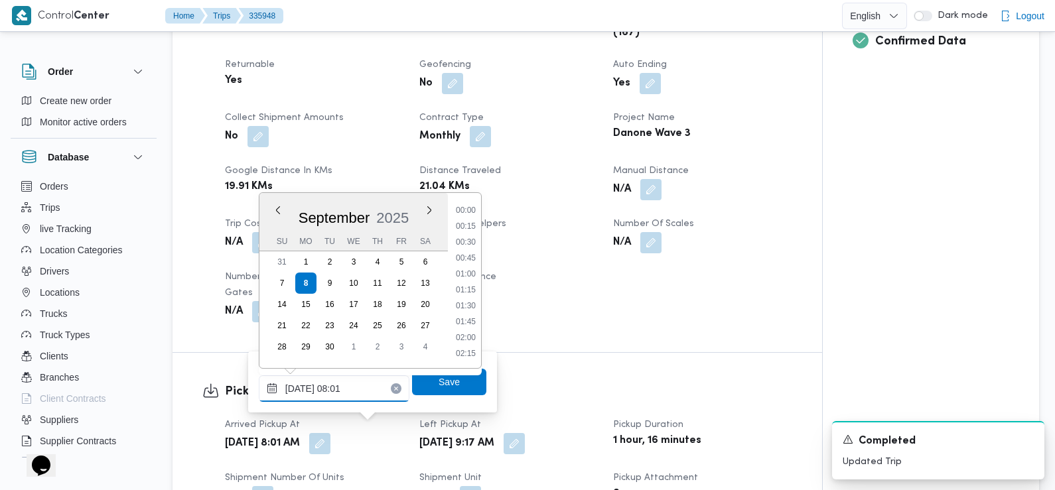
scroll to position [429, 0]
click at [471, 258] on li "07:30" at bounding box center [466, 259] width 31 height 13
type input "08/09/2025 07:30"
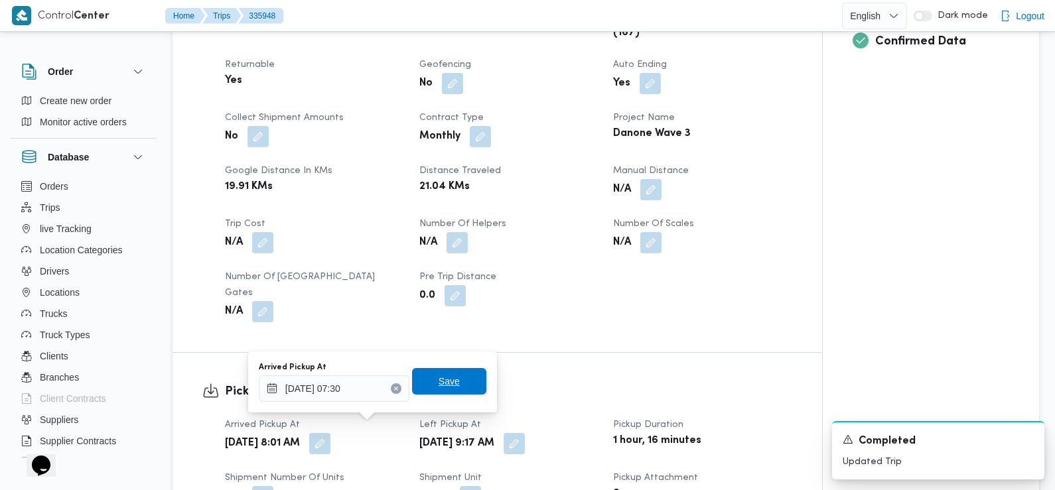
click at [460, 375] on span "Save" at bounding box center [449, 381] width 74 height 27
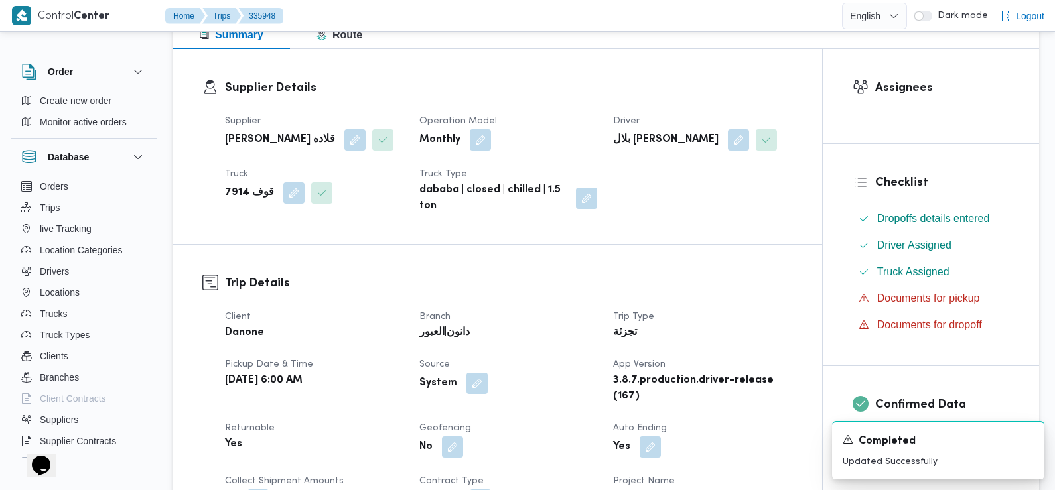
scroll to position [0, 0]
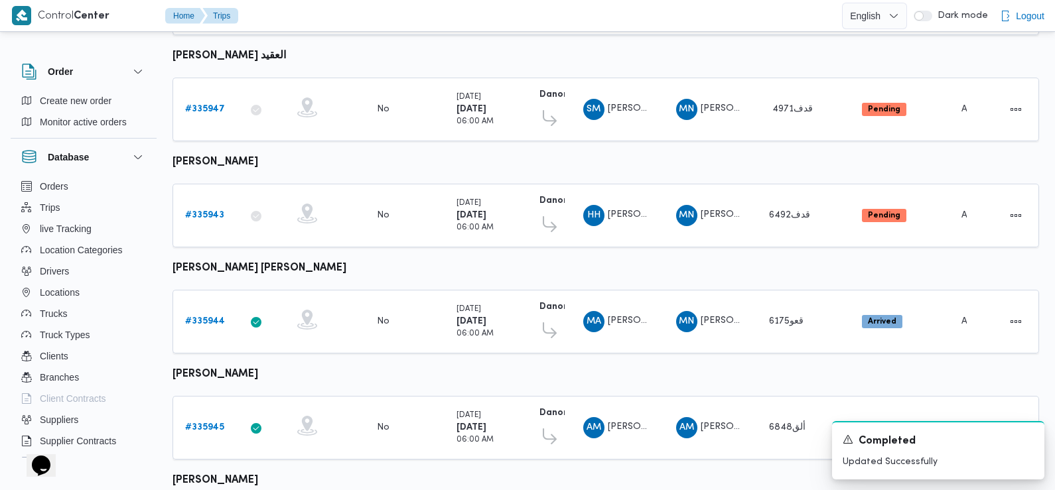
scroll to position [297, 0]
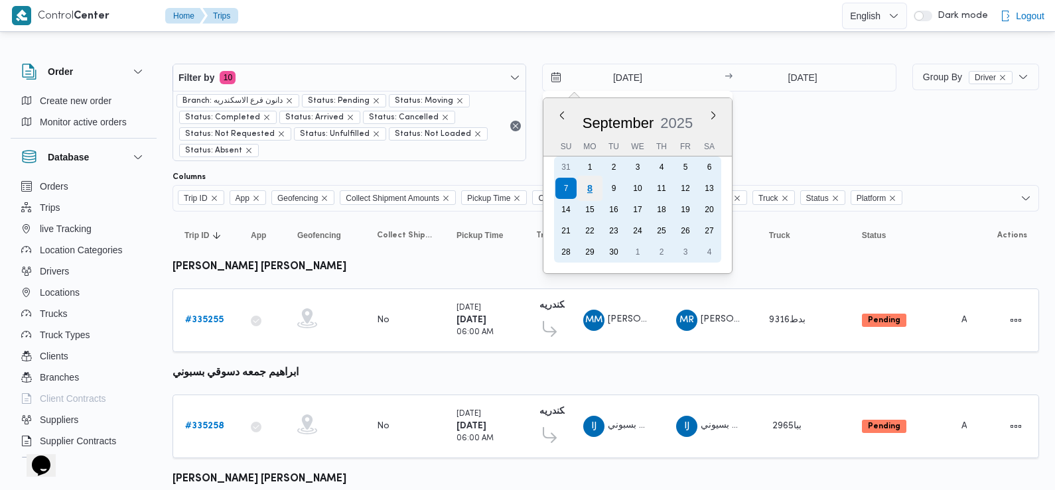
click at [591, 179] on div "8" at bounding box center [589, 188] width 25 height 25
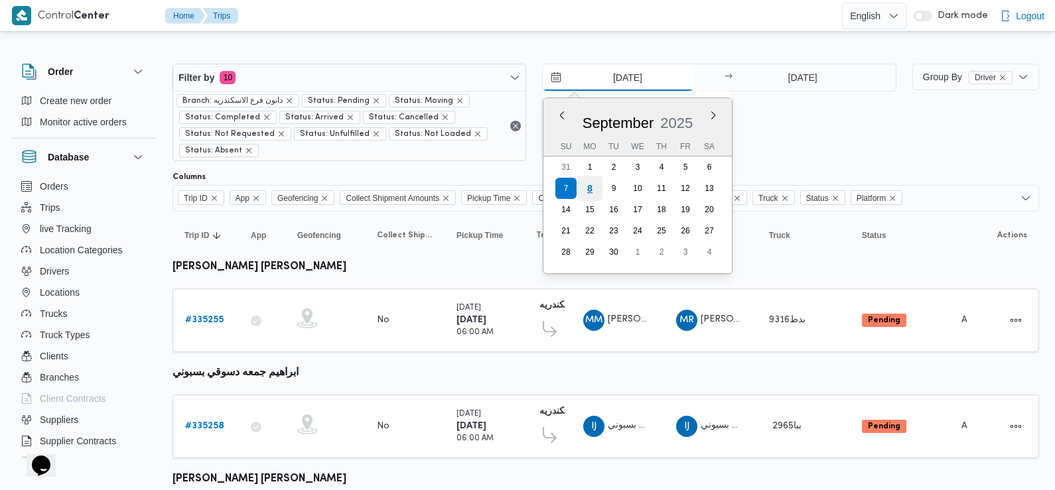
type input "[DATE]"
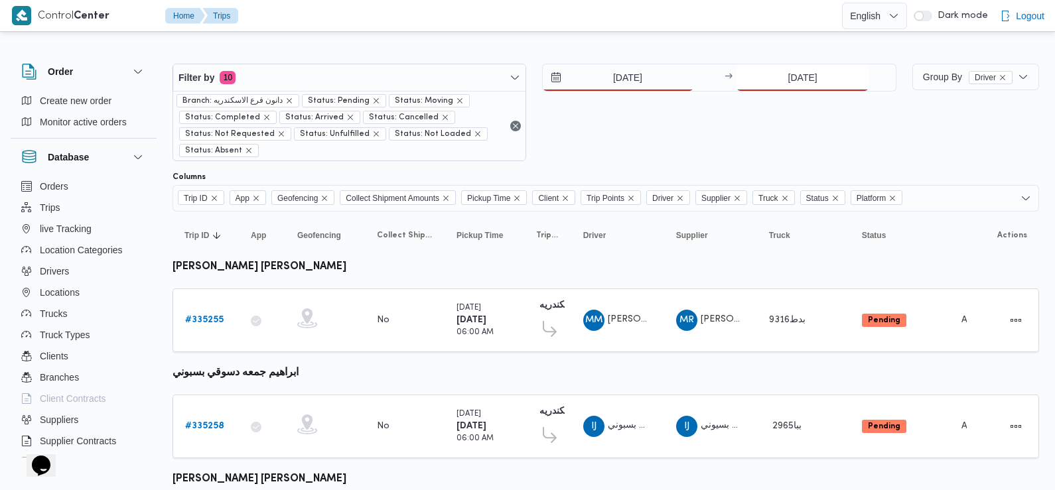
click at [790, 82] on input "[DATE]" at bounding box center [803, 77] width 132 height 27
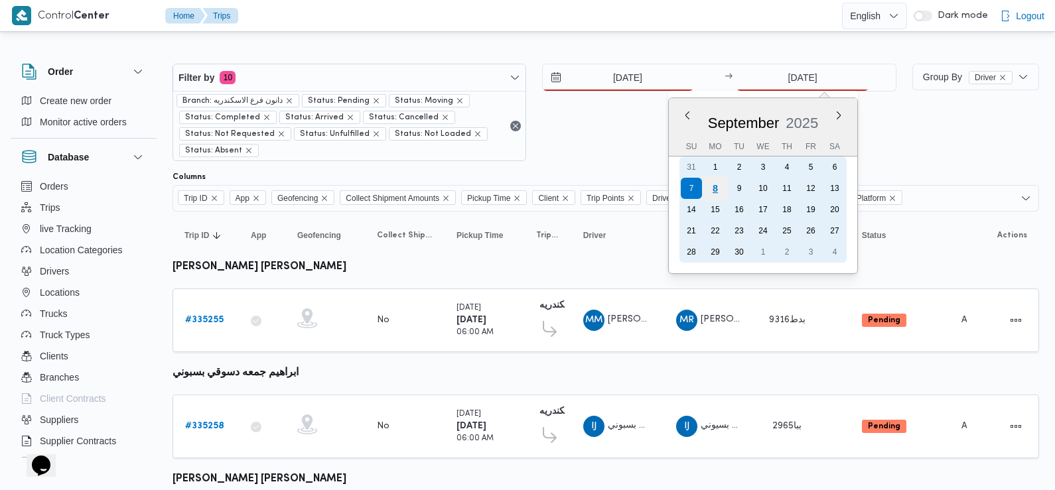
click at [715, 185] on div "8" at bounding box center [715, 188] width 25 height 25
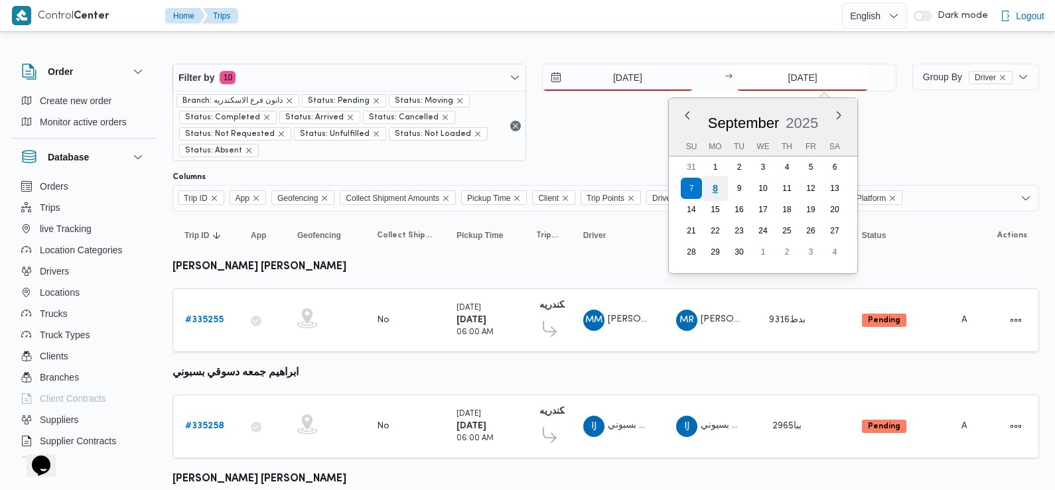
type input "[DATE]"
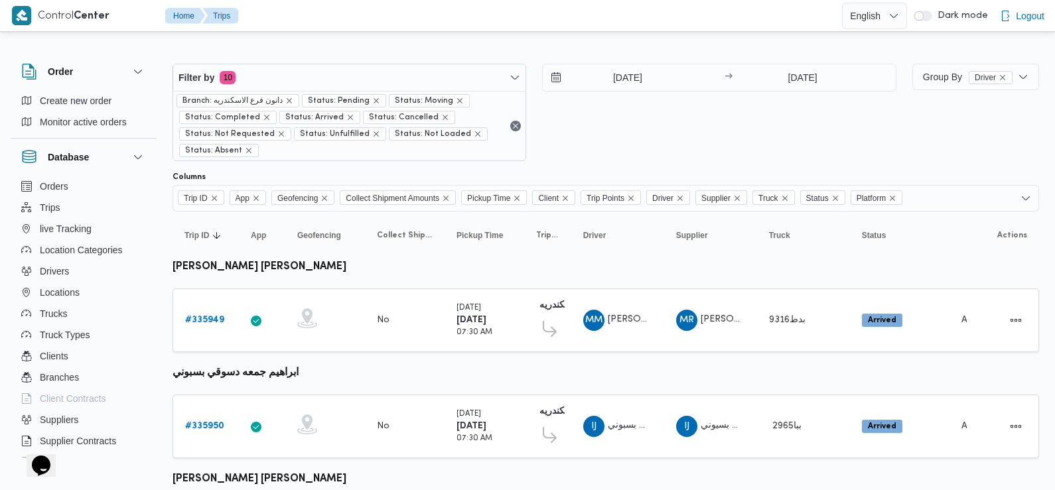
click at [642, 149] on div "[DATE] → [DATE]" at bounding box center [719, 113] width 354 height 98
click at [198, 317] on b "# 335949" at bounding box center [204, 320] width 39 height 9
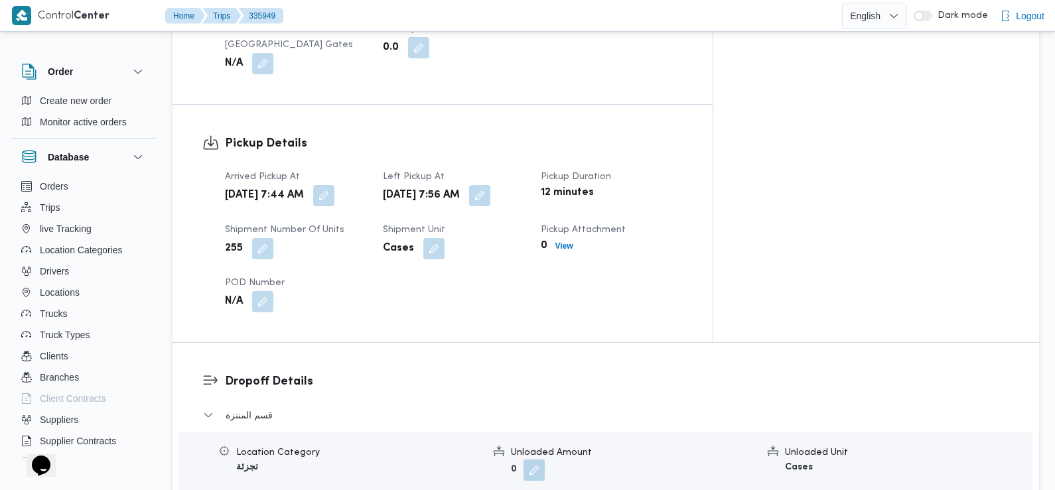
scroll to position [828, 0]
click at [367, 169] on dt "Arrived Pickup At" at bounding box center [296, 177] width 142 height 16
click at [335, 184] on button "button" at bounding box center [323, 194] width 21 height 21
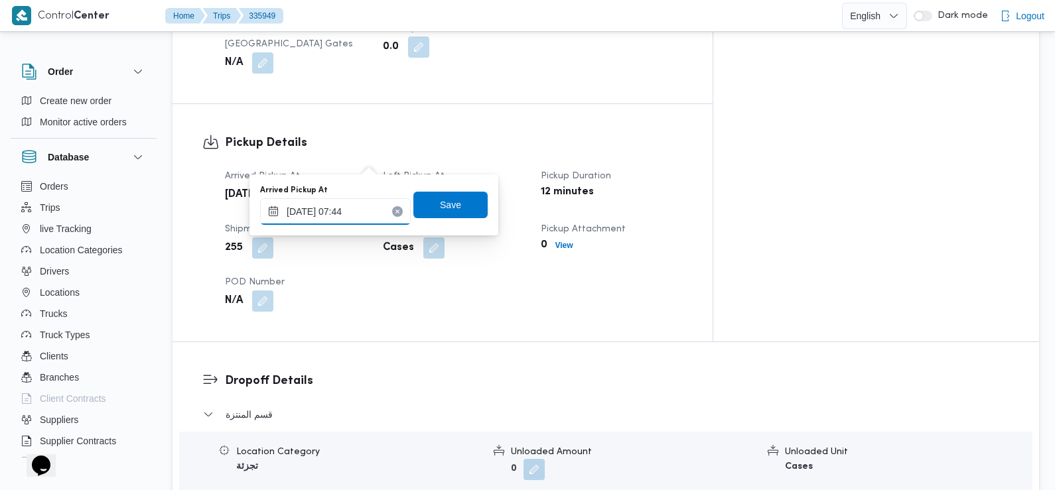
click at [344, 207] on input "08/09/2025 07:44" at bounding box center [335, 211] width 151 height 27
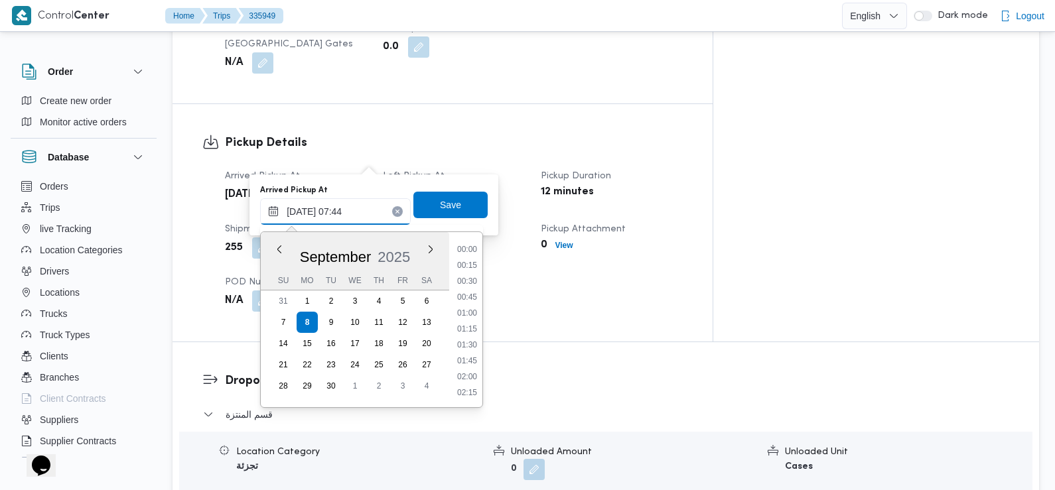
scroll to position [397, 0]
click at [468, 313] on li "07:15" at bounding box center [467, 314] width 31 height 13
type input "08/09/2025 07:15"
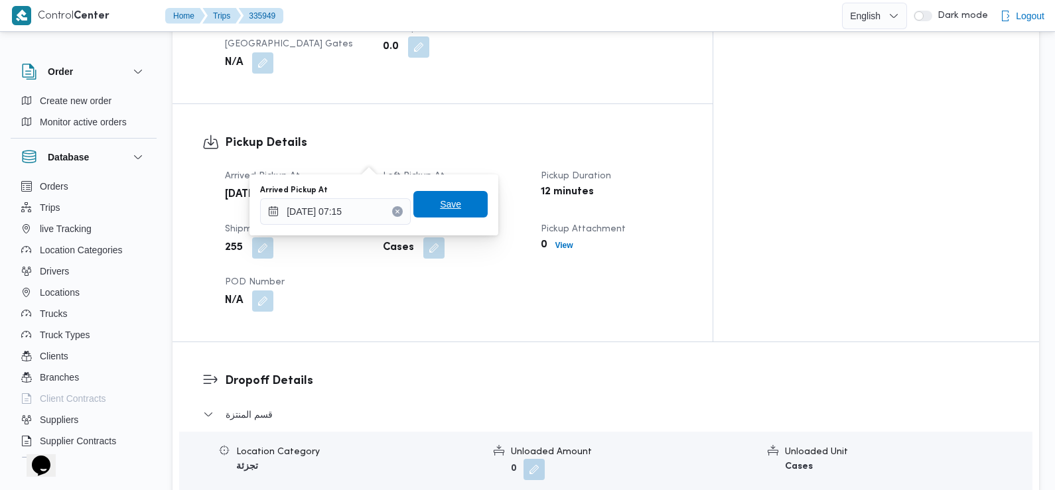
click at [446, 208] on span "Save" at bounding box center [450, 204] width 21 height 16
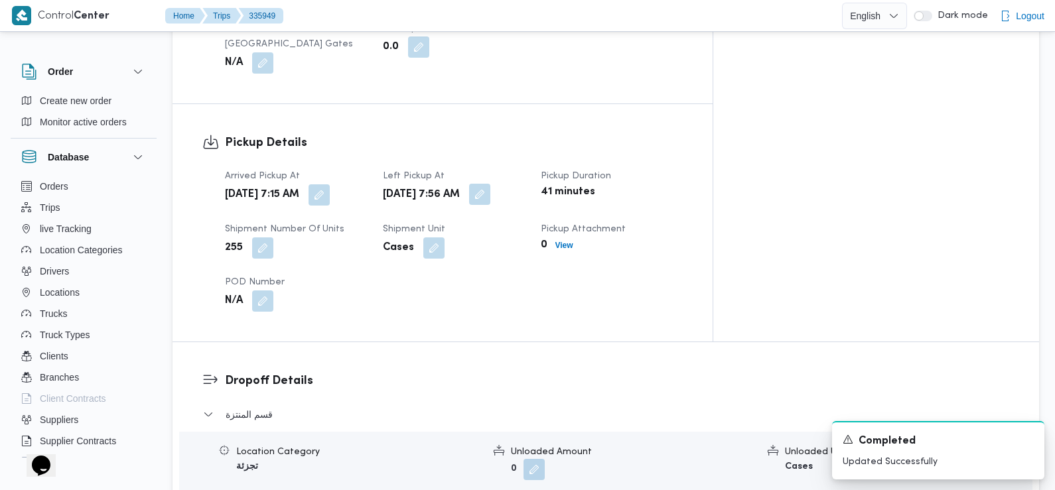
click at [490, 184] on button "button" at bounding box center [479, 194] width 21 height 21
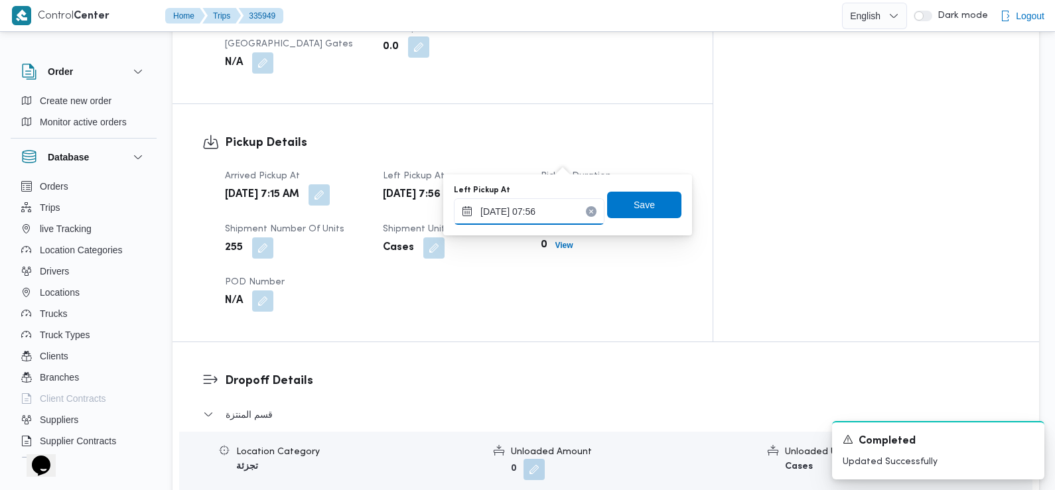
click at [557, 202] on input "08/09/2025 07:56" at bounding box center [529, 211] width 151 height 27
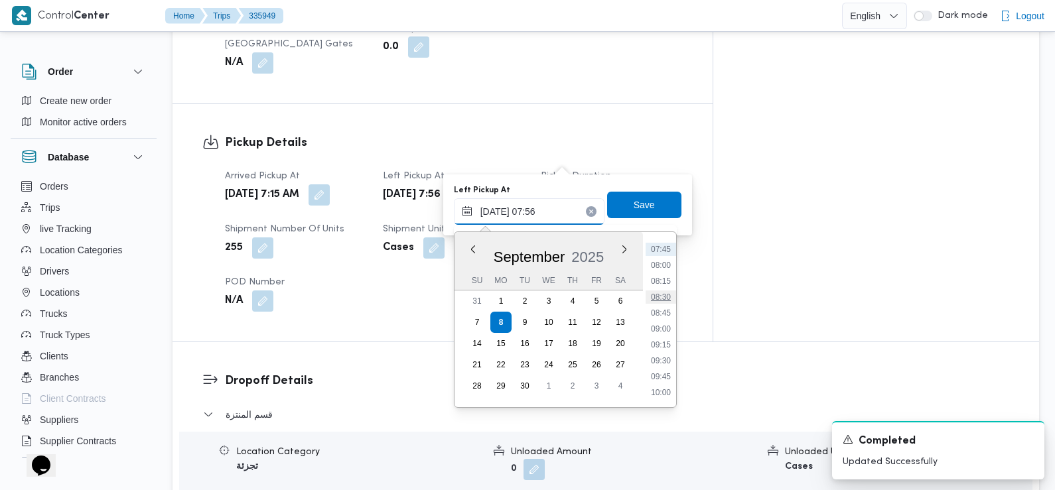
scroll to position [497, 0]
click at [661, 340] on li "09:15" at bounding box center [661, 341] width 31 height 13
type input "08/09/2025 09:15"
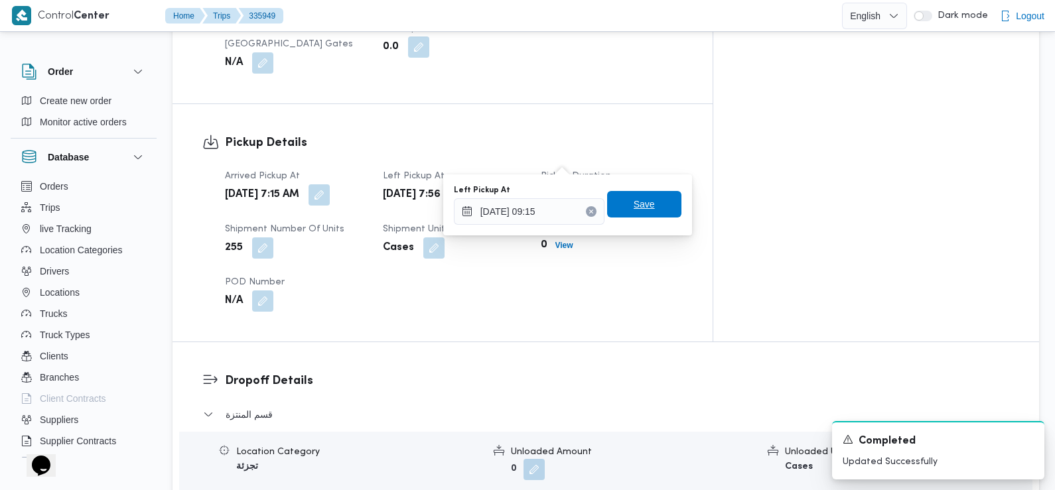
click at [636, 208] on span "Save" at bounding box center [644, 204] width 21 height 16
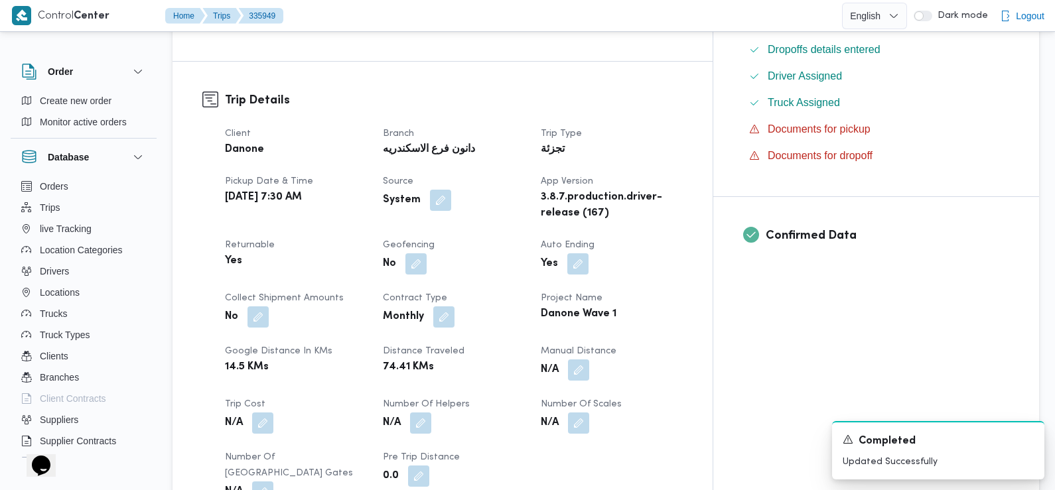
scroll to position [0, 0]
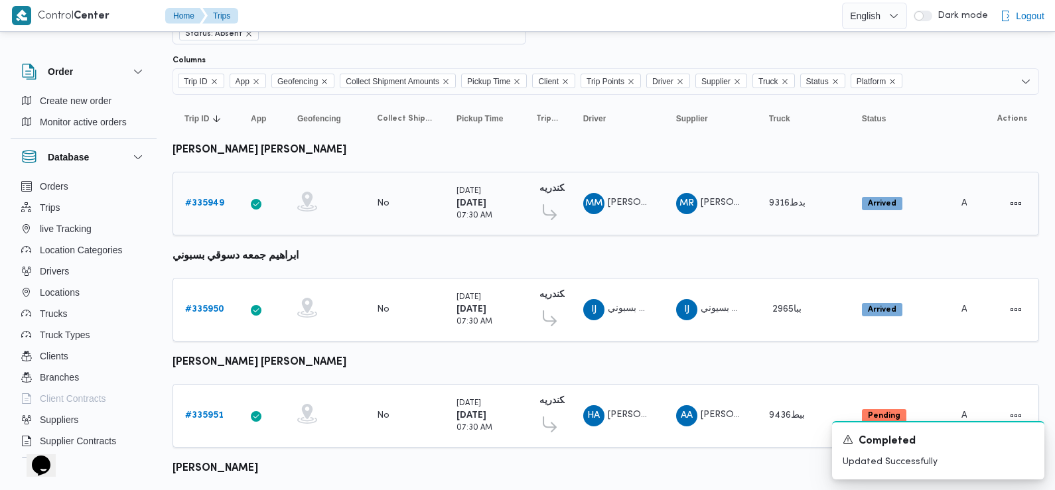
scroll to position [137, 0]
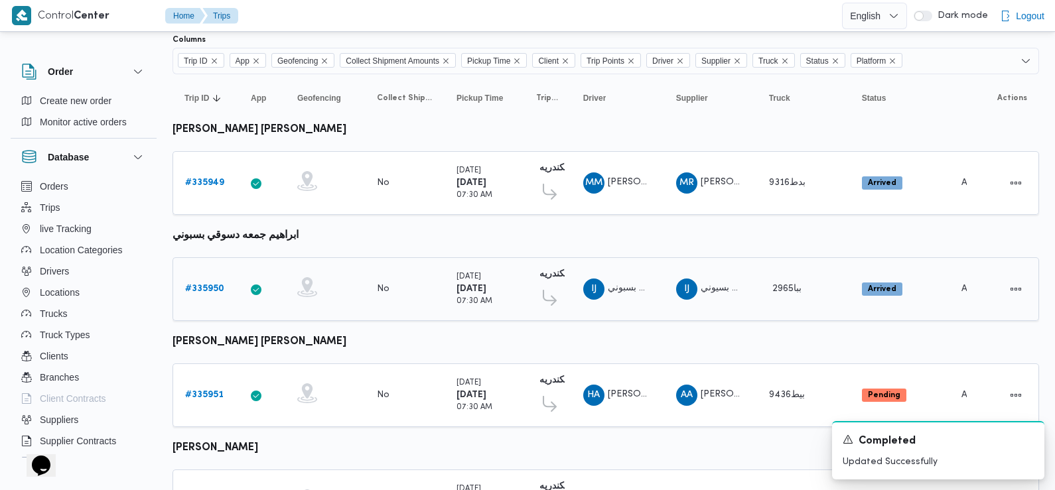
click at [209, 285] on b "# 335950" at bounding box center [204, 289] width 39 height 9
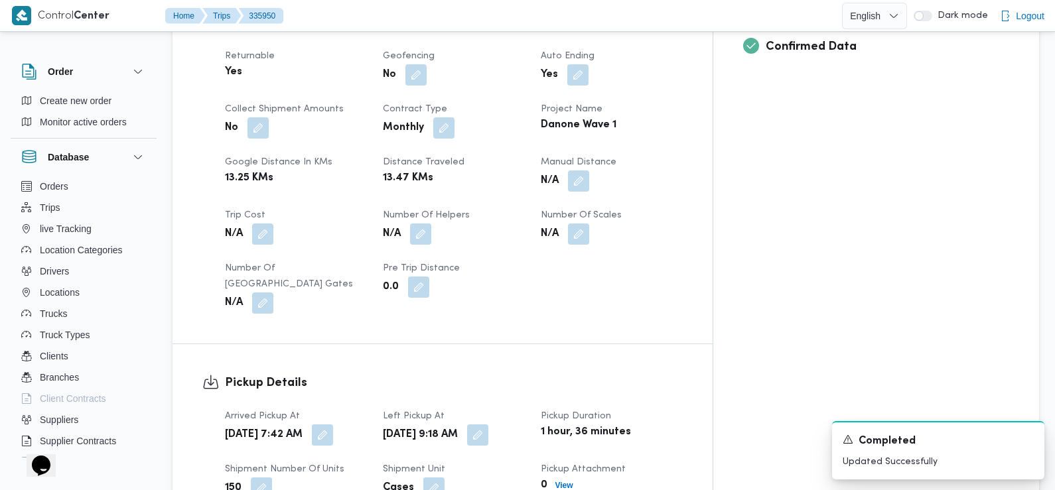
scroll to position [597, 0]
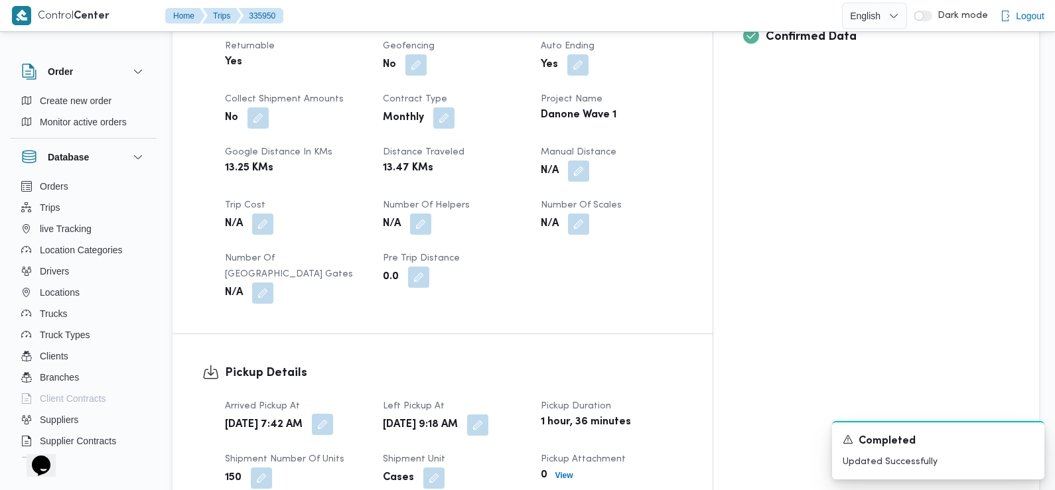
click at [333, 414] on button "button" at bounding box center [322, 424] width 21 height 21
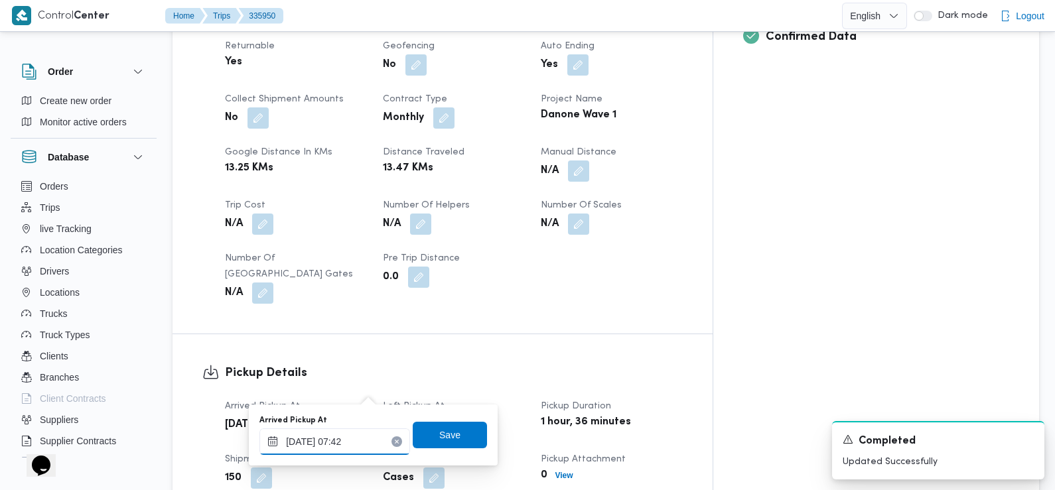
click at [366, 453] on input "08/09/2025 07:42" at bounding box center [335, 442] width 151 height 27
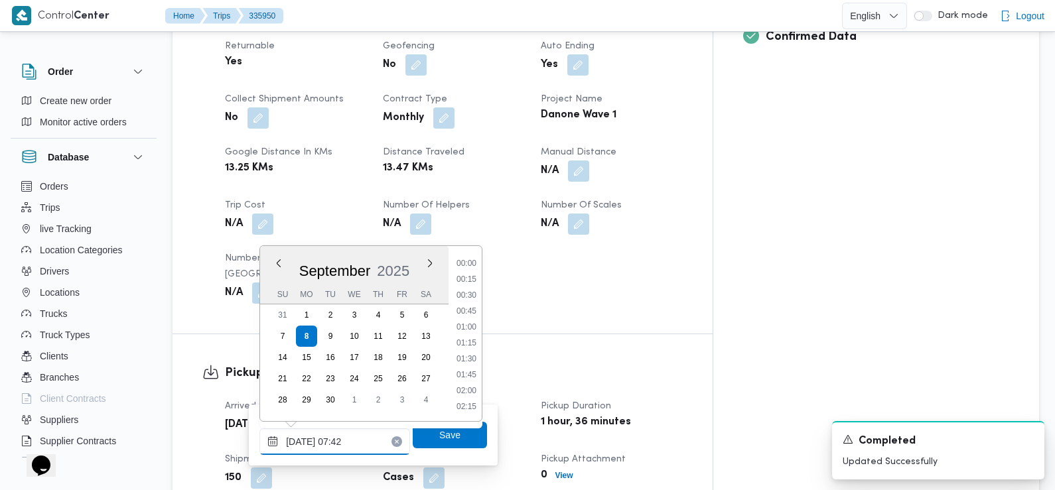
scroll to position [397, 0]
click at [468, 344] on li "07:30" at bounding box center [466, 344] width 31 height 13
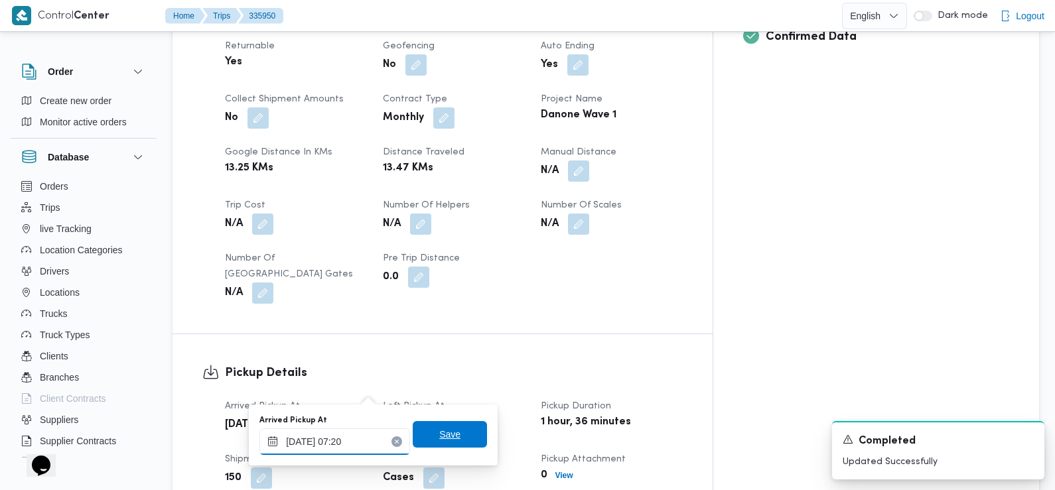
type input "08/09/2025 07:20"
click at [427, 433] on span "Save" at bounding box center [450, 434] width 74 height 27
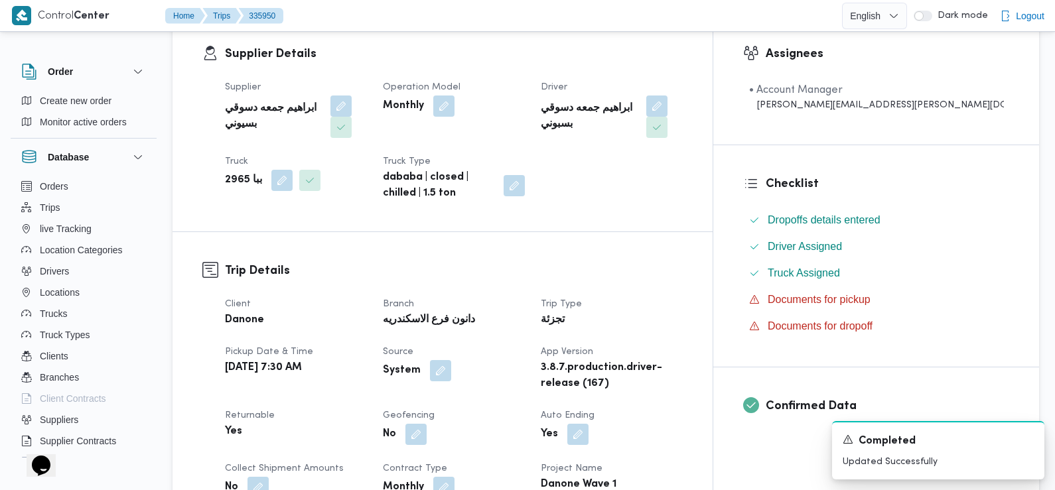
scroll to position [0, 0]
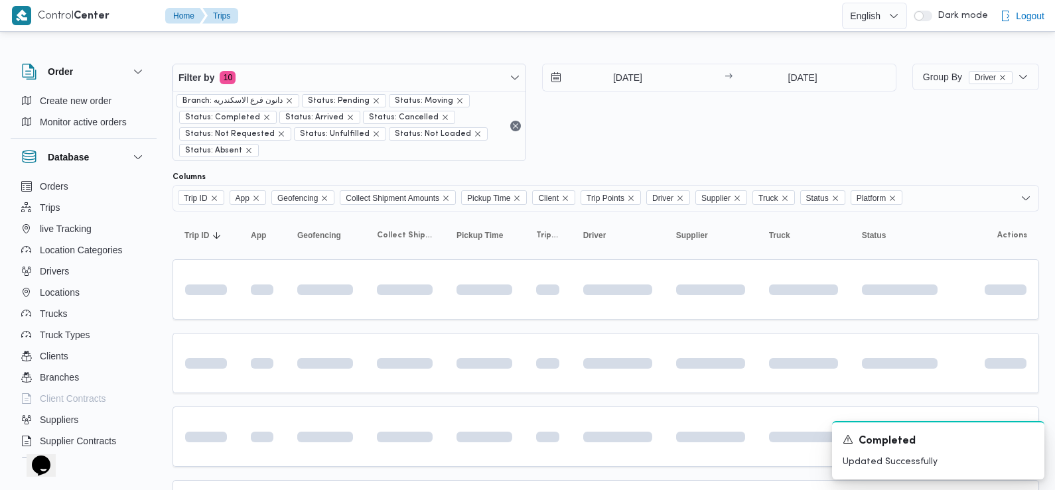
scroll to position [137, 0]
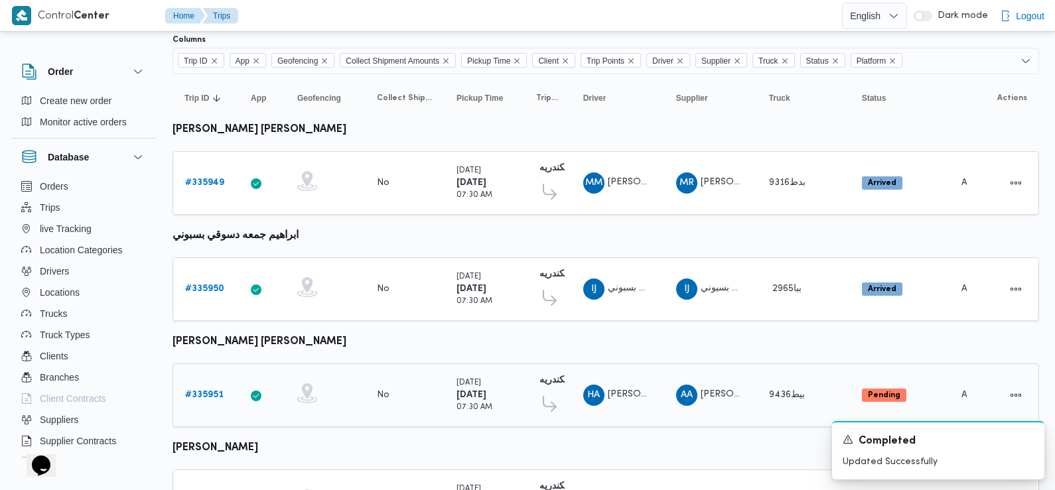
click at [210, 391] on b "# 335951" at bounding box center [204, 395] width 38 height 9
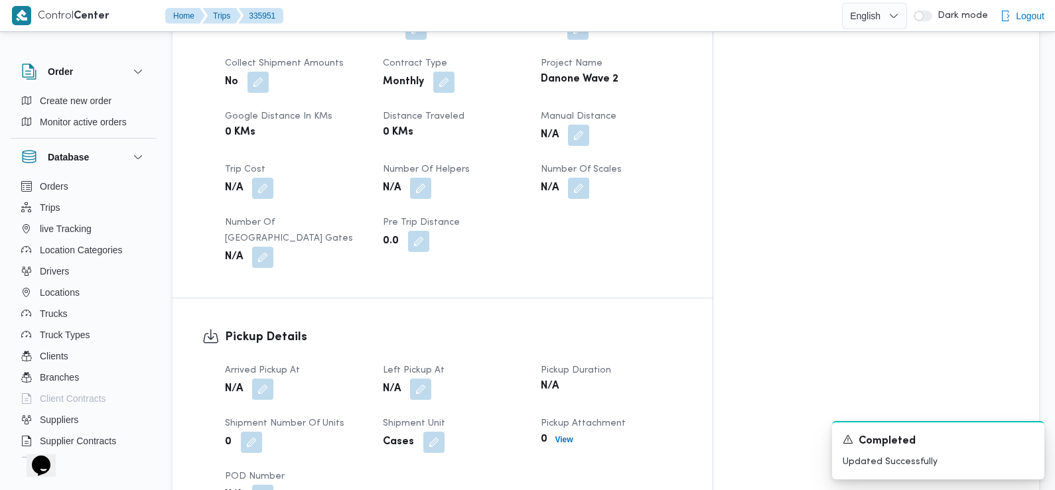
scroll to position [629, 0]
click at [262, 378] on button "button" at bounding box center [262, 388] width 21 height 21
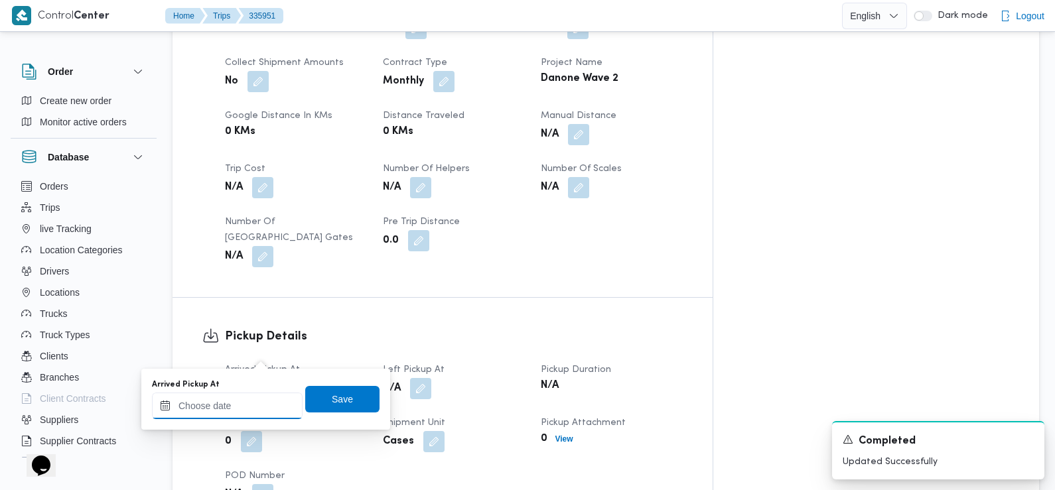
click at [258, 409] on input "Arrived Pickup At" at bounding box center [227, 406] width 151 height 27
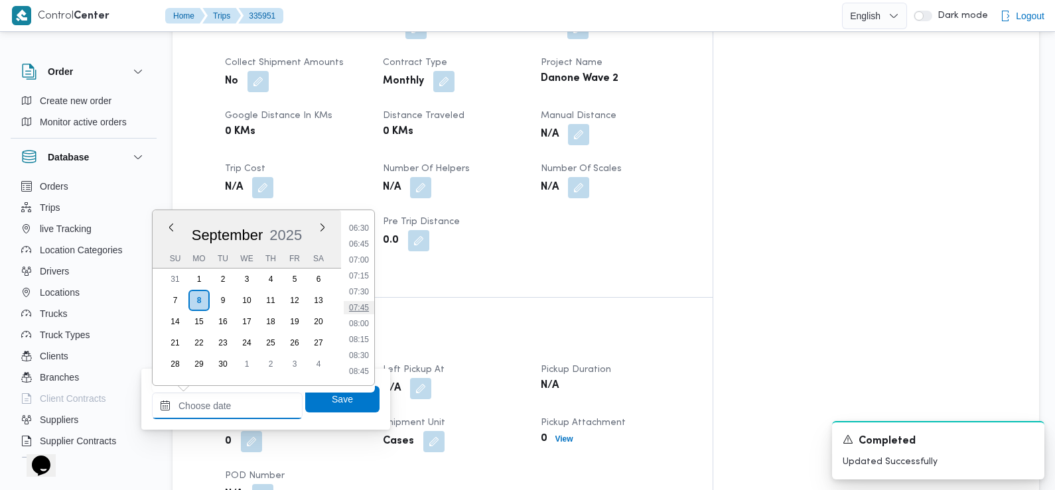
scroll to position [400, 0]
click at [356, 271] on li "07:00" at bounding box center [359, 273] width 31 height 13
type input "08/09/2025 07:00"
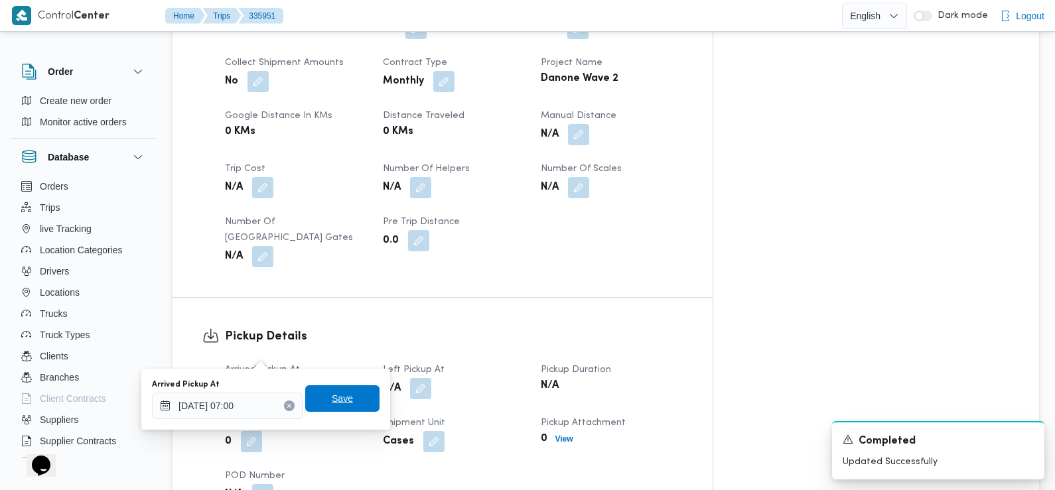
click at [332, 406] on span "Save" at bounding box center [342, 399] width 21 height 16
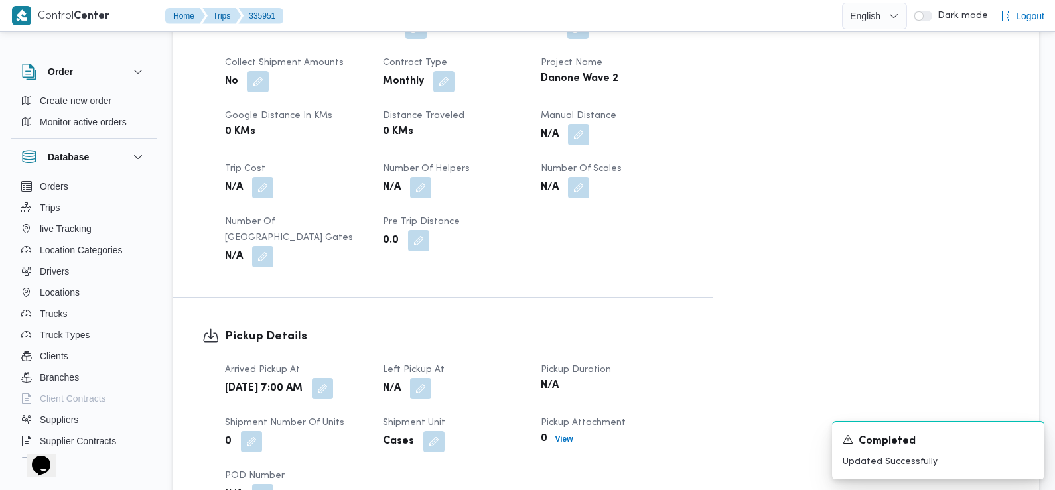
click at [469, 377] on div "N/A" at bounding box center [454, 389] width 145 height 24
click at [447, 367] on div "Arrived Pickup At Mon, Sep 8, 2025 7:00 AM Left Pickup At N/A Pickup Duration N…" at bounding box center [454, 433] width 474 height 159
click at [447, 366] on div "Arrived Pickup At Mon, Sep 8, 2025 7:00 AM Left Pickup At N/A Pickup Duration N…" at bounding box center [454, 433] width 474 height 159
click at [445, 366] on span "Left Pickup At" at bounding box center [414, 370] width 62 height 9
click at [431, 378] on button "button" at bounding box center [420, 388] width 21 height 21
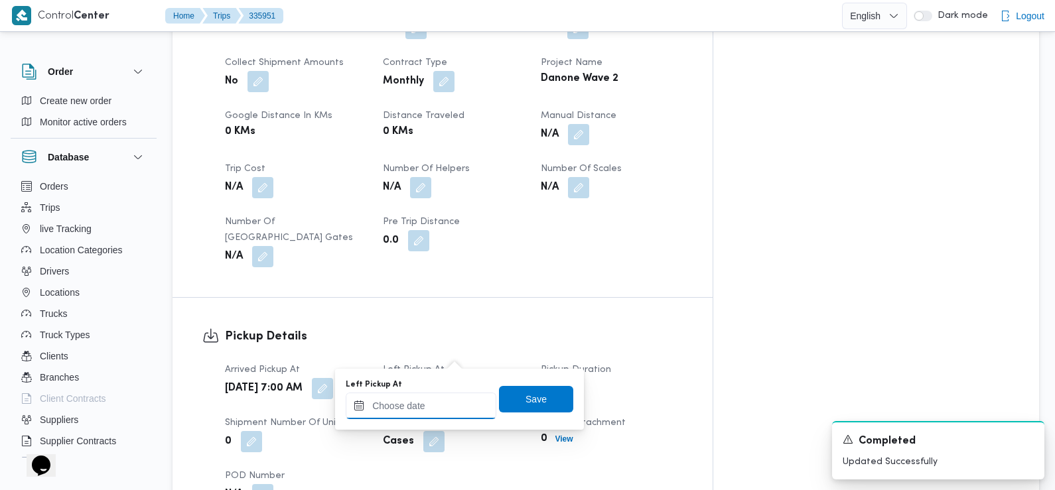
click at [463, 408] on input "Left Pickup At" at bounding box center [421, 406] width 151 height 27
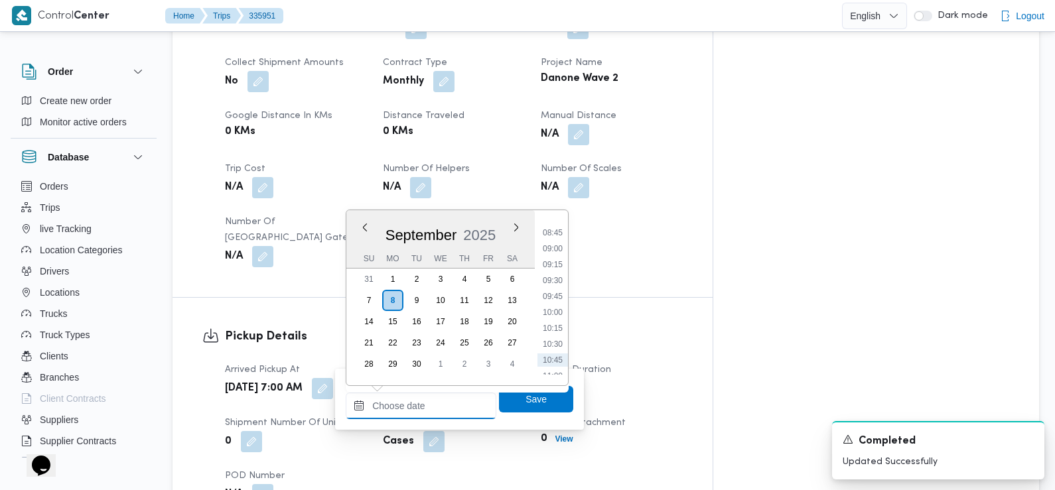
scroll to position [533, 0]
click at [552, 285] on li "09:15" at bounding box center [553, 283] width 31 height 13
type input "08/09/2025 09:15"
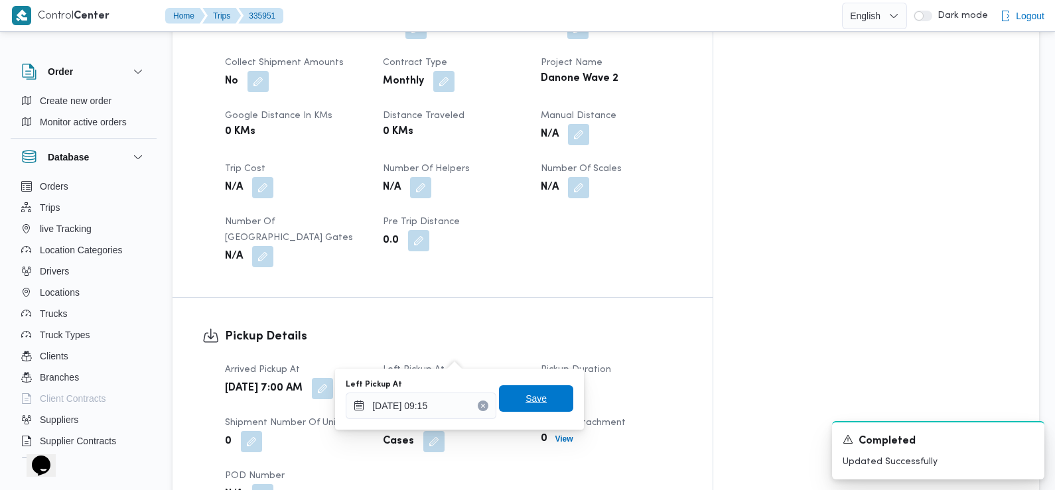
click at [538, 401] on span "Save" at bounding box center [536, 399] width 74 height 27
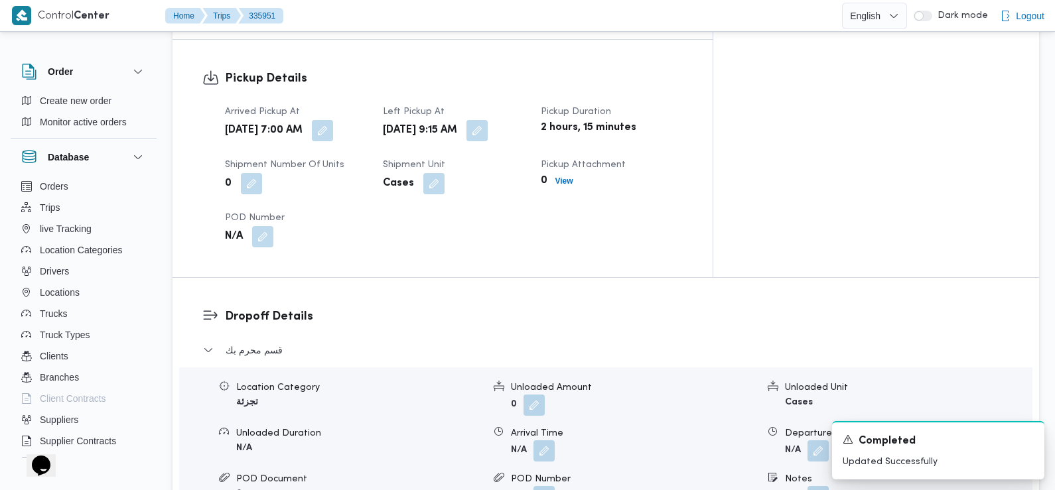
scroll to position [916, 0]
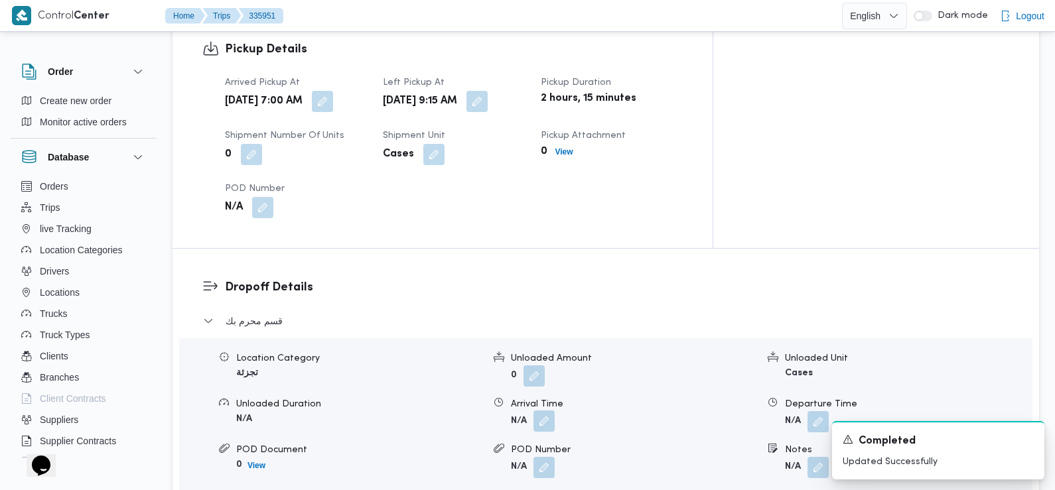
click at [547, 411] on button "button" at bounding box center [544, 421] width 21 height 21
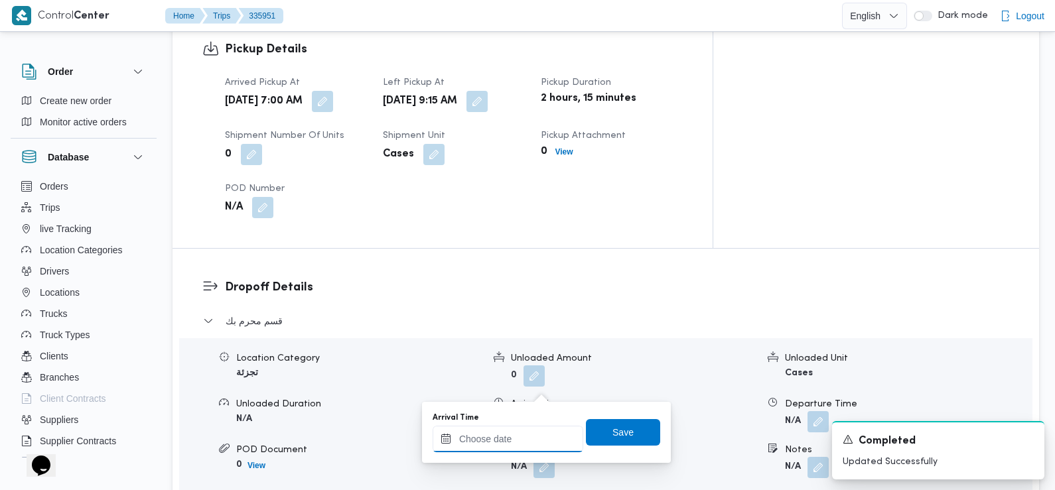
click at [509, 431] on input "Arrival Time" at bounding box center [508, 439] width 151 height 27
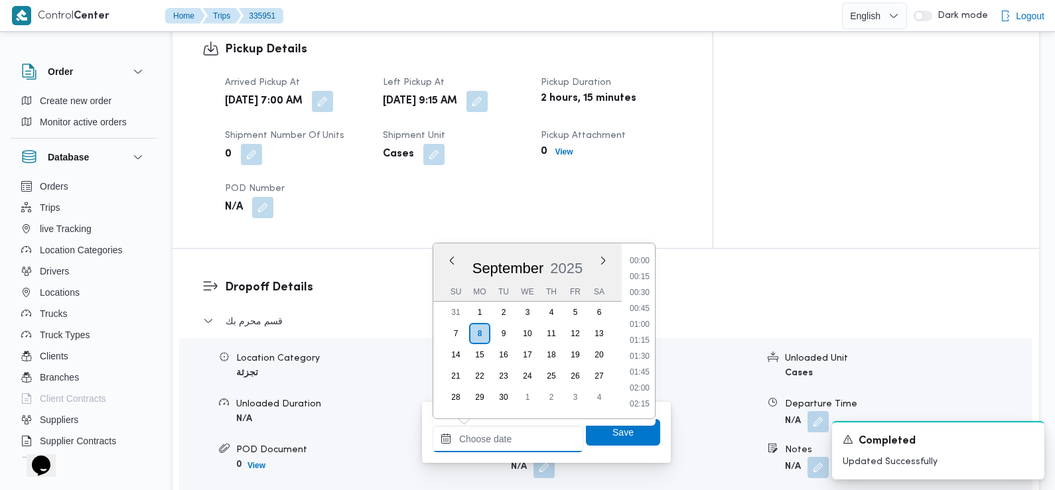
scroll to position [604, 0]
drag, startPoint x: 645, startPoint y: 266, endPoint x: 675, endPoint y: 306, distance: 49.8
click at [645, 266] on li "09:30" at bounding box center [640, 262] width 31 height 13
type input "08/09/2025 09:30"
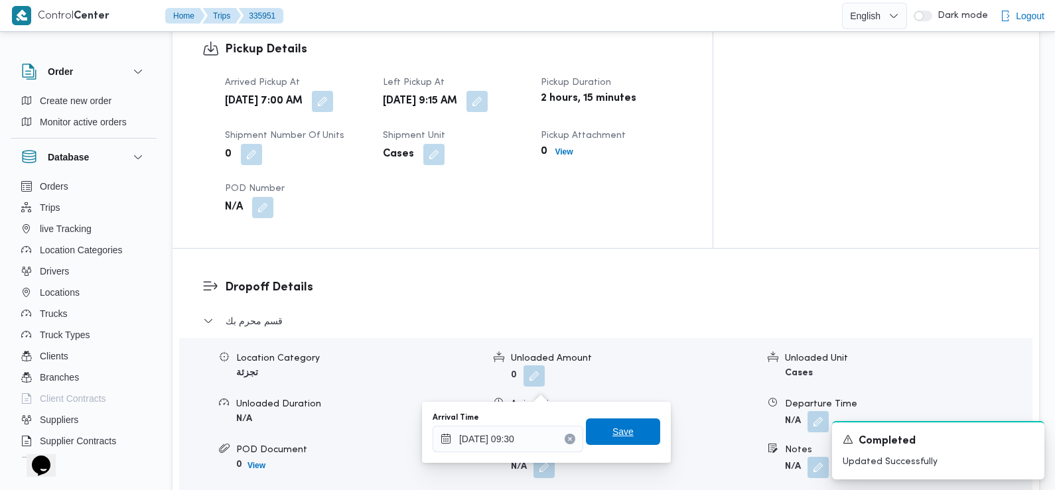
click at [633, 433] on span "Save" at bounding box center [623, 432] width 74 height 27
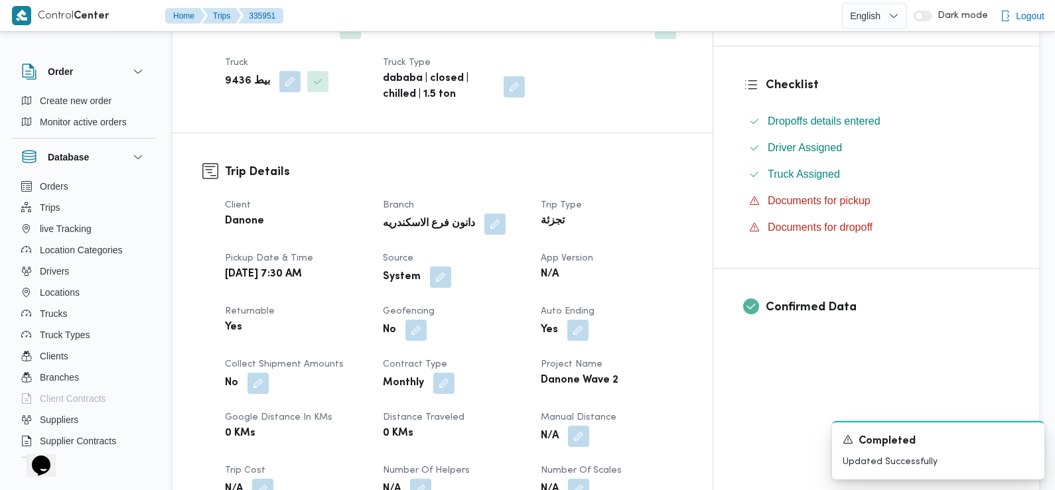
scroll to position [327, 0]
click at [451, 265] on button "button" at bounding box center [440, 275] width 21 height 21
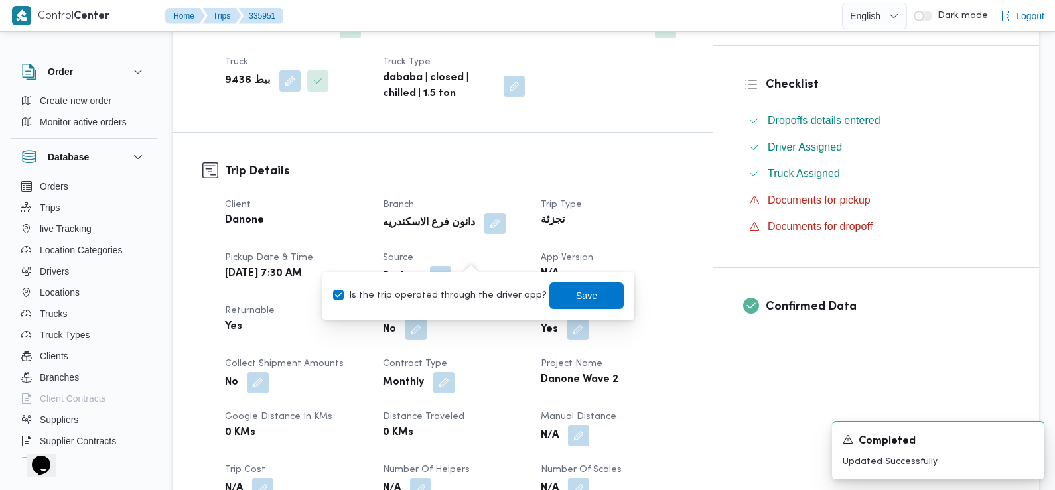
click at [482, 295] on label "Is the trip operated through the driver app?" at bounding box center [440, 296] width 214 height 16
checkbox input "false"
click at [576, 297] on span "Save" at bounding box center [586, 295] width 21 height 16
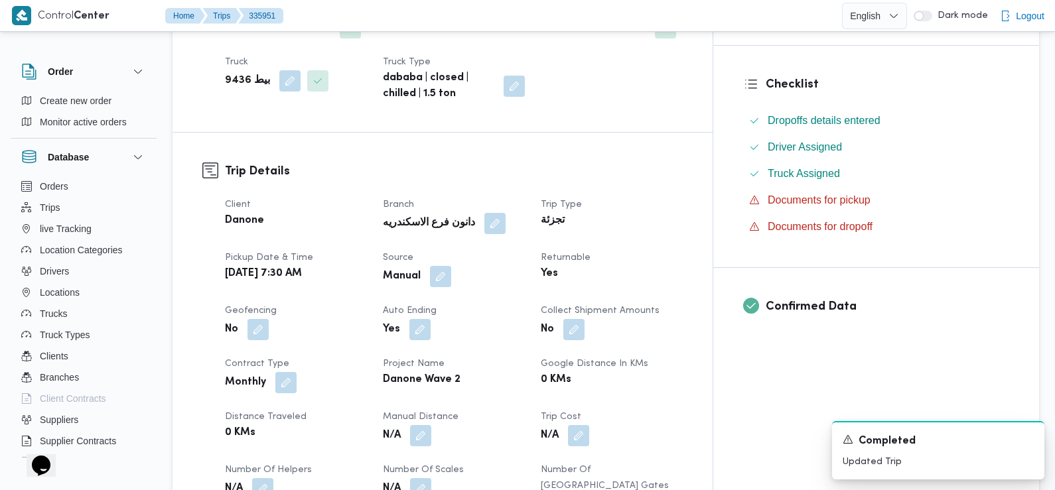
scroll to position [0, 0]
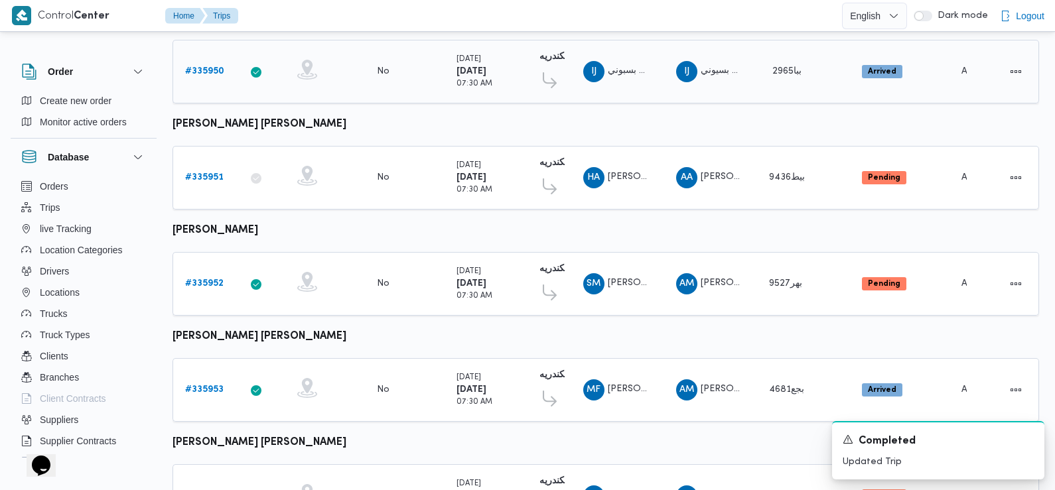
scroll to position [372, 0]
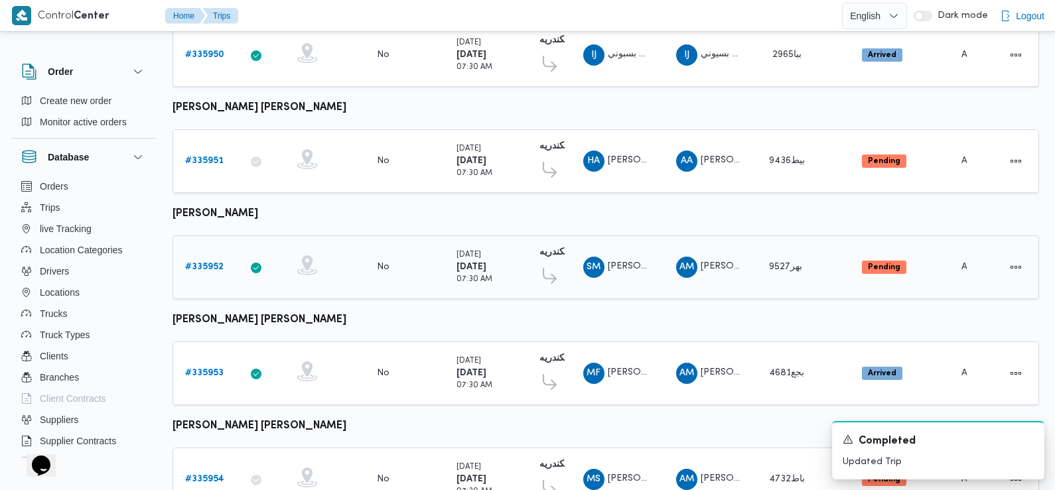
click at [196, 263] on b "# 335952" at bounding box center [204, 267] width 38 height 9
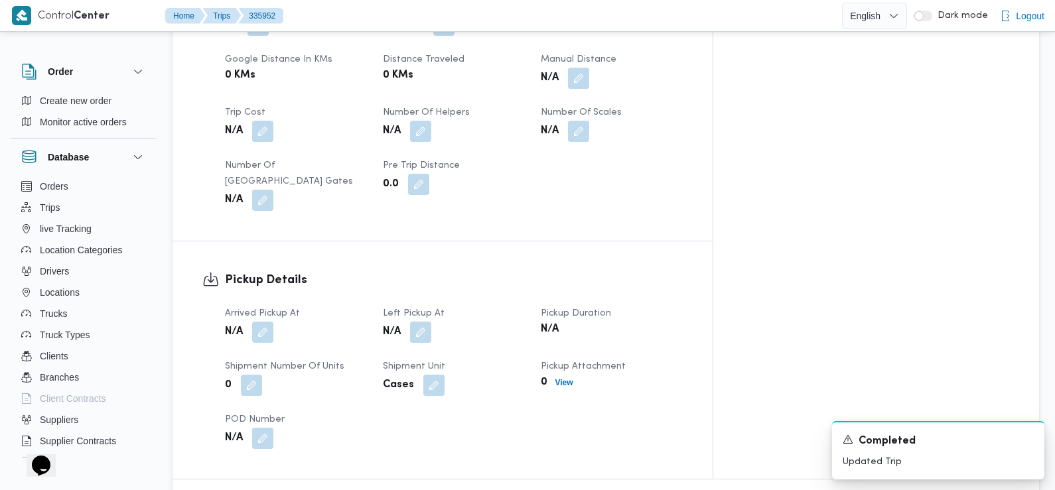
scroll to position [686, 0]
click at [266, 321] on button "button" at bounding box center [262, 331] width 21 height 21
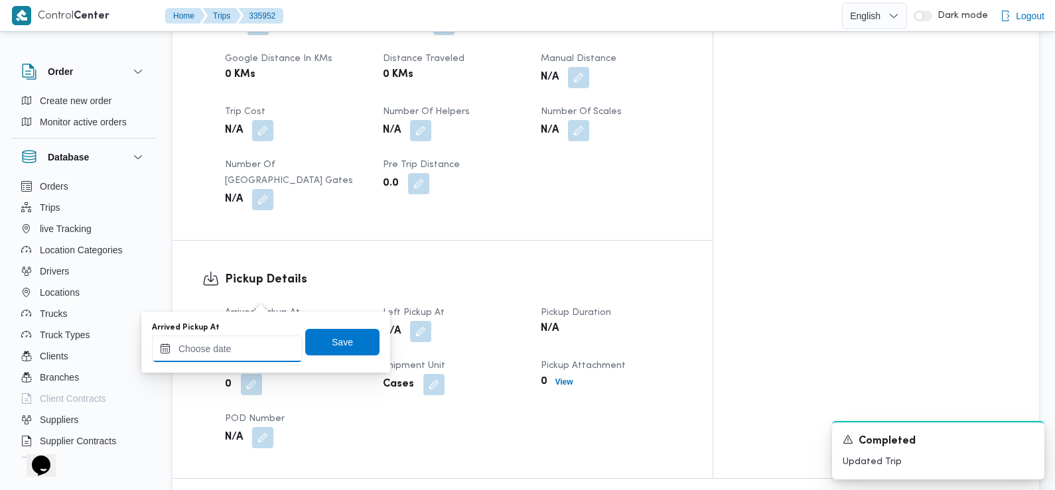
click at [256, 338] on input "Arrived Pickup At" at bounding box center [227, 349] width 151 height 27
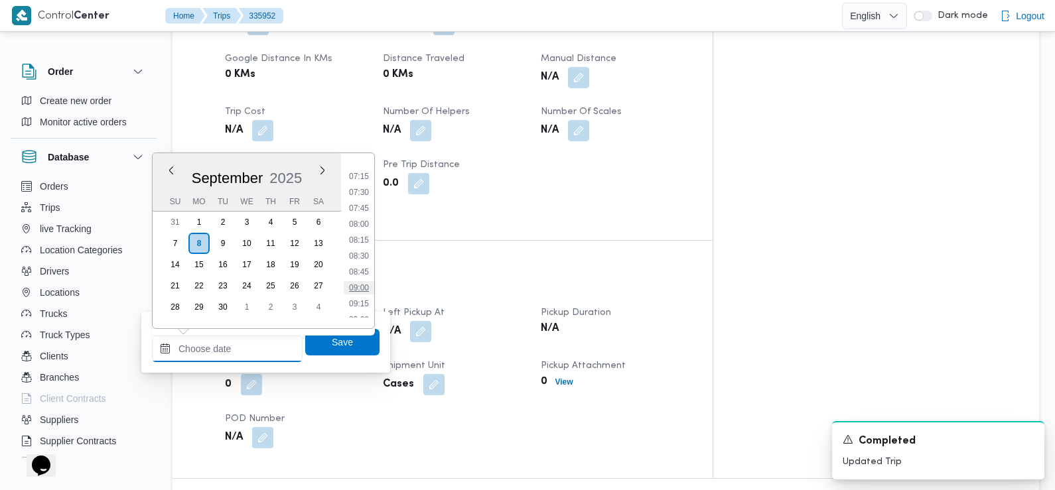
scroll to position [453, 0]
click at [362, 182] on li "07:15" at bounding box center [359, 179] width 31 height 13
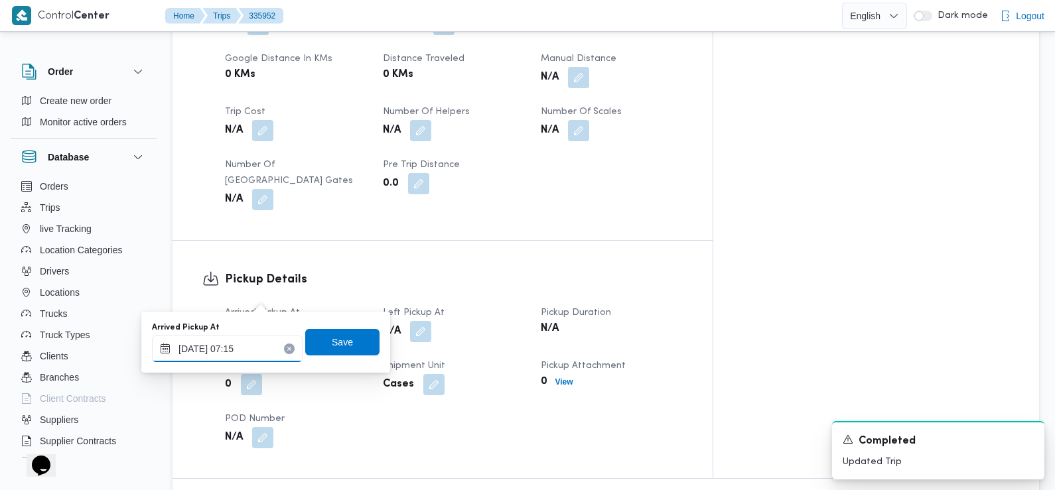
type input "08/09/2025 07:15"
click at [336, 344] on span "Save" at bounding box center [342, 342] width 21 height 16
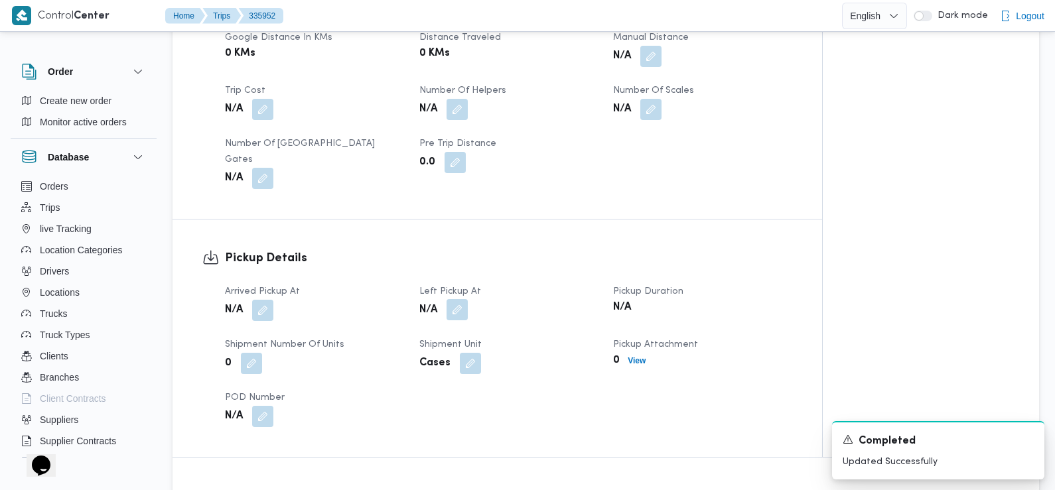
click at [455, 299] on button "button" at bounding box center [457, 309] width 21 height 21
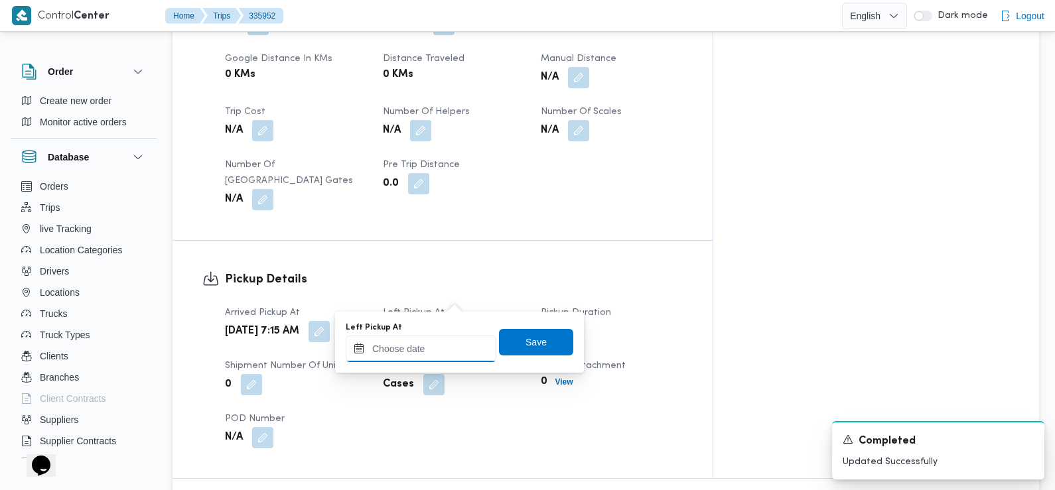
click at [448, 353] on input "Left Pickup At" at bounding box center [421, 349] width 151 height 27
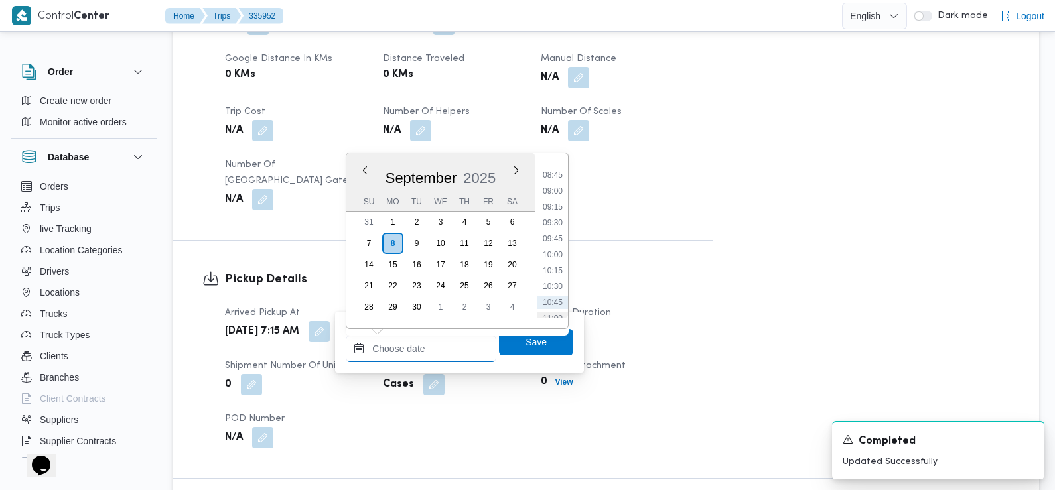
scroll to position [551, 0]
click at [552, 210] on li "09:15" at bounding box center [553, 208] width 31 height 13
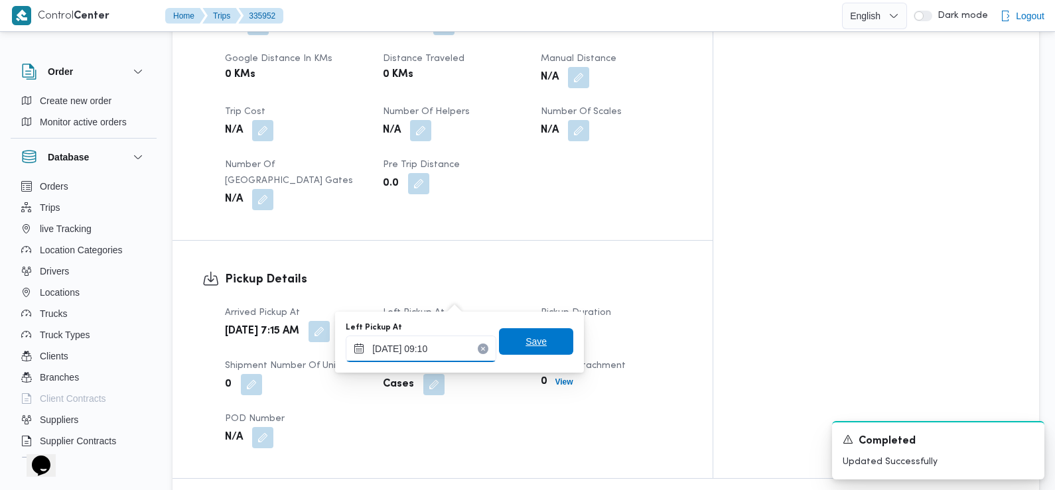
type input "08/09/2025 09:10"
click at [526, 344] on span "Save" at bounding box center [536, 342] width 21 height 16
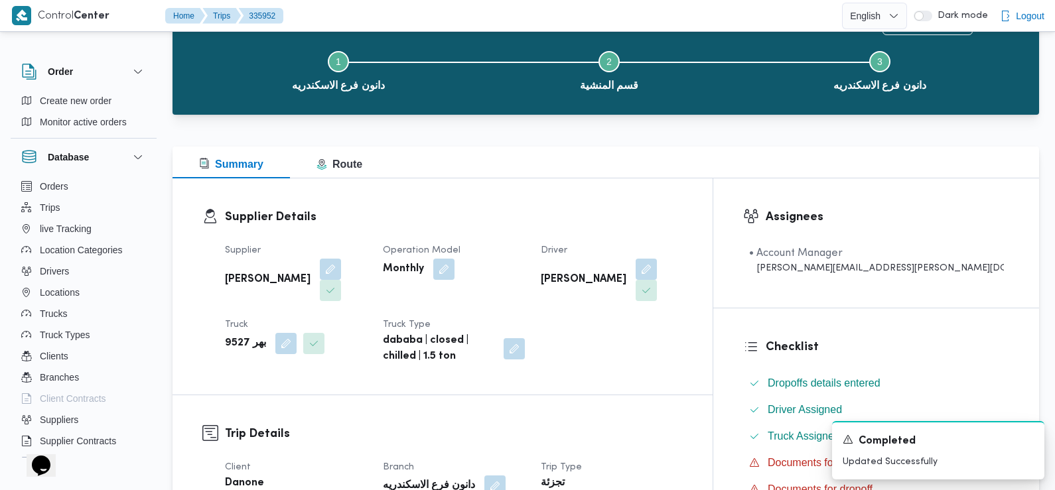
scroll to position [301, 0]
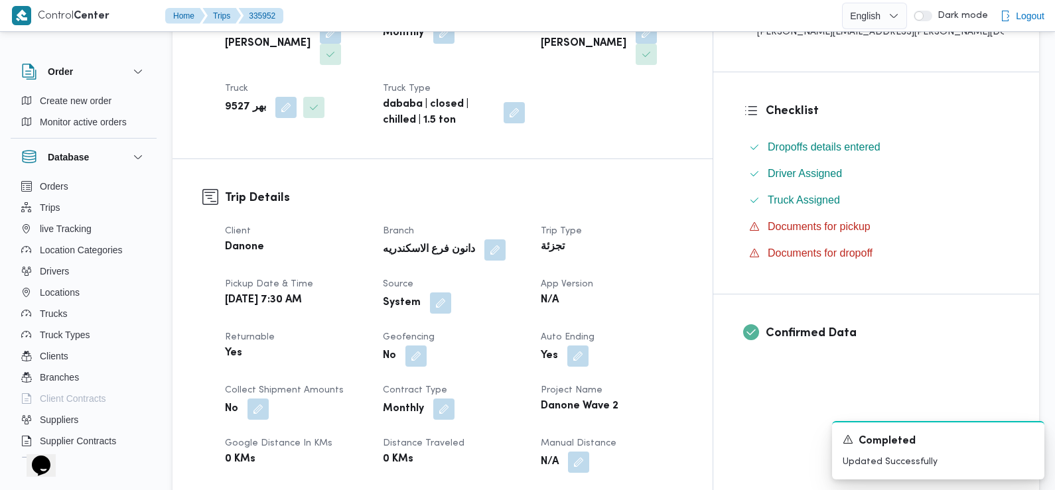
click at [451, 293] on button "button" at bounding box center [440, 303] width 21 height 21
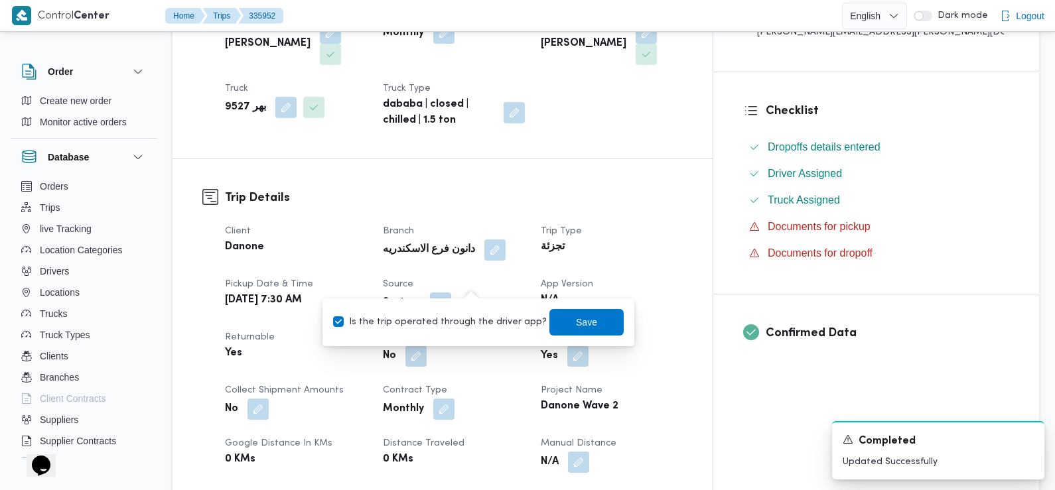
click at [476, 319] on label "Is the trip operated through the driver app?" at bounding box center [440, 323] width 214 height 16
checkbox input "false"
click at [576, 325] on span "Save" at bounding box center [586, 322] width 21 height 16
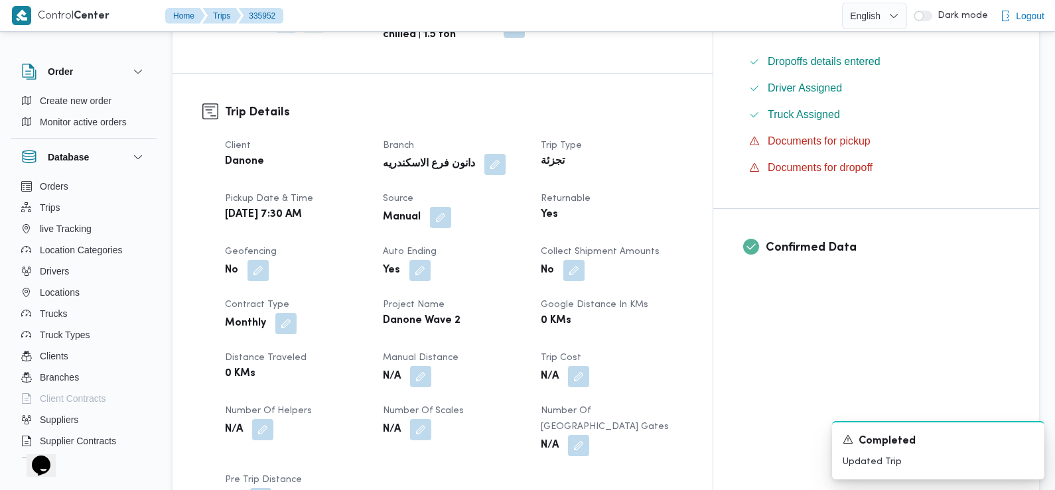
scroll to position [390, 0]
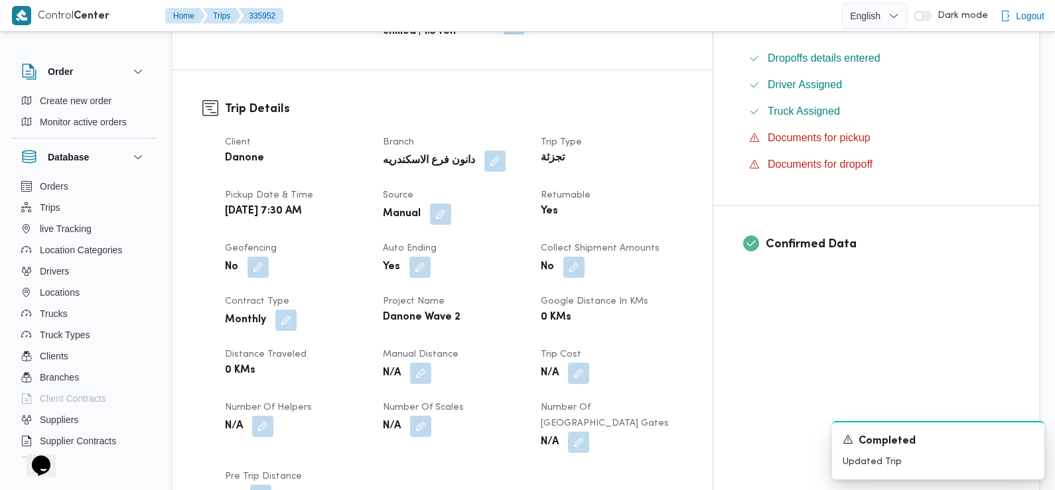
click at [352, 415] on div "N/A" at bounding box center [296, 427] width 145 height 24
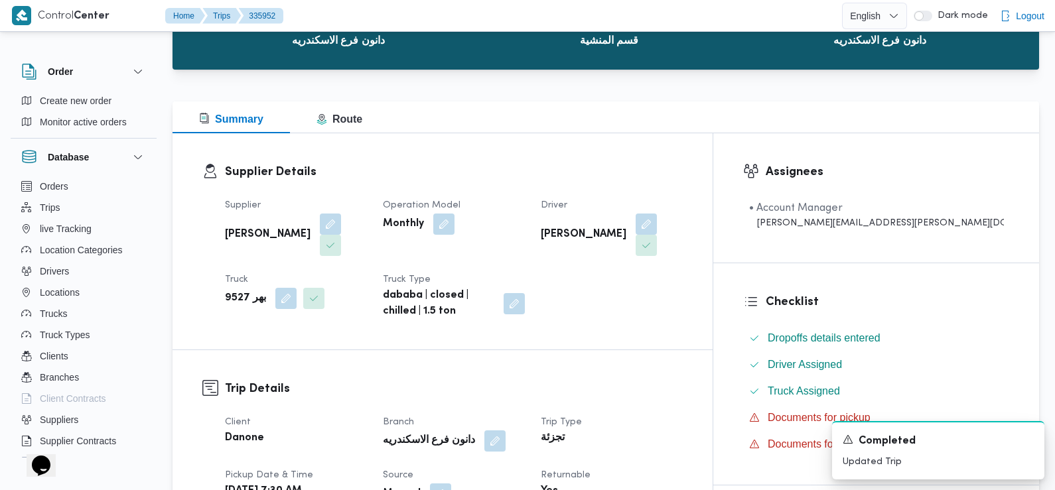
scroll to position [0, 0]
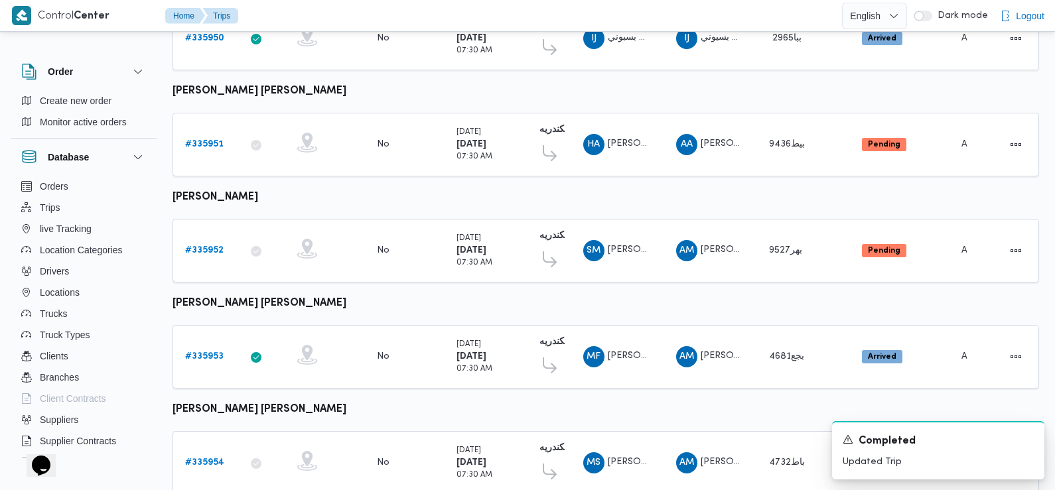
scroll to position [449, 0]
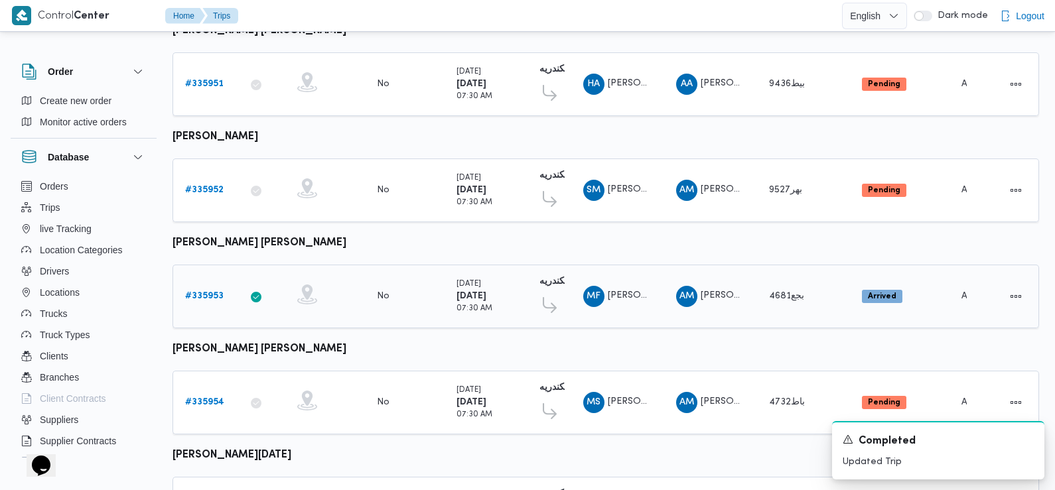
click at [197, 292] on b "# 335953" at bounding box center [204, 296] width 38 height 9
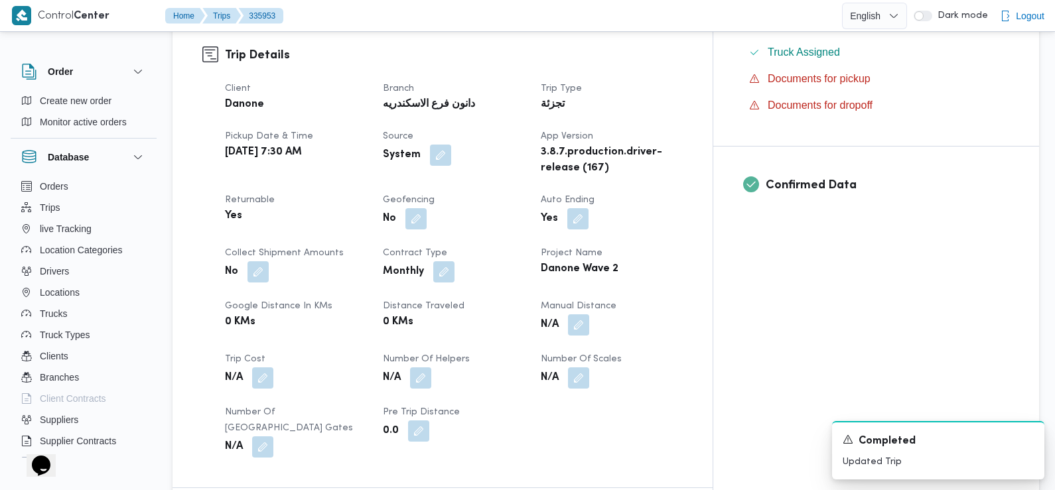
scroll to position [736, 0]
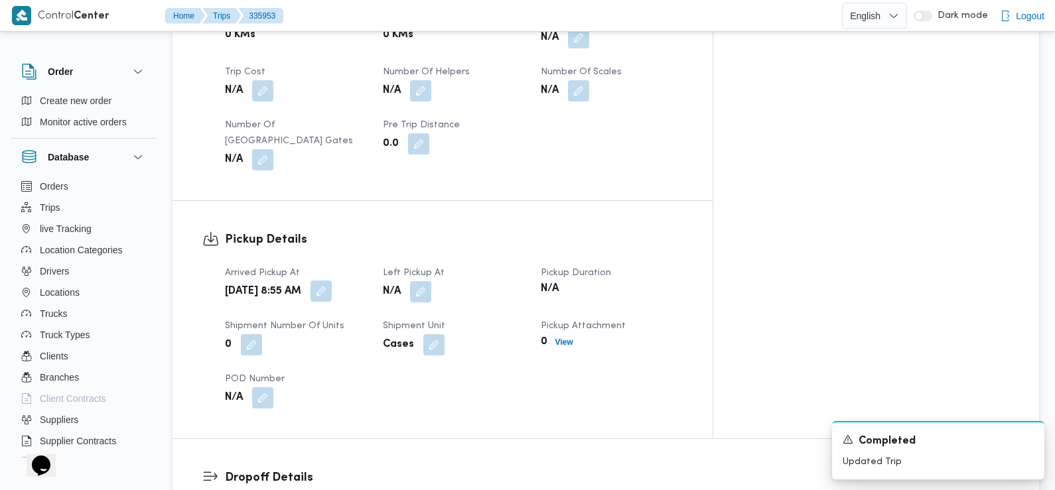
click at [332, 281] on button "button" at bounding box center [321, 291] width 21 height 21
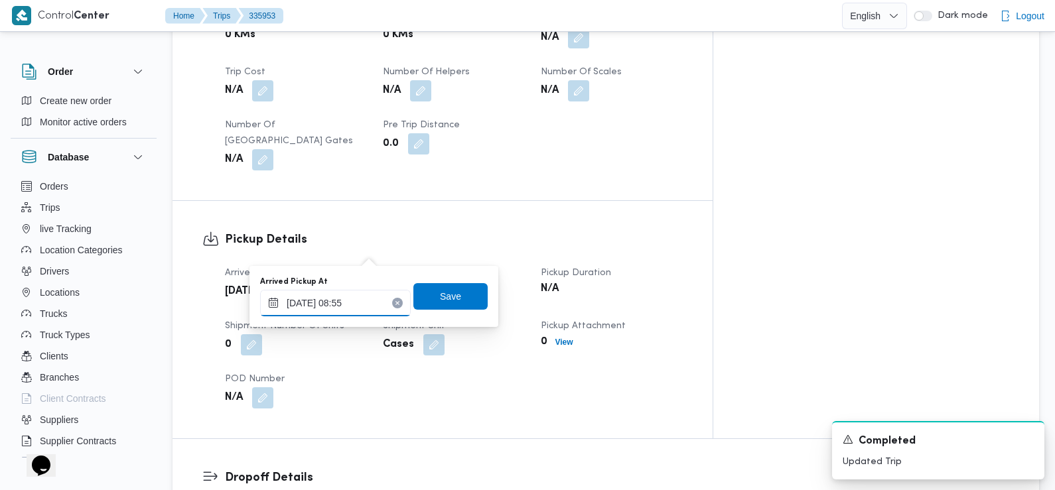
click at [354, 314] on input "08/09/2025 08:55" at bounding box center [335, 303] width 151 height 27
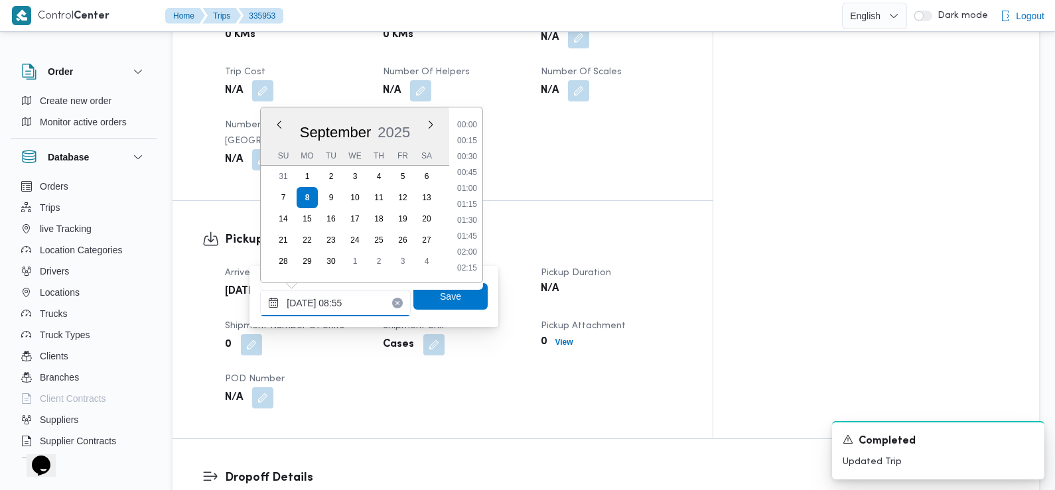
scroll to position [477, 0]
click at [473, 123] on li "07:30" at bounding box center [467, 125] width 31 height 13
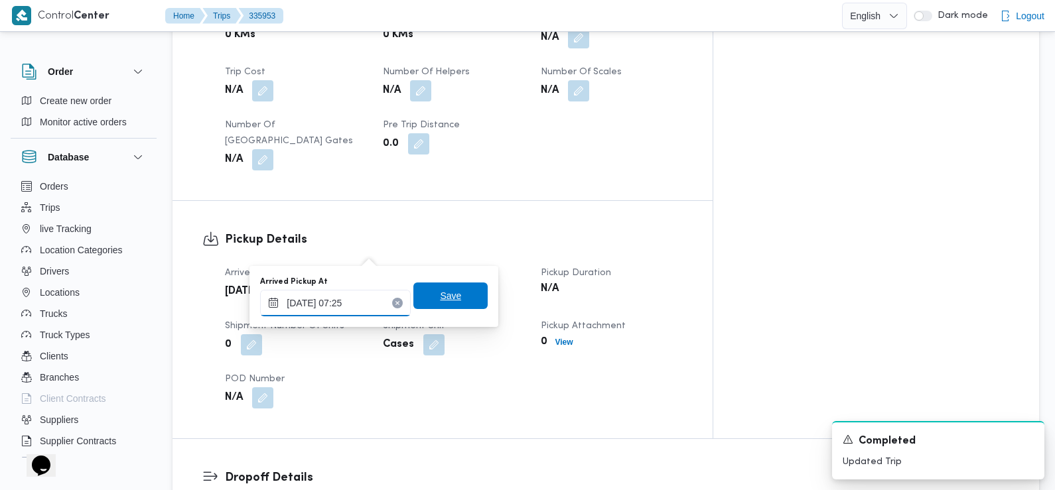
type input "08/09/2025 07:25"
click at [453, 294] on span "Save" at bounding box center [450, 296] width 74 height 27
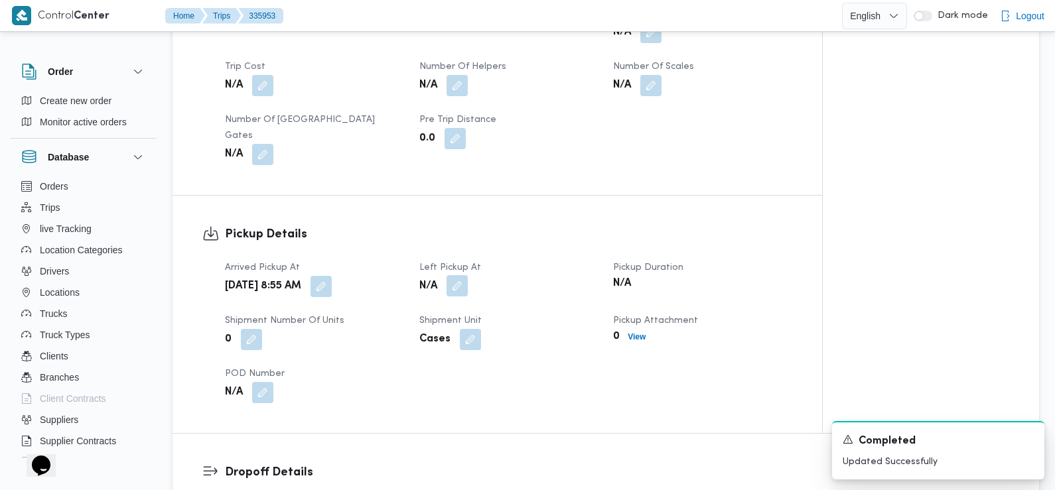
click at [456, 275] on button "button" at bounding box center [457, 285] width 21 height 21
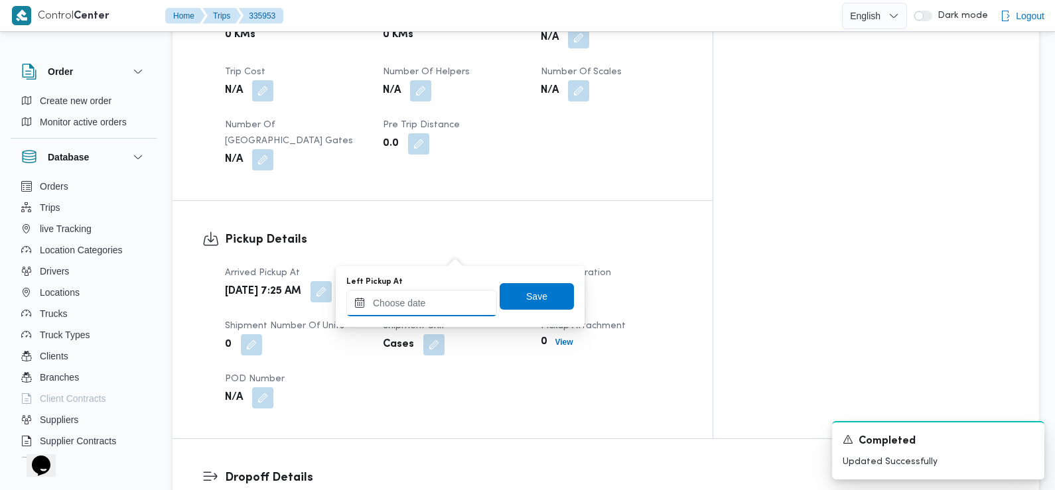
click at [445, 297] on input "Left Pickup At" at bounding box center [421, 303] width 151 height 27
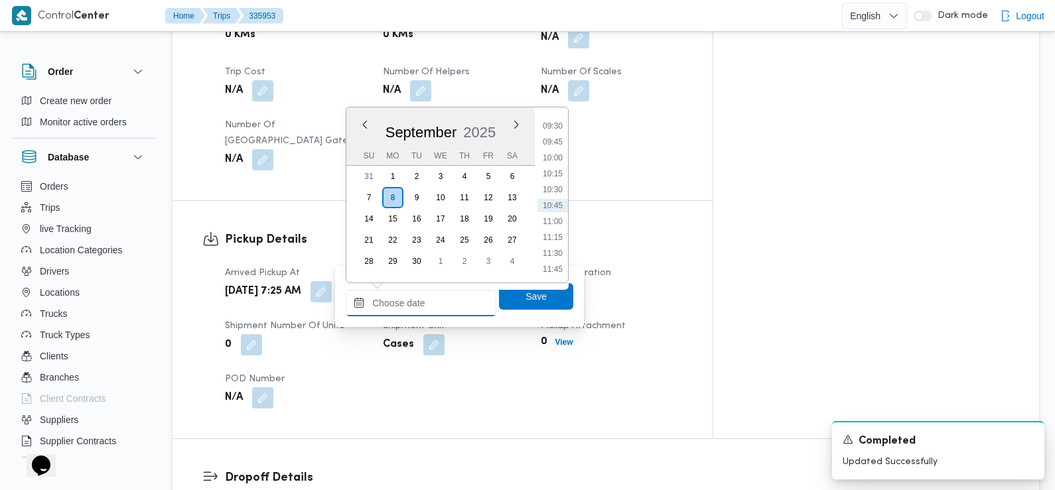
scroll to position [498, 0]
click at [556, 173] on li "08:30" at bounding box center [553, 168] width 31 height 13
type input "08/09/2025 08:30"
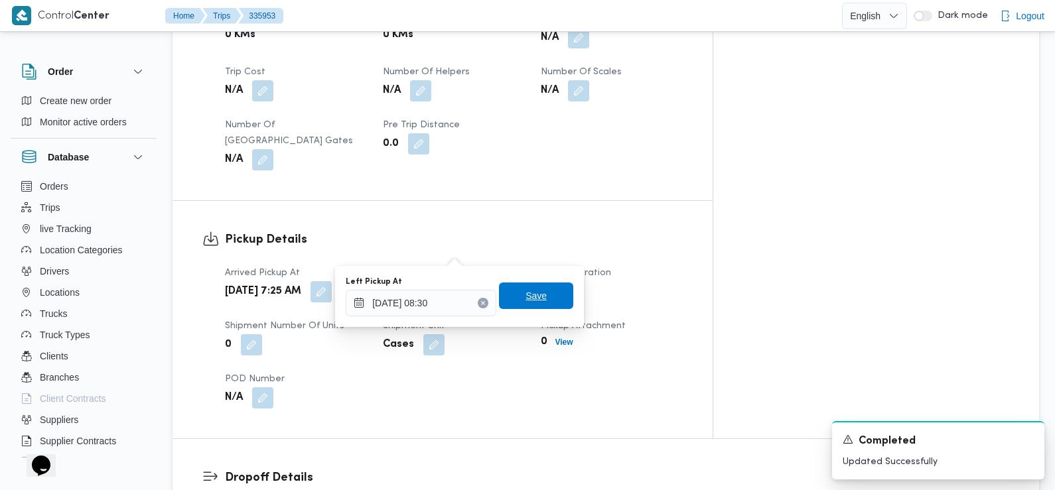
click at [526, 301] on span "Save" at bounding box center [536, 296] width 21 height 16
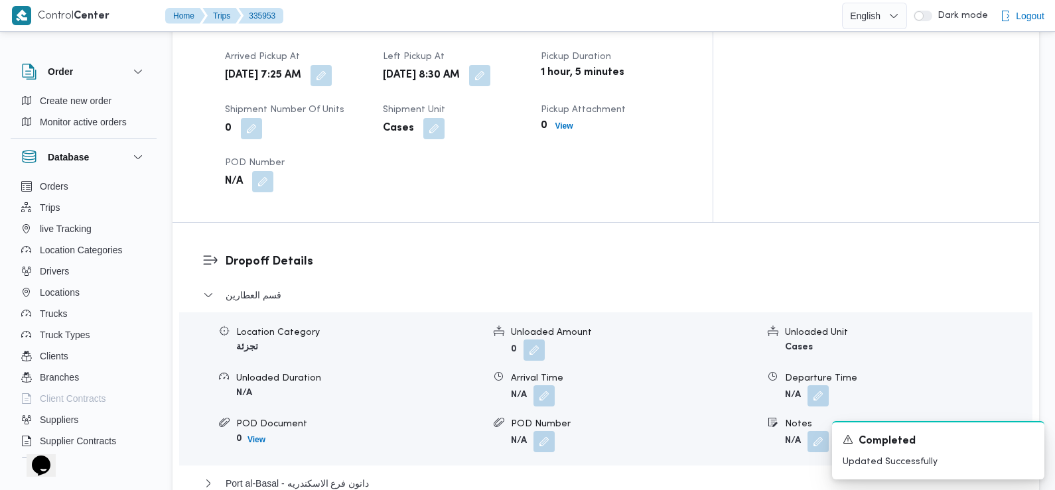
scroll to position [962, 0]
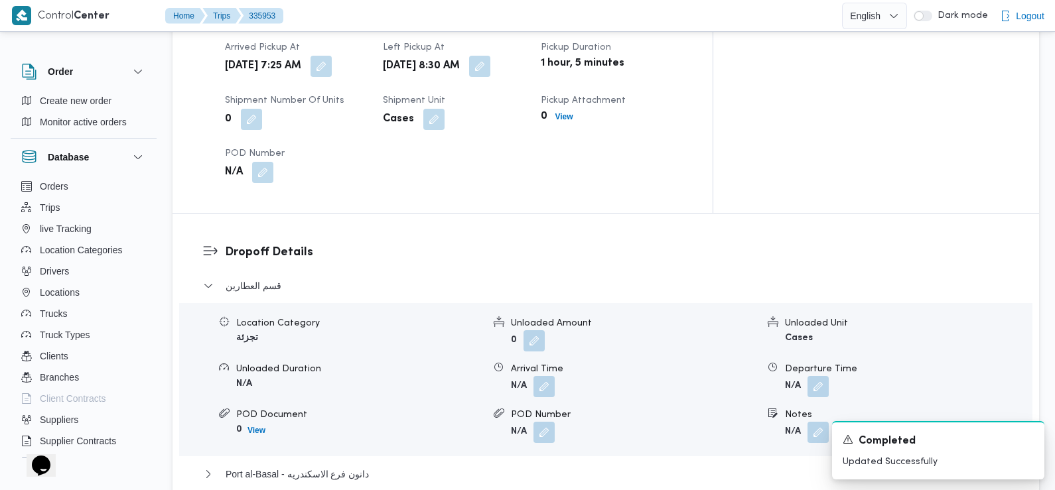
click at [546, 376] on button "button" at bounding box center [544, 386] width 21 height 21
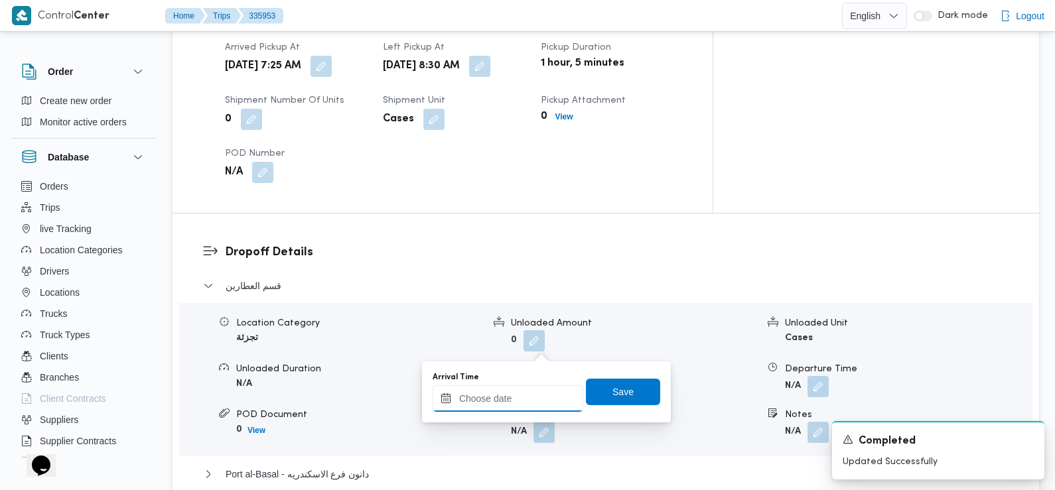
click at [511, 386] on input "Arrival Time" at bounding box center [508, 399] width 151 height 27
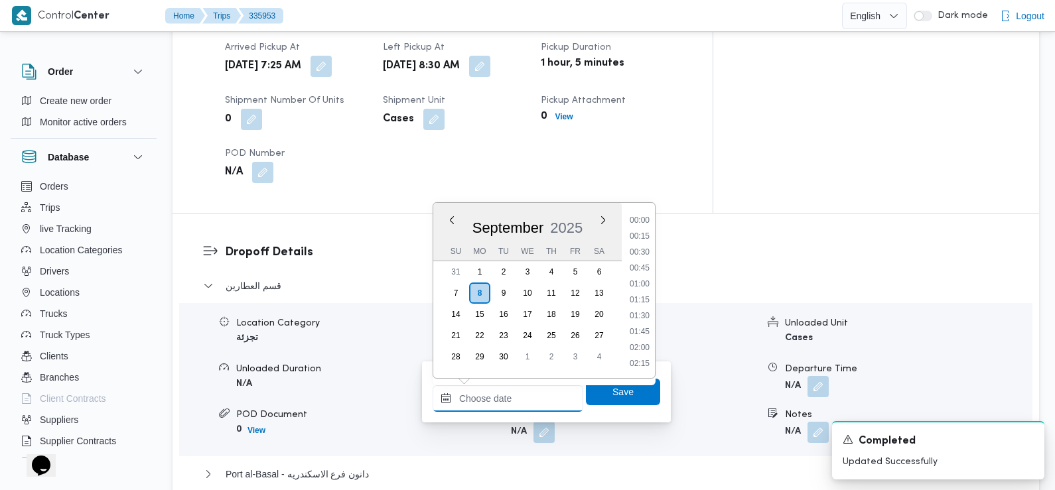
scroll to position [604, 0]
click at [645, 218] on li "09:30" at bounding box center [640, 221] width 31 height 13
type input "08/09/2025 09:30"
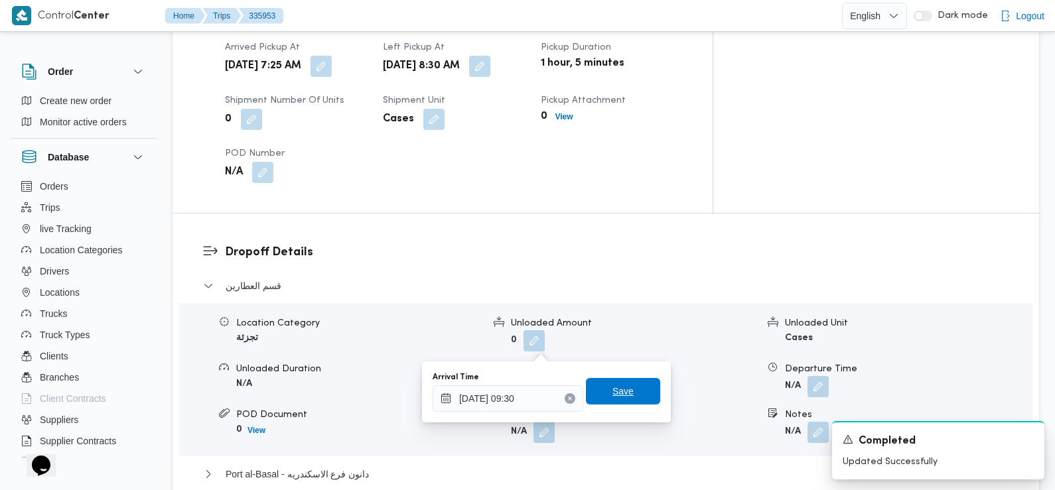
click at [625, 400] on span "Save" at bounding box center [623, 391] width 74 height 27
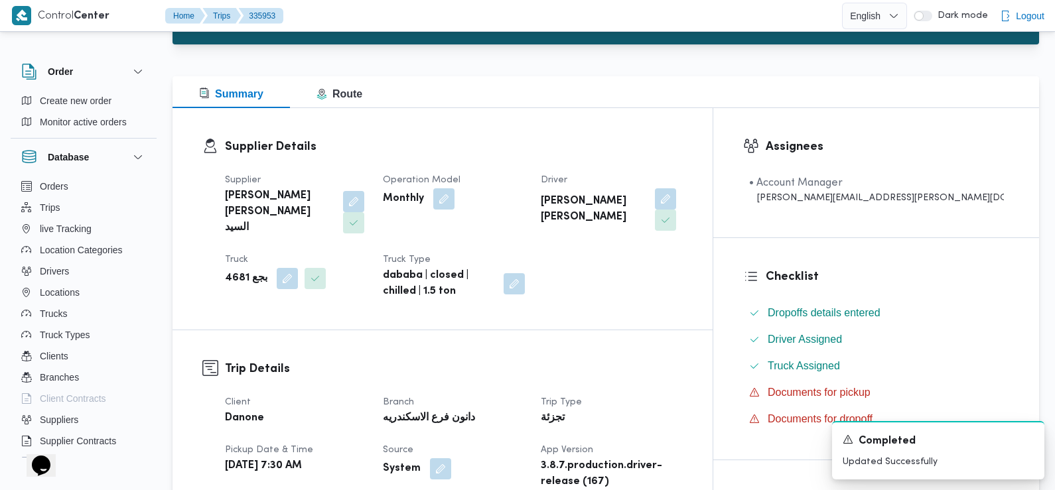
scroll to position [214, 0]
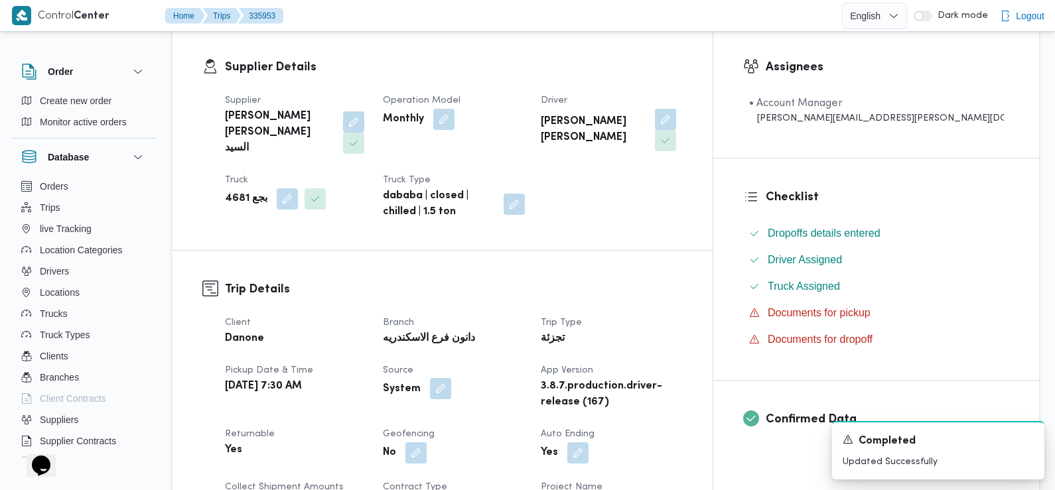
click at [451, 378] on button "button" at bounding box center [440, 388] width 21 height 21
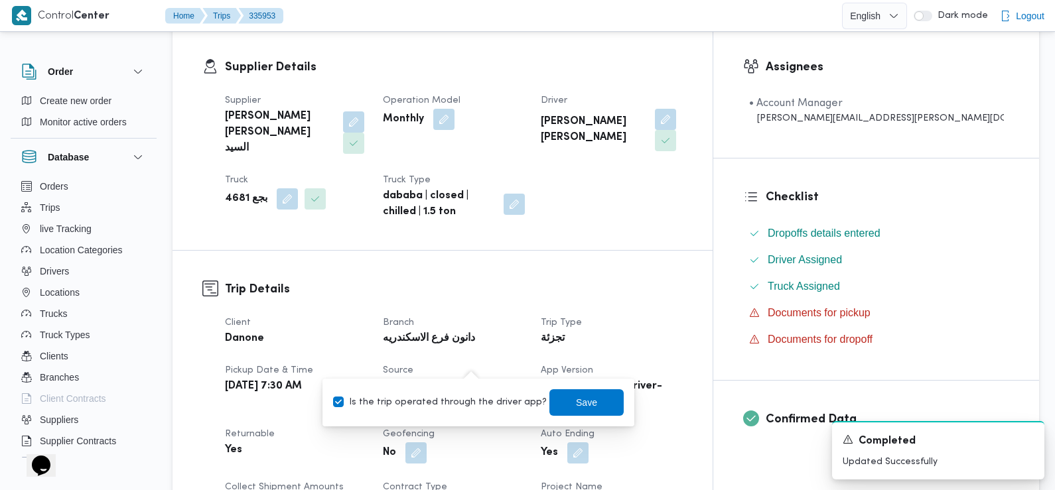
click at [462, 395] on label "Is the trip operated through the driver app?" at bounding box center [440, 403] width 214 height 16
checkbox input "false"
click at [577, 394] on span "Save" at bounding box center [587, 402] width 74 height 27
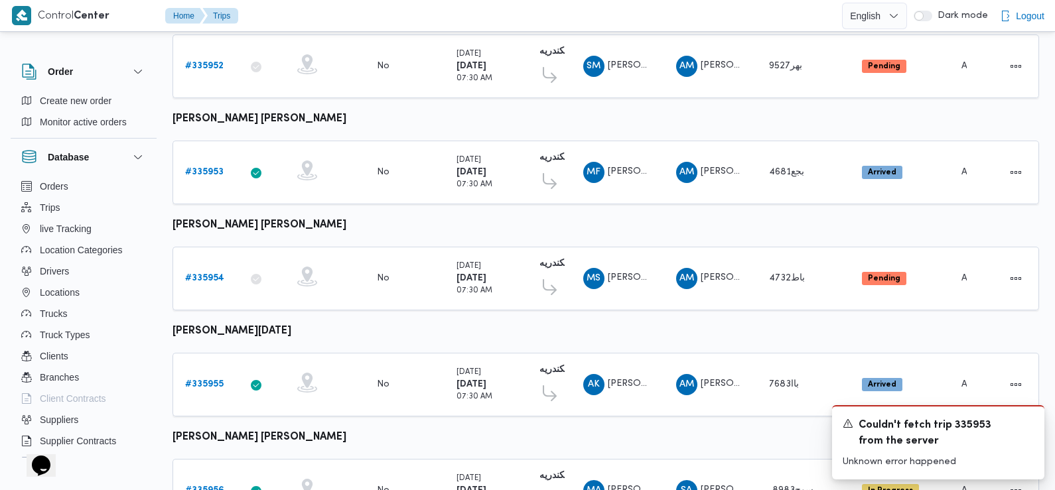
scroll to position [574, 0]
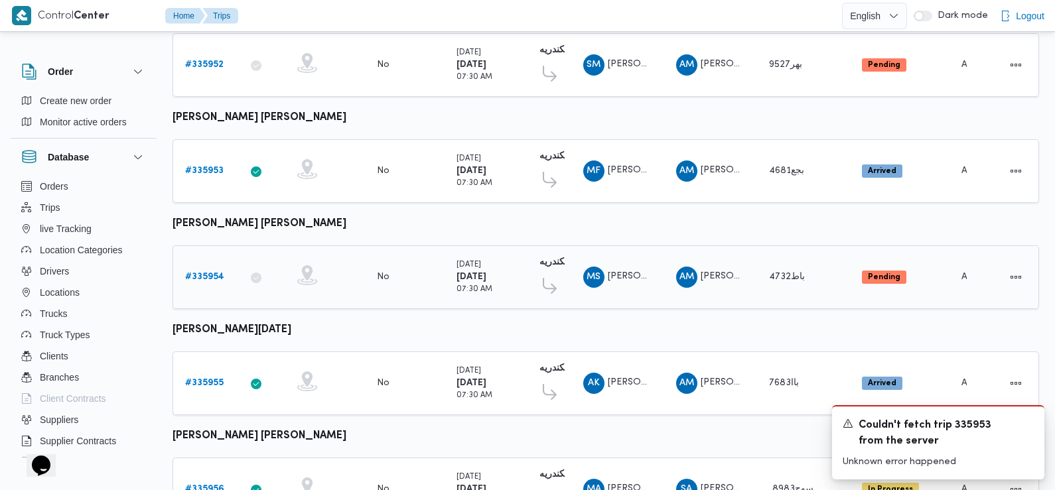
click at [198, 273] on b "# 335954" at bounding box center [204, 277] width 39 height 9
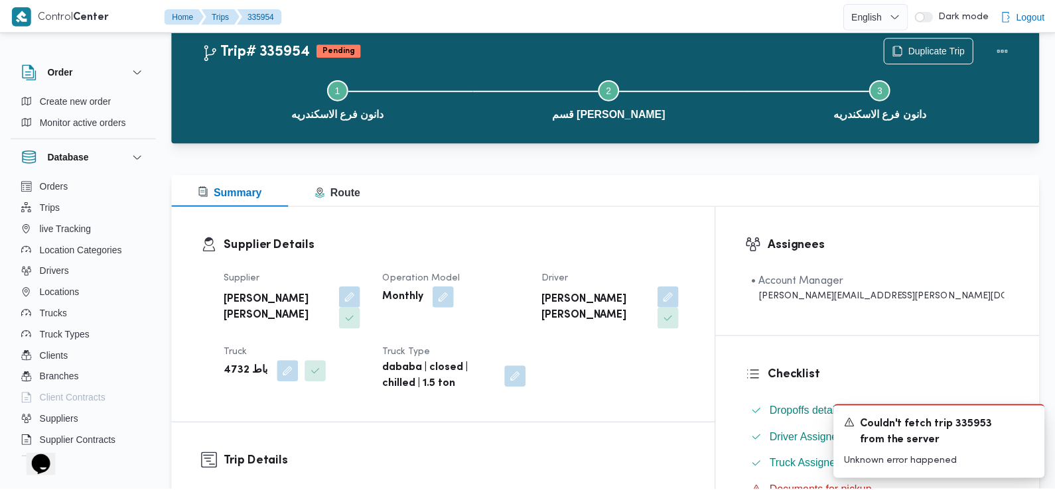
scroll to position [574, 0]
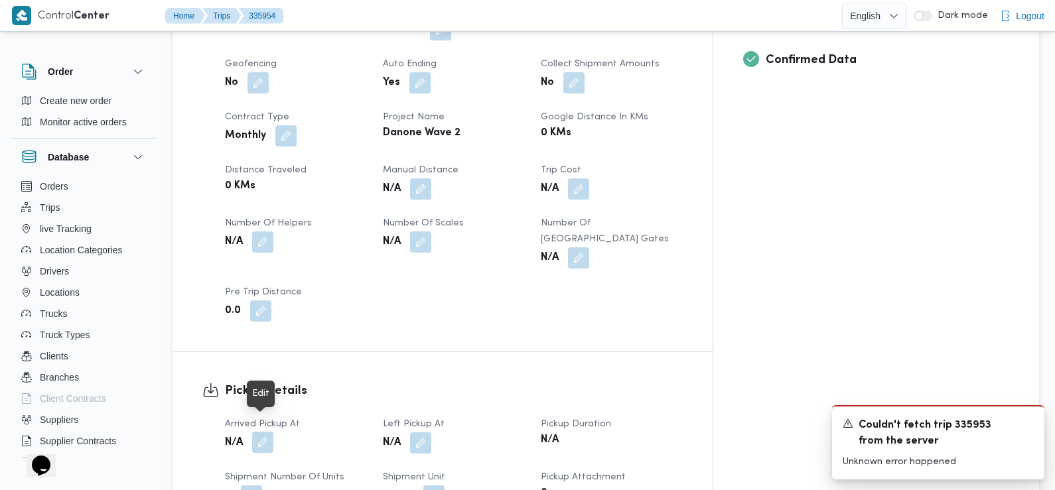
click at [263, 432] on button "button" at bounding box center [262, 442] width 21 height 21
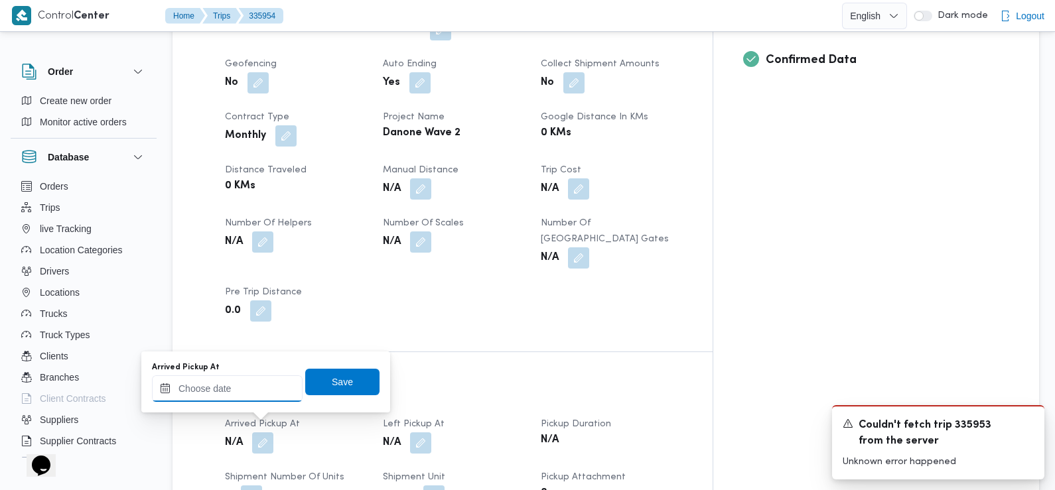
click at [258, 390] on input "Arrived Pickup At" at bounding box center [227, 389] width 151 height 27
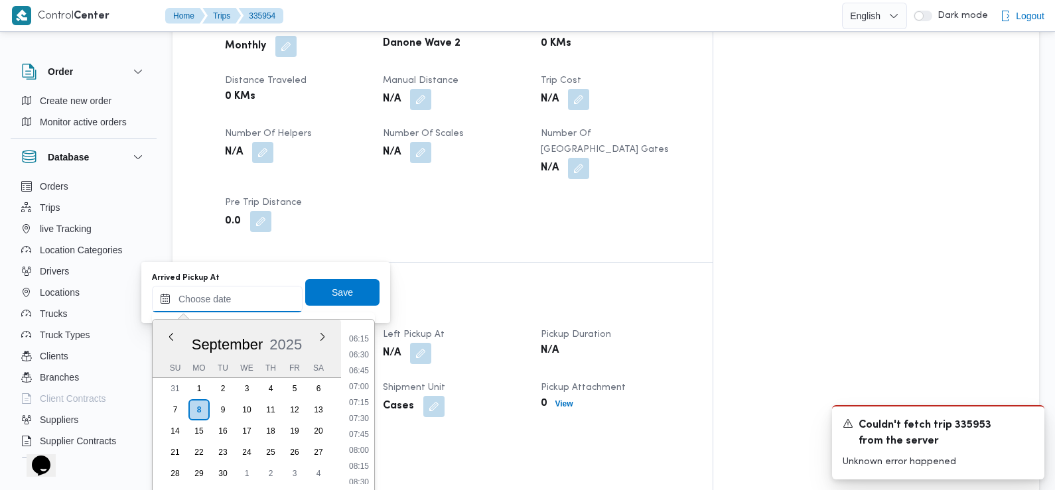
scroll to position [685, 0]
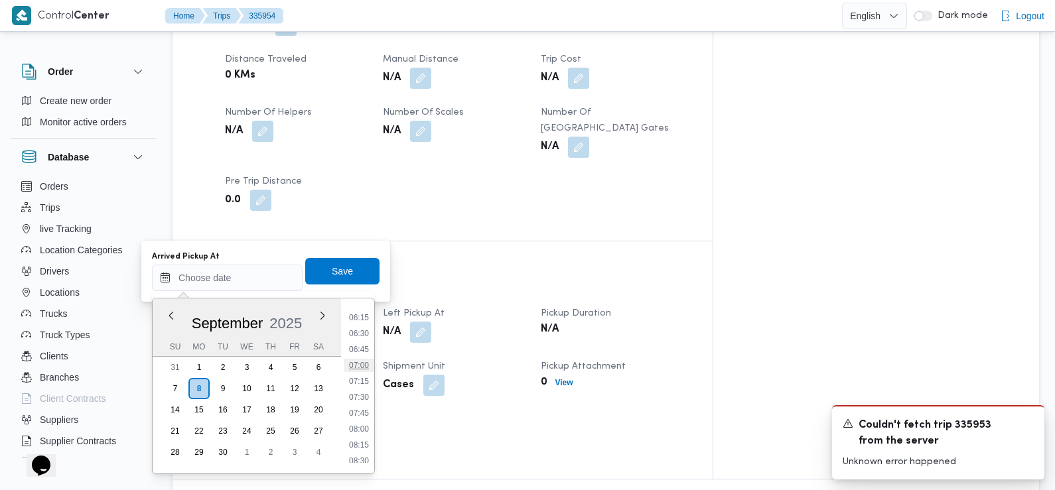
click at [372, 366] on li "07:00" at bounding box center [359, 365] width 31 height 13
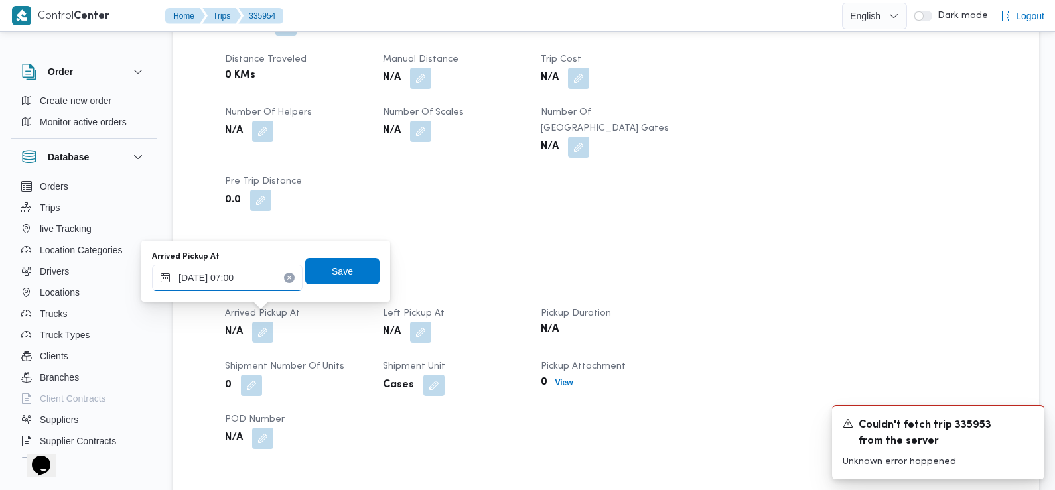
click at [249, 280] on input "08/09/2025 07:00" at bounding box center [227, 278] width 151 height 27
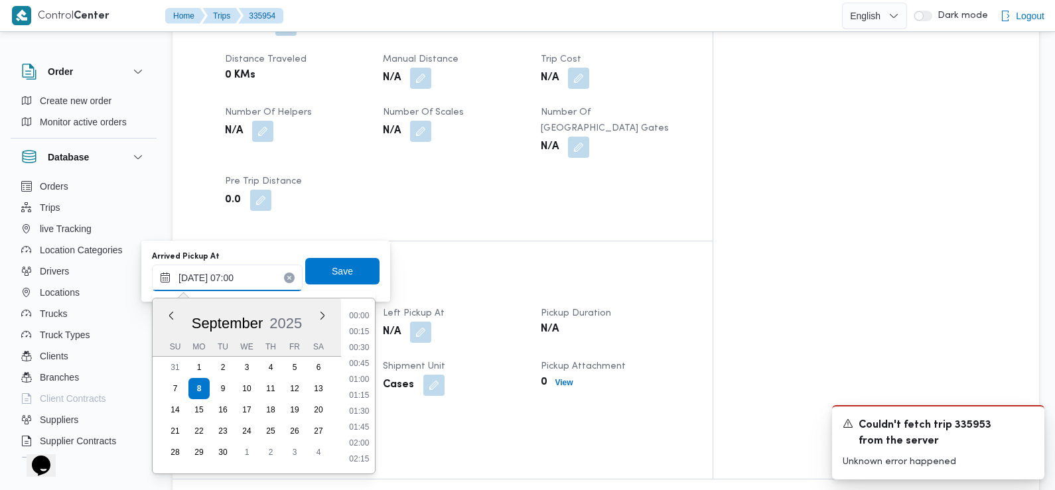
scroll to position [365, 0]
click at [357, 434] on li "07:30" at bounding box center [359, 428] width 31 height 13
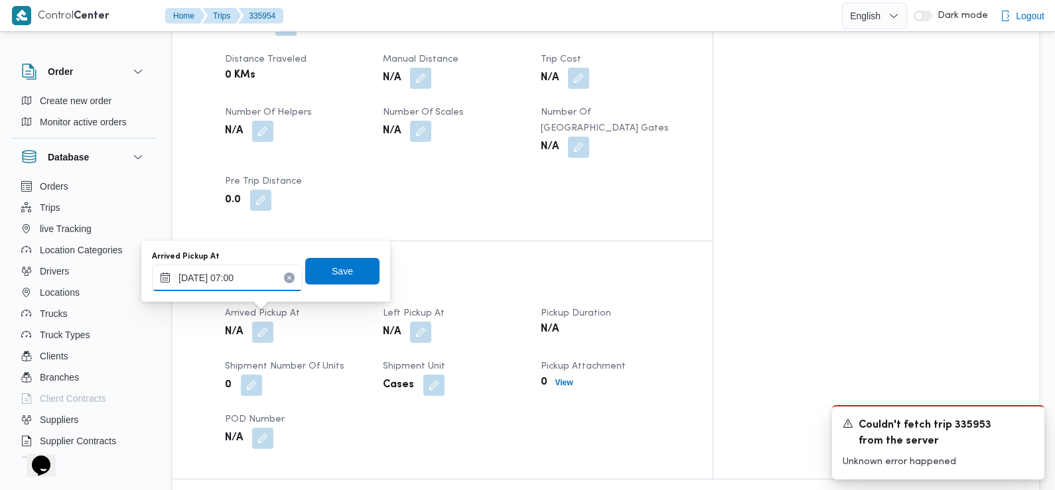
type input "08/09/2025 07:30"
click at [346, 265] on span "Save" at bounding box center [342, 271] width 74 height 27
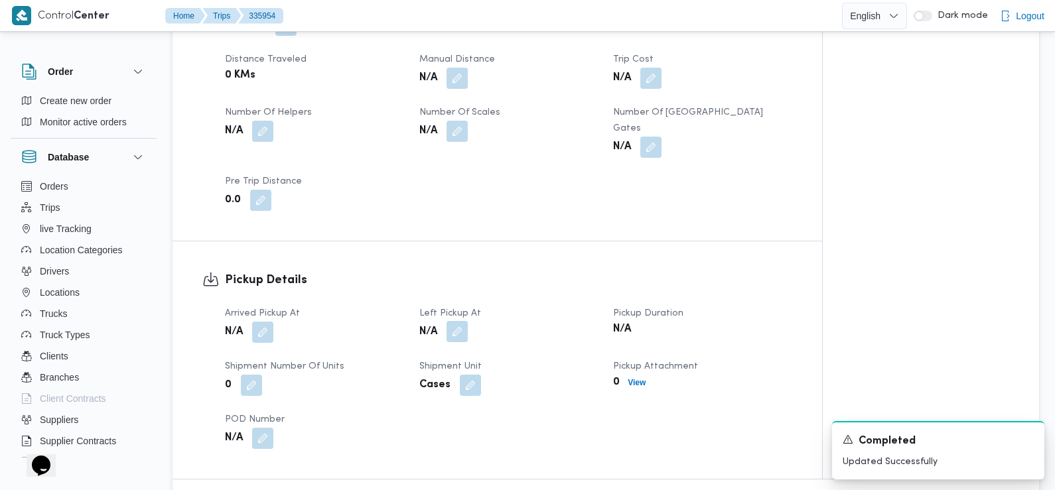
click at [456, 321] on button "button" at bounding box center [457, 331] width 21 height 21
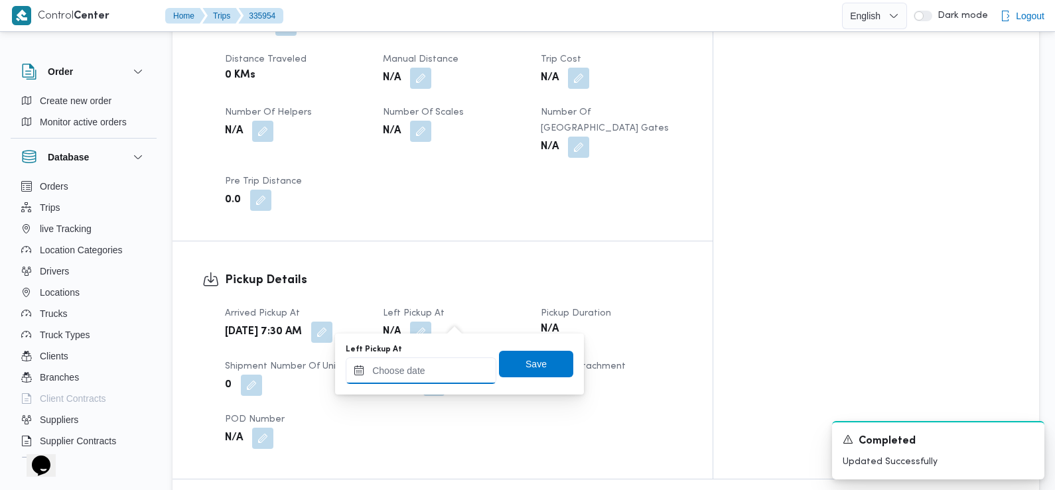
click at [459, 366] on input "Left Pickup At" at bounding box center [421, 371] width 151 height 27
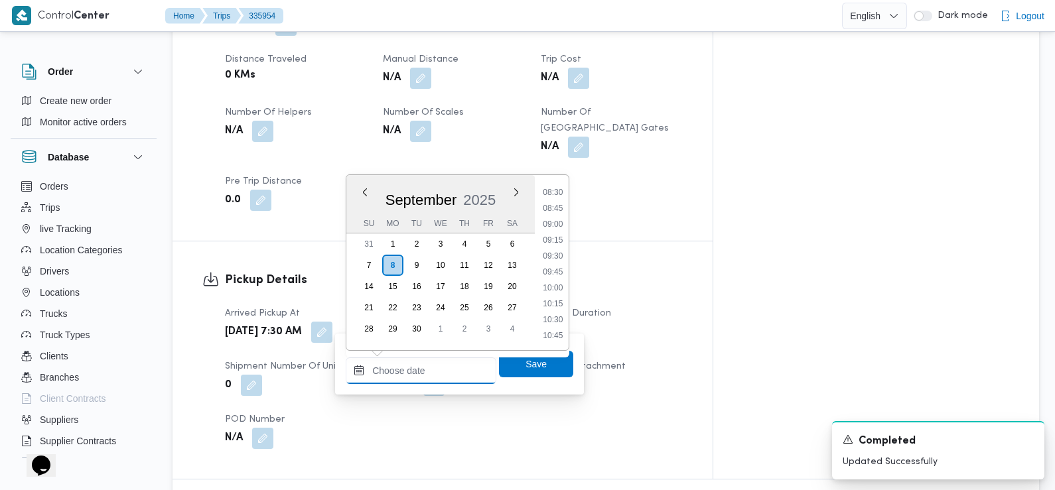
scroll to position [527, 0]
click at [561, 222] on li "08:45" at bounding box center [553, 222] width 31 height 13
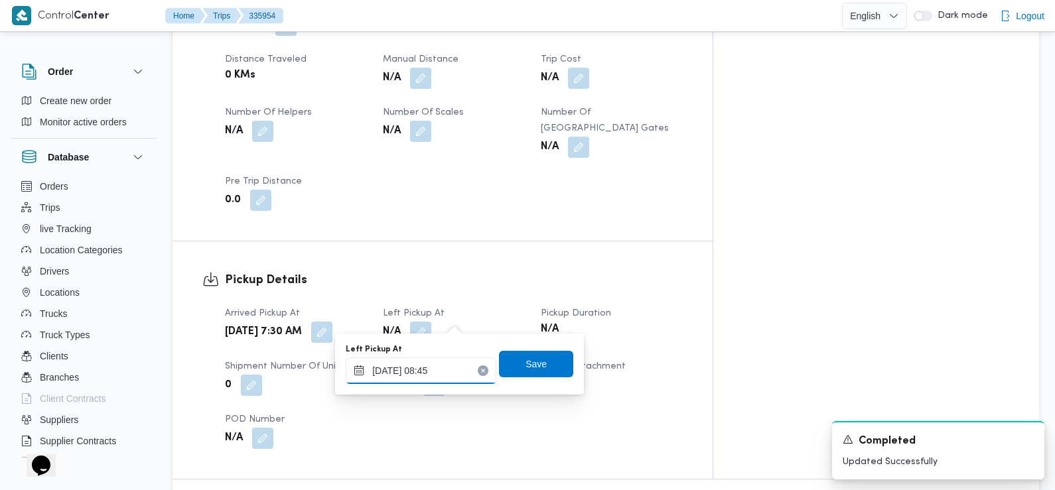
type input "08/09/2025 08:45"
click at [535, 361] on span "Save" at bounding box center [536, 364] width 21 height 16
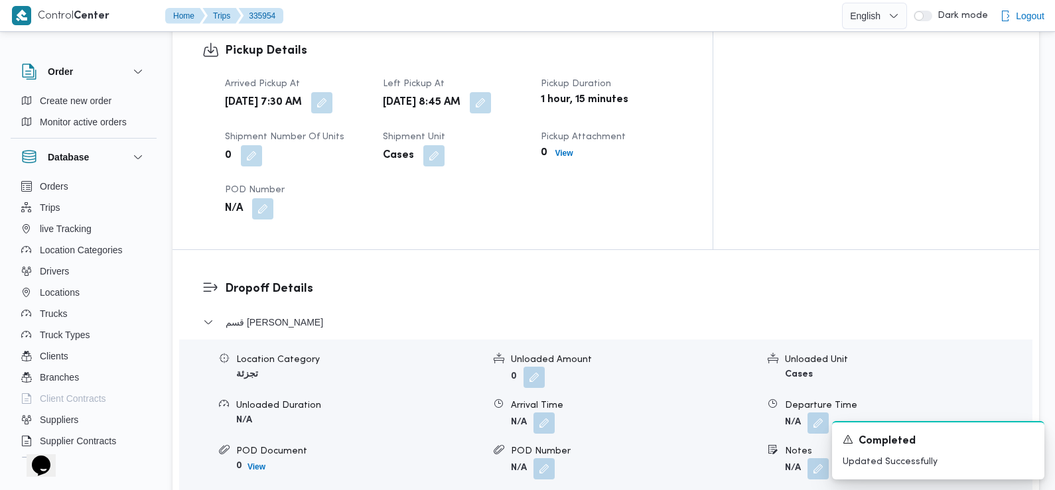
scroll to position [941, 0]
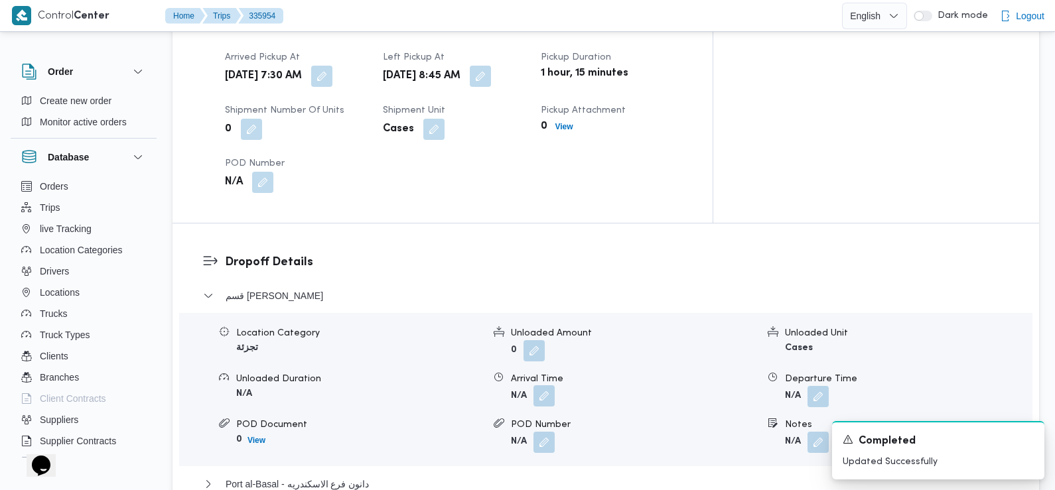
click at [544, 386] on button "button" at bounding box center [544, 396] width 21 height 21
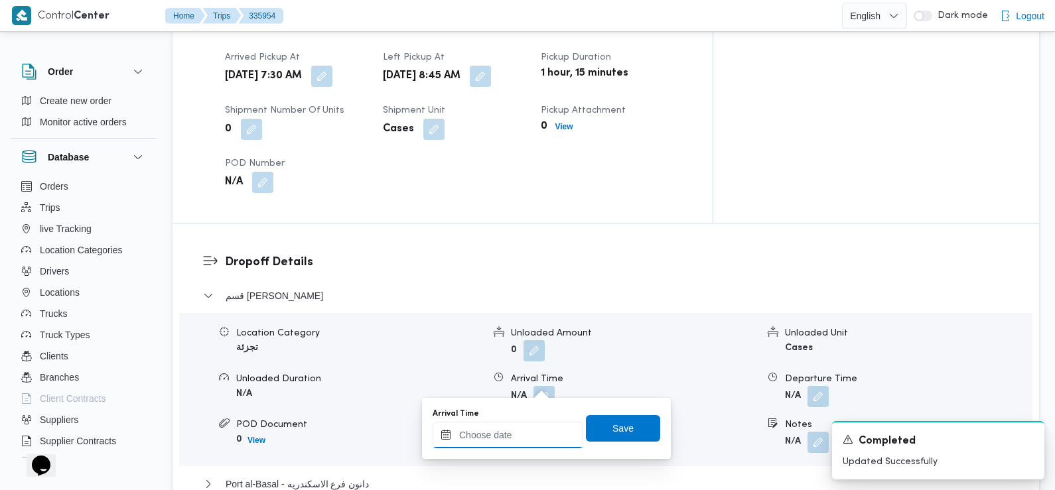
click at [538, 429] on div at bounding box center [508, 435] width 151 height 27
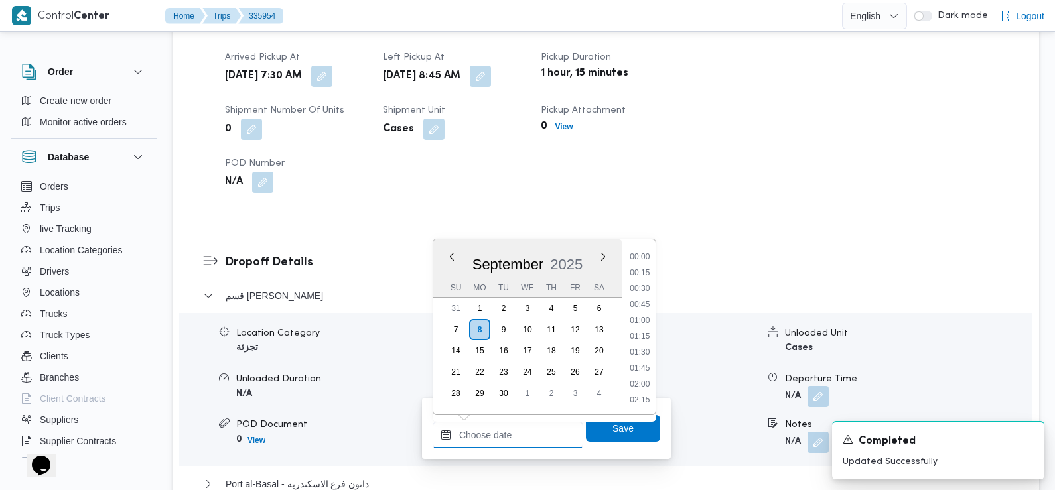
scroll to position [620, 0]
click at [645, 266] on ul "00:00 00:15 00:30 00:45 01:00 01:15 01:30 01:45 02:00 02:15 02:30 02:45 03:00 0…" at bounding box center [640, 327] width 31 height 154
click at [645, 262] on li "09:45" at bounding box center [640, 258] width 31 height 13
type input "08/09/2025 09:45"
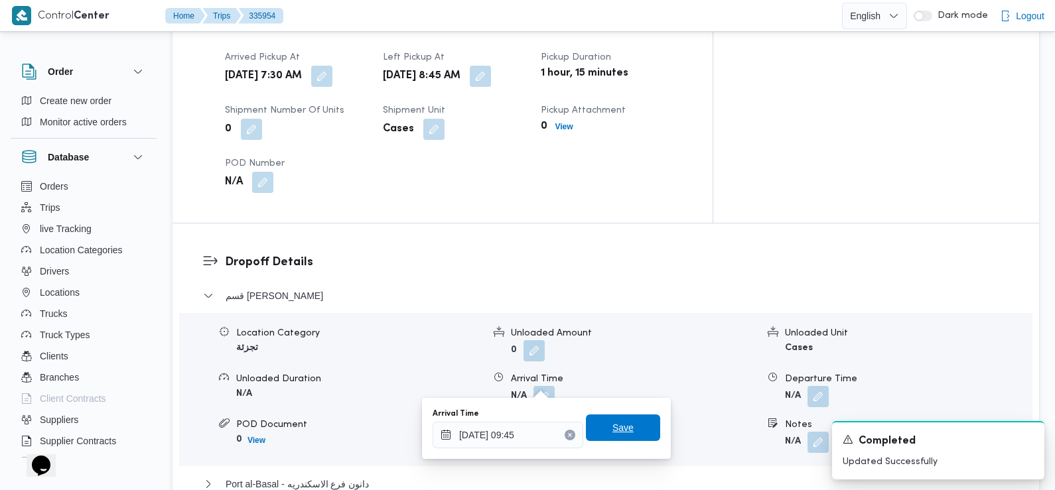
click at [601, 418] on span "Save" at bounding box center [623, 428] width 74 height 27
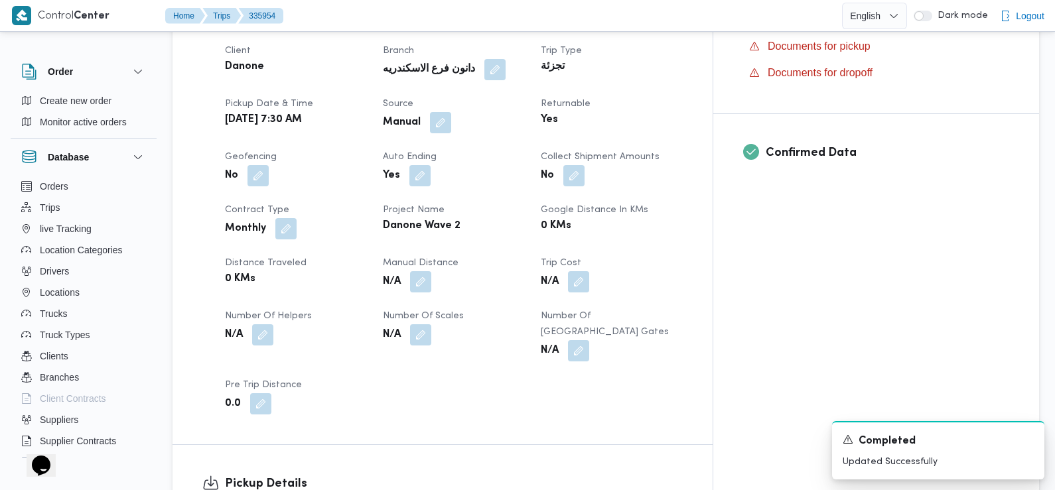
scroll to position [0, 0]
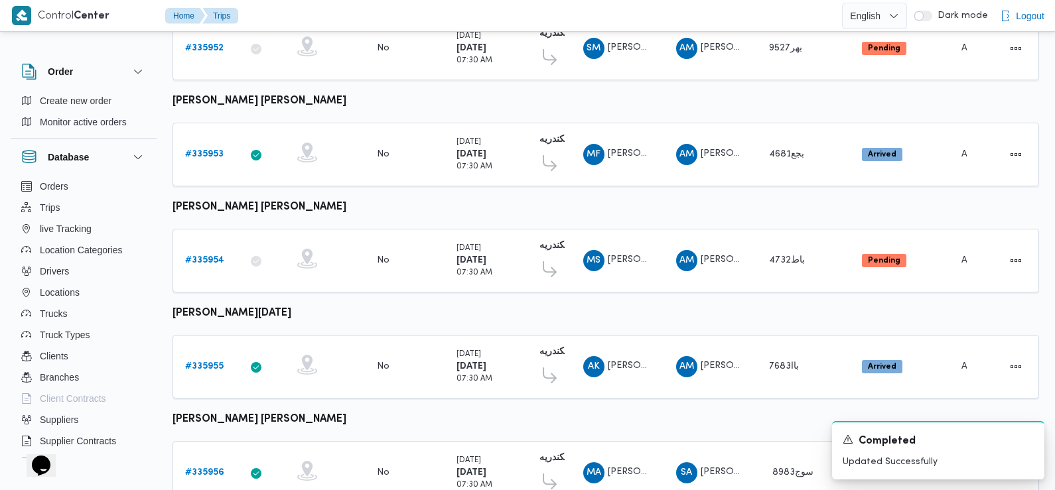
scroll to position [743, 0]
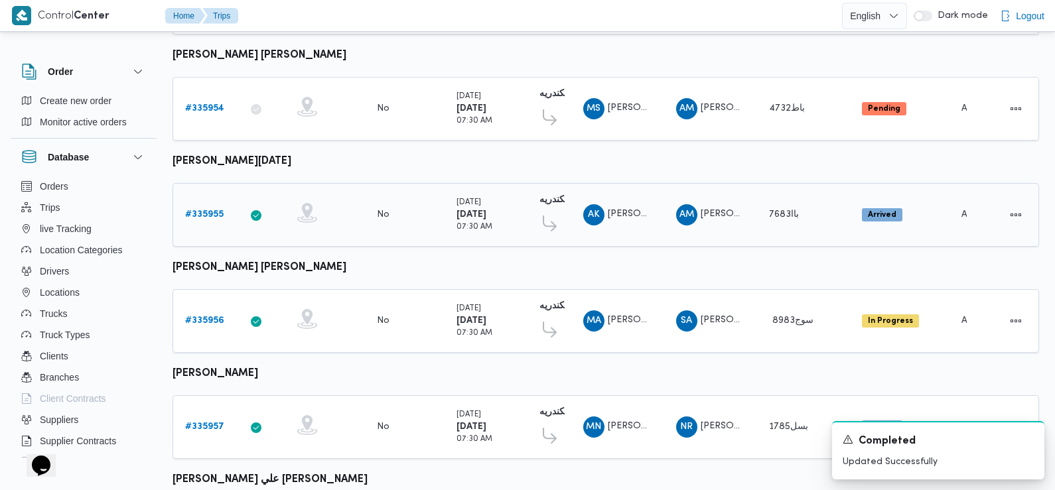
click at [214, 210] on b "# 335955" at bounding box center [204, 214] width 38 height 9
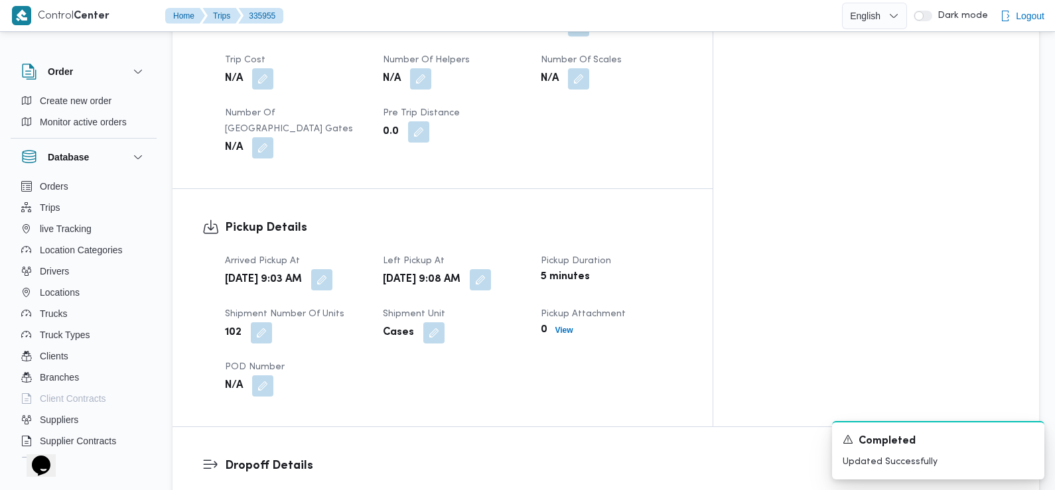
scroll to position [809, 0]
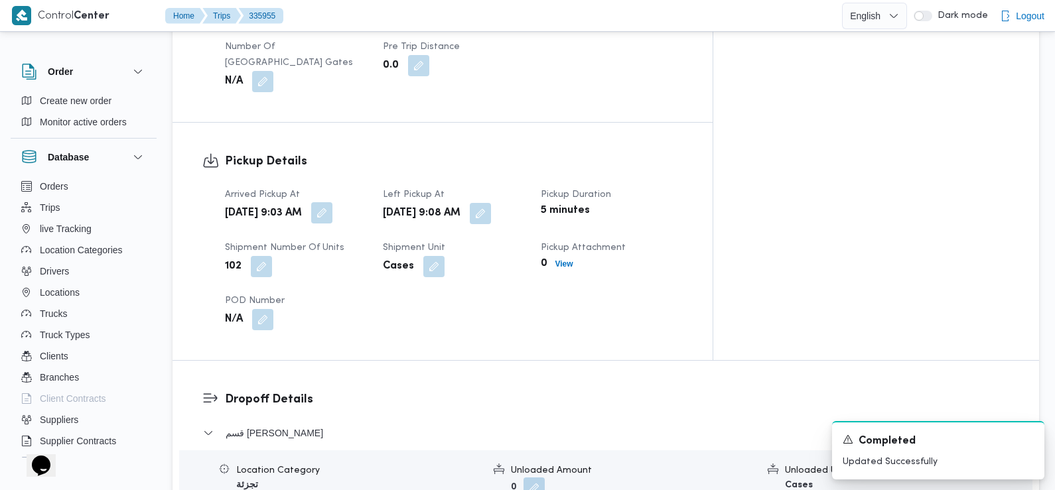
click at [333, 202] on button "button" at bounding box center [321, 212] width 21 height 21
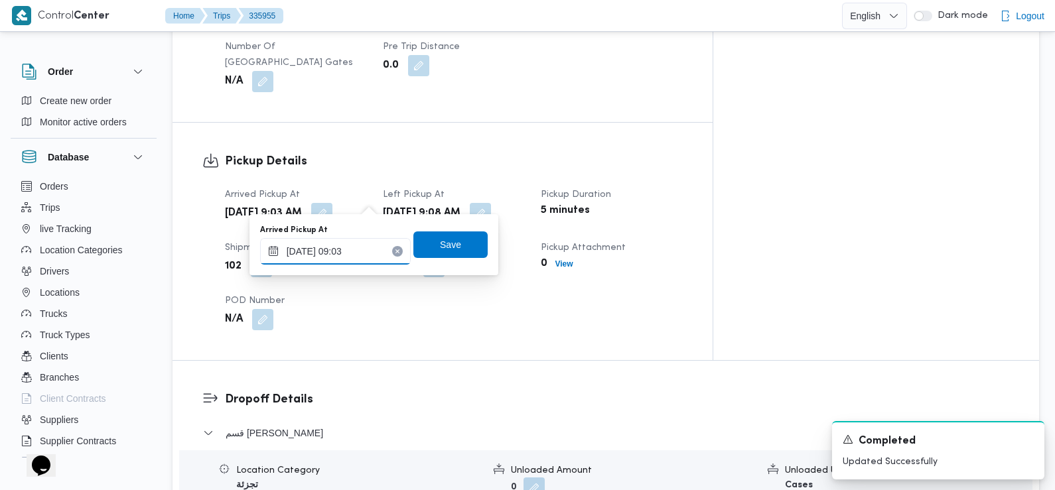
click at [370, 254] on input "08/09/2025 09:03" at bounding box center [335, 251] width 151 height 27
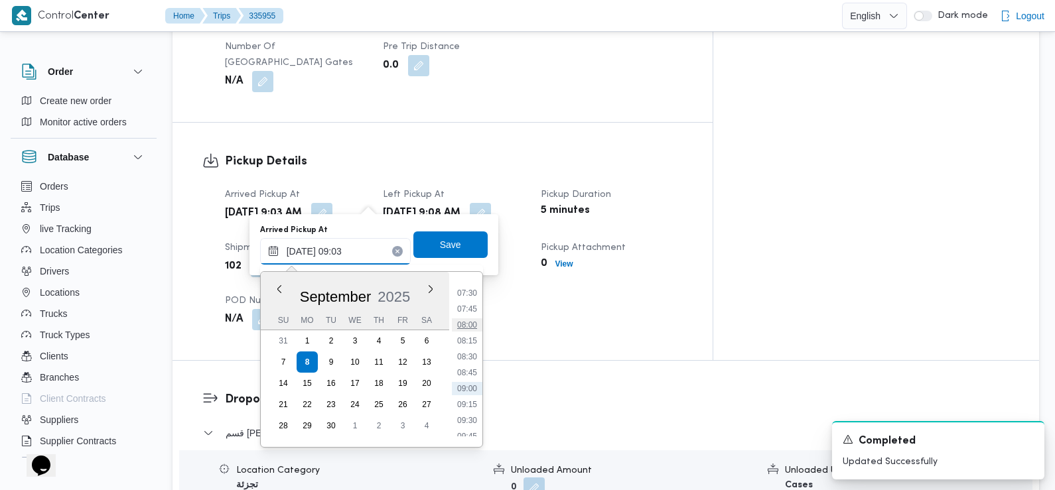
scroll to position [453, 0]
click at [473, 319] on li "07:30" at bounding box center [467, 314] width 31 height 13
type input "08/09/2025 07:30"
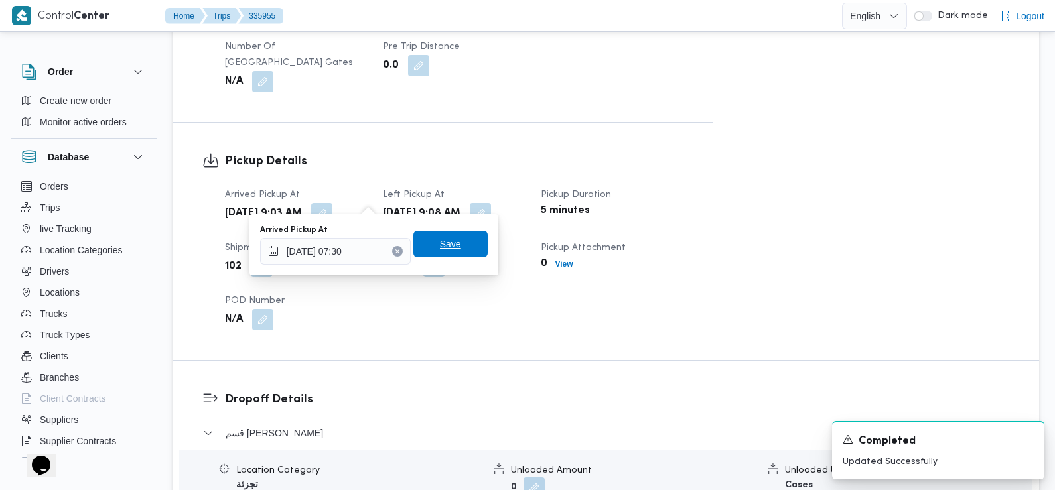
click at [452, 242] on span "Save" at bounding box center [450, 244] width 74 height 27
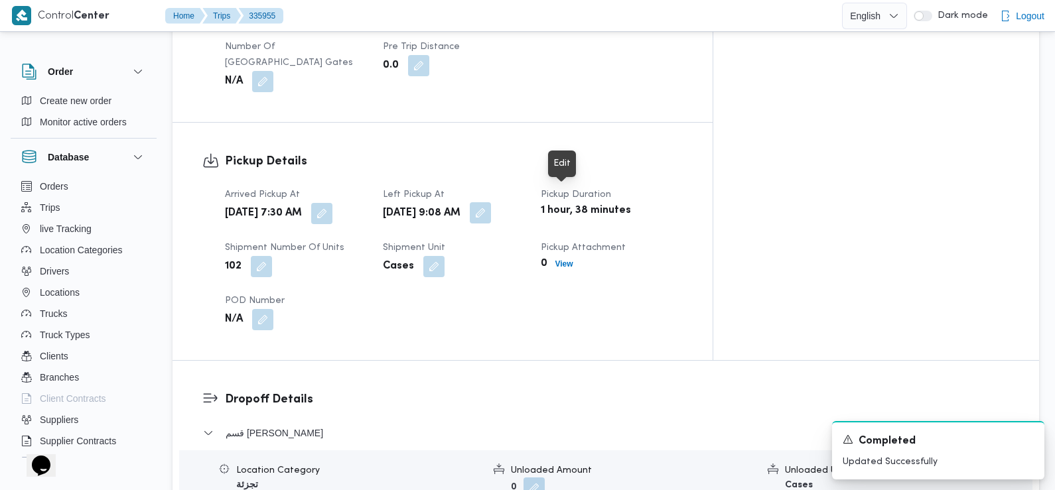
click at [491, 208] on button "button" at bounding box center [480, 212] width 21 height 21
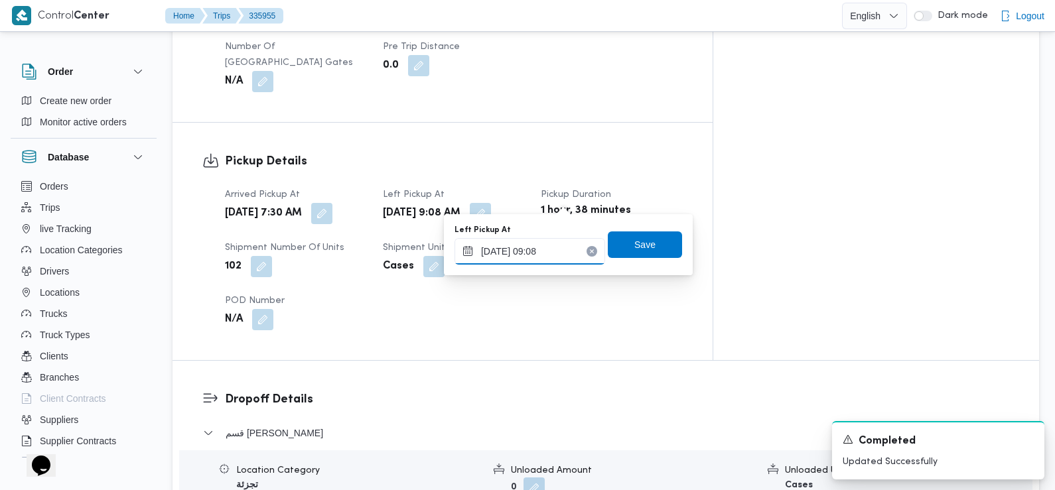
click at [538, 262] on input "08/09/2025 09:08" at bounding box center [530, 251] width 151 height 27
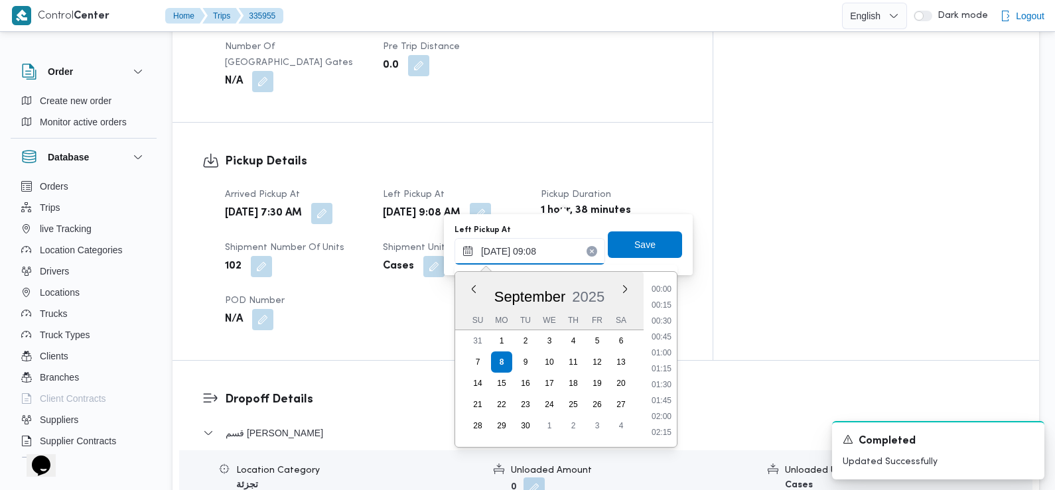
scroll to position [492, 0]
click at [664, 357] on li "08:45" at bounding box center [661, 354] width 31 height 13
type input "08/09/2025 08:45"
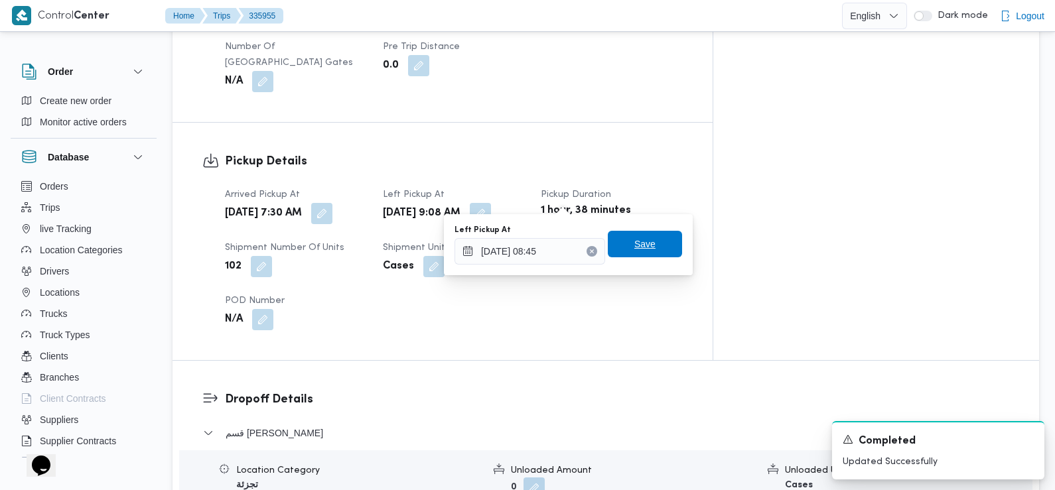
click at [642, 243] on span "Save" at bounding box center [645, 244] width 21 height 16
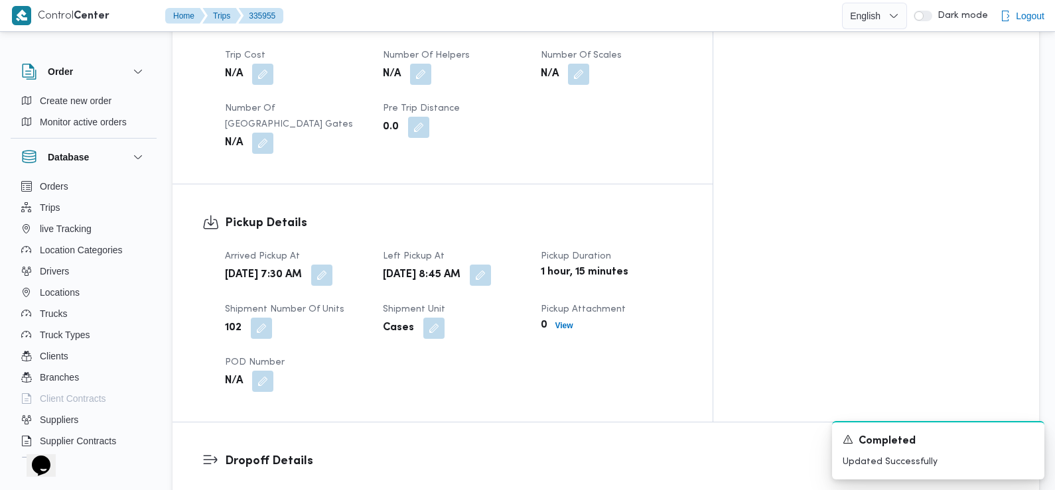
scroll to position [0, 0]
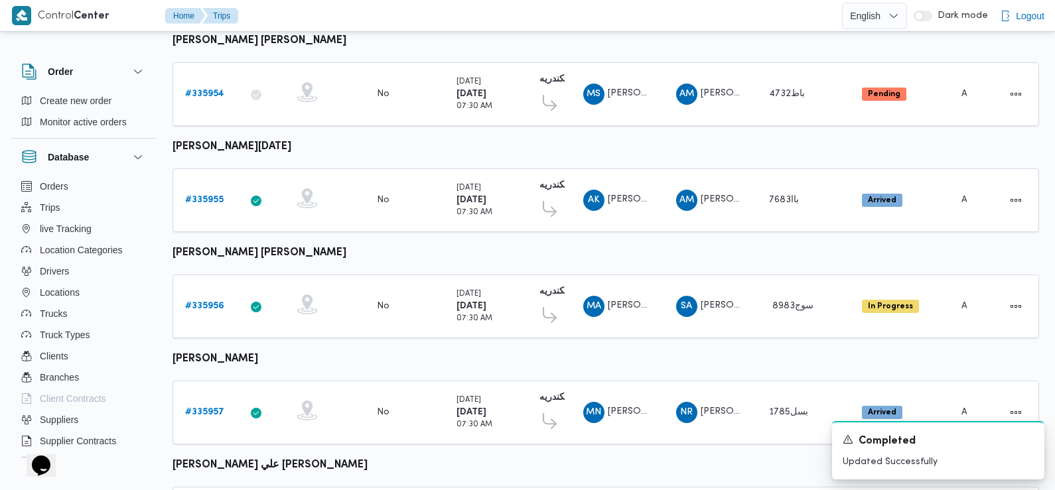
scroll to position [750, 0]
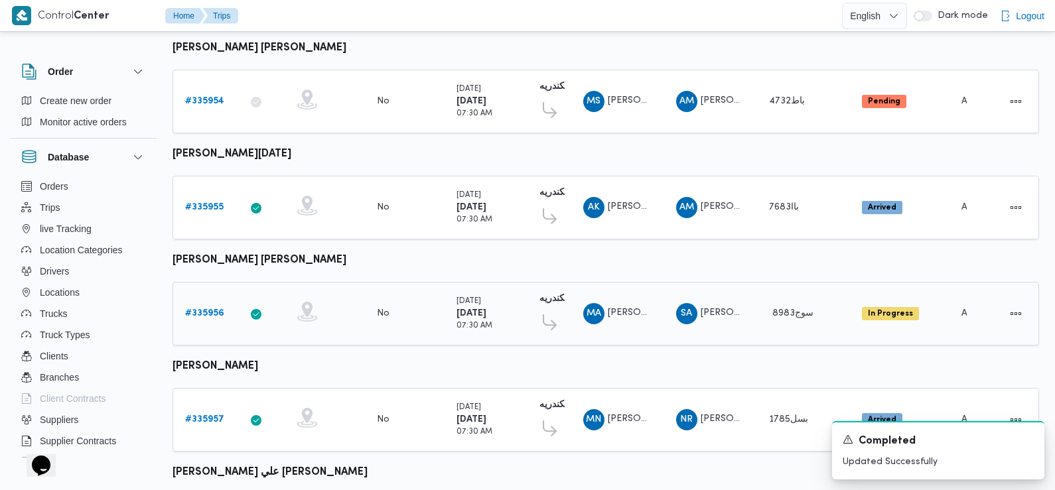
click at [214, 309] on b "# 335956" at bounding box center [204, 313] width 39 height 9
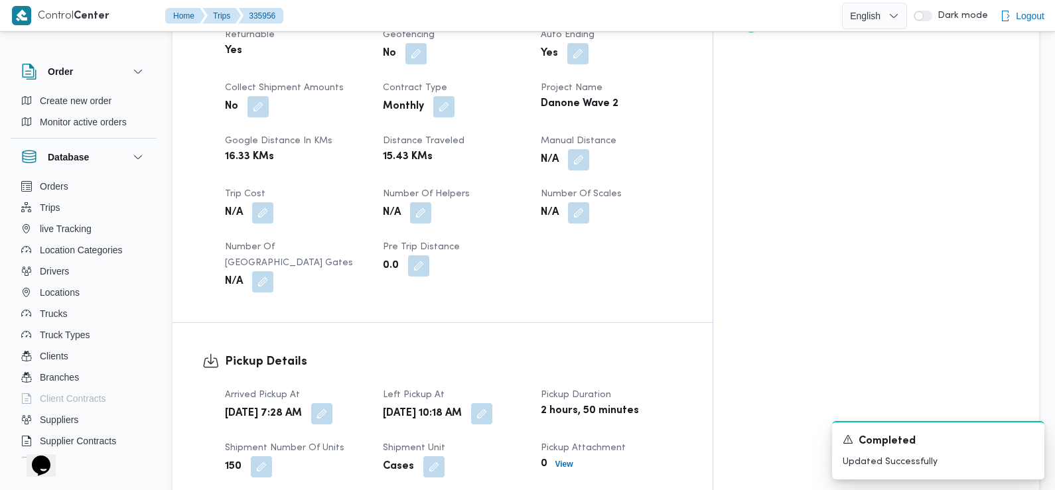
scroll to position [611, 0]
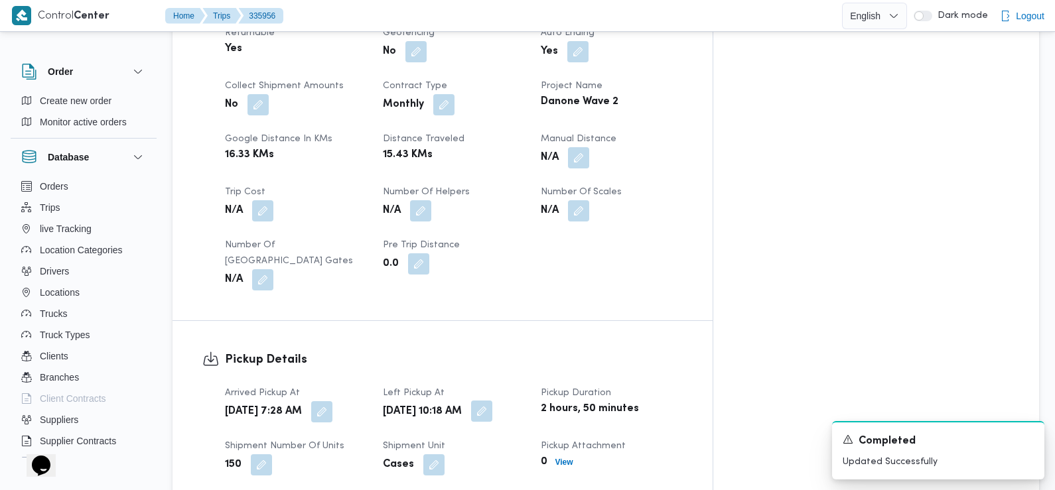
click at [492, 401] on button "button" at bounding box center [481, 411] width 21 height 21
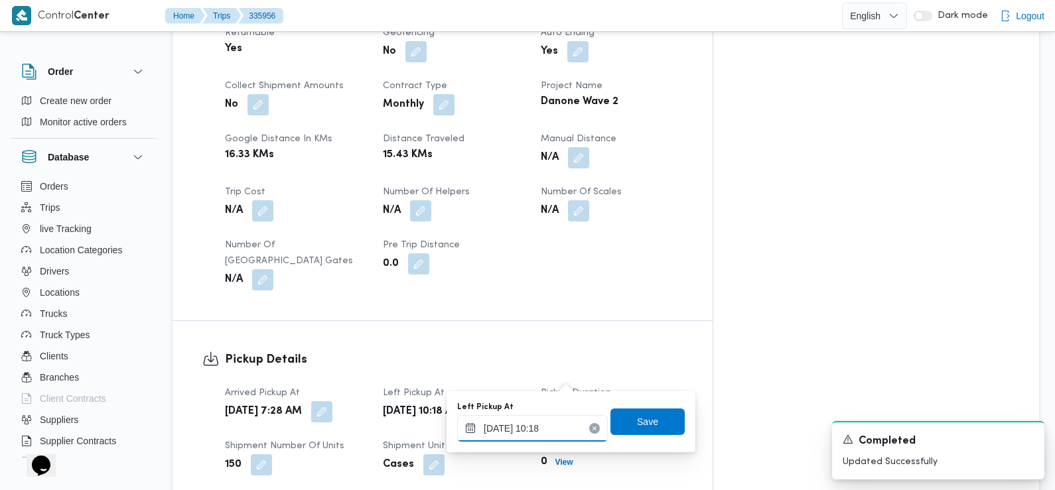
click at [540, 437] on input "08/09/2025 10:18" at bounding box center [532, 428] width 151 height 27
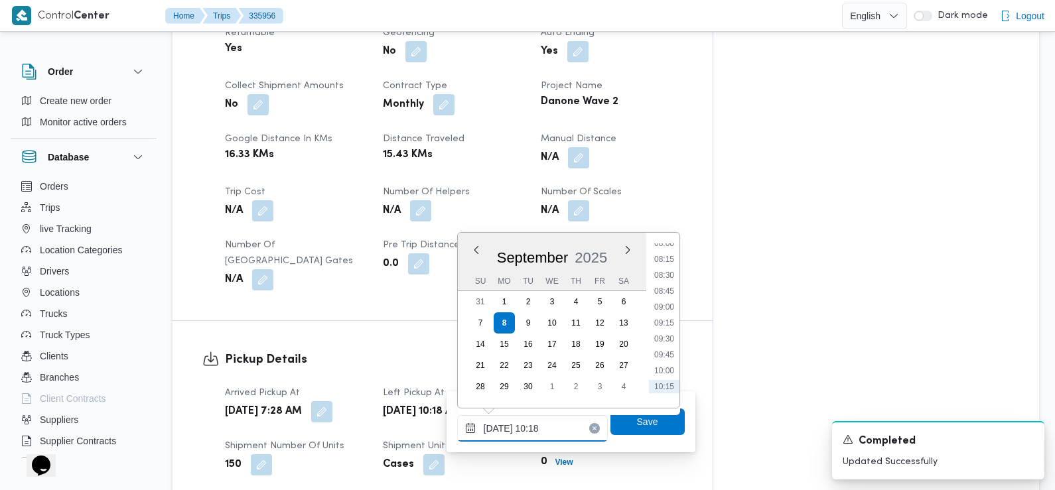
scroll to position [514, 0]
click at [670, 293] on li "08:45" at bounding box center [664, 293] width 31 height 13
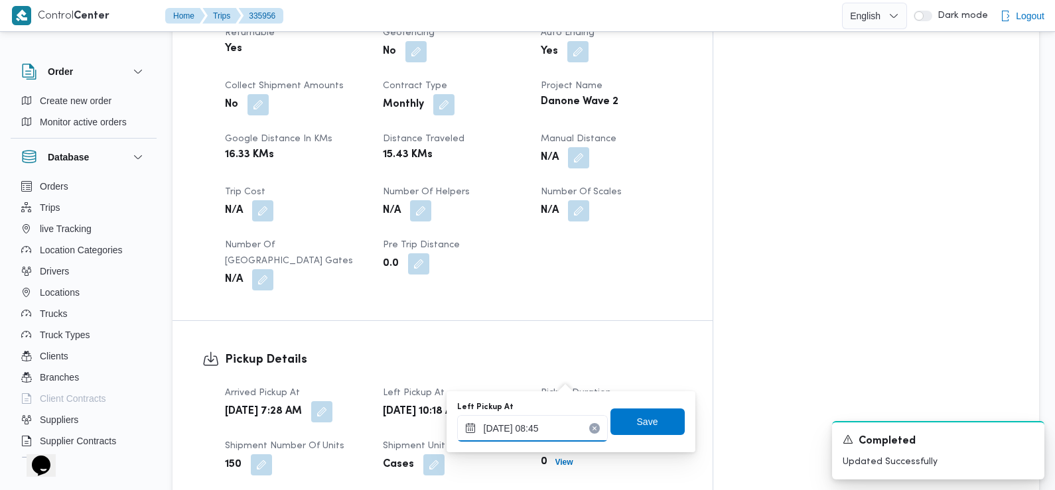
type input "08/09/2025 08:45"
click at [637, 425] on span "Save" at bounding box center [647, 421] width 21 height 16
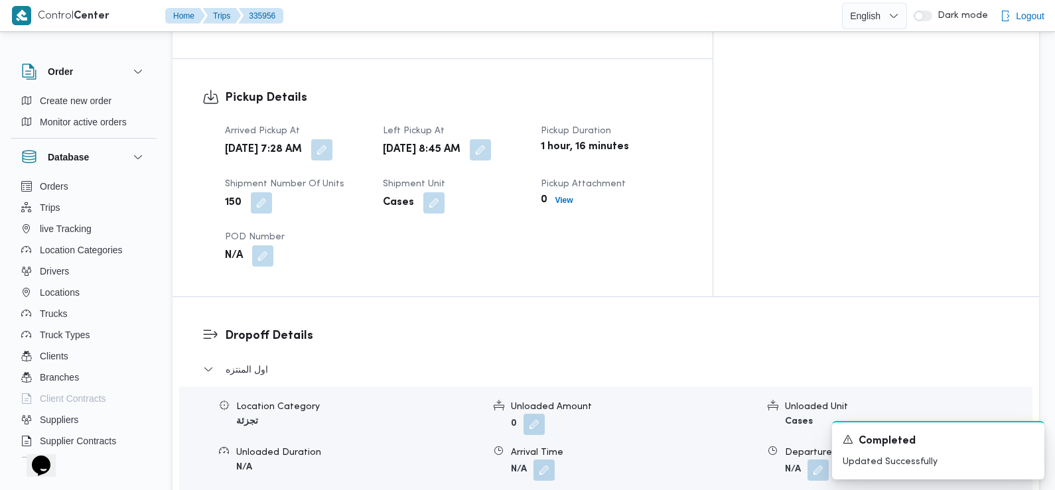
scroll to position [942, 0]
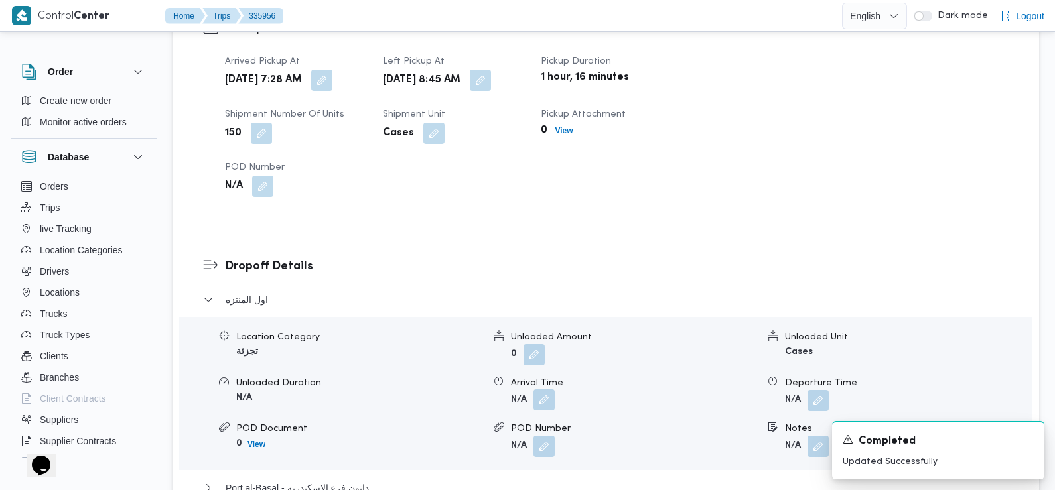
click at [548, 390] on button "button" at bounding box center [544, 400] width 21 height 21
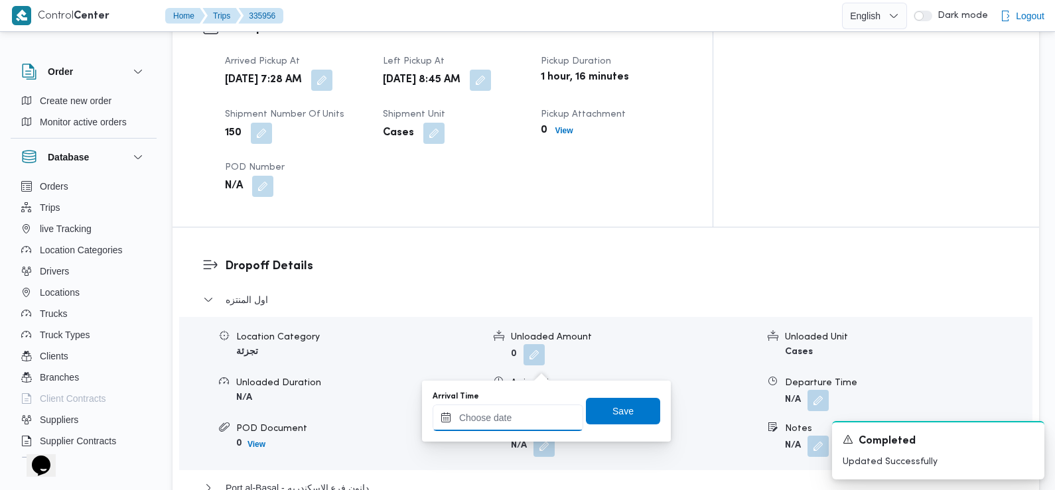
click at [542, 416] on input "Arrival Time" at bounding box center [508, 418] width 151 height 27
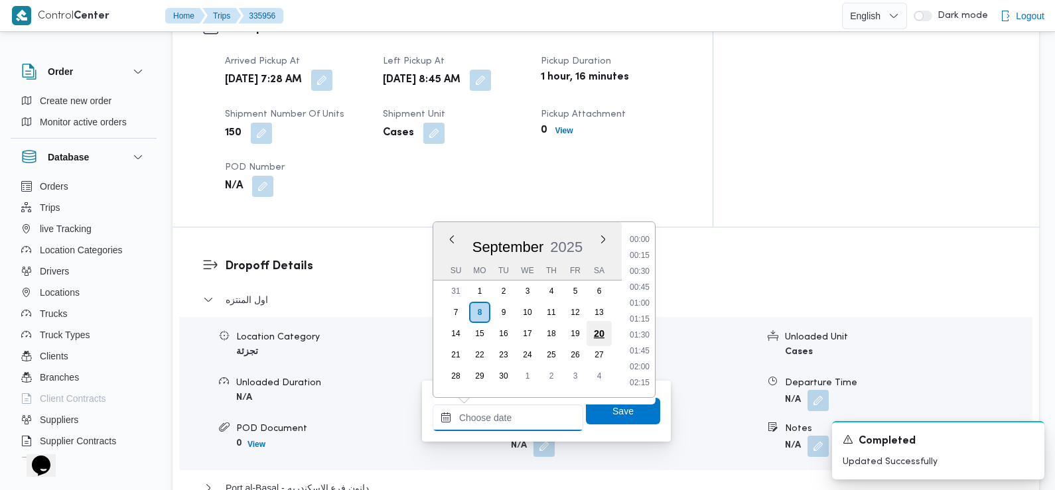
scroll to position [620, 0]
click at [642, 240] on li "09:45" at bounding box center [640, 240] width 31 height 13
type input "08/09/2025 09:45"
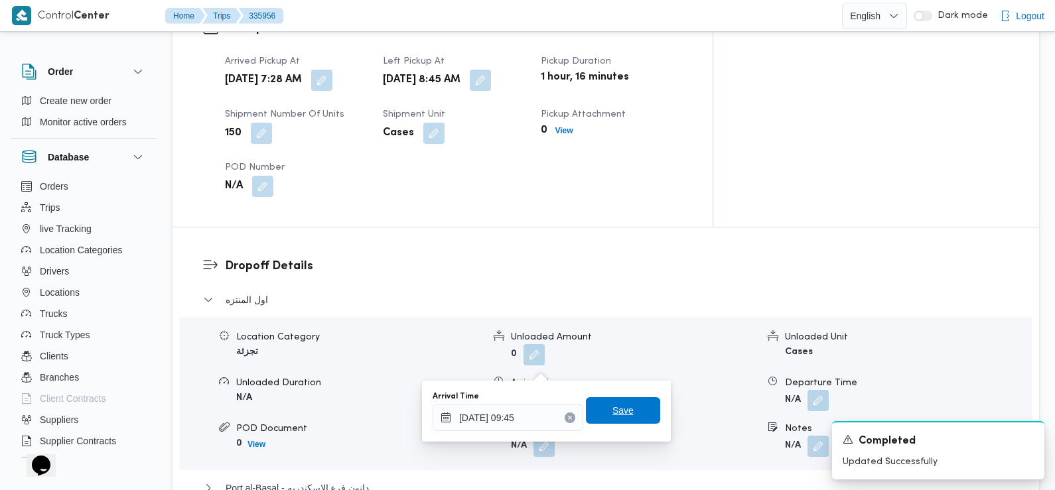
click at [619, 418] on span "Save" at bounding box center [623, 411] width 21 height 16
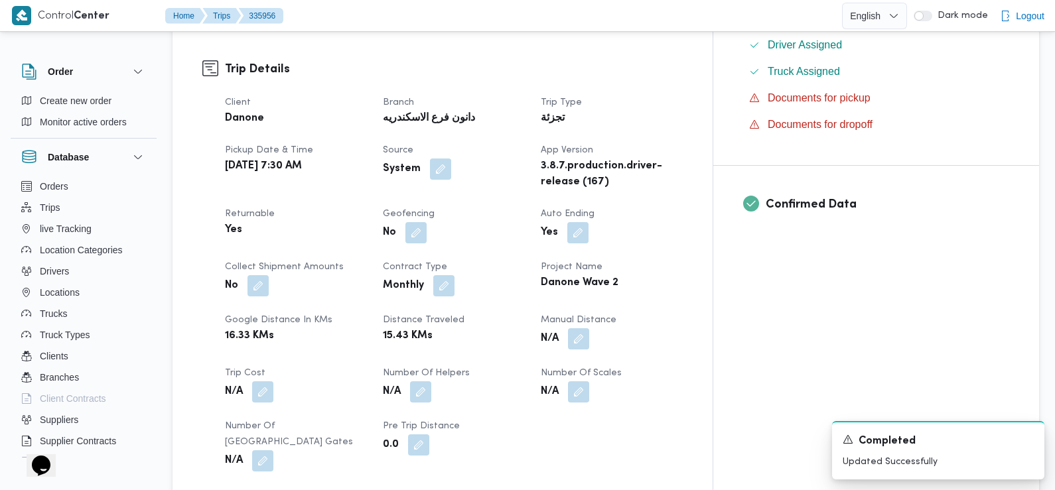
scroll to position [0, 0]
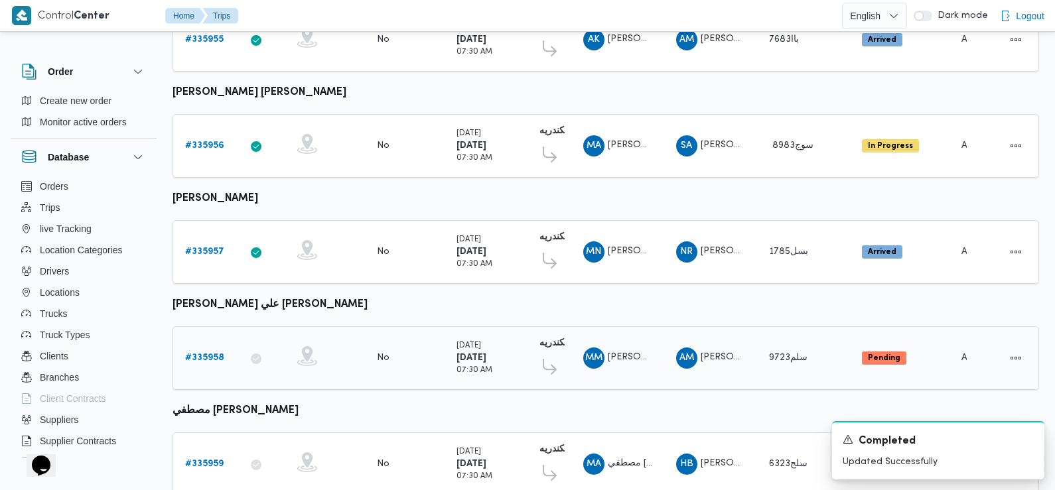
scroll to position [865, 0]
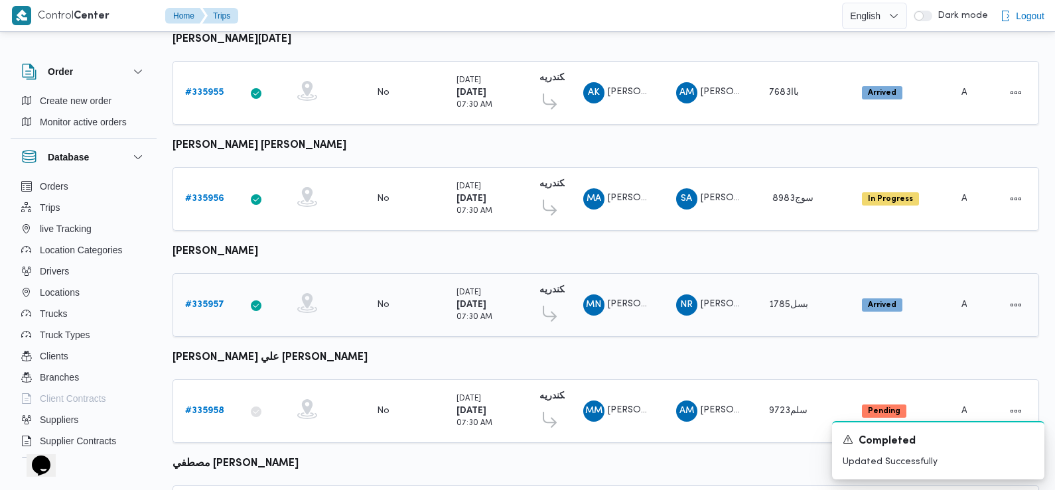
click at [211, 301] on b "# 335957" at bounding box center [204, 305] width 39 height 9
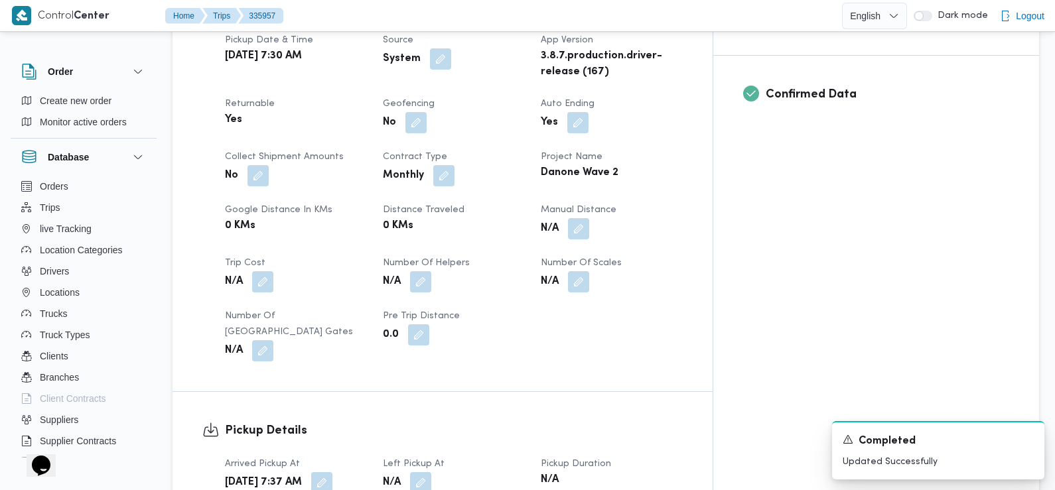
scroll to position [584, 0]
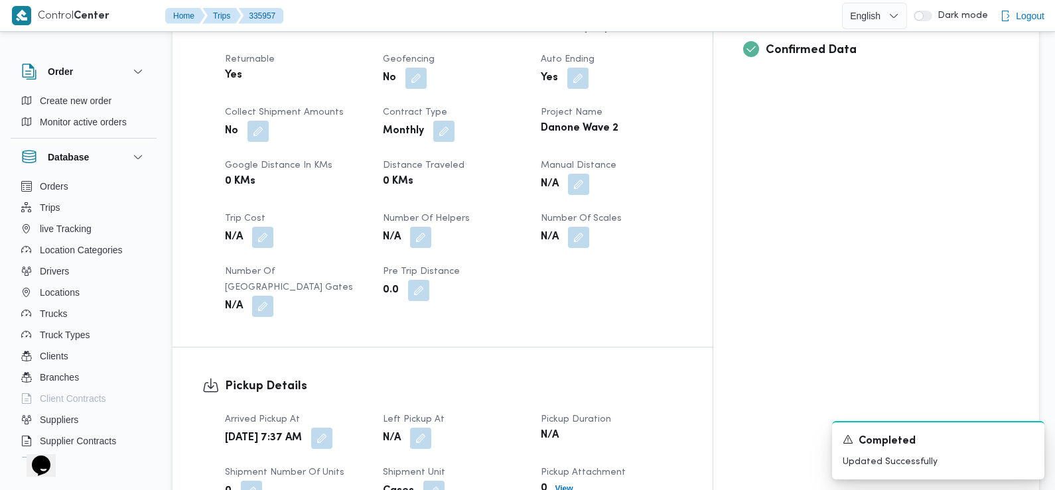
click at [452, 412] on dt "Left Pickup At" at bounding box center [454, 420] width 142 height 16
click at [431, 427] on button "button" at bounding box center [420, 437] width 21 height 21
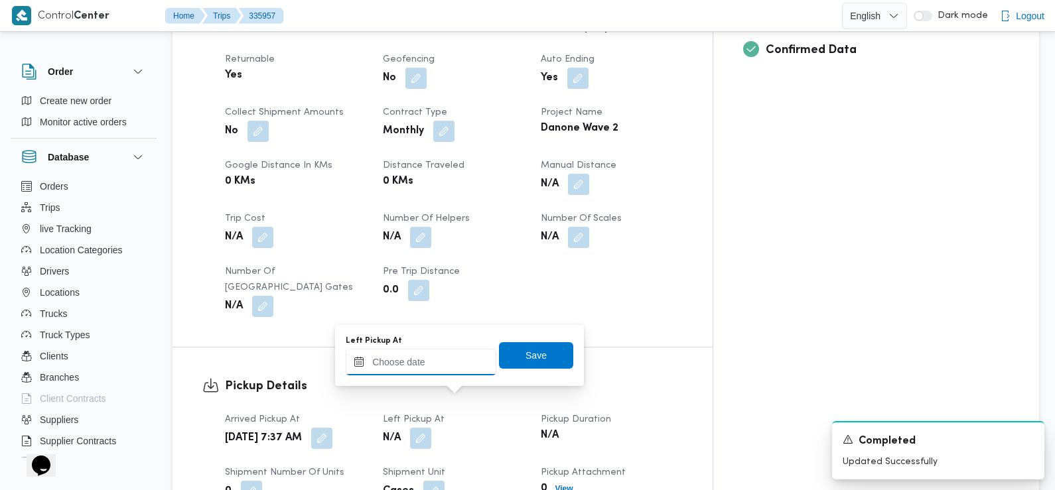
click at [425, 366] on input "Left Pickup At" at bounding box center [421, 362] width 151 height 27
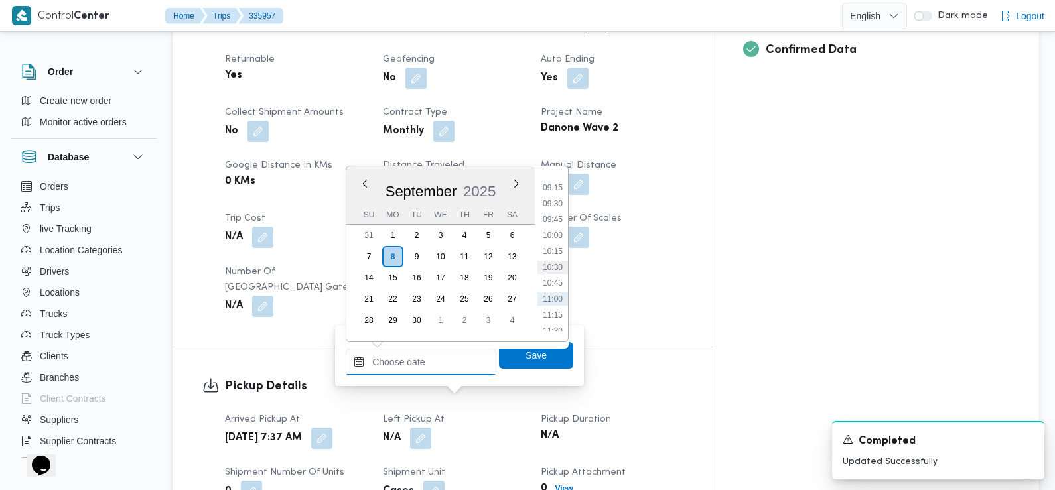
scroll to position [571, 0]
click at [560, 185] on li "09:00" at bounding box center [553, 185] width 31 height 13
type input "08/09/2025 09:00"
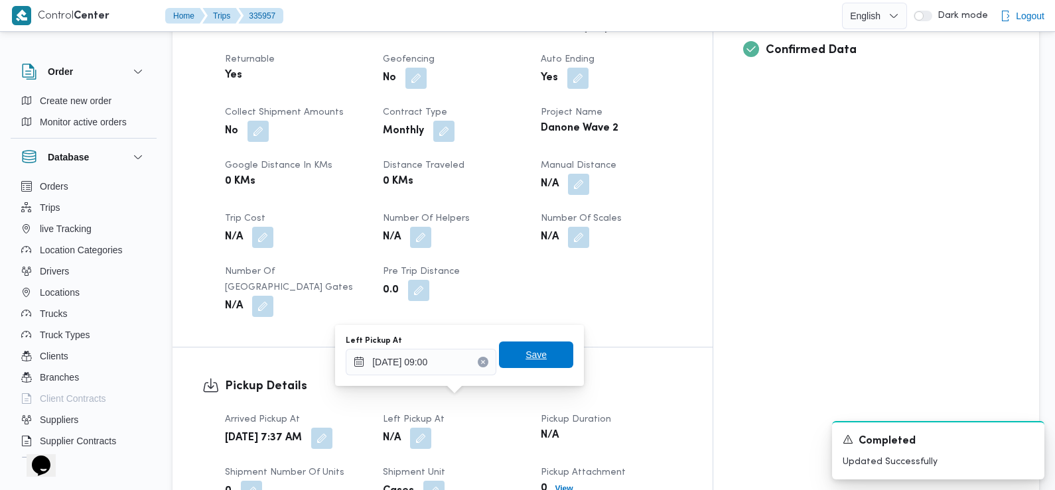
click at [542, 352] on span "Save" at bounding box center [536, 355] width 74 height 27
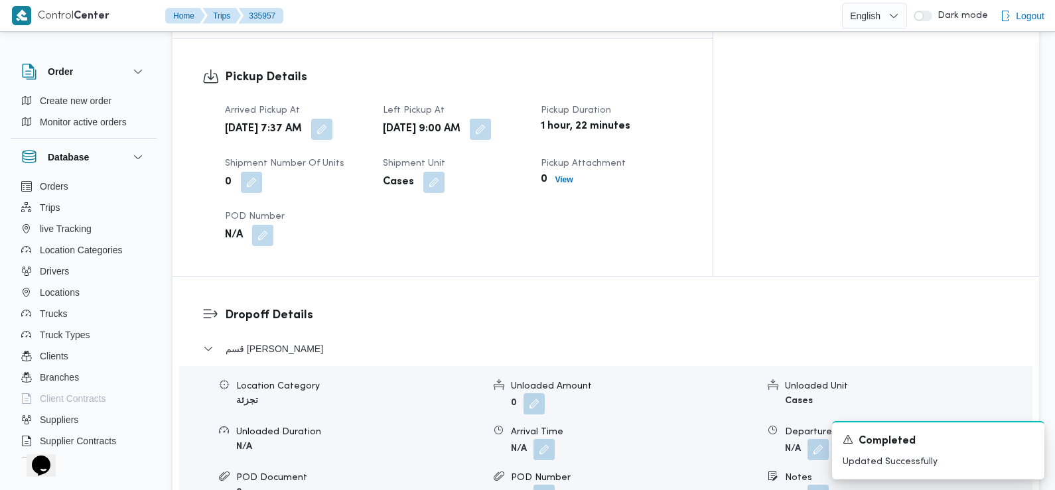
scroll to position [894, 0]
click at [542, 438] on button "button" at bounding box center [544, 448] width 21 height 21
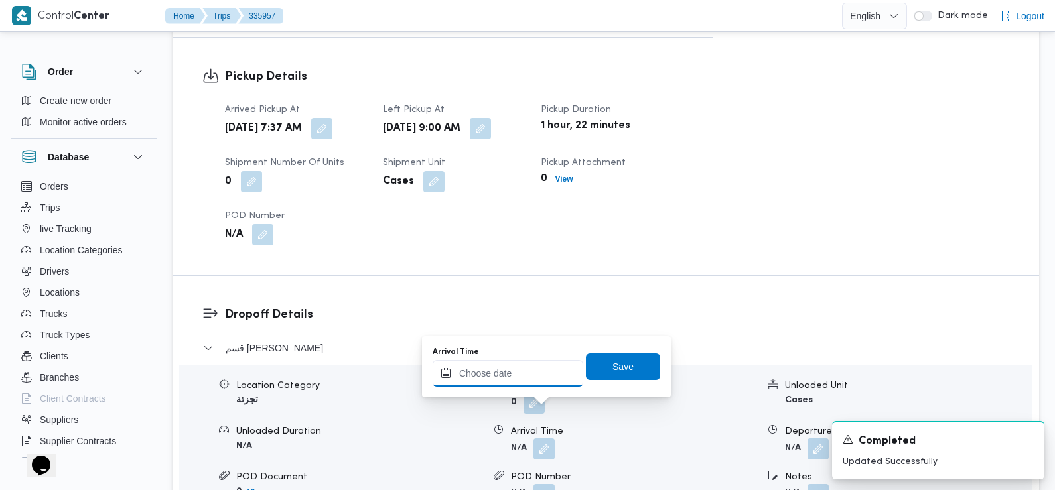
click at [558, 380] on input "Arrival Time" at bounding box center [508, 373] width 151 height 27
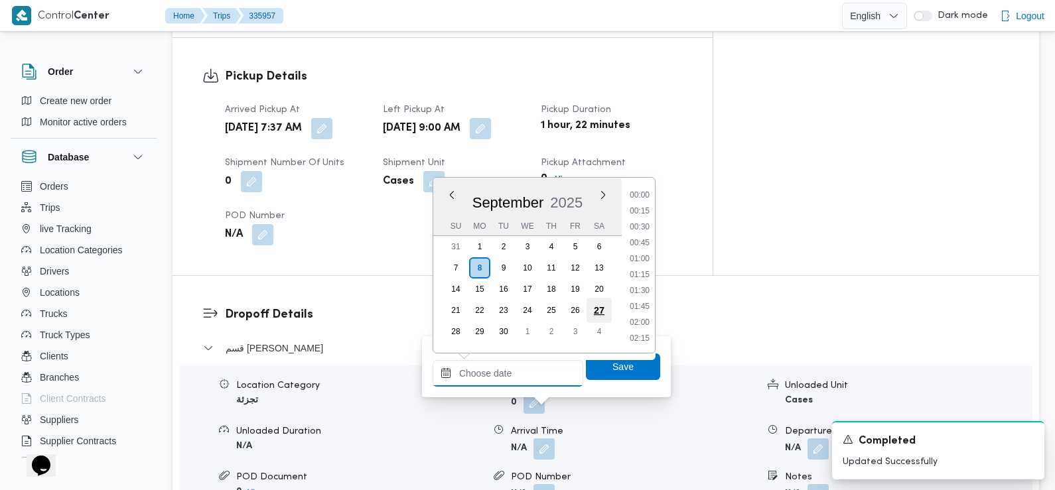
scroll to position [620, 0]
click at [646, 194] on li "09:45" at bounding box center [640, 196] width 31 height 13
type input "08/09/2025 09:45"
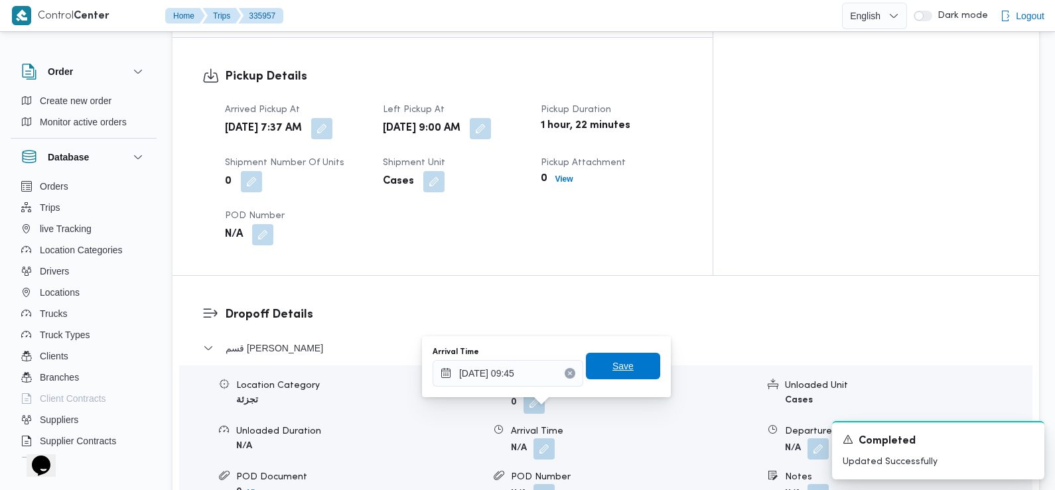
click at [631, 363] on span "Save" at bounding box center [623, 366] width 74 height 27
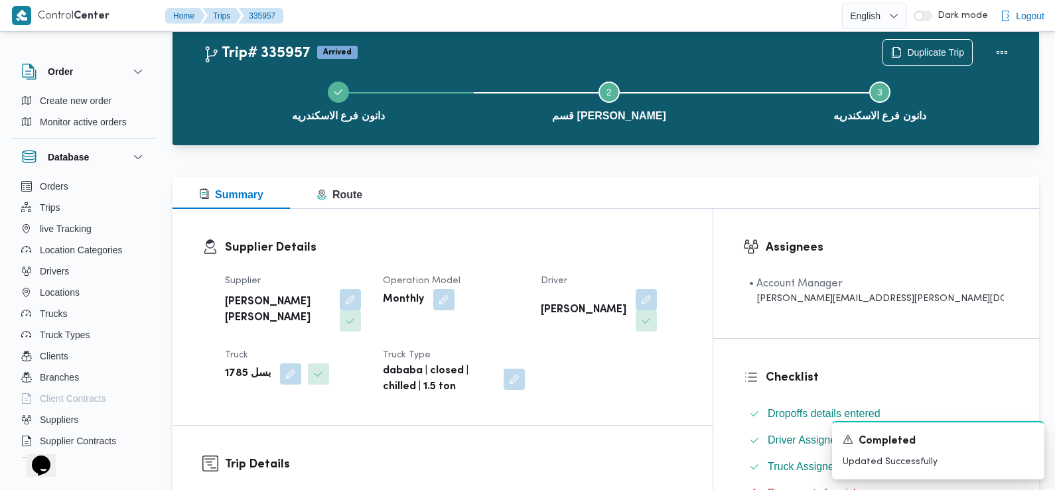
scroll to position [0, 0]
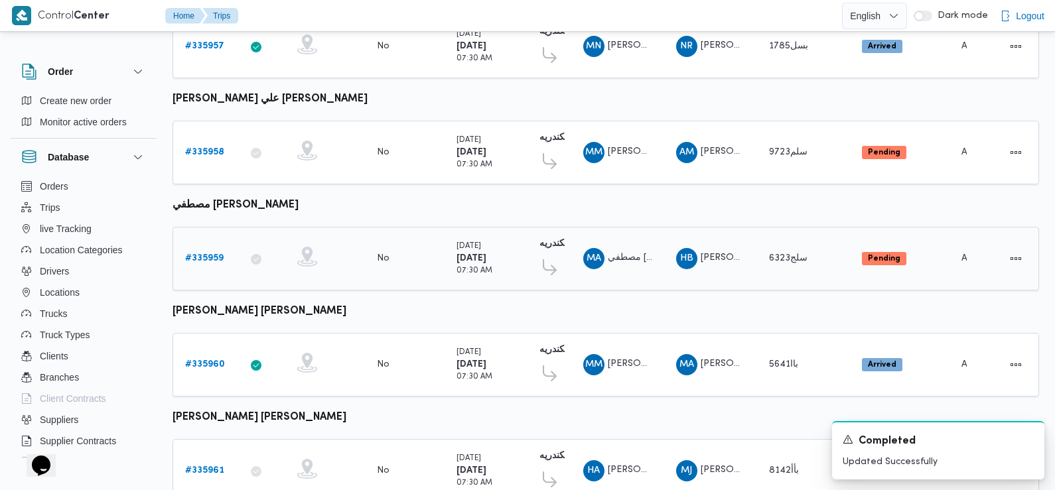
scroll to position [1165, 0]
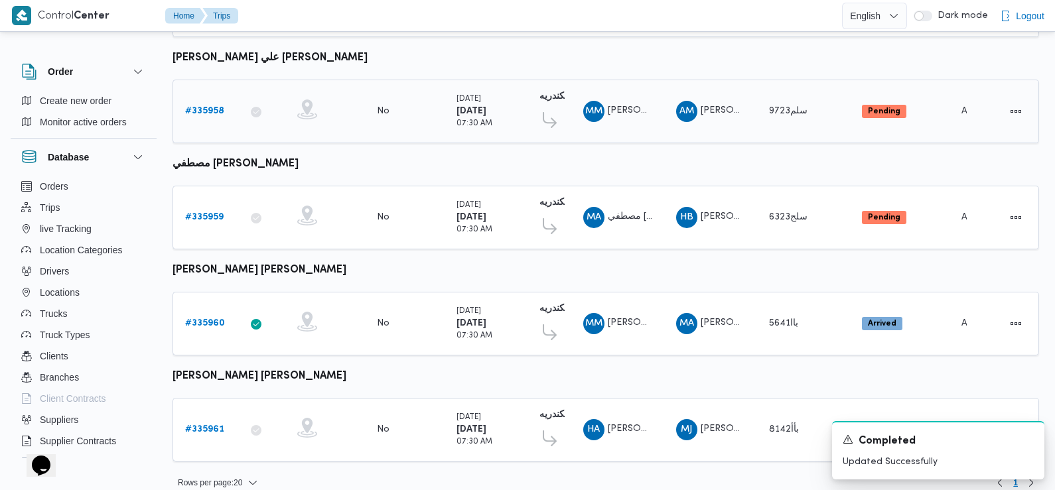
click at [212, 107] on b "# 335958" at bounding box center [204, 111] width 39 height 9
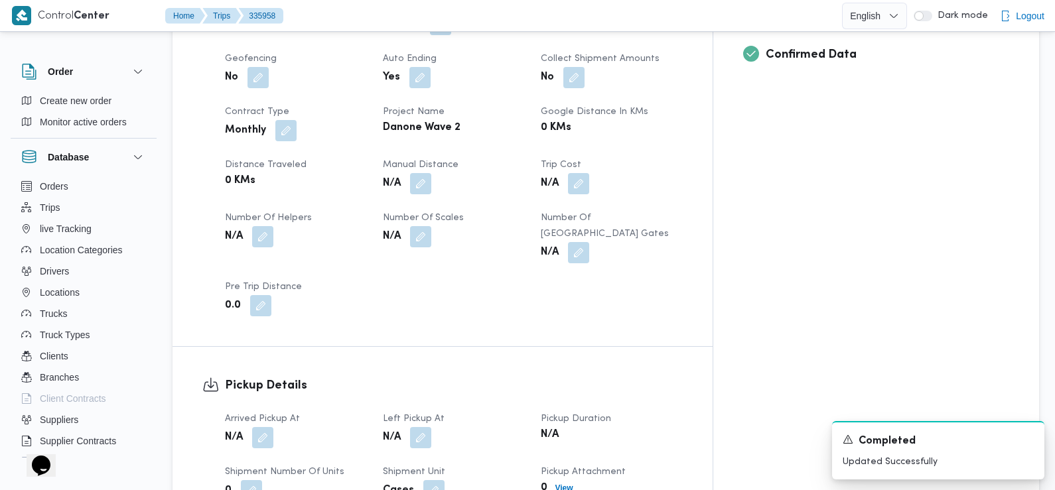
scroll to position [752, 0]
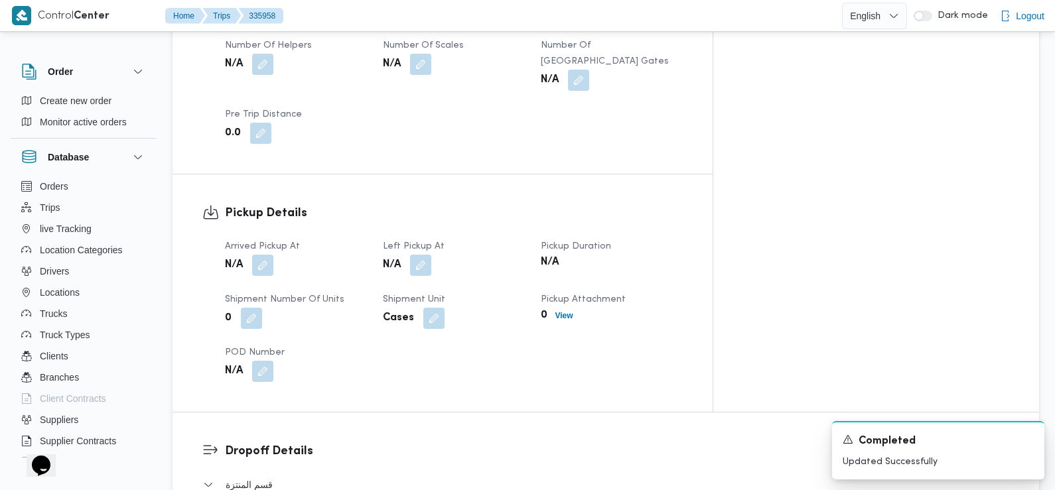
click at [262, 242] on span "Arrived Pickup At" at bounding box center [262, 246] width 75 height 9
click at [266, 254] on button "button" at bounding box center [262, 264] width 21 height 21
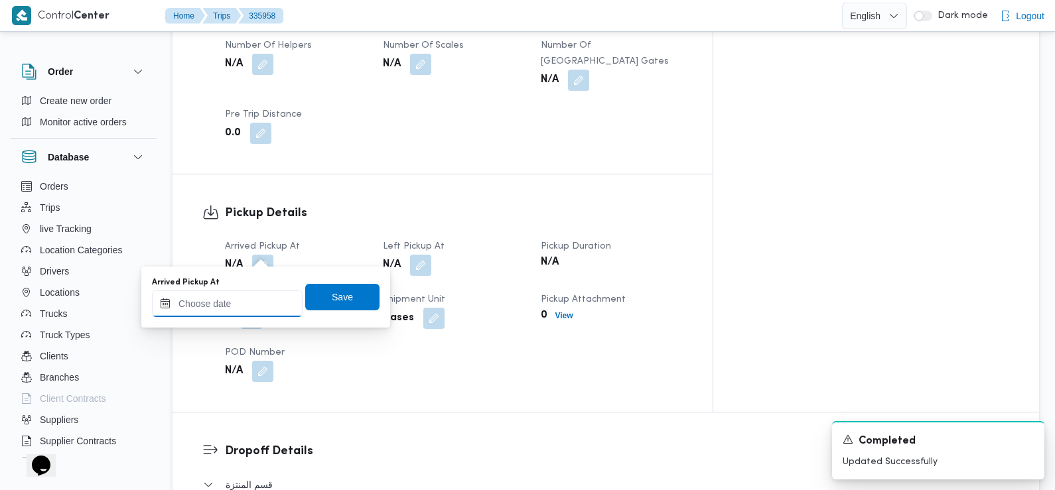
click at [260, 299] on input "Arrived Pickup At" at bounding box center [227, 304] width 151 height 27
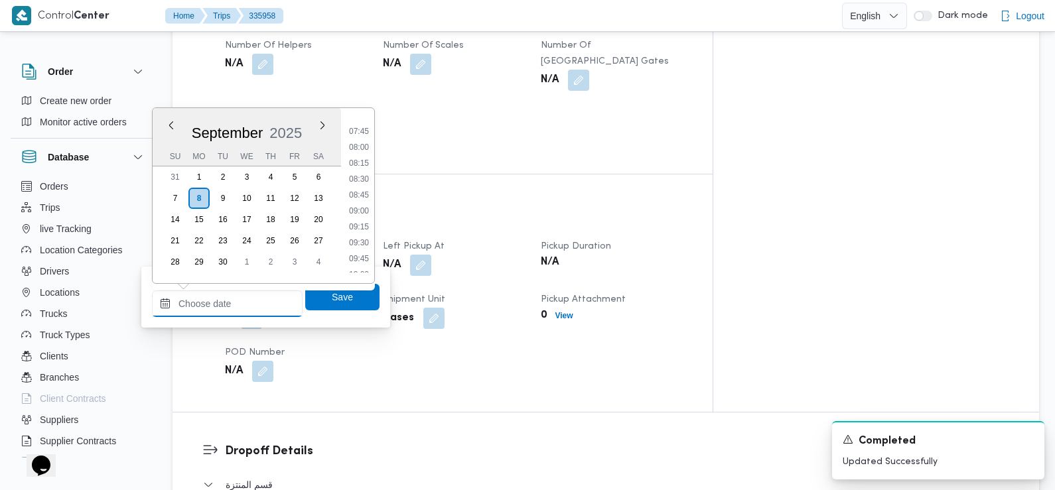
scroll to position [487, 0]
click at [366, 137] on li "07:45" at bounding box center [359, 131] width 31 height 13
type input "08/09/2025 07:45"
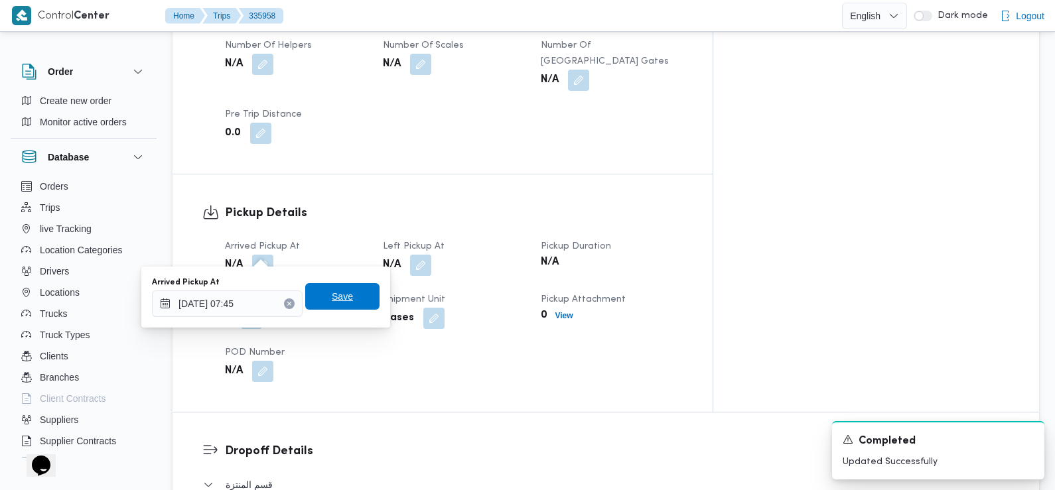
click at [335, 297] on span "Save" at bounding box center [342, 297] width 21 height 16
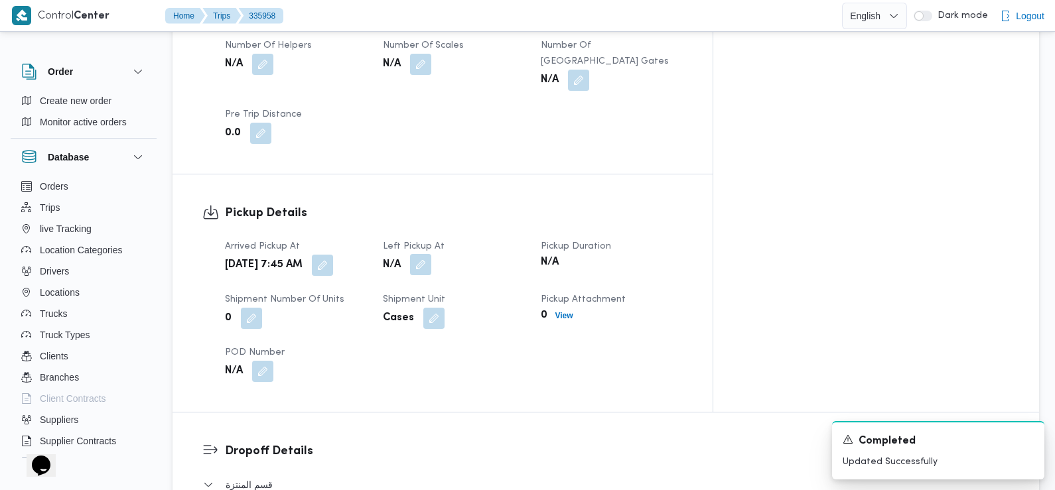
click at [431, 254] on button "button" at bounding box center [420, 264] width 21 height 21
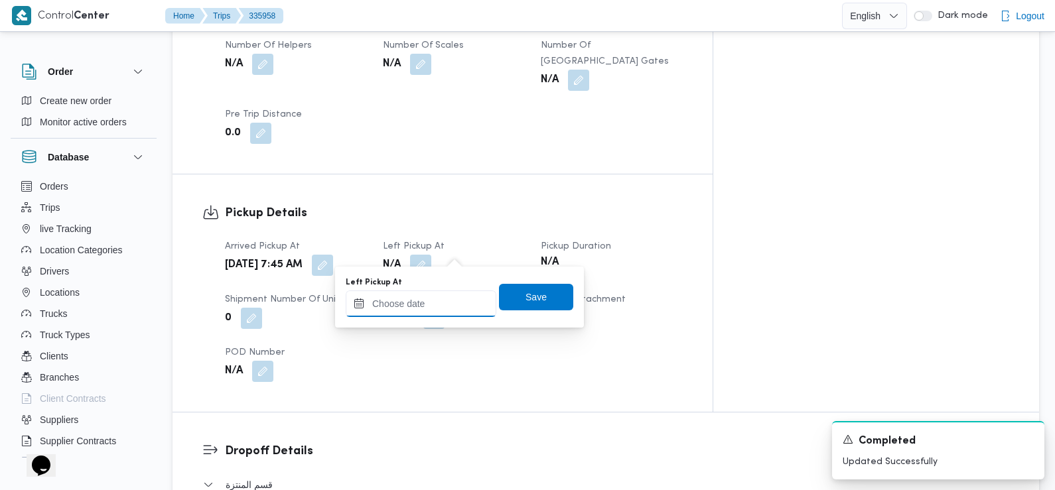
click at [455, 305] on input "Left Pickup At" at bounding box center [421, 304] width 151 height 27
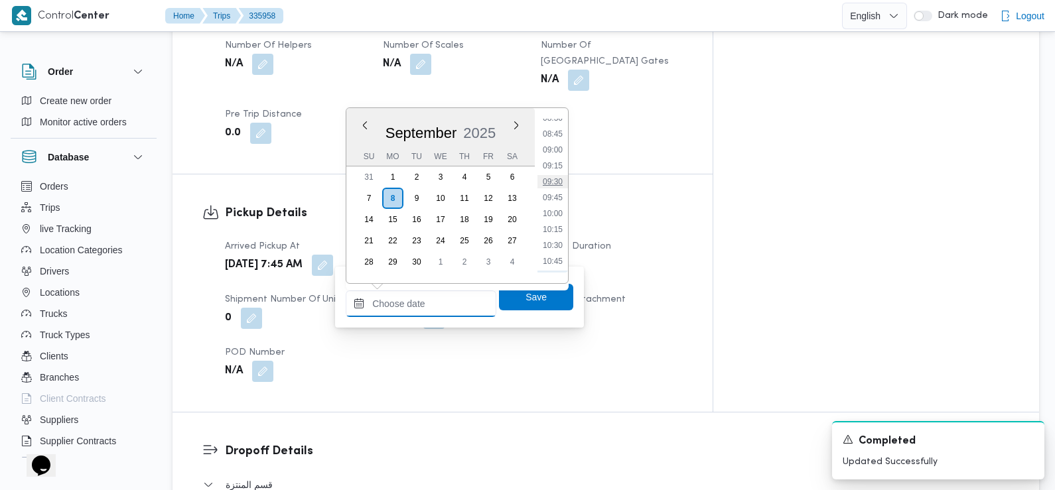
scroll to position [545, 0]
click at [554, 140] on li "08:45" at bounding box center [553, 137] width 31 height 13
type input "08/09/2025 08:45"
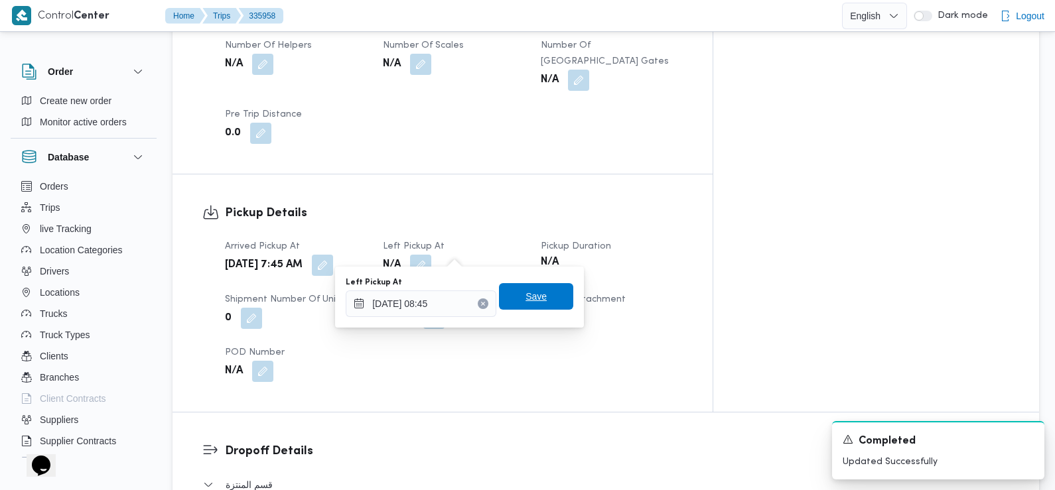
click at [543, 296] on span "Save" at bounding box center [536, 296] width 74 height 27
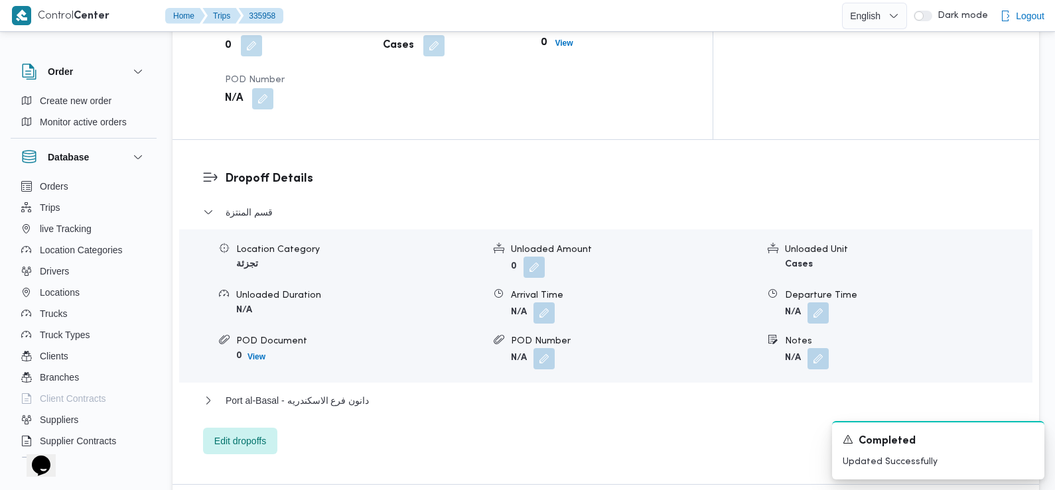
scroll to position [1027, 0]
click at [541, 301] on button "button" at bounding box center [544, 310] width 21 height 21
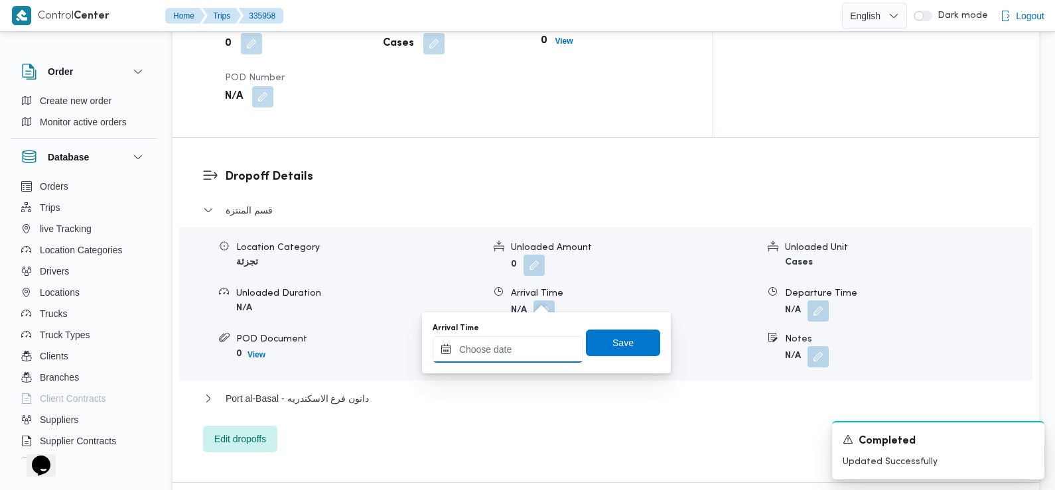
click at [535, 349] on input "Arrival Time" at bounding box center [508, 350] width 151 height 27
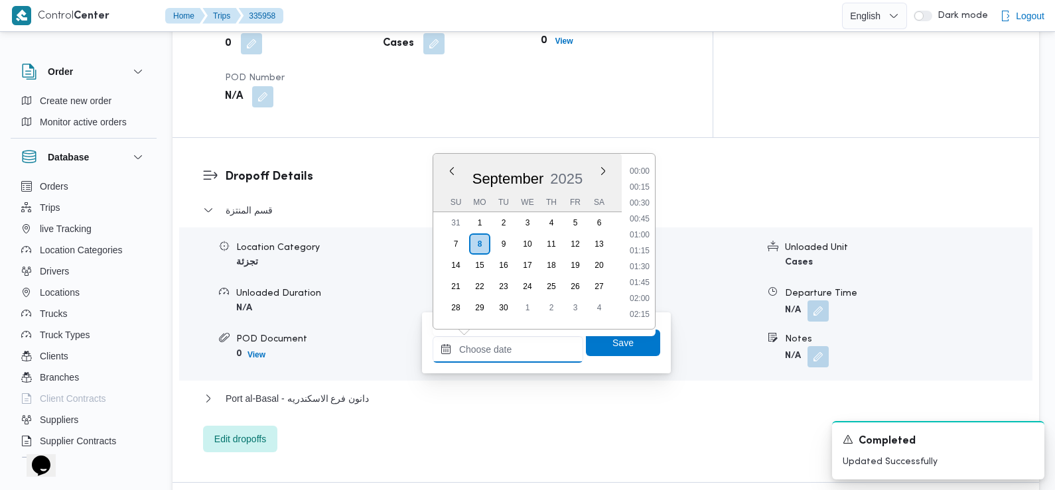
scroll to position [620, 0]
click at [641, 177] on li "09:45" at bounding box center [640, 172] width 31 height 13
type input "08/09/2025 09:45"
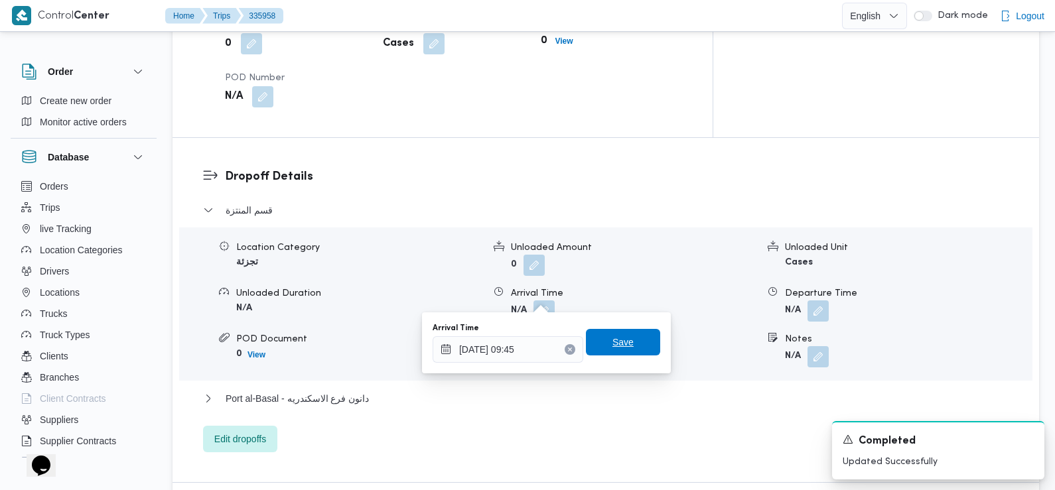
click at [624, 347] on span "Save" at bounding box center [623, 342] width 74 height 27
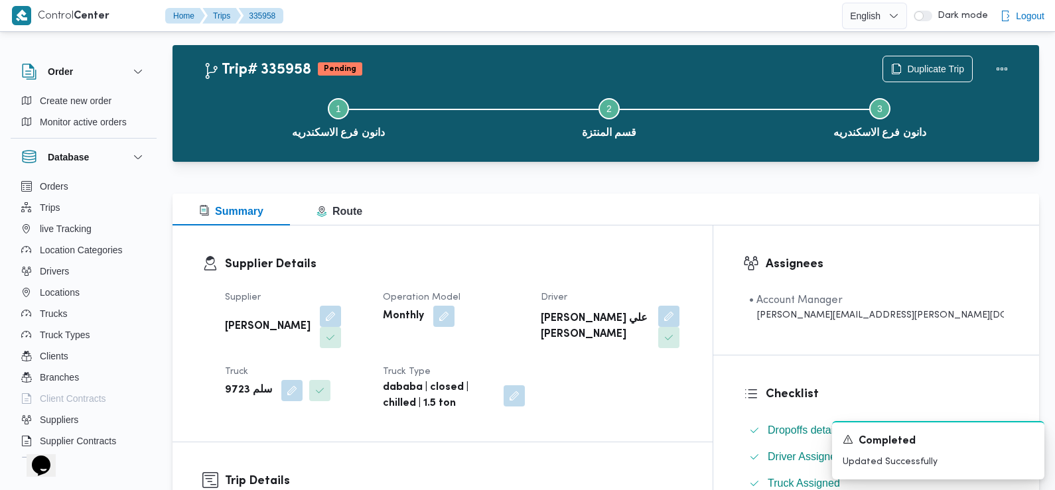
scroll to position [0, 0]
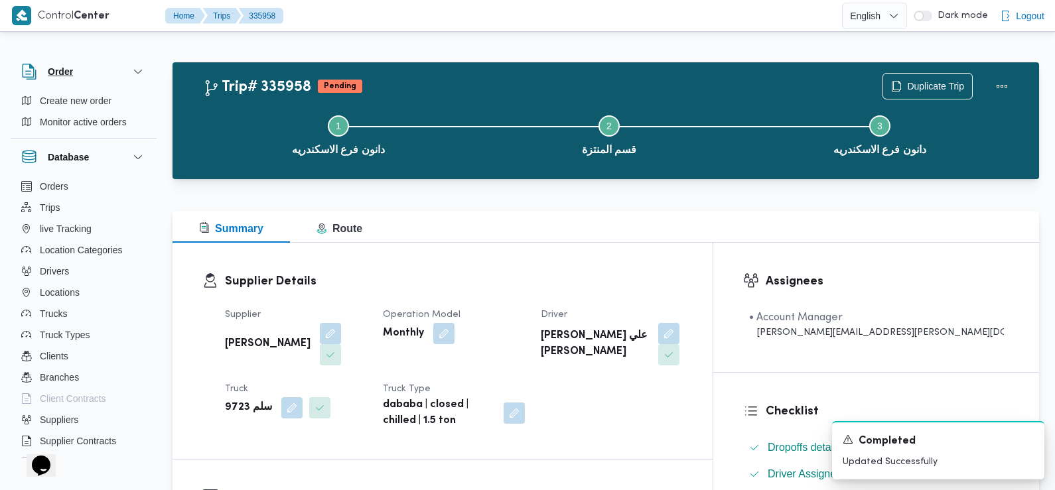
drag, startPoint x: 387, startPoint y: 396, endPoint x: 24, endPoint y: 63, distance: 492.3
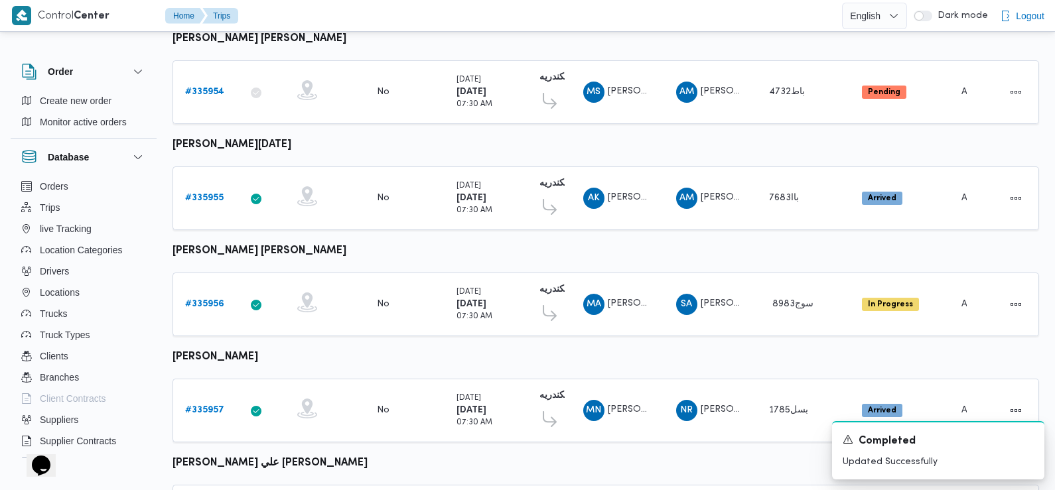
scroll to position [976, 0]
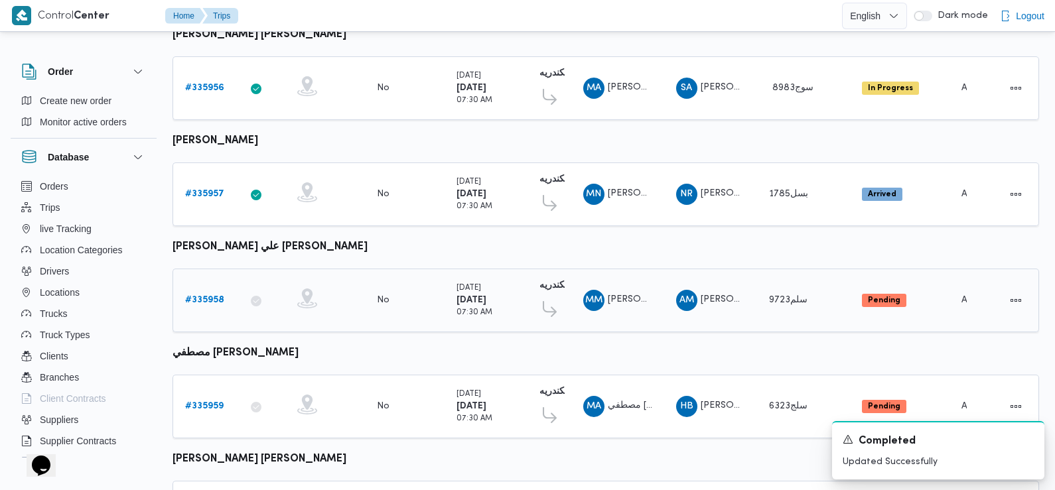
click at [201, 296] on b "# 335958" at bounding box center [204, 300] width 39 height 9
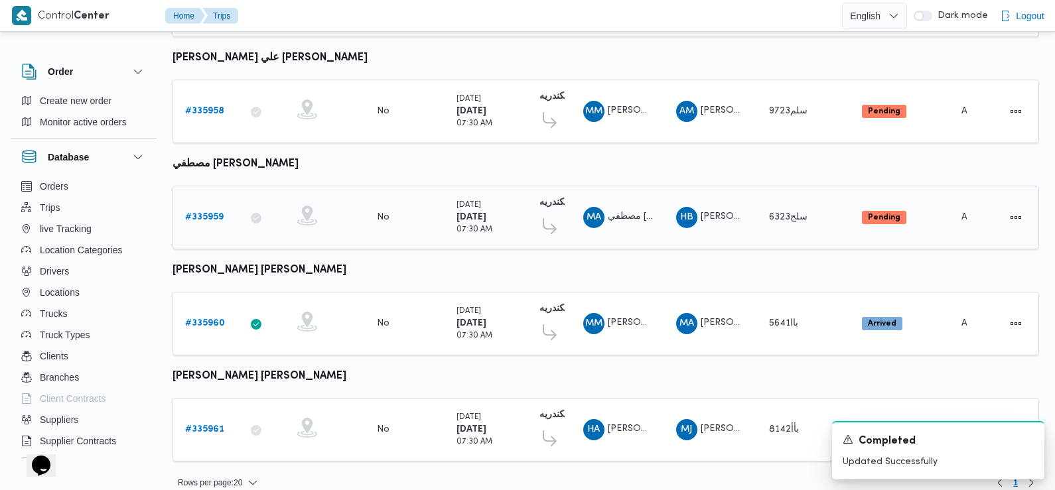
click at [209, 213] on b "# 335959" at bounding box center [204, 217] width 38 height 9
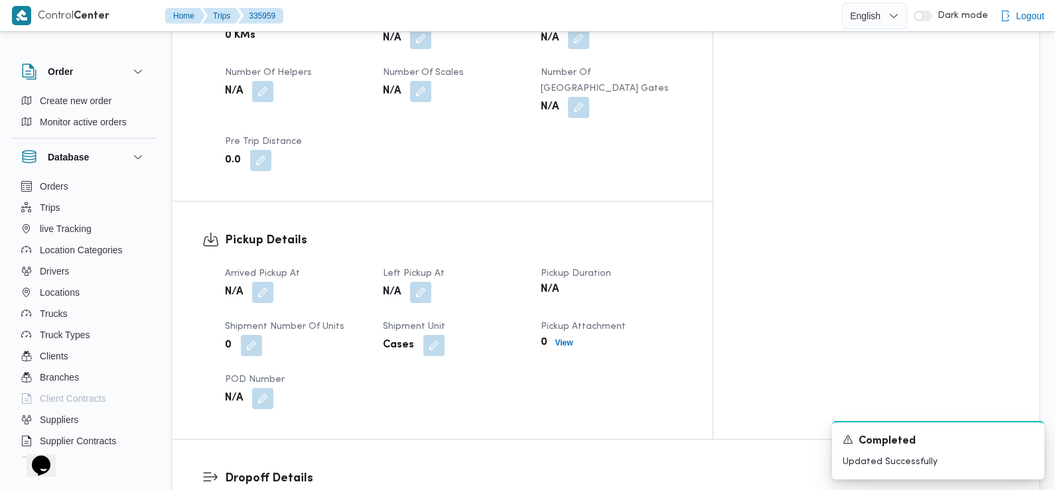
scroll to position [725, 0]
click at [265, 281] on button "button" at bounding box center [262, 291] width 21 height 21
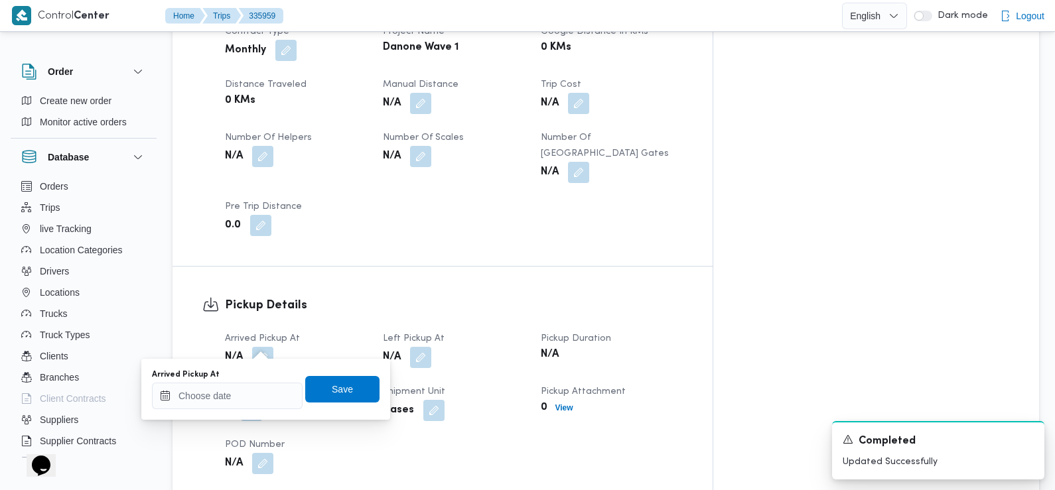
scroll to position [765, 0]
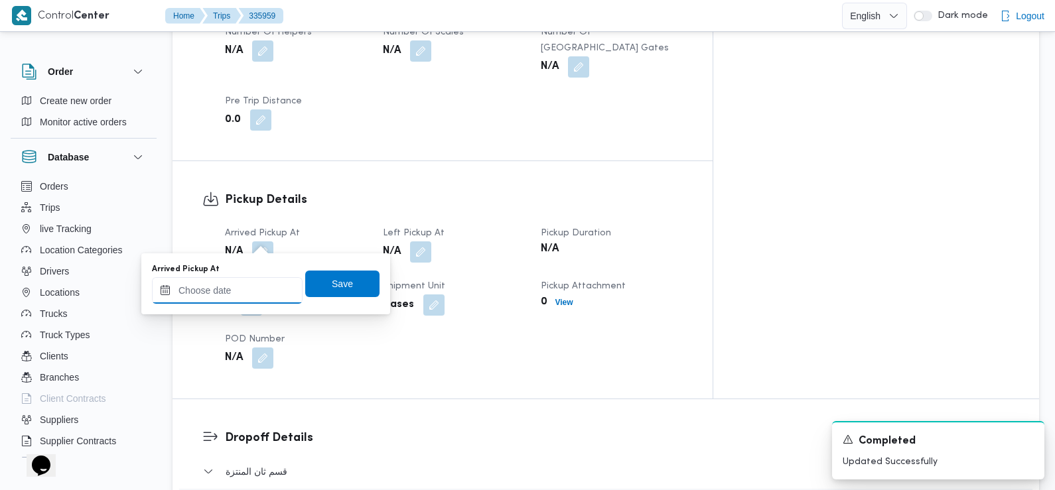
click at [255, 291] on input "Arrived Pickup At" at bounding box center [227, 290] width 151 height 27
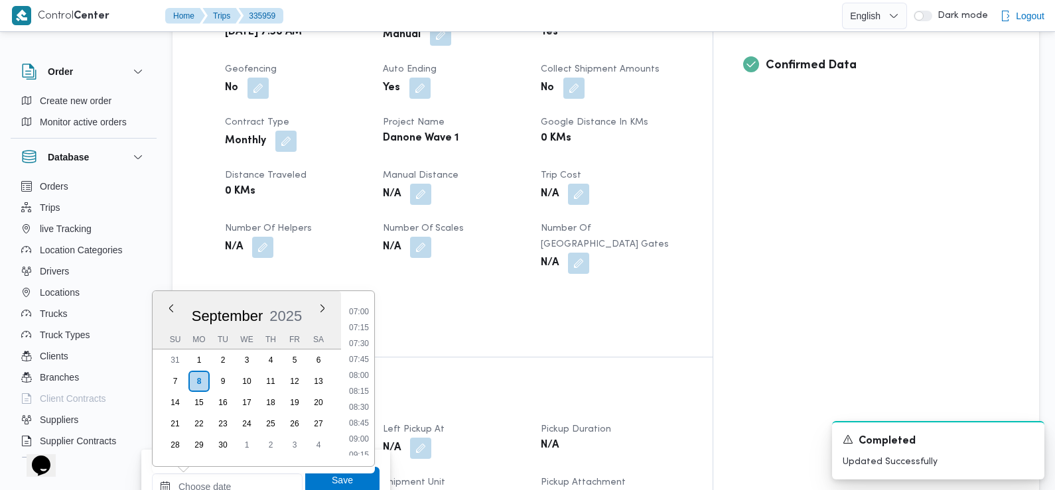
scroll to position [571, 0]
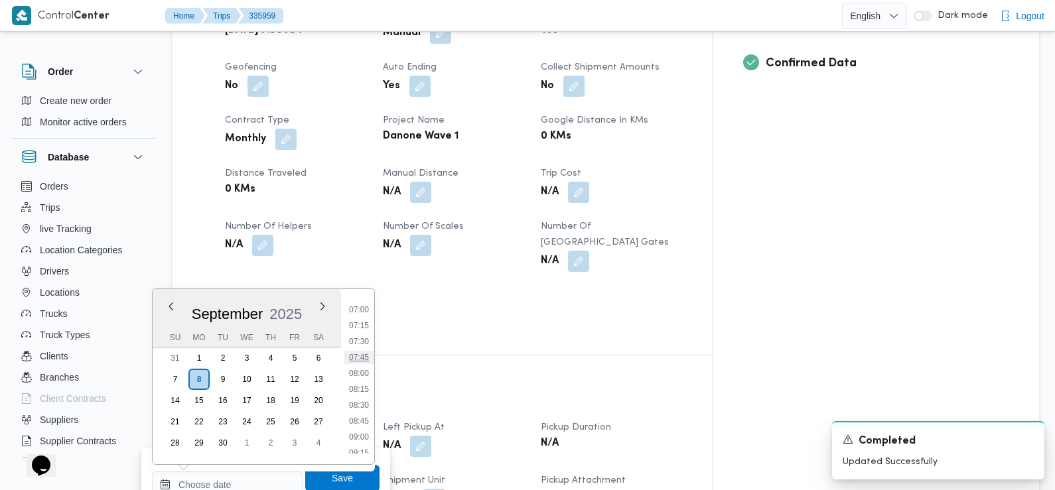
click at [358, 358] on li "07:45" at bounding box center [359, 357] width 31 height 13
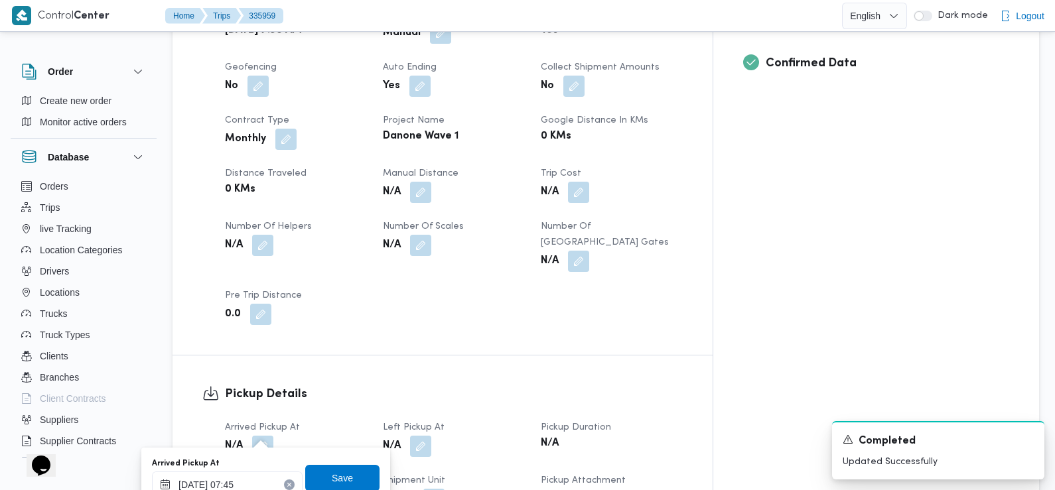
scroll to position [579, 0]
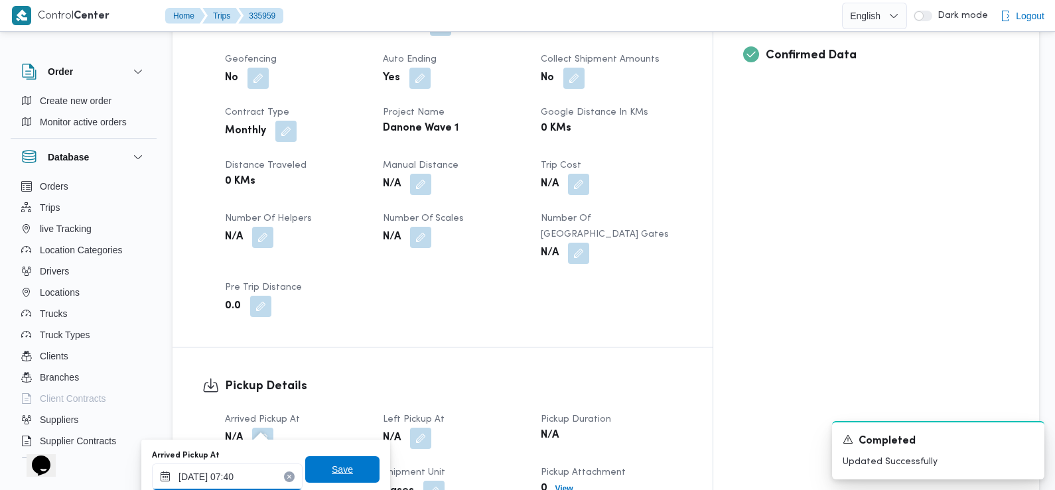
type input "08/09/2025 07:40"
click at [335, 471] on span "Save" at bounding box center [342, 470] width 21 height 16
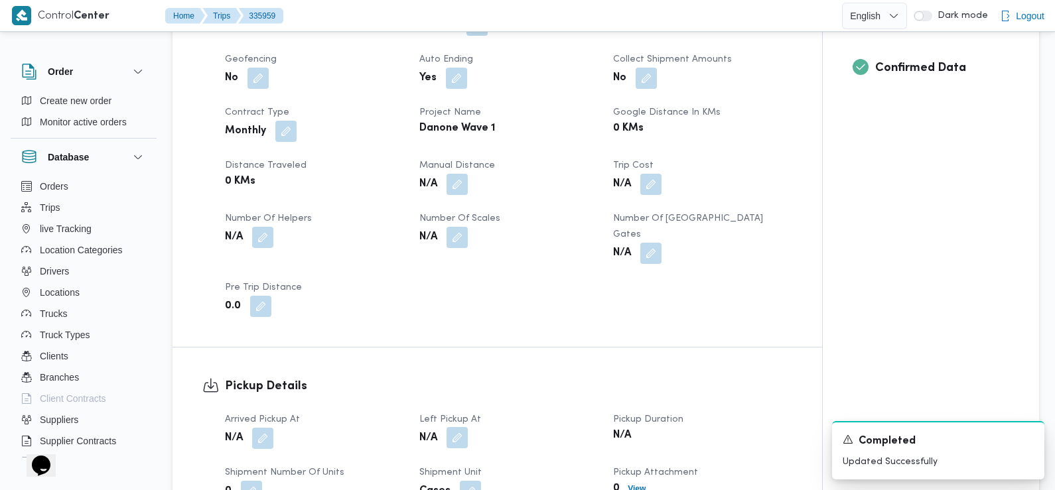
click at [457, 427] on button "button" at bounding box center [457, 437] width 21 height 21
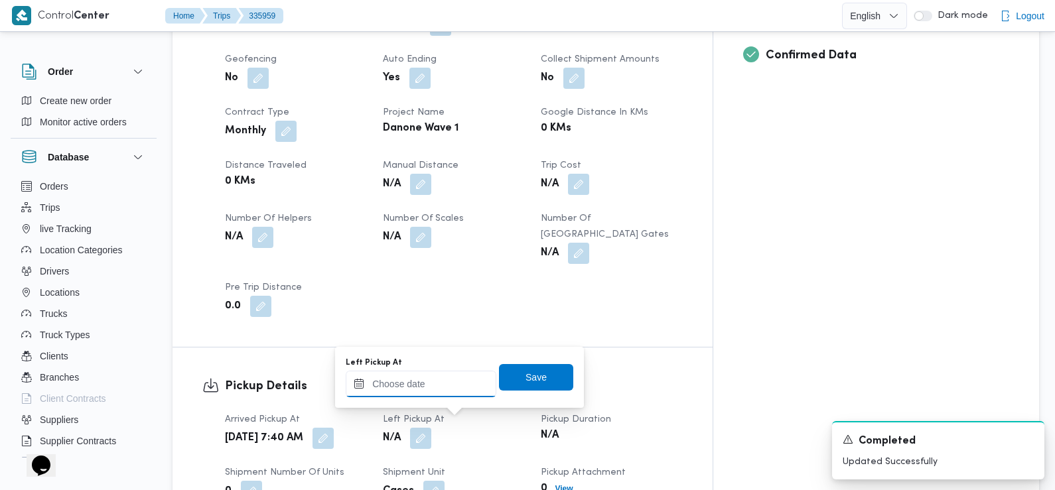
click at [431, 390] on input "Left Pickup At" at bounding box center [421, 384] width 151 height 27
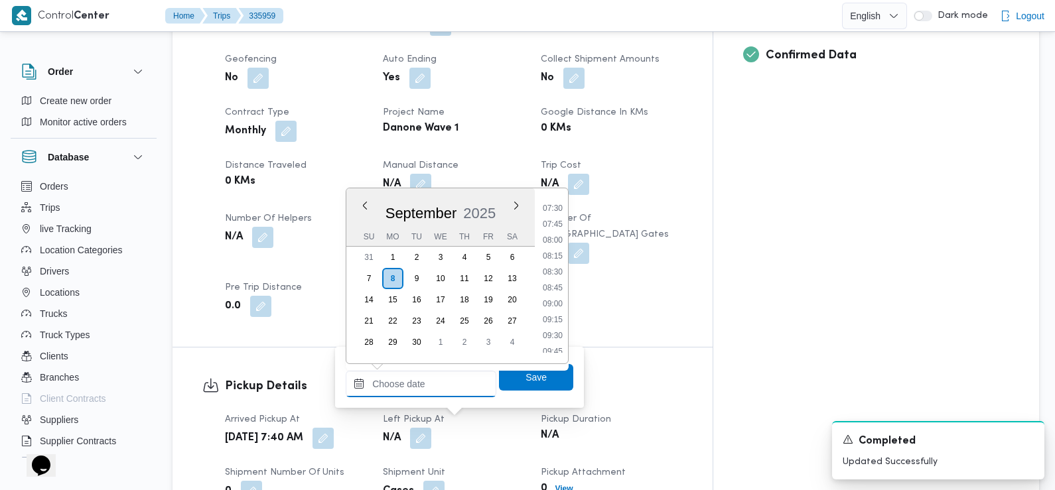
scroll to position [469, 0]
click at [556, 293] on li "08:45" at bounding box center [553, 293] width 31 height 13
type input "08/09/2025 08:45"
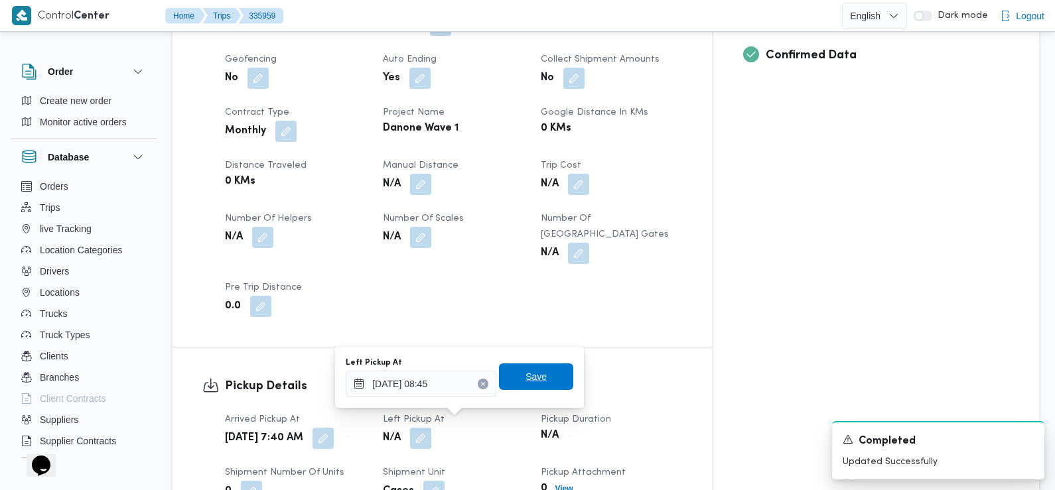
click at [534, 377] on span "Save" at bounding box center [536, 377] width 21 height 16
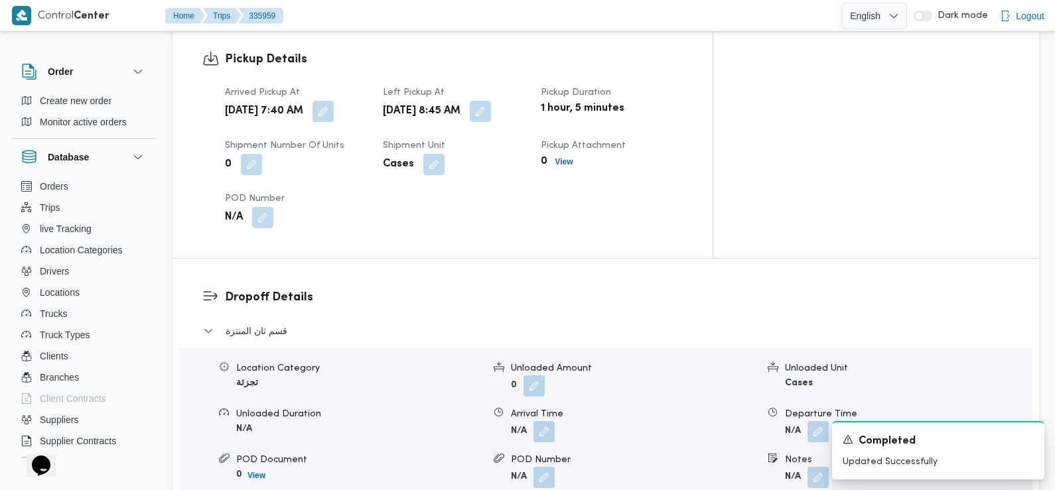
scroll to position [929, 0]
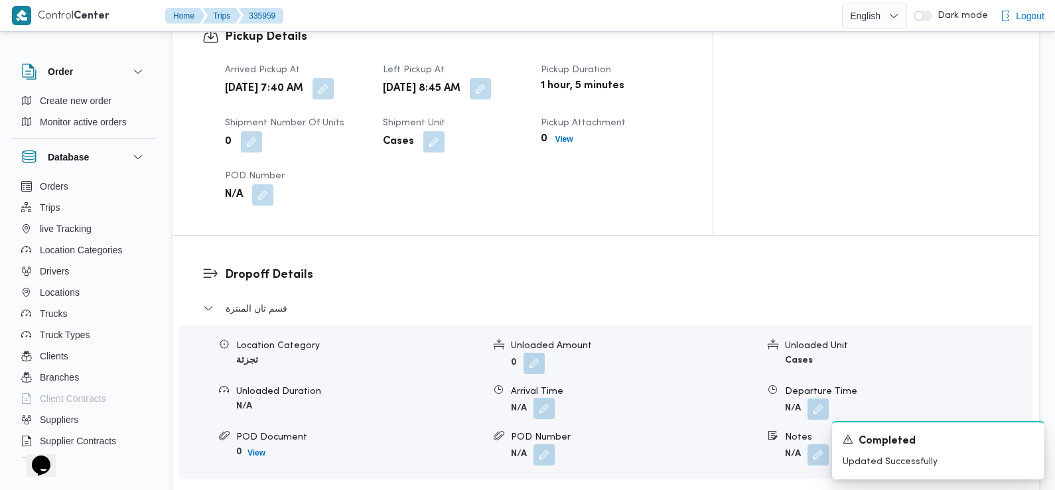
click at [546, 400] on button "button" at bounding box center [544, 408] width 21 height 21
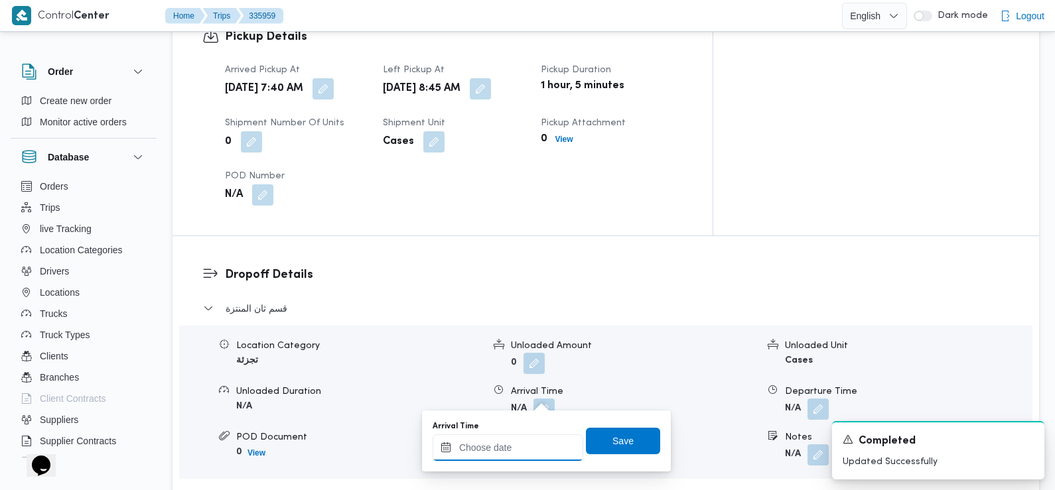
click at [539, 451] on input "Arrival Time" at bounding box center [508, 448] width 151 height 27
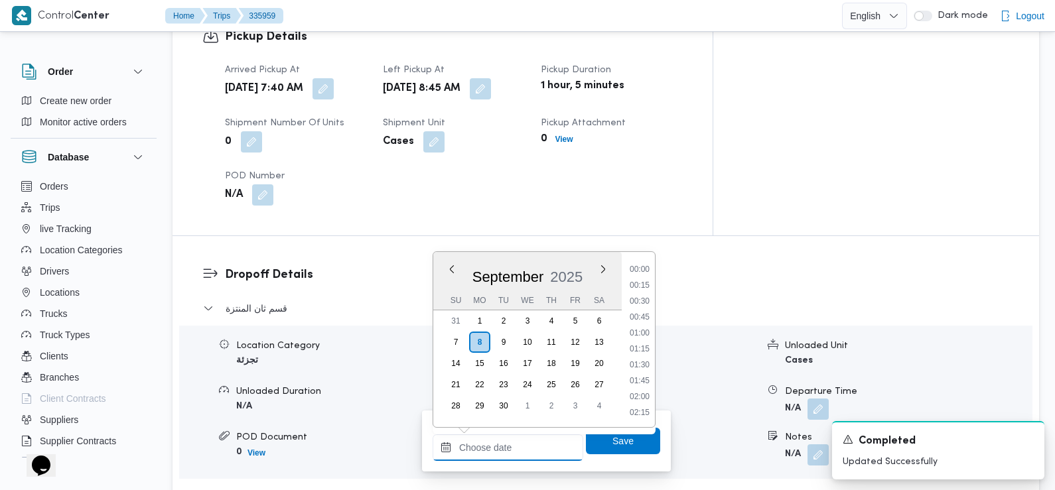
scroll to position [620, 0]
click at [646, 274] on li "09:45" at bounding box center [640, 270] width 31 height 13
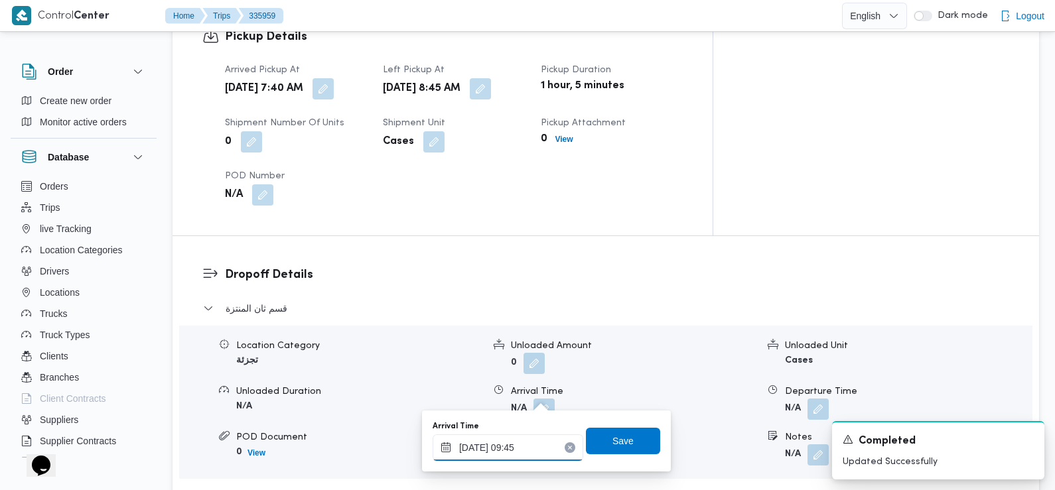
type input "08/09/2025 09:45"
click at [621, 446] on span "Save" at bounding box center [623, 441] width 21 height 16
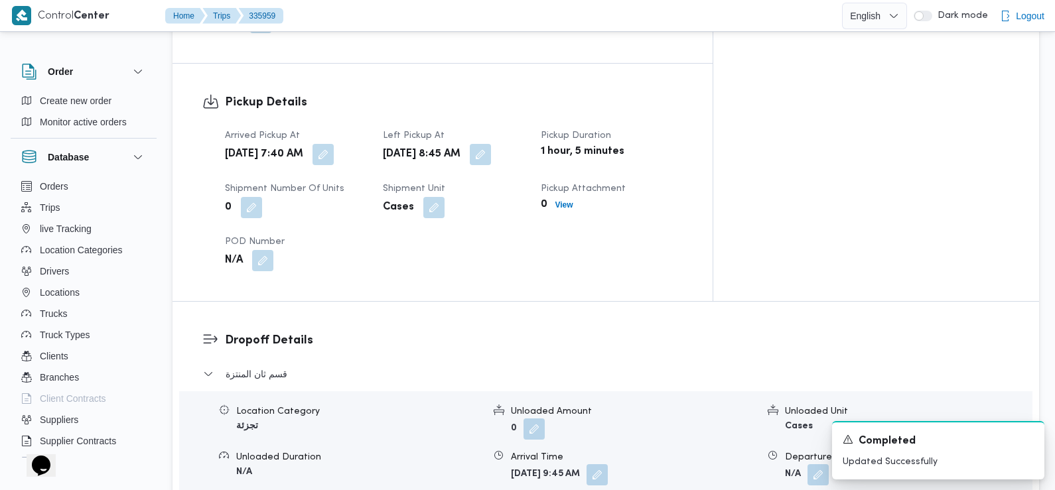
scroll to position [0, 0]
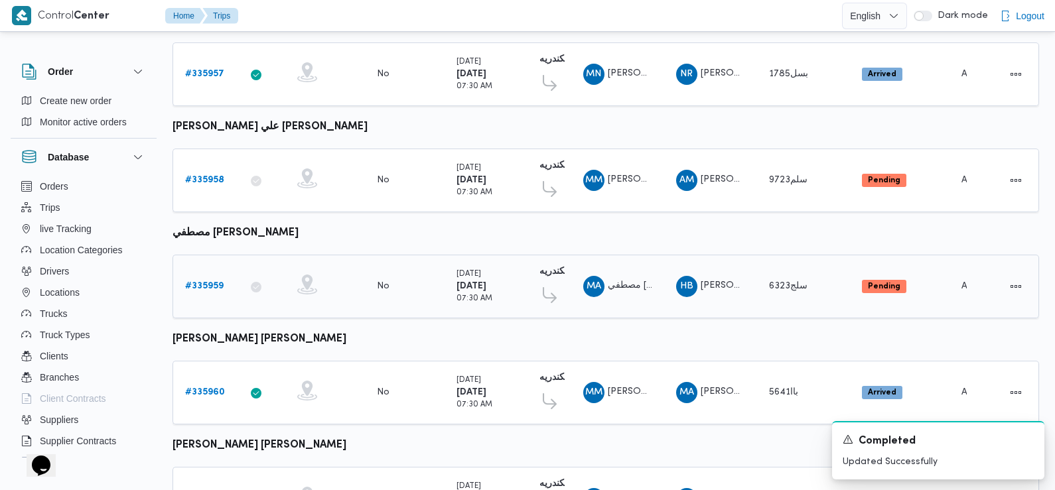
scroll to position [1165, 0]
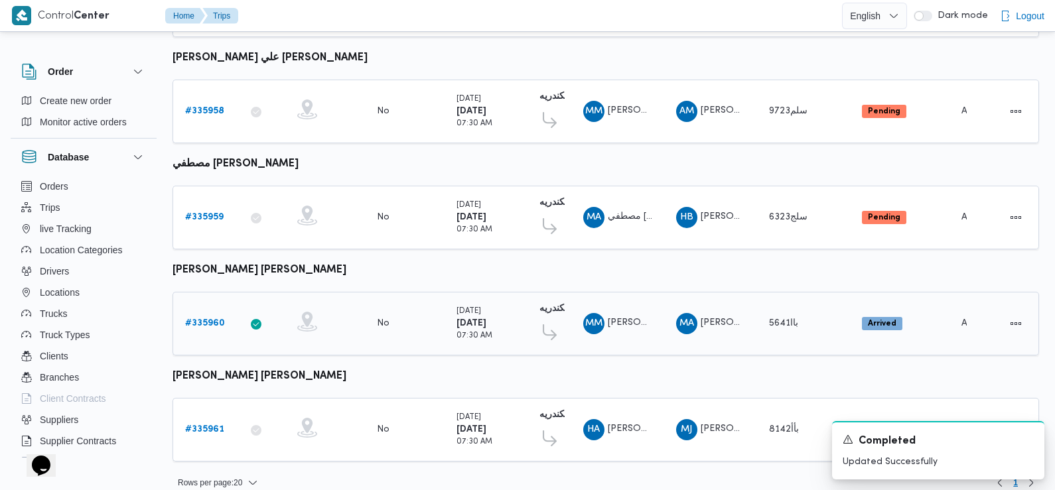
click at [201, 319] on b "# 335960" at bounding box center [205, 323] width 40 height 9
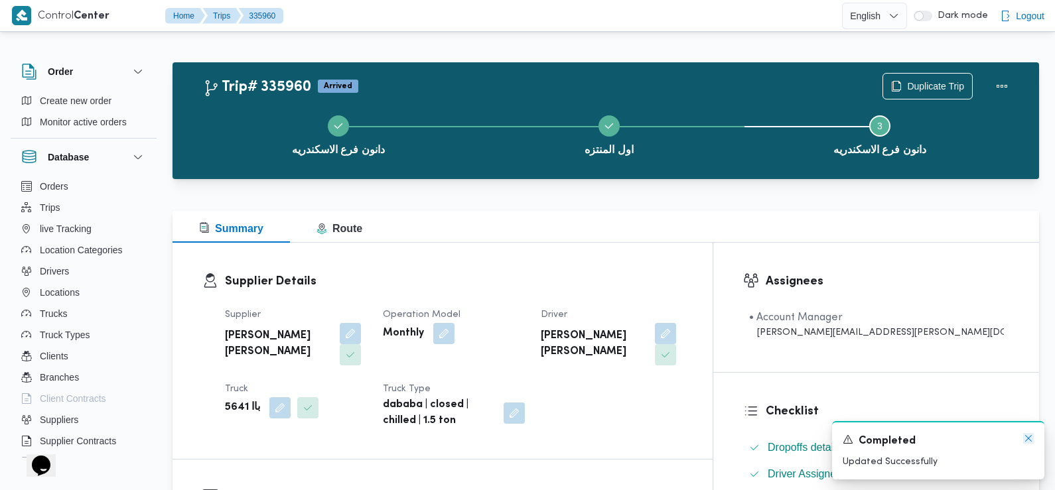
click at [1029, 441] on icon "Dismiss toast" at bounding box center [1028, 438] width 11 height 11
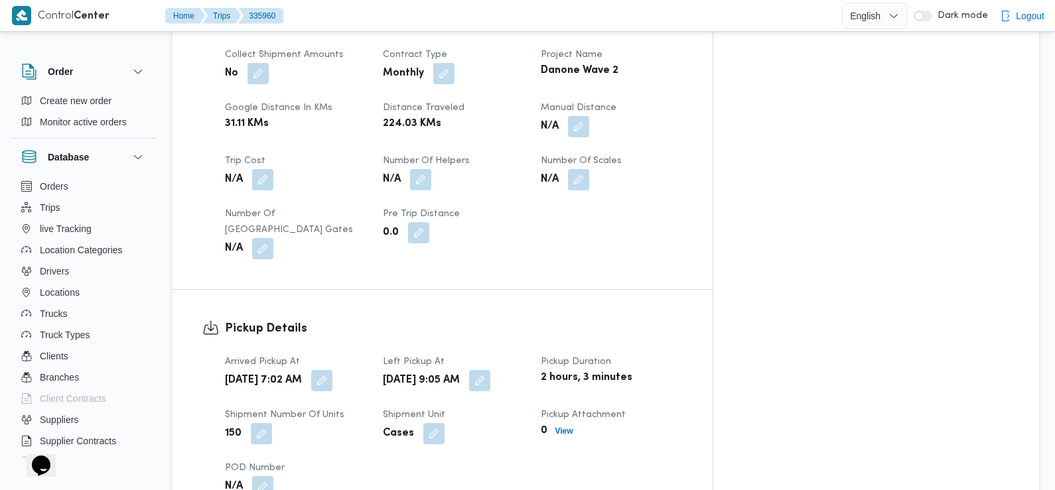
scroll to position [646, 0]
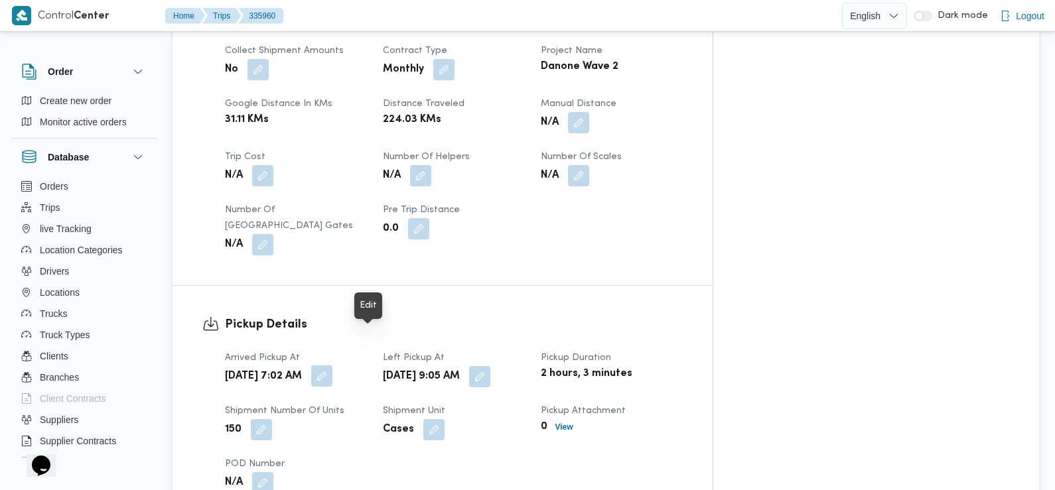
click at [333, 366] on button "button" at bounding box center [321, 376] width 21 height 21
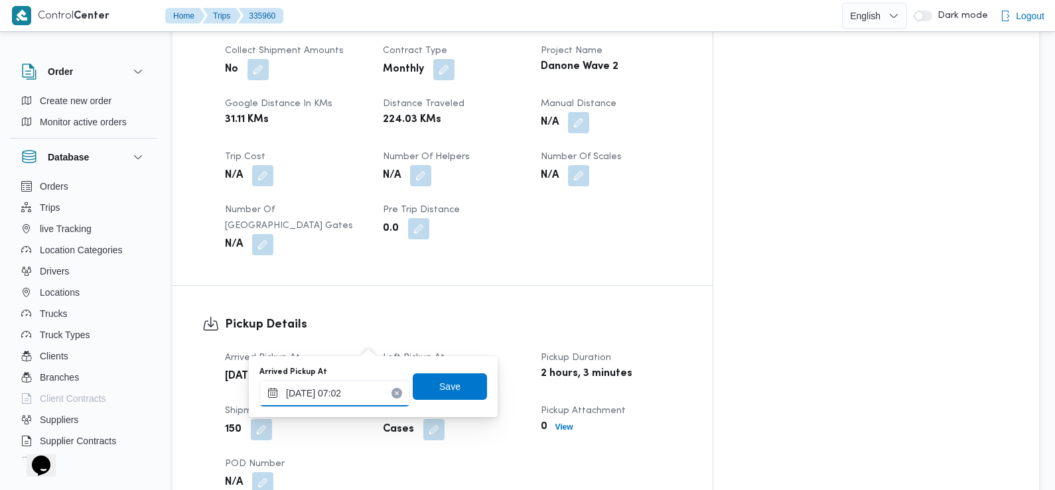
click at [356, 394] on input "08/09/2025 07:02" at bounding box center [335, 393] width 151 height 27
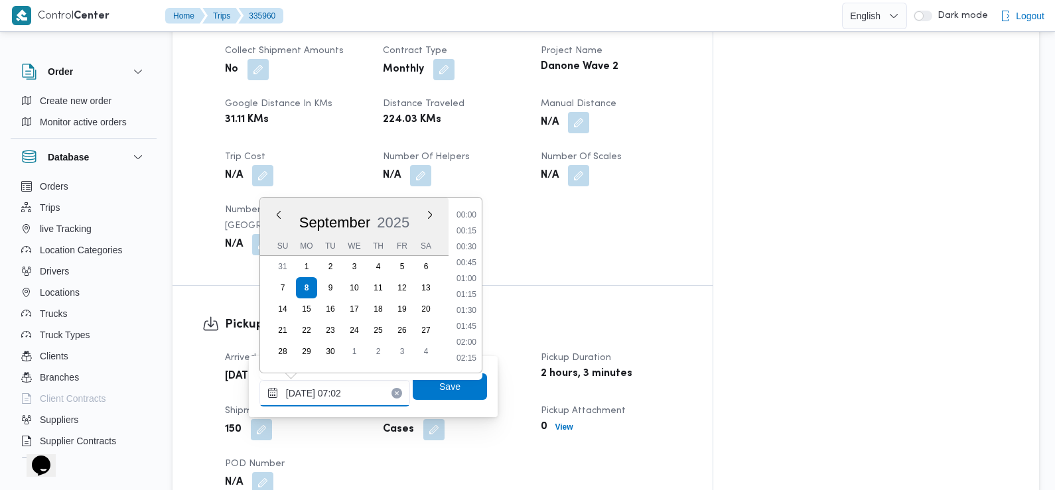
scroll to position [365, 0]
click at [475, 333] on li "07:30" at bounding box center [466, 327] width 31 height 13
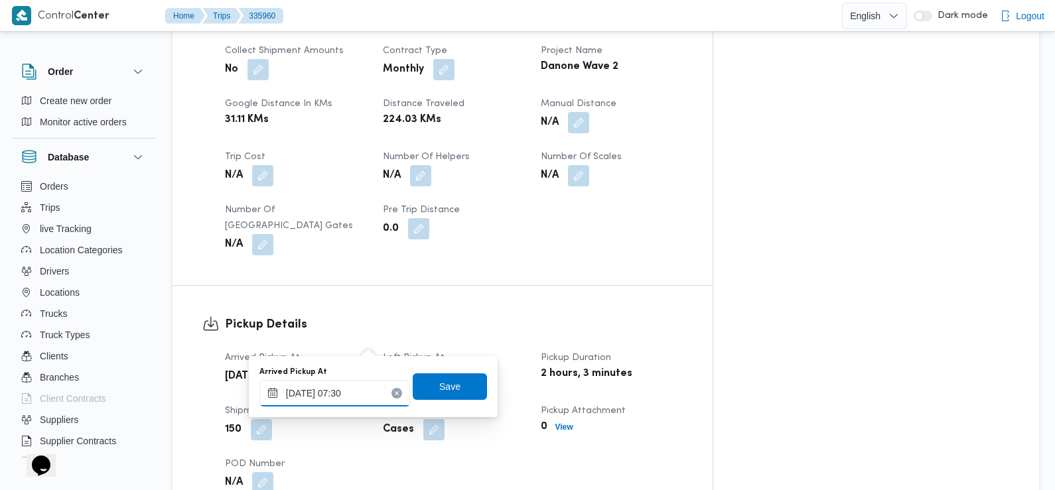
type input "08/09/2025 07:30"
click at [465, 388] on span "Save" at bounding box center [450, 386] width 74 height 27
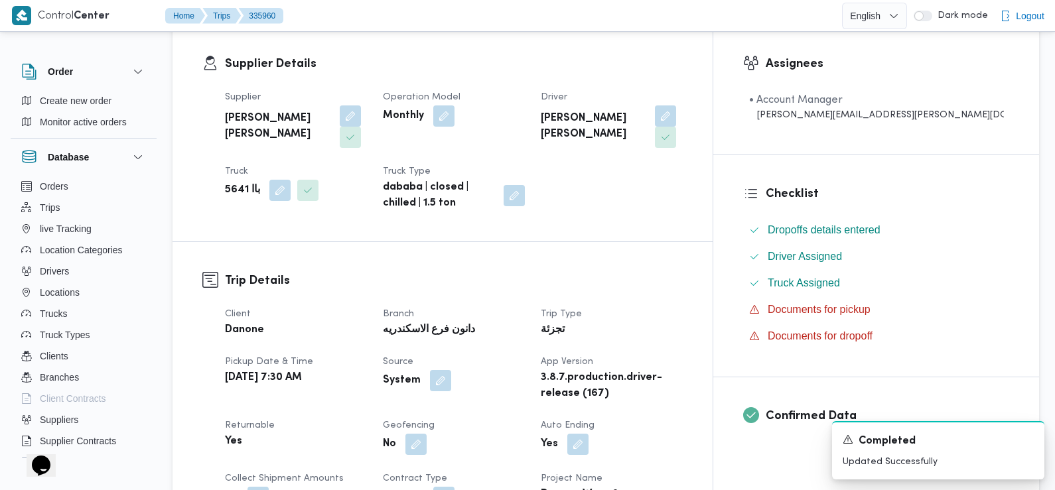
scroll to position [0, 0]
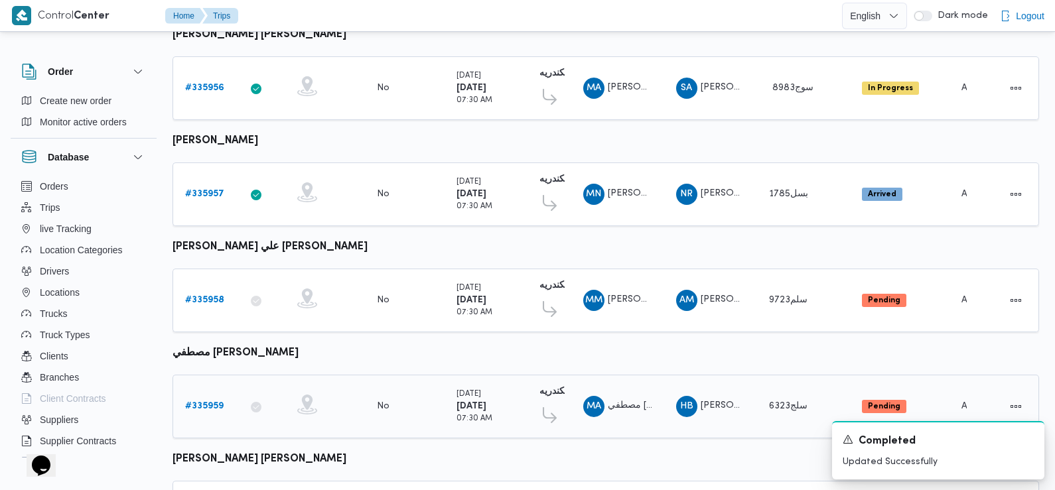
scroll to position [1165, 0]
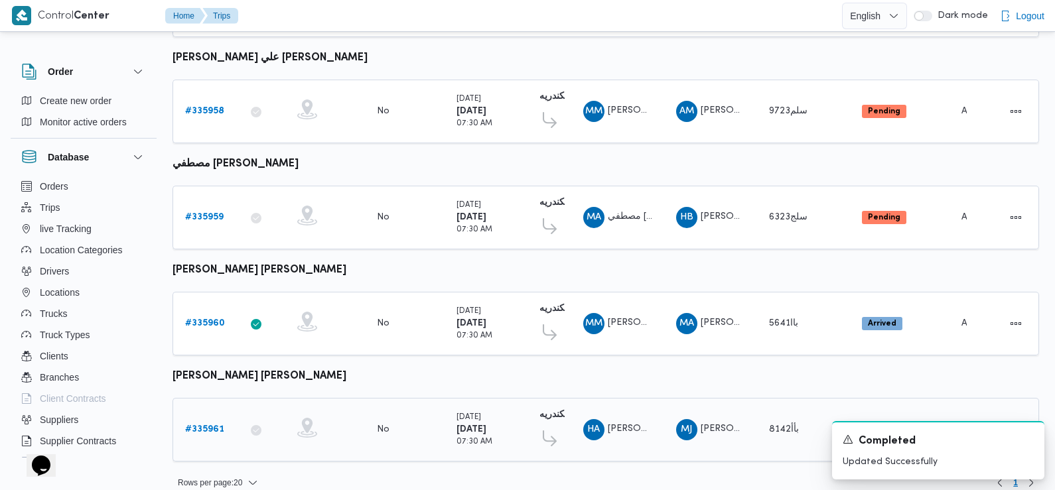
click at [206, 425] on b "# 335961" at bounding box center [204, 429] width 39 height 9
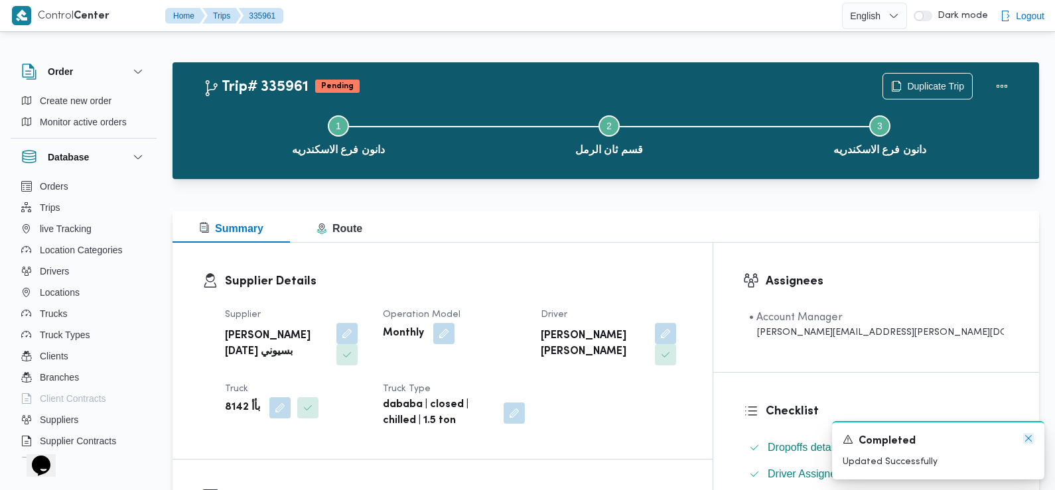
click at [1033, 439] on icon "Dismiss toast" at bounding box center [1028, 438] width 11 height 11
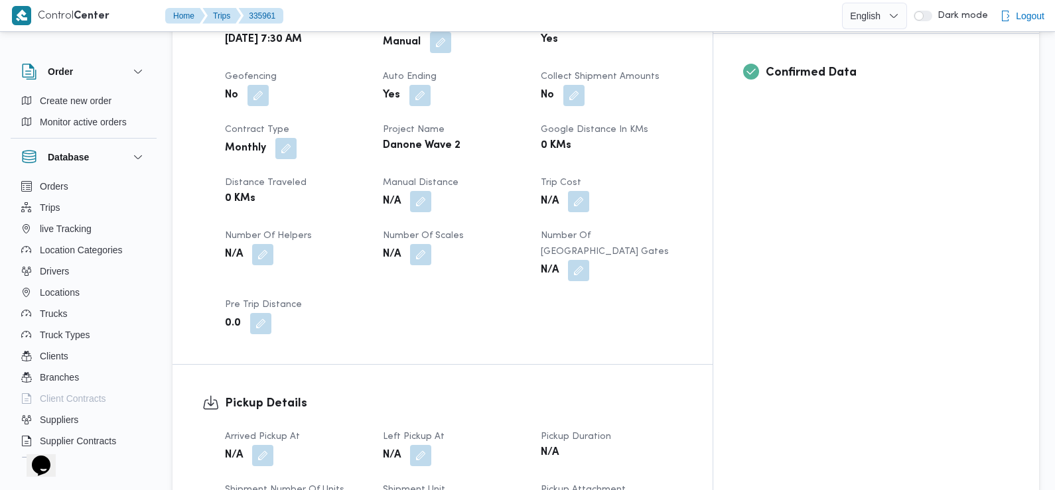
scroll to position [597, 0]
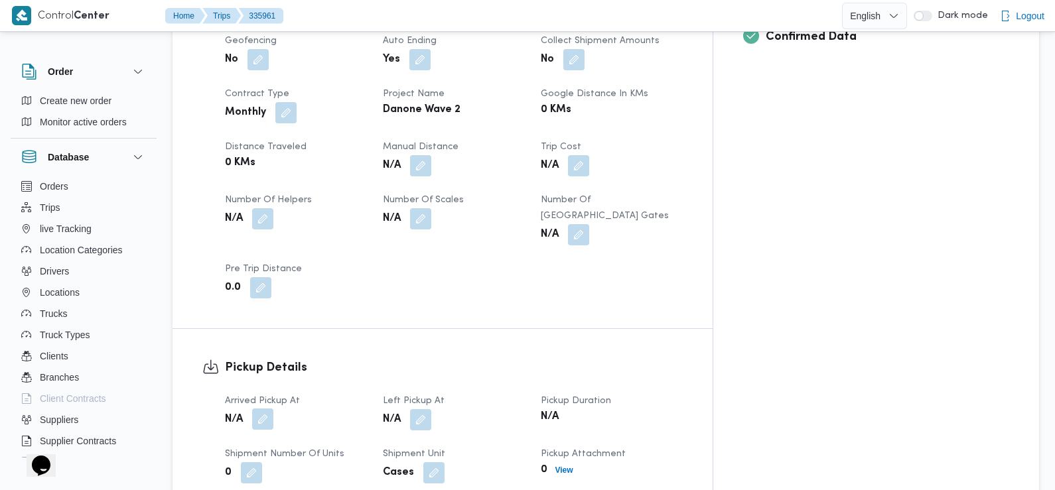
click at [268, 412] on button "button" at bounding box center [262, 419] width 21 height 21
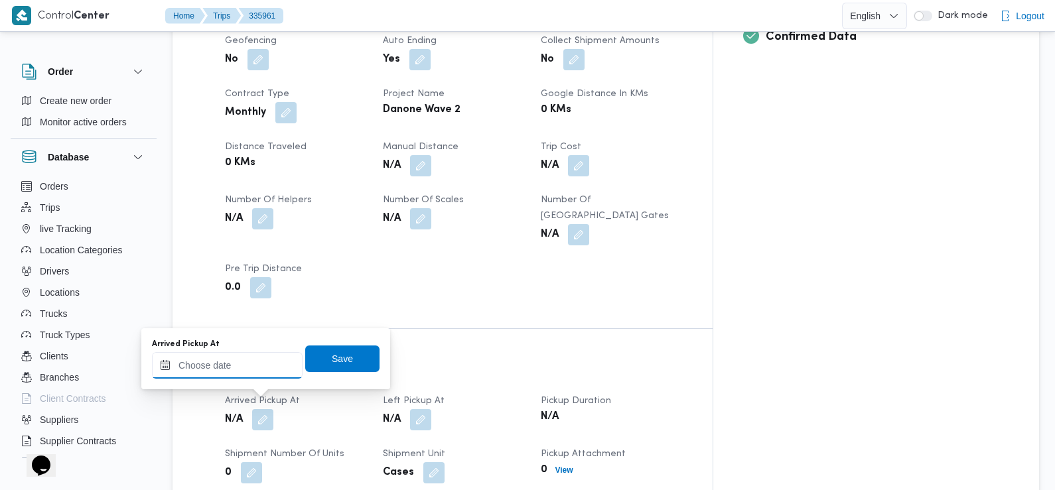
click at [269, 368] on input "Arrived Pickup At" at bounding box center [227, 365] width 151 height 27
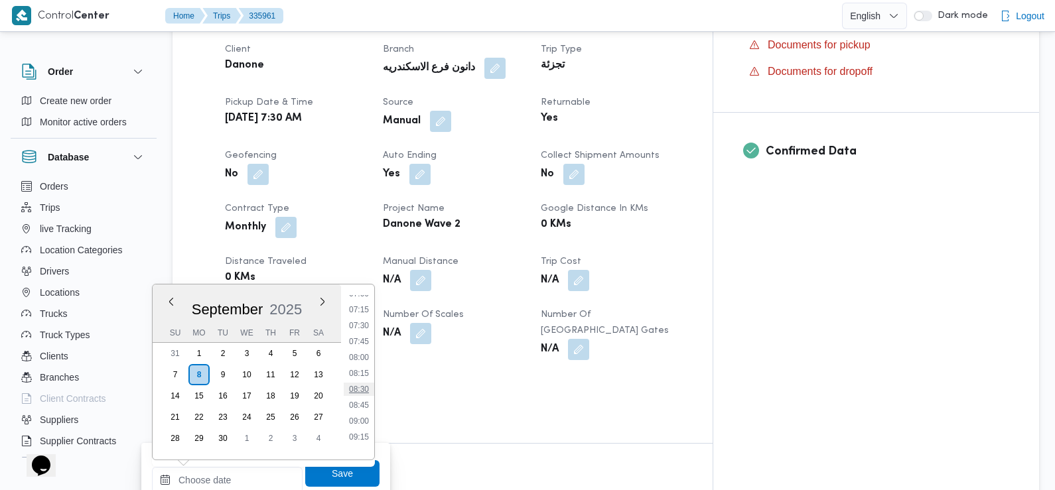
scroll to position [447, 0]
click at [362, 333] on li "07:30" at bounding box center [359, 332] width 31 height 13
type input "08/09/2025 07:30"
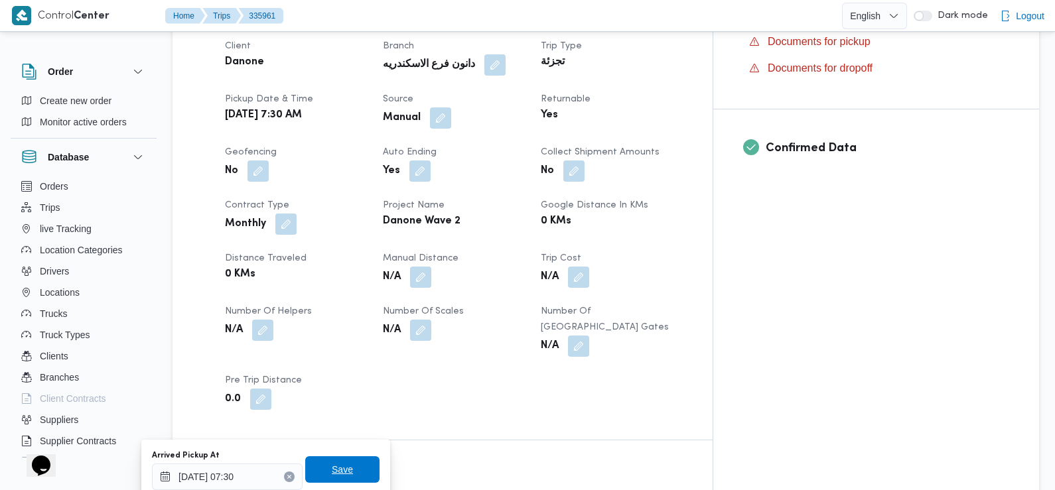
click at [341, 468] on span "Save" at bounding box center [342, 470] width 21 height 16
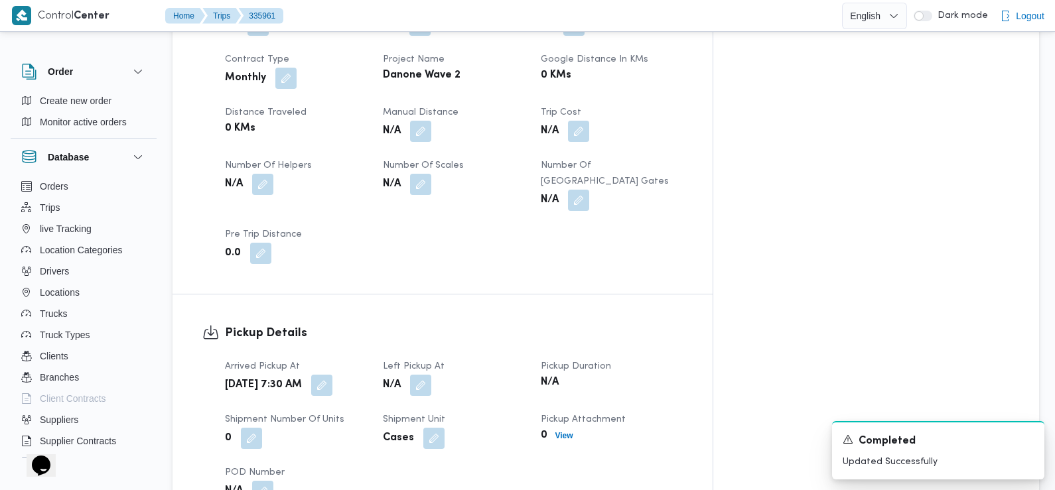
scroll to position [680, 0]
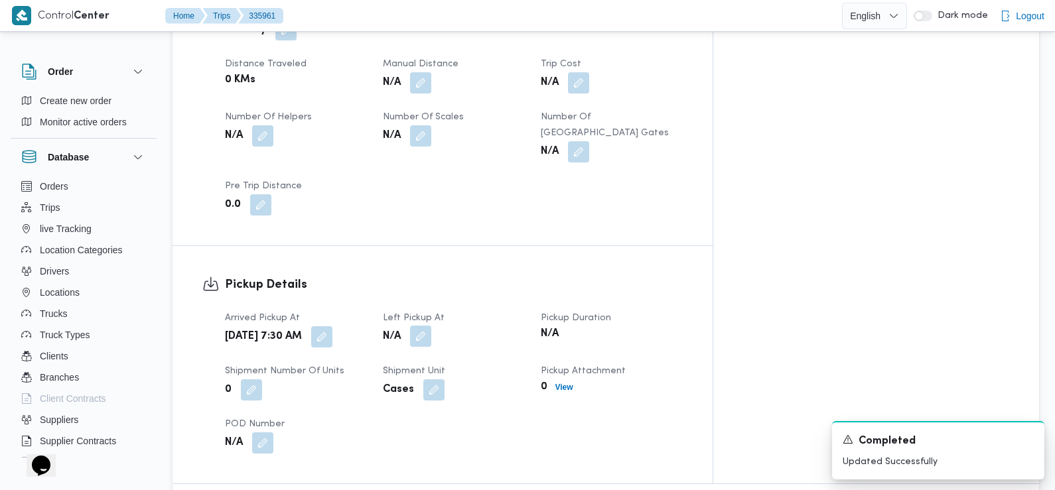
click at [431, 326] on button "button" at bounding box center [420, 336] width 21 height 21
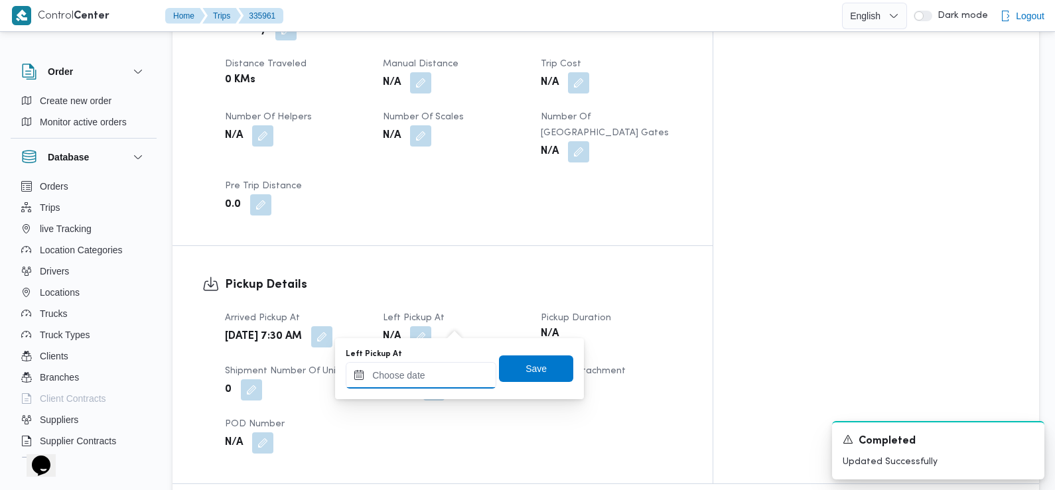
click at [439, 374] on input "Left Pickup At" at bounding box center [421, 375] width 151 height 27
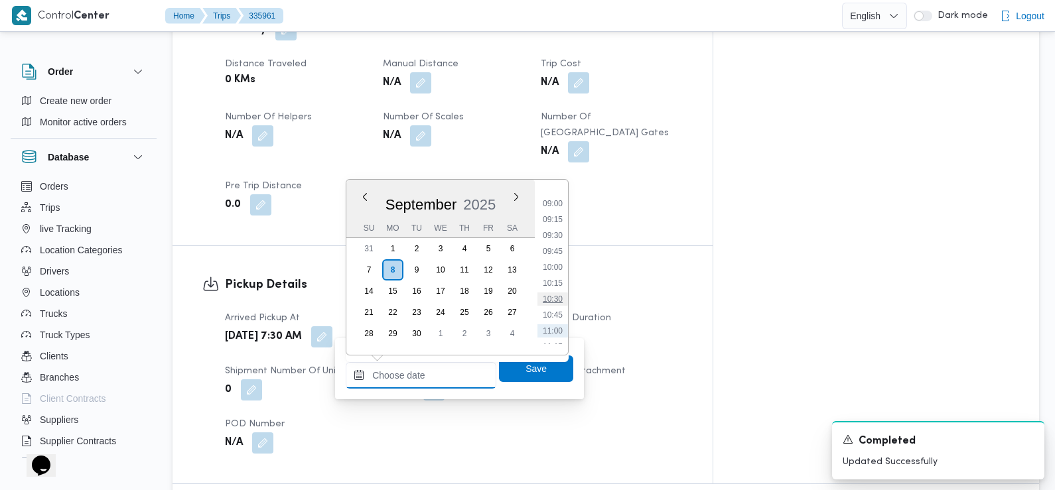
scroll to position [562, 0]
click at [558, 226] on li "09:15" at bounding box center [553, 224] width 31 height 13
type input "08/09/2025 09:15"
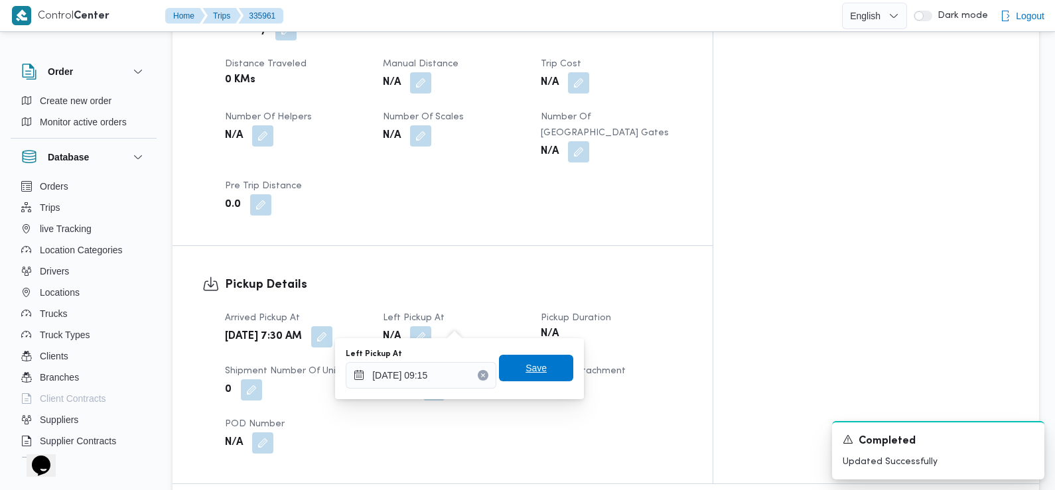
click at [550, 368] on span "Save" at bounding box center [536, 368] width 74 height 27
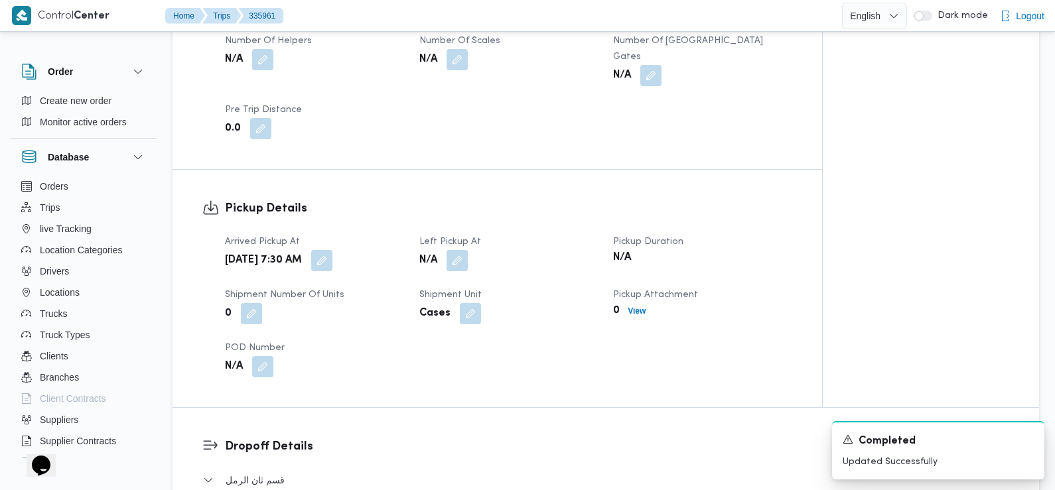
scroll to position [928, 0]
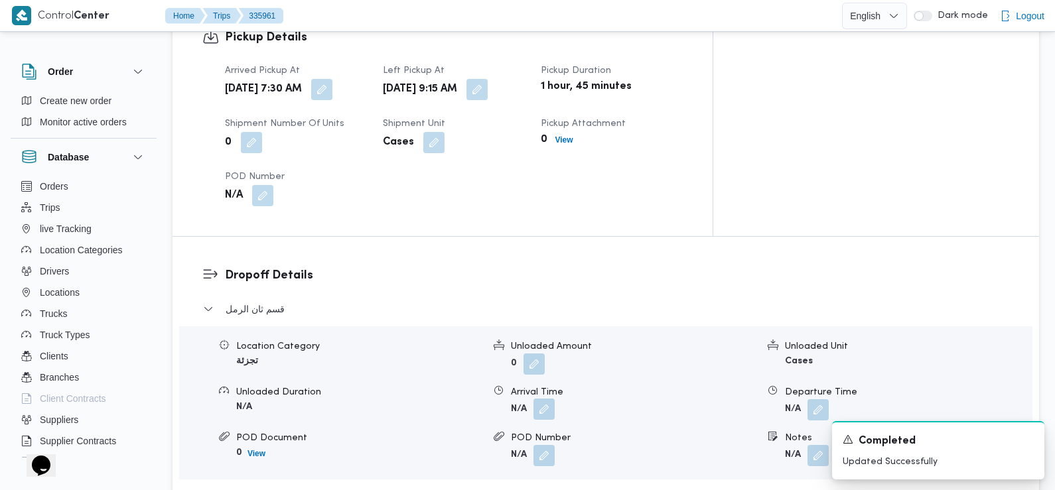
click at [549, 399] on button "button" at bounding box center [544, 409] width 21 height 21
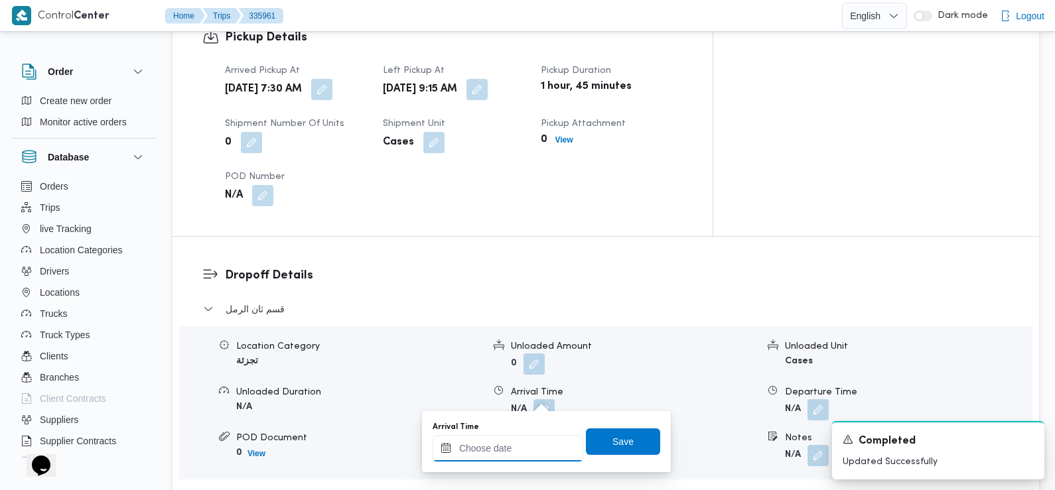
click at [516, 447] on input "Arrival Time" at bounding box center [508, 448] width 151 height 27
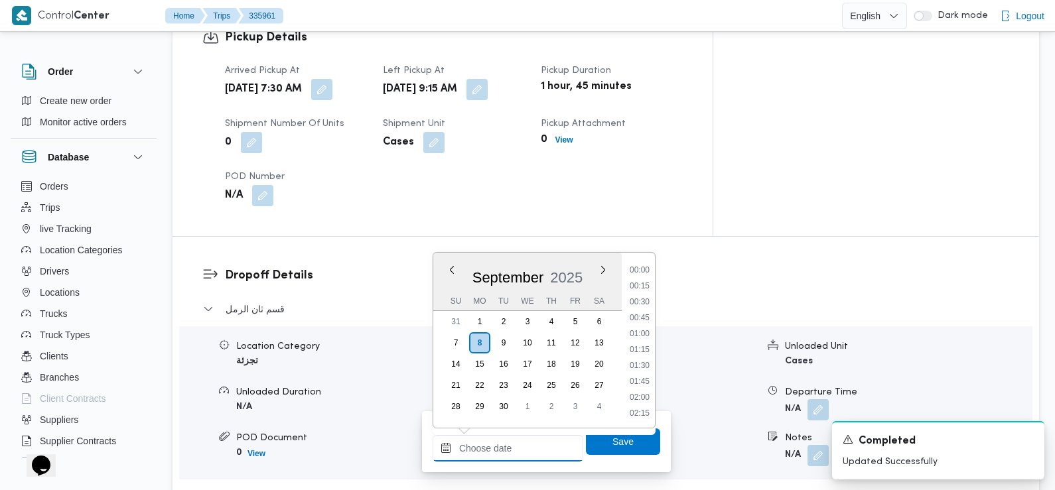
scroll to position [620, 0]
click at [641, 270] on li "09:45" at bounding box center [640, 271] width 31 height 13
type input "08/09/2025 09:45"
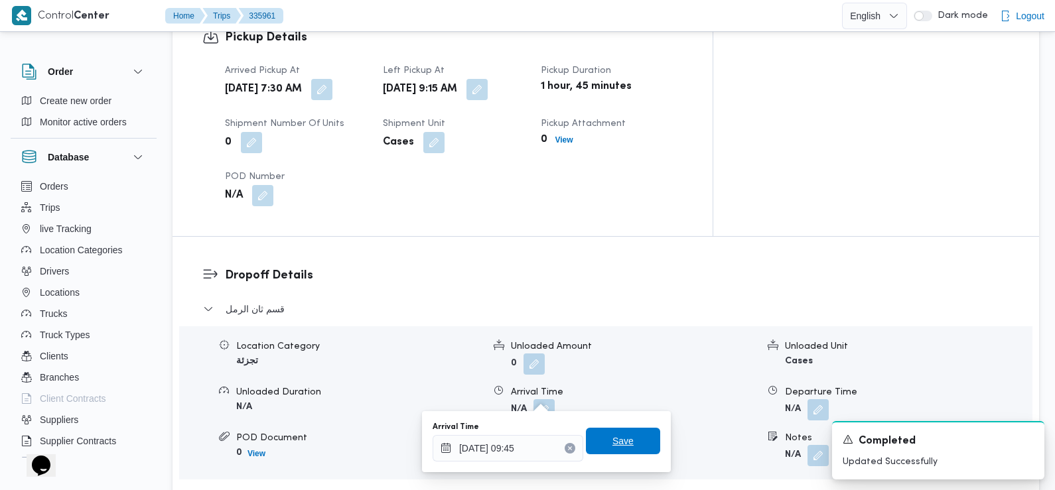
click at [625, 438] on span "Save" at bounding box center [623, 441] width 74 height 27
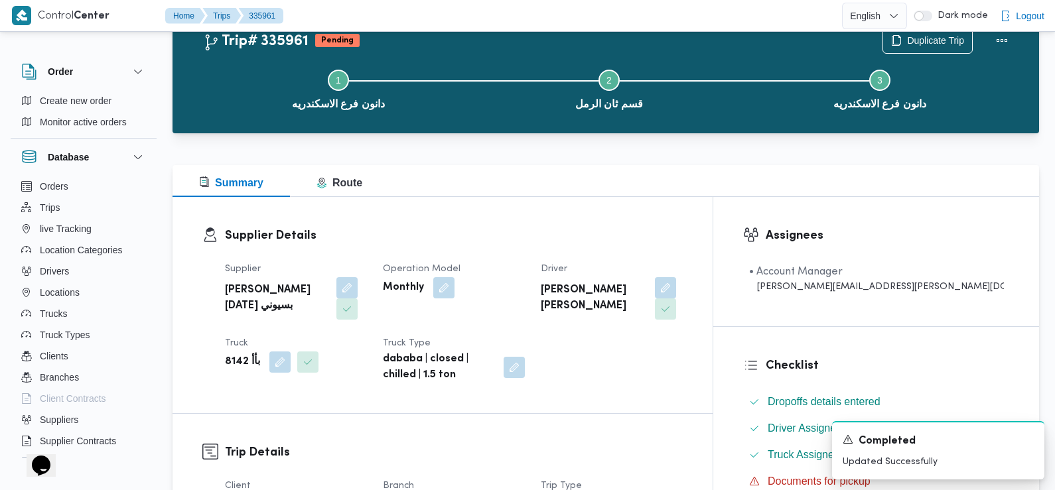
scroll to position [0, 0]
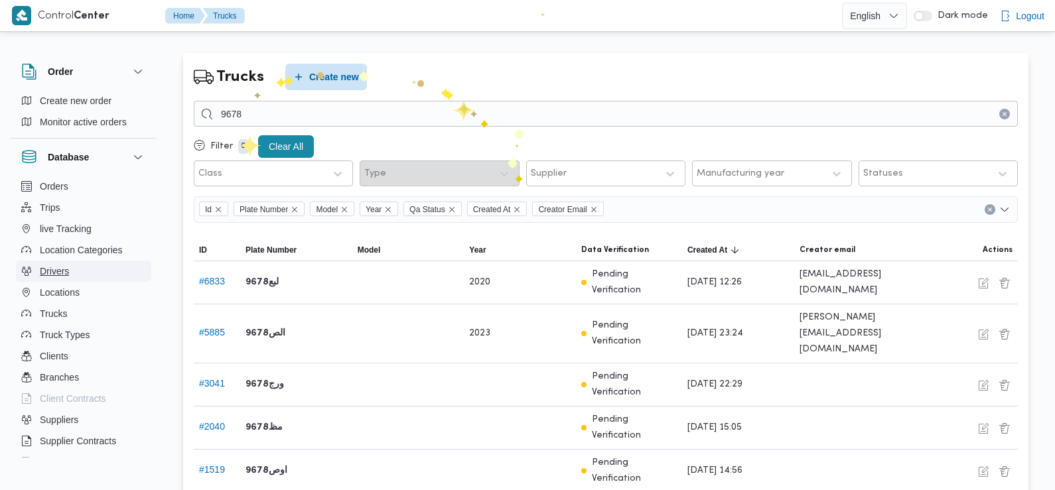
scroll to position [28, 0]
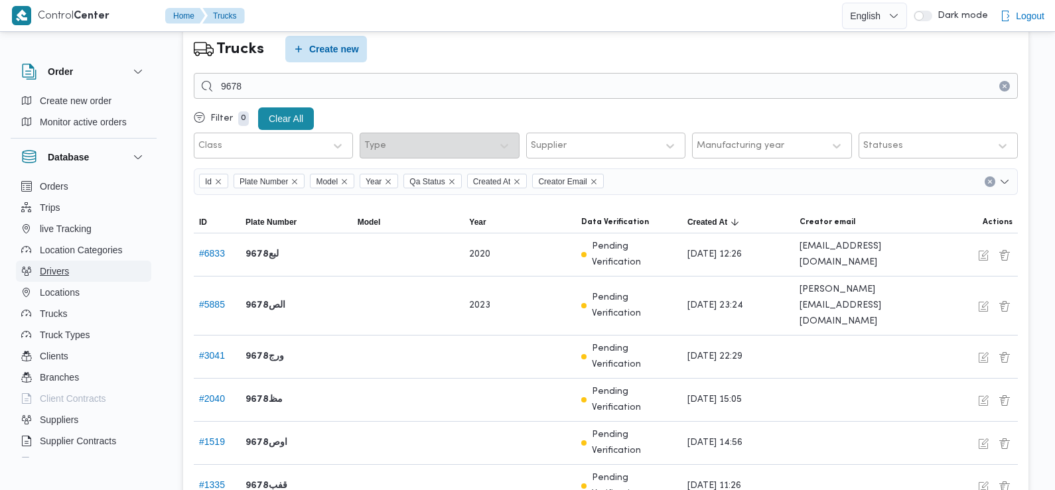
click at [73, 268] on button "Drivers" at bounding box center [83, 271] width 135 height 21
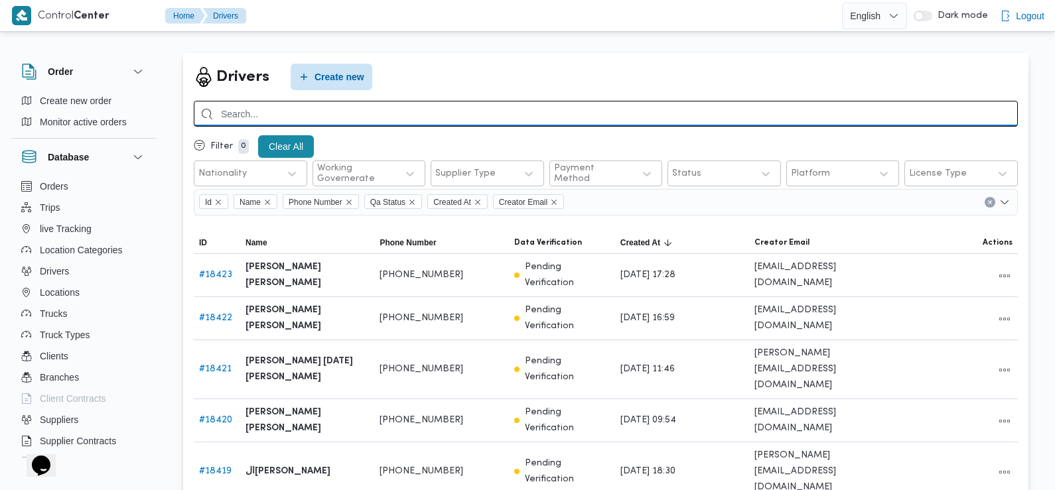
click at [351, 111] on input "search" at bounding box center [606, 114] width 824 height 26
type input "رجب سيف"
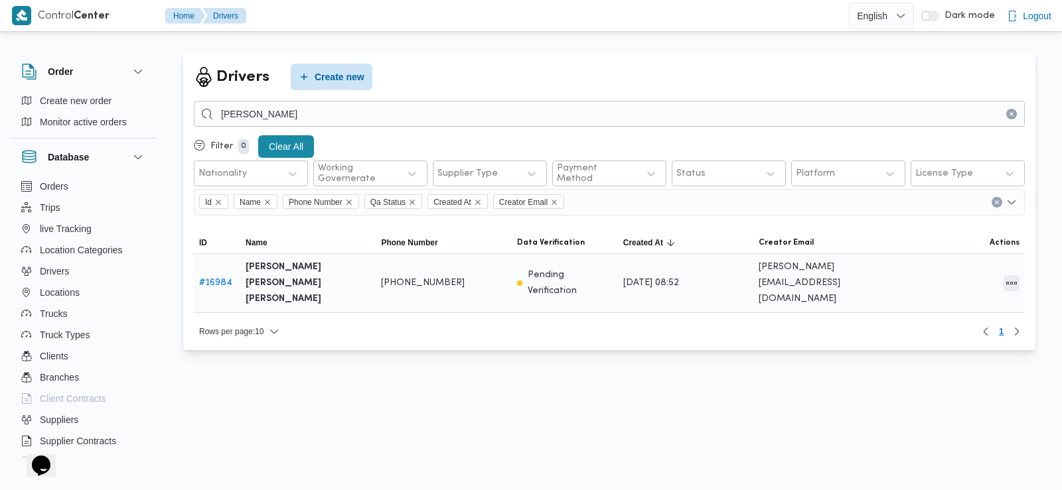
click at [1016, 277] on button "All actions" at bounding box center [1012, 283] width 16 height 16
click at [966, 277] on span "Edit" at bounding box center [969, 274] width 42 height 11
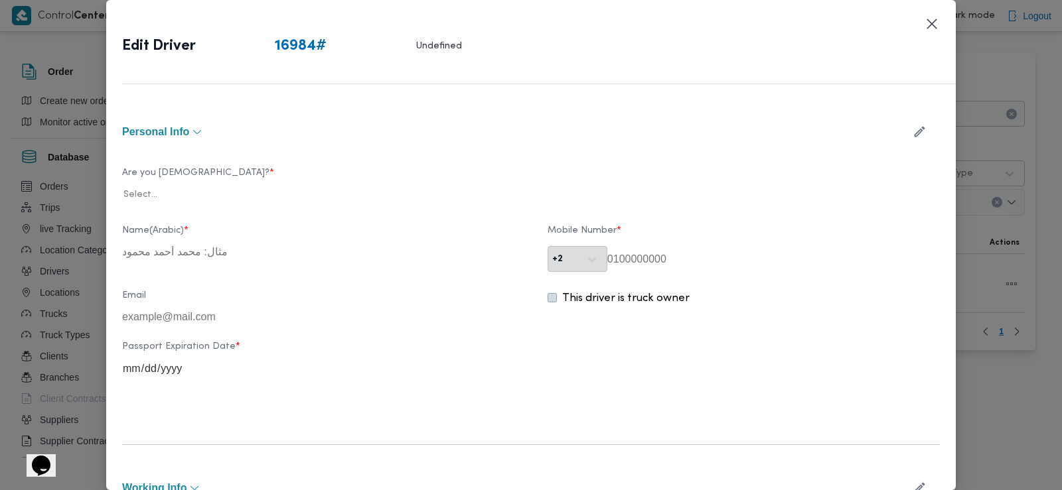
type input "[PERSON_NAME] [PERSON_NAME] [PERSON_NAME]"
type input "01014404769"
type input "2027-05-05"
